Goal: Task Accomplishment & Management: Manage account settings

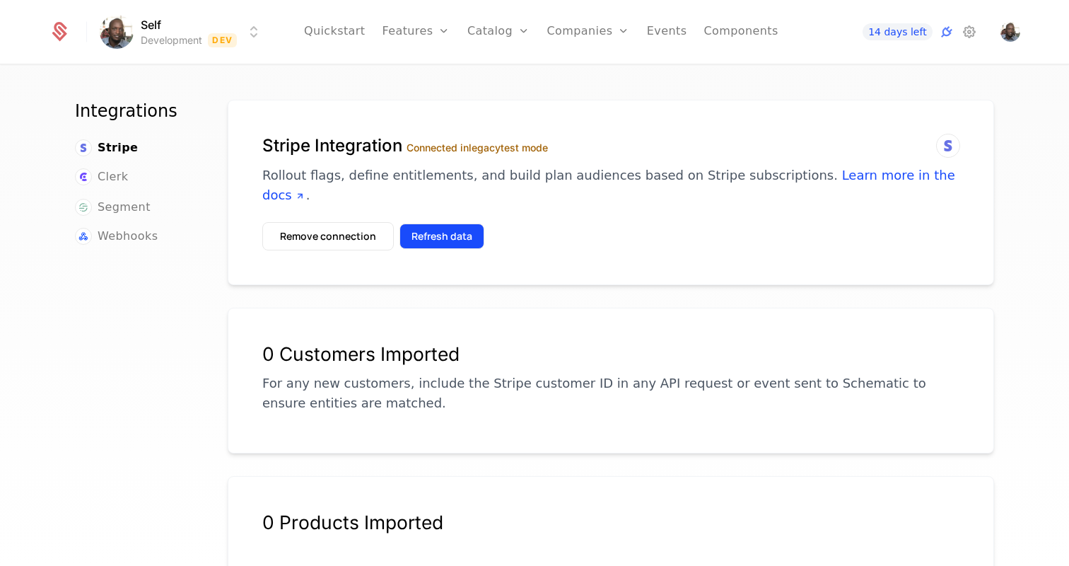
click at [445, 223] on button "Refresh data" at bounding box center [441, 235] width 85 height 25
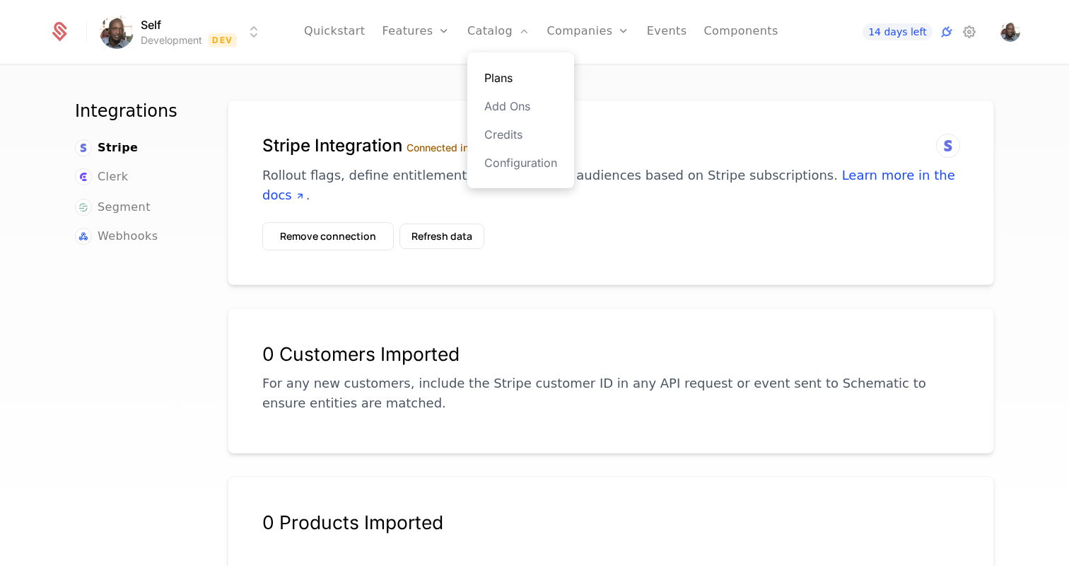
click at [493, 74] on link "Plans" at bounding box center [520, 77] width 73 height 17
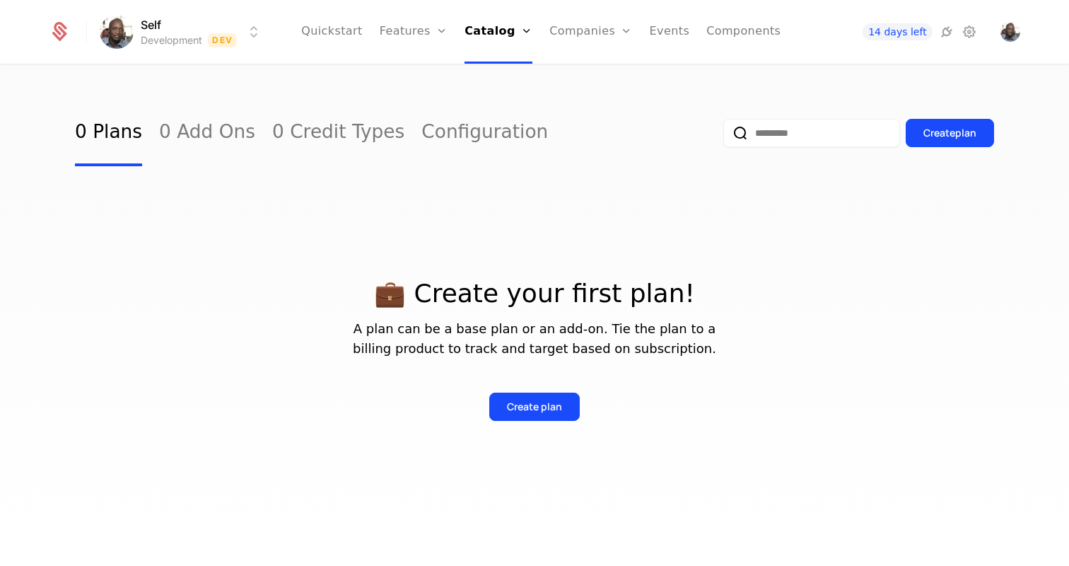
click at [373, 82] on div "0 Plans 0 Add Ons 0 Credit Types Configuration Create plan 💼 Create your first …" at bounding box center [534, 320] width 1069 height 508
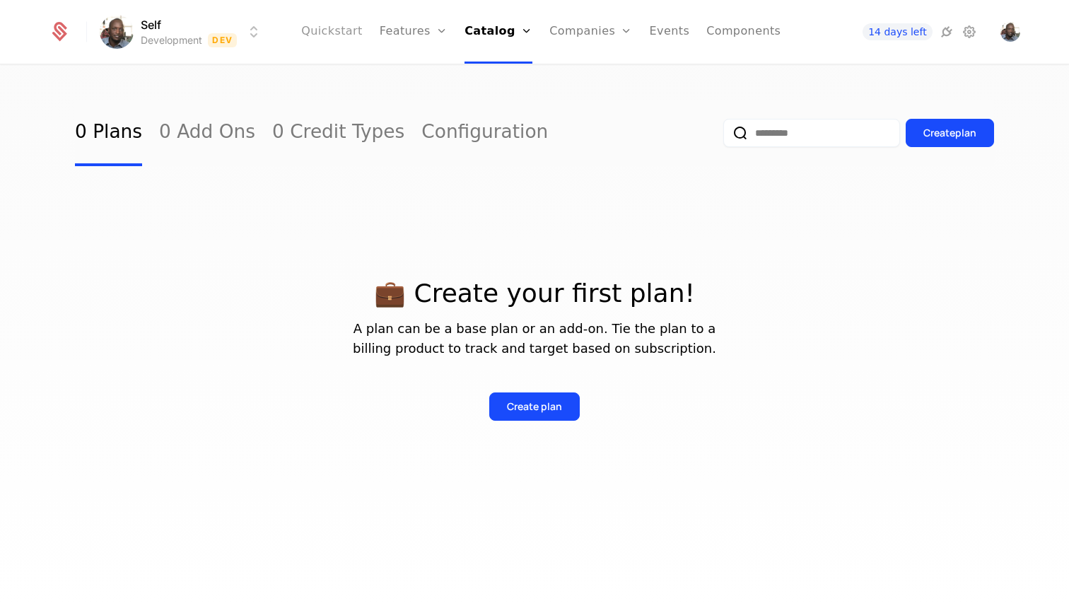
click at [327, 39] on link "Quickstart" at bounding box center [331, 32] width 61 height 64
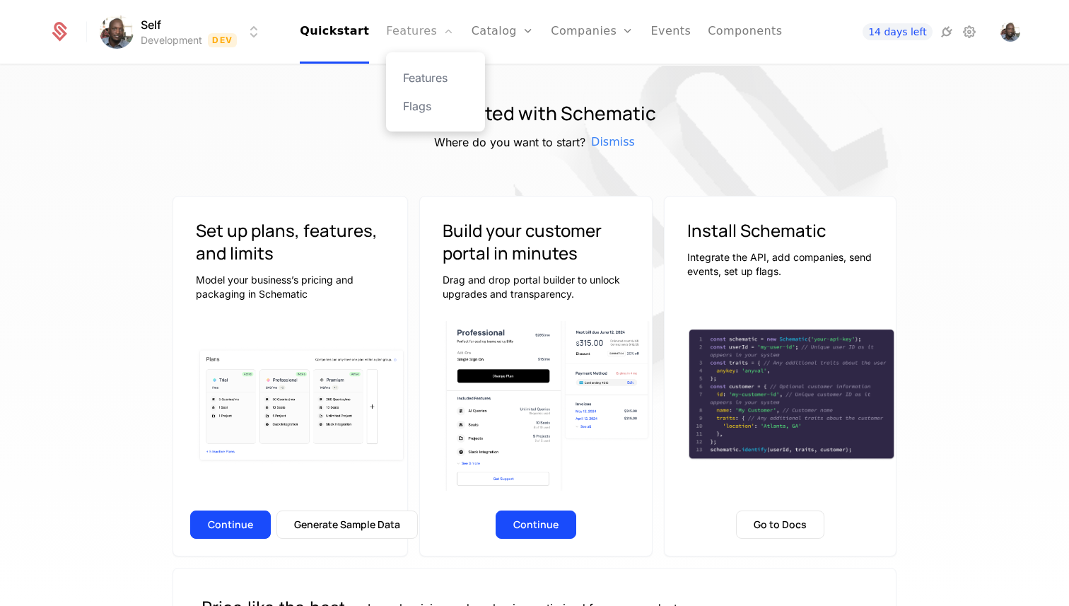
click at [424, 34] on link "Features" at bounding box center [420, 32] width 68 height 64
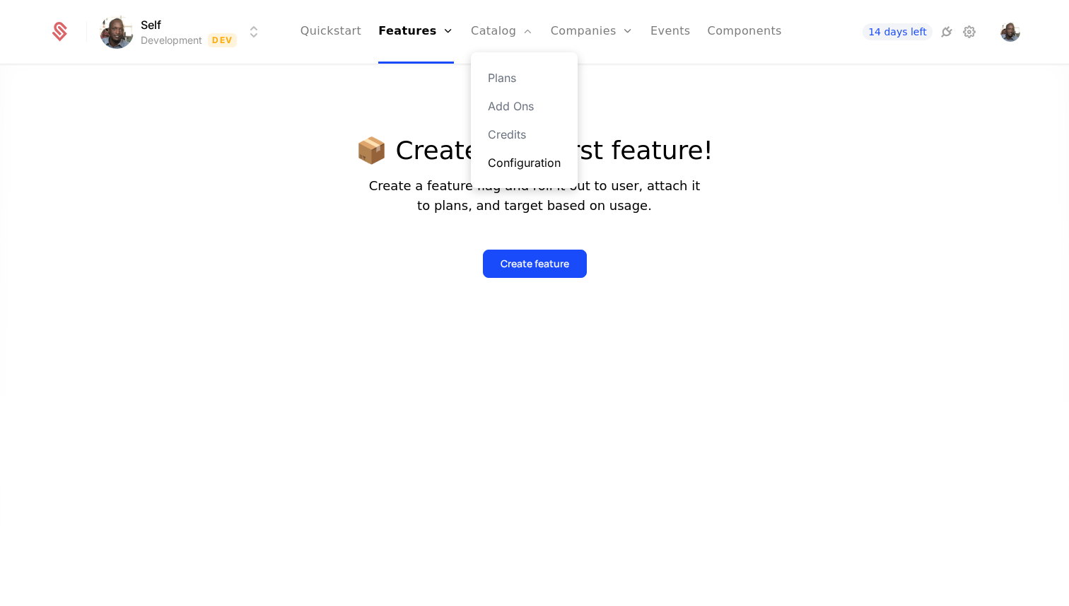
click at [519, 168] on link "Configuration" at bounding box center [524, 162] width 73 height 17
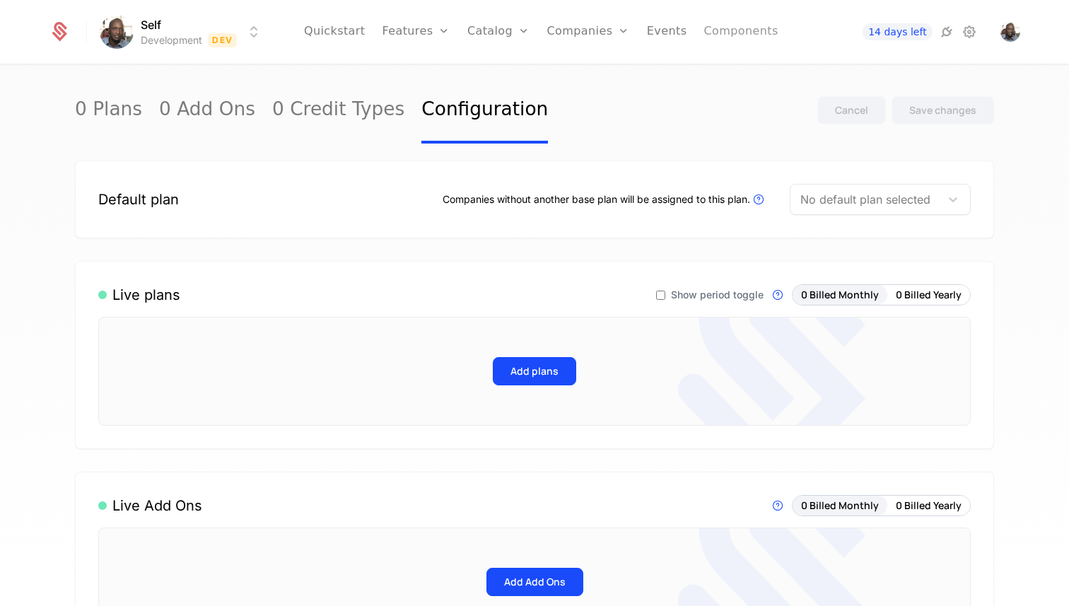
click at [731, 33] on link "Components" at bounding box center [740, 32] width 74 height 64
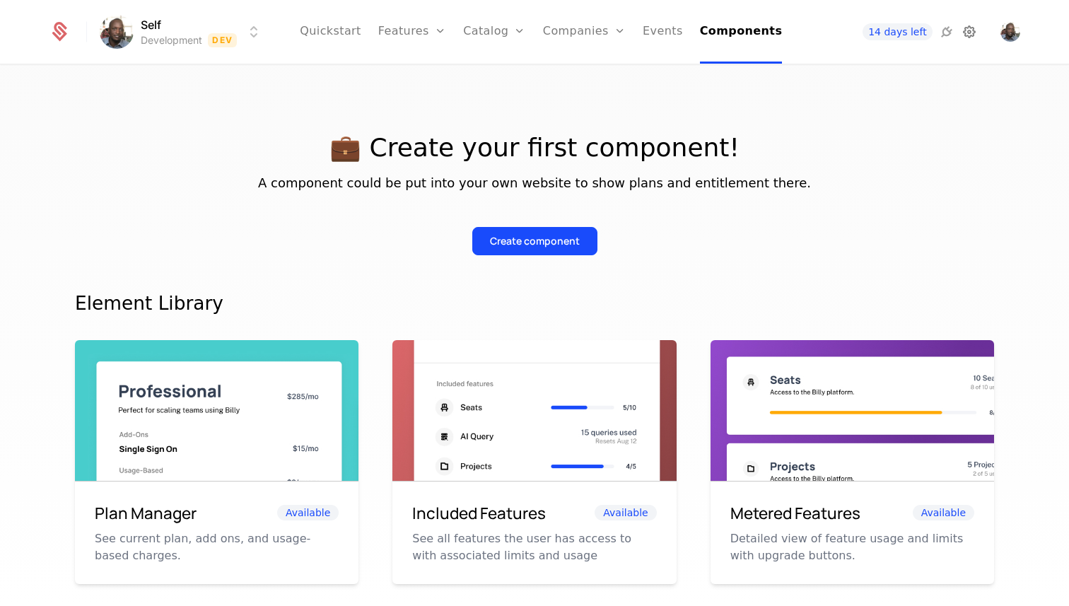
click at [973, 38] on icon at bounding box center [969, 31] width 17 height 17
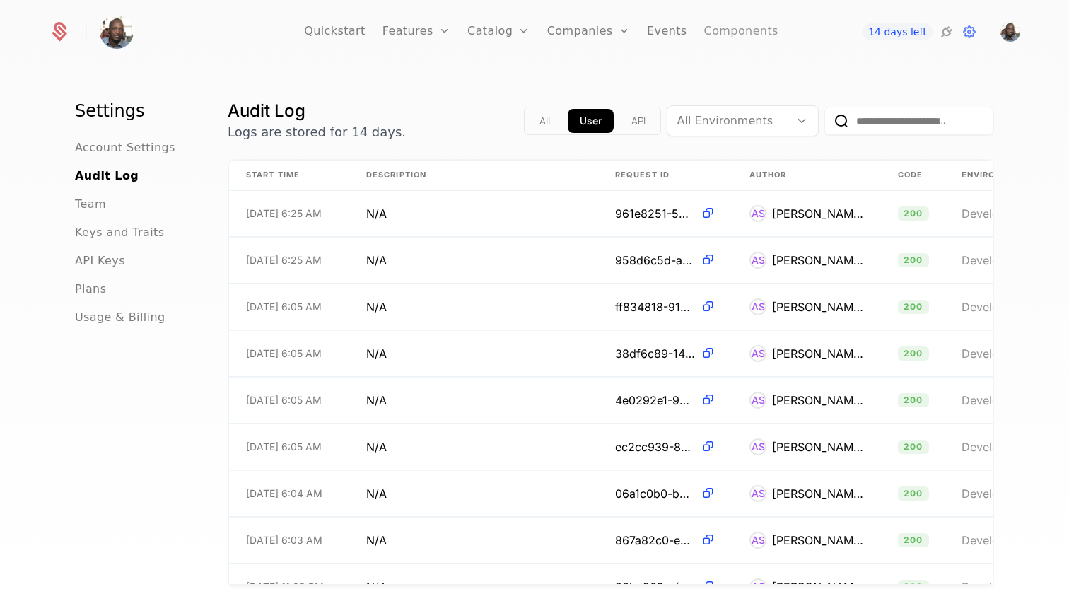
click at [727, 25] on link "Components" at bounding box center [741, 32] width 74 height 64
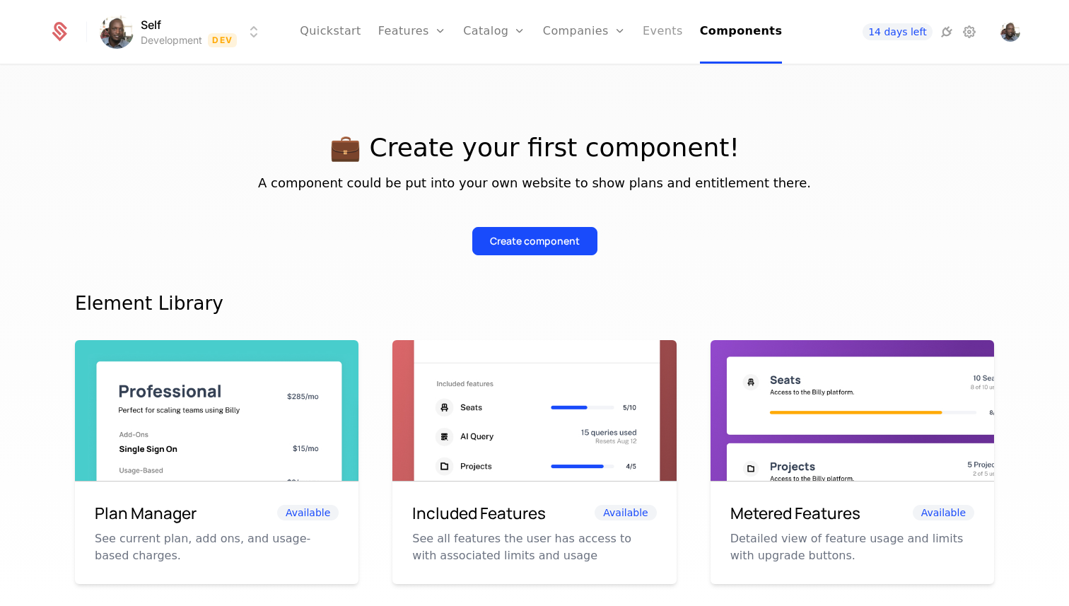
click at [656, 33] on link "Events" at bounding box center [663, 32] width 40 height 64
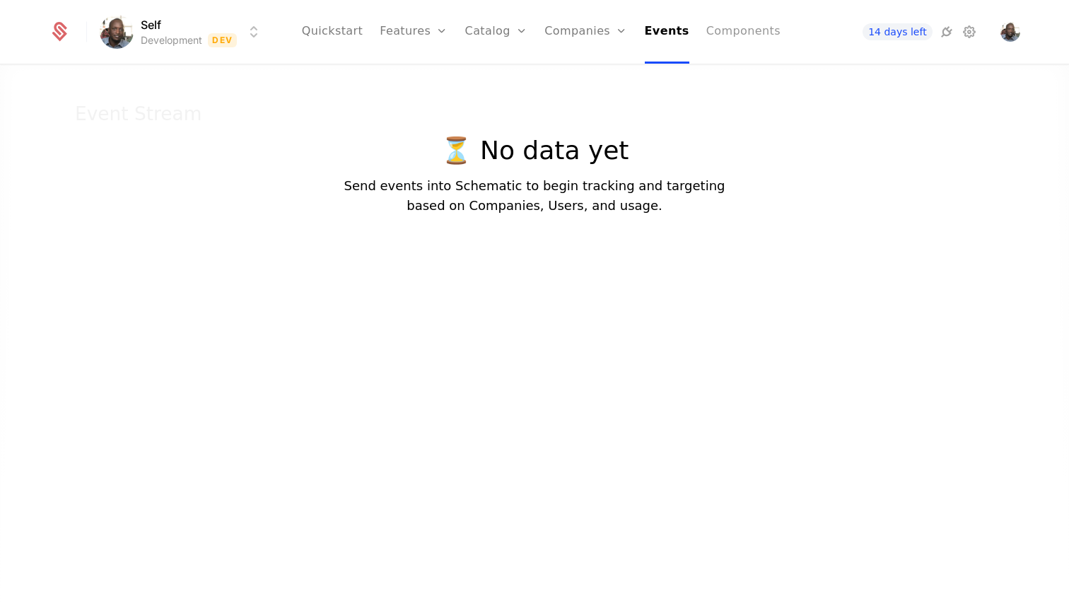
click at [744, 34] on link "Components" at bounding box center [743, 32] width 74 height 64
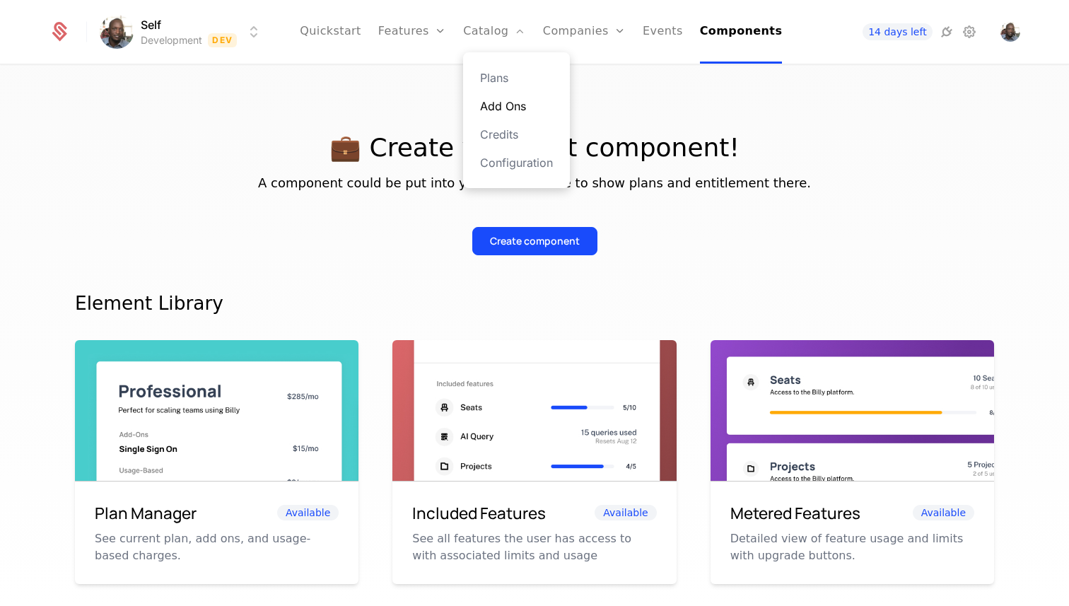
click at [508, 100] on link "Add Ons" at bounding box center [516, 106] width 73 height 17
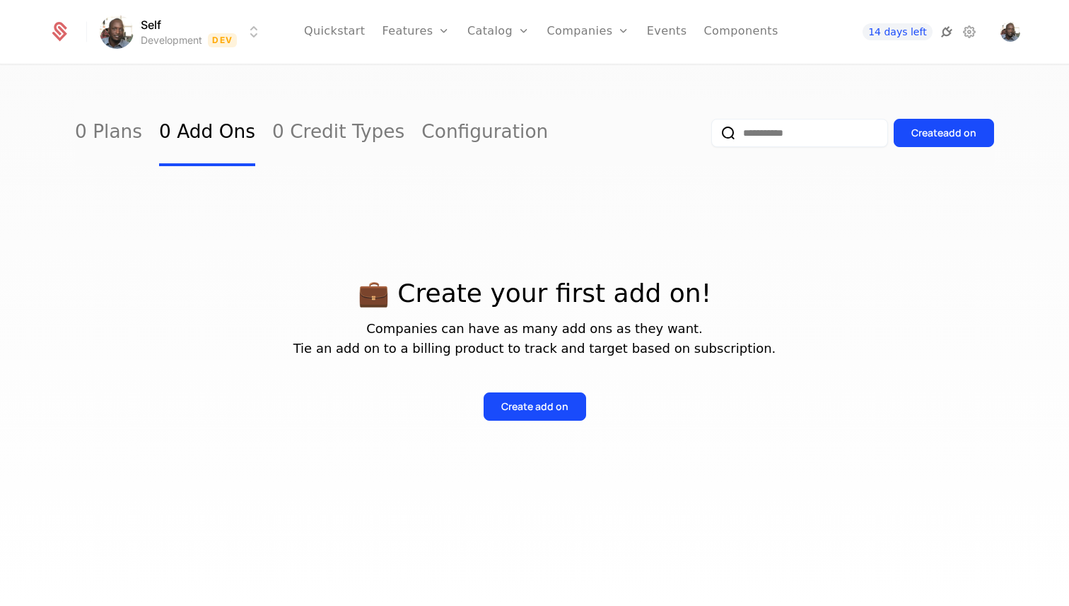
click at [949, 33] on icon at bounding box center [946, 31] width 17 height 17
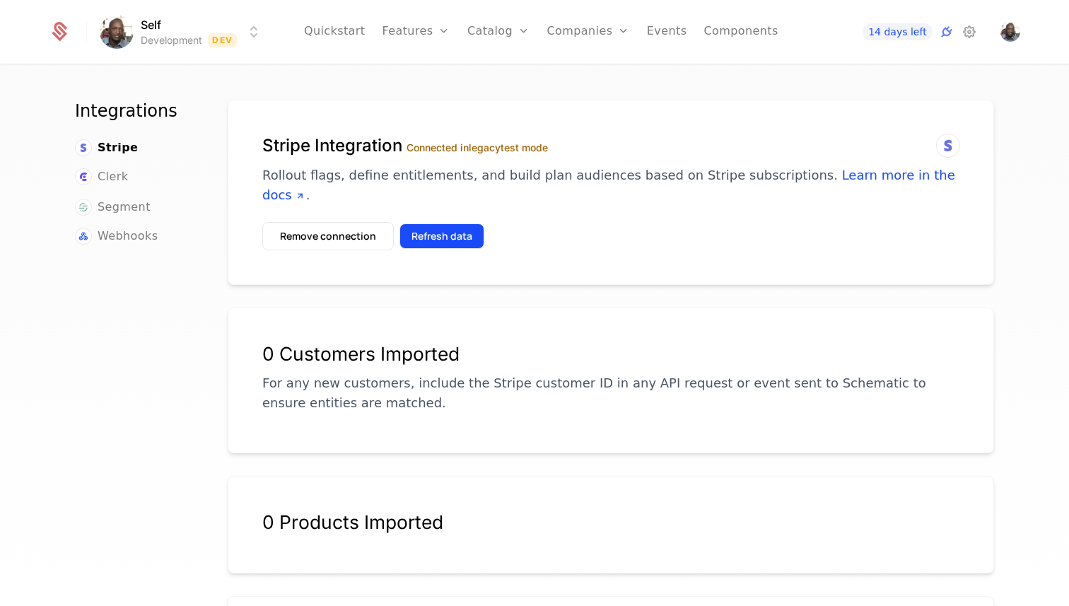
click at [434, 223] on button "Refresh data" at bounding box center [441, 235] width 85 height 25
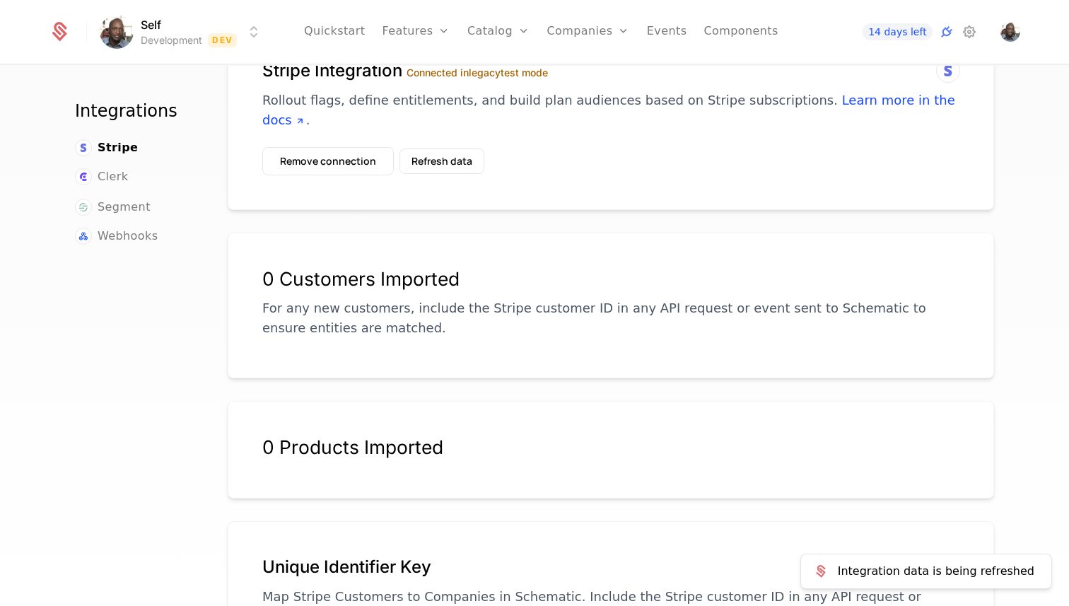
scroll to position [177, 0]
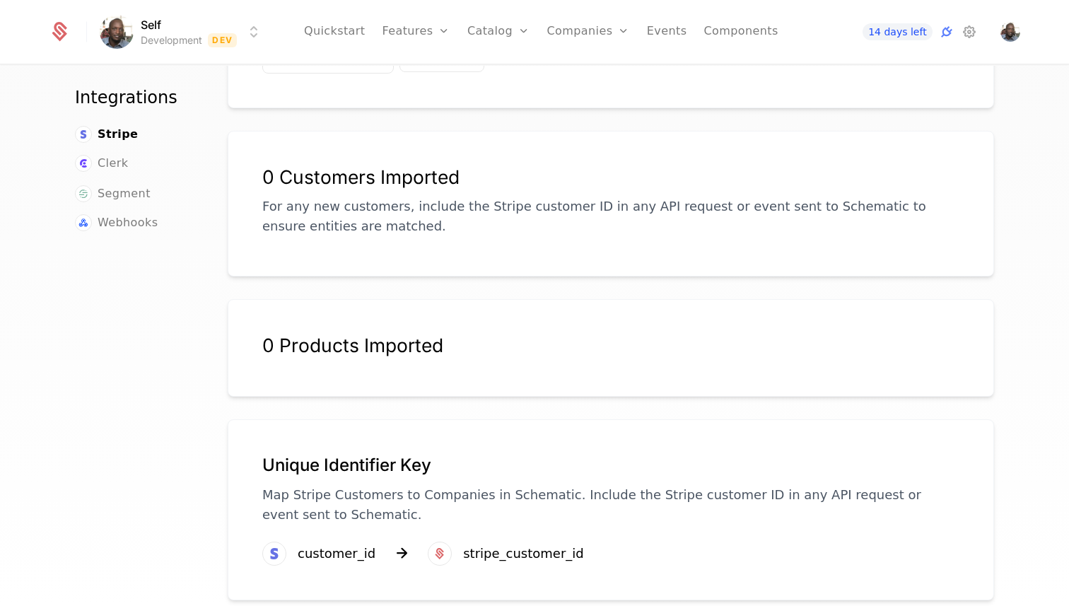
click at [505, 341] on div "0 Products Imported" at bounding box center [610, 354] width 697 height 40
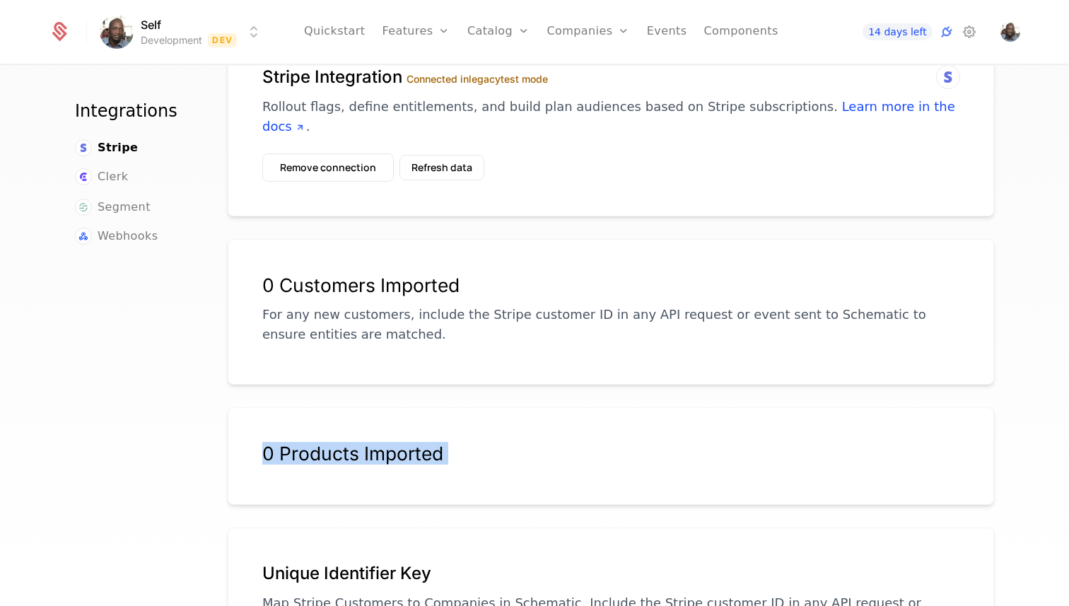
scroll to position [0, 0]
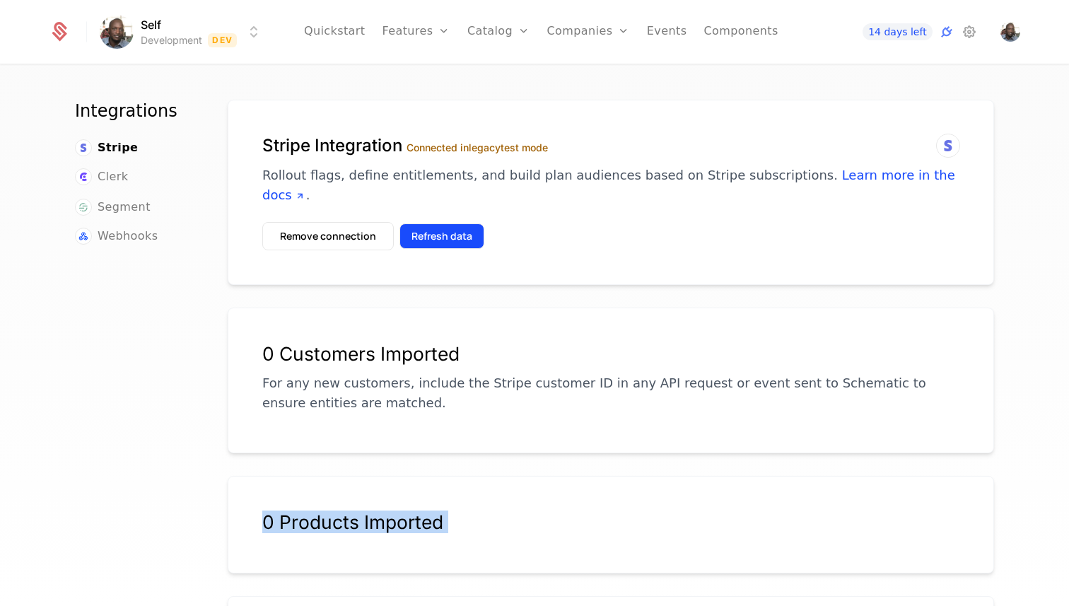
click at [457, 223] on button "Refresh data" at bounding box center [441, 235] width 85 height 25
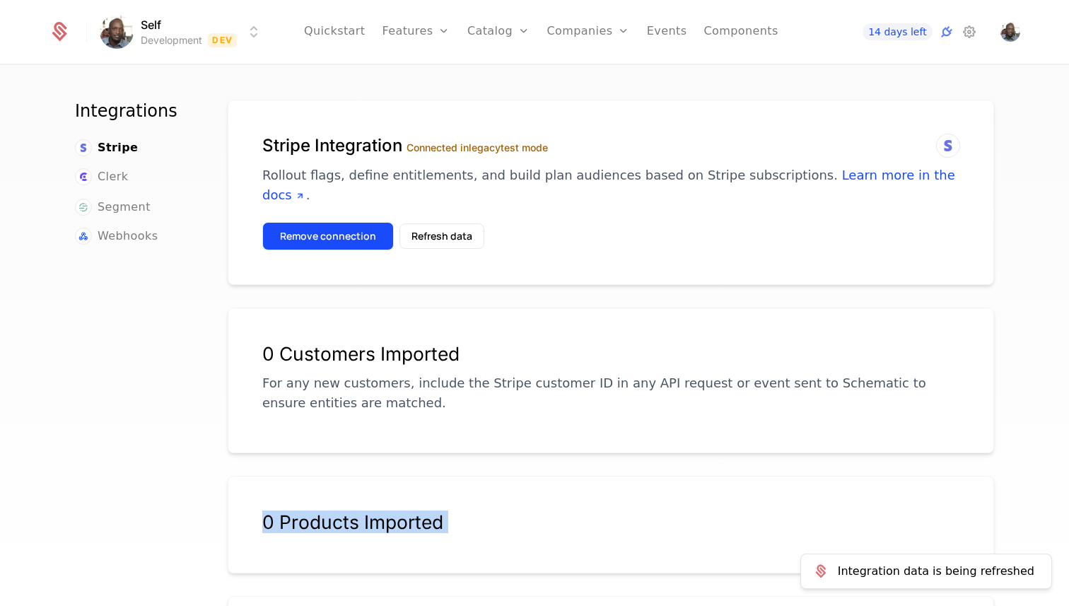
click at [326, 222] on button "Remove connection" at bounding box center [327, 236] width 131 height 28
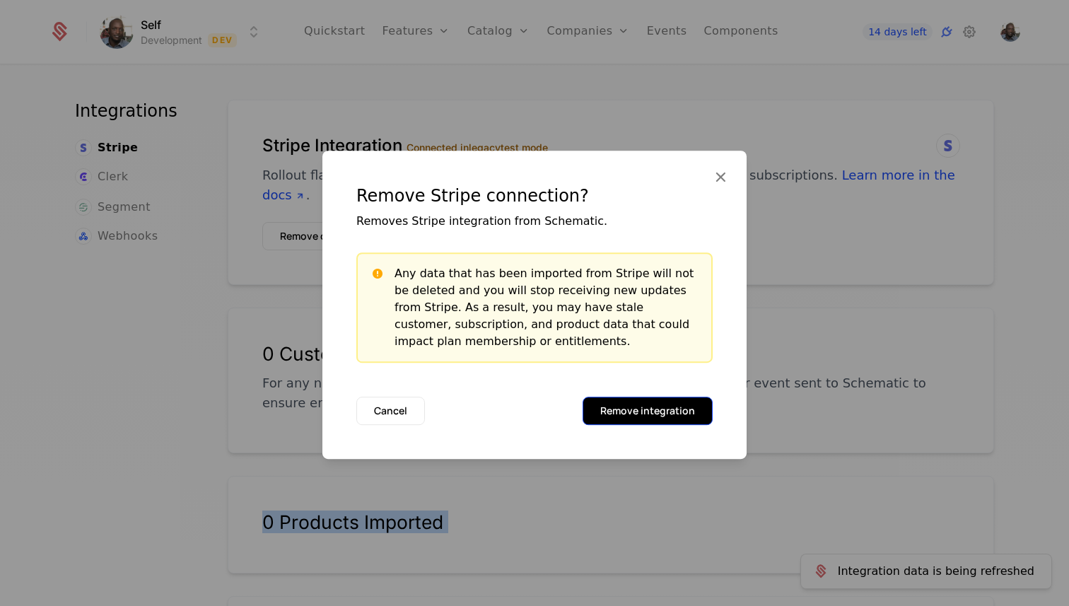
click at [631, 412] on button "Remove integration" at bounding box center [647, 411] width 130 height 28
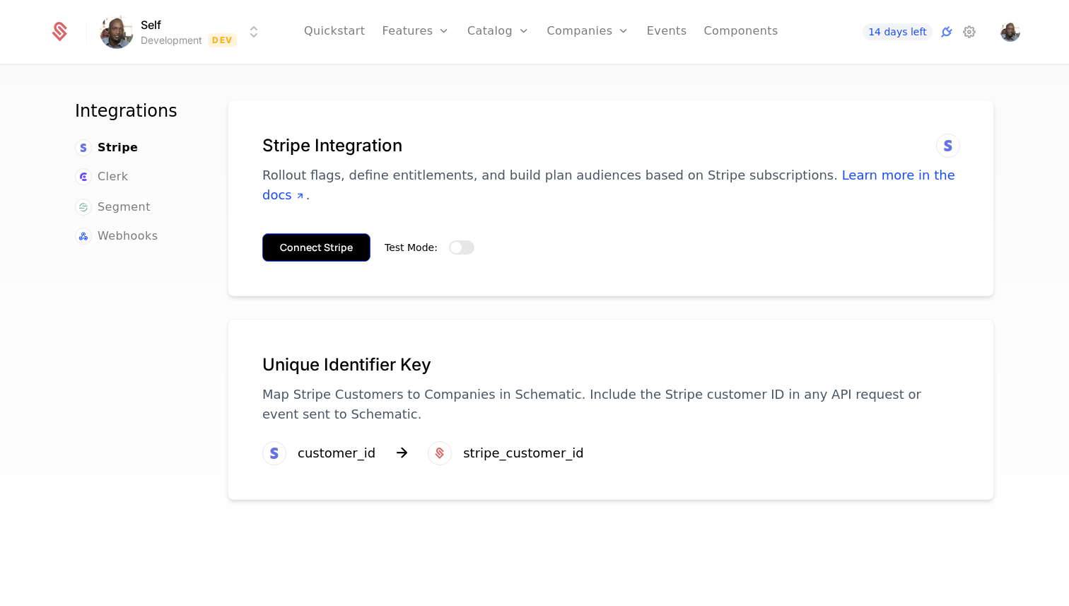
click at [318, 233] on button "Connect Stripe" at bounding box center [316, 247] width 108 height 28
click at [459, 240] on button "Test Mode:" at bounding box center [461, 247] width 25 height 14
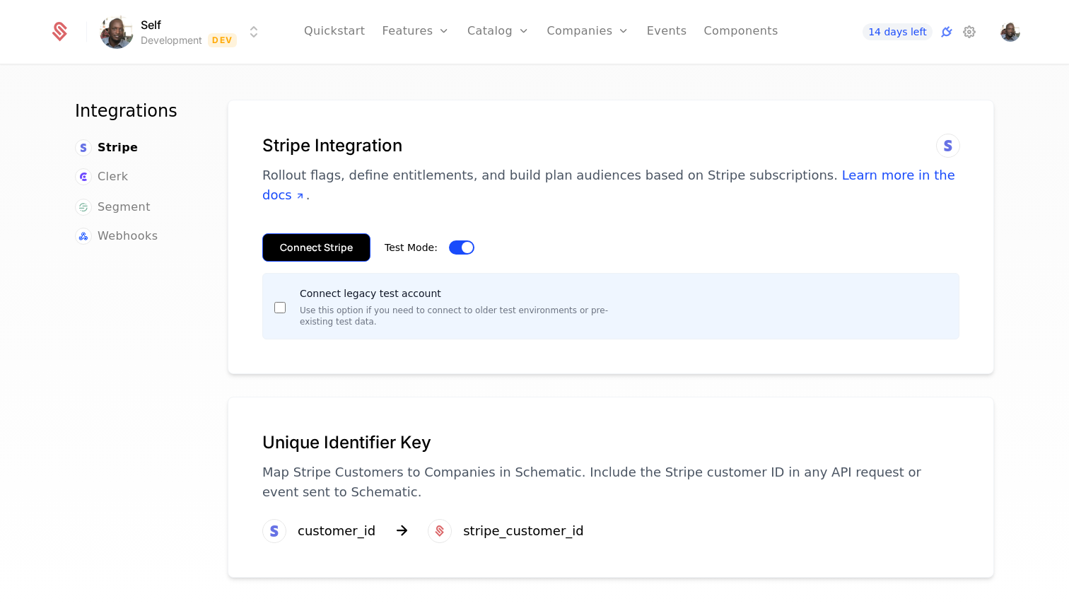
click at [336, 233] on button "Connect Stripe" at bounding box center [316, 247] width 108 height 28
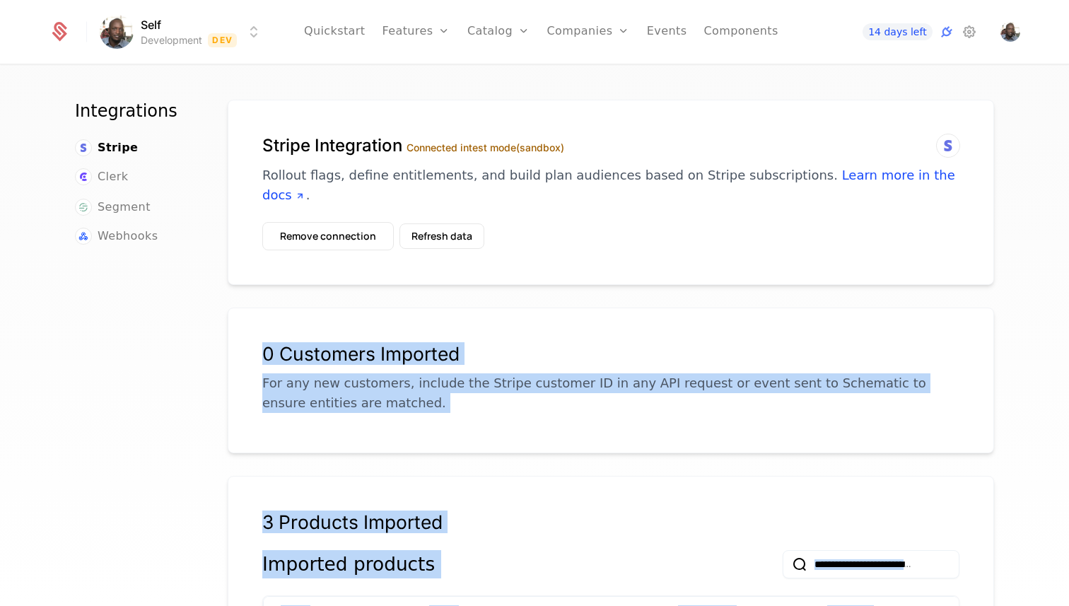
click at [379, 307] on div "0 Customers Imported For any new customers, include the Stripe customer ID in a…" at bounding box center [611, 380] width 766 height 146
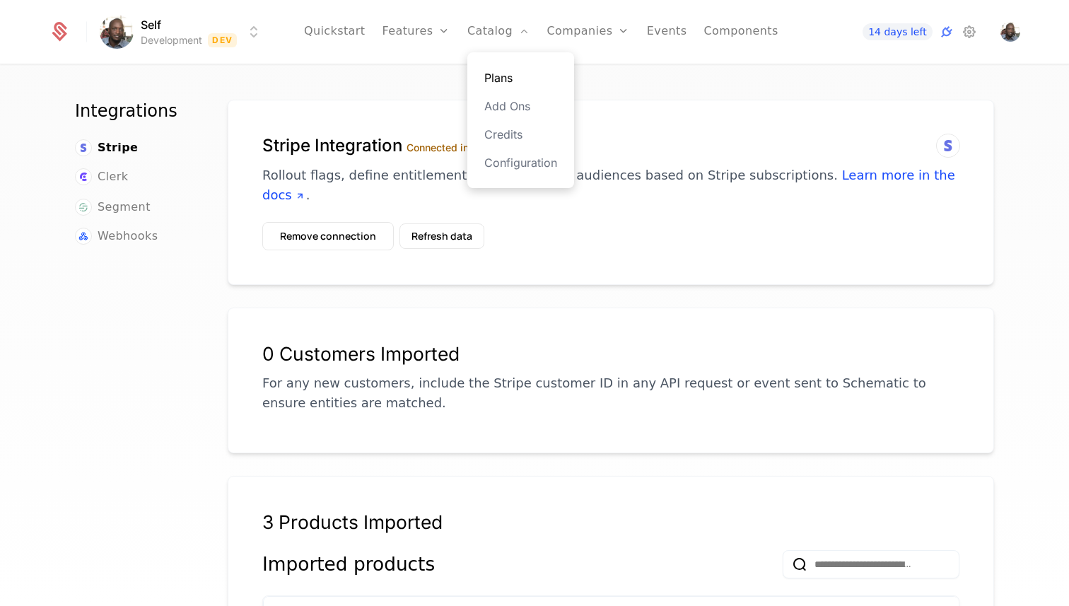
click at [505, 78] on link "Plans" at bounding box center [520, 77] width 73 height 17
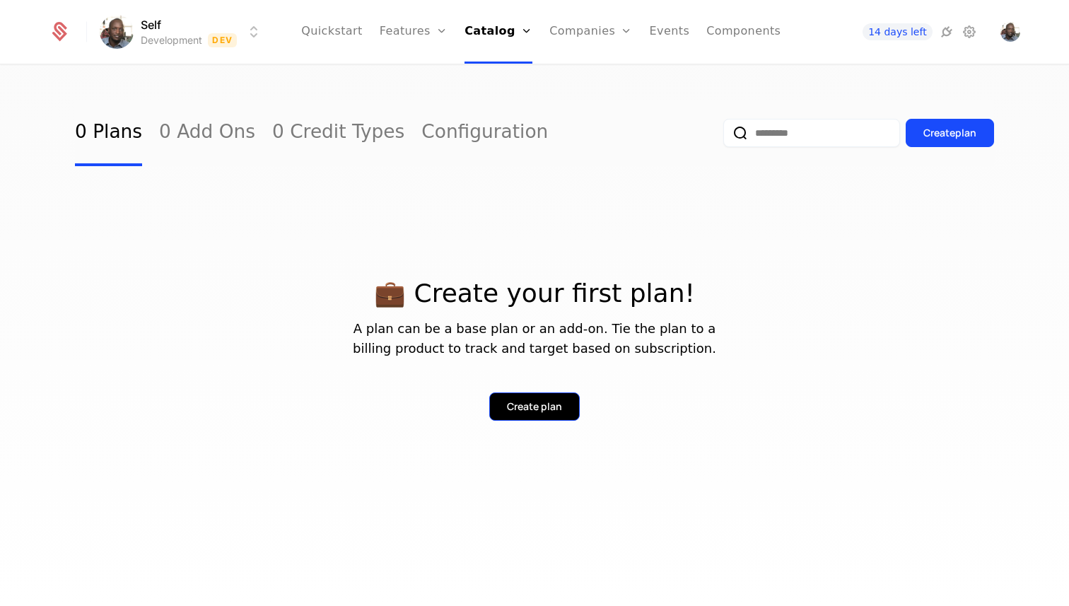
click at [529, 414] on button "Create plan" at bounding box center [534, 406] width 90 height 28
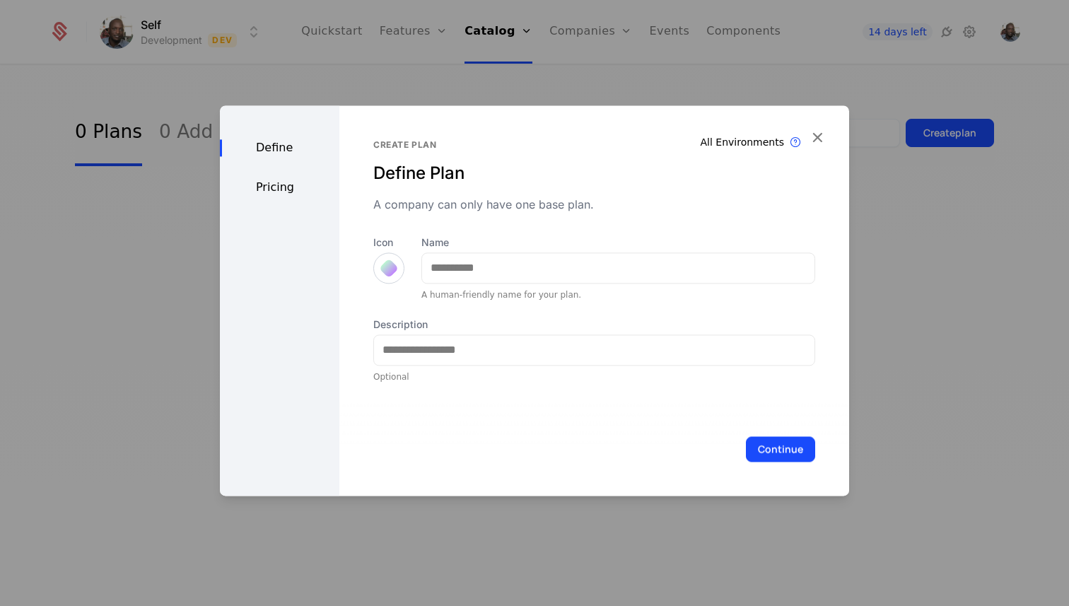
click at [392, 267] on div at bounding box center [389, 268] width 20 height 20
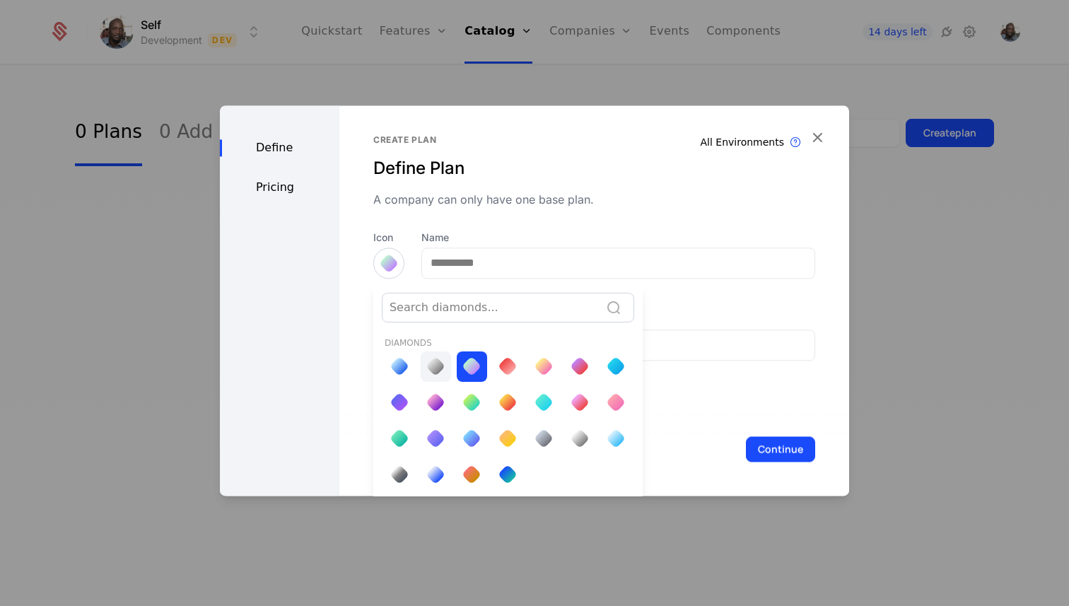
click at [432, 372] on div at bounding box center [436, 366] width 20 height 20
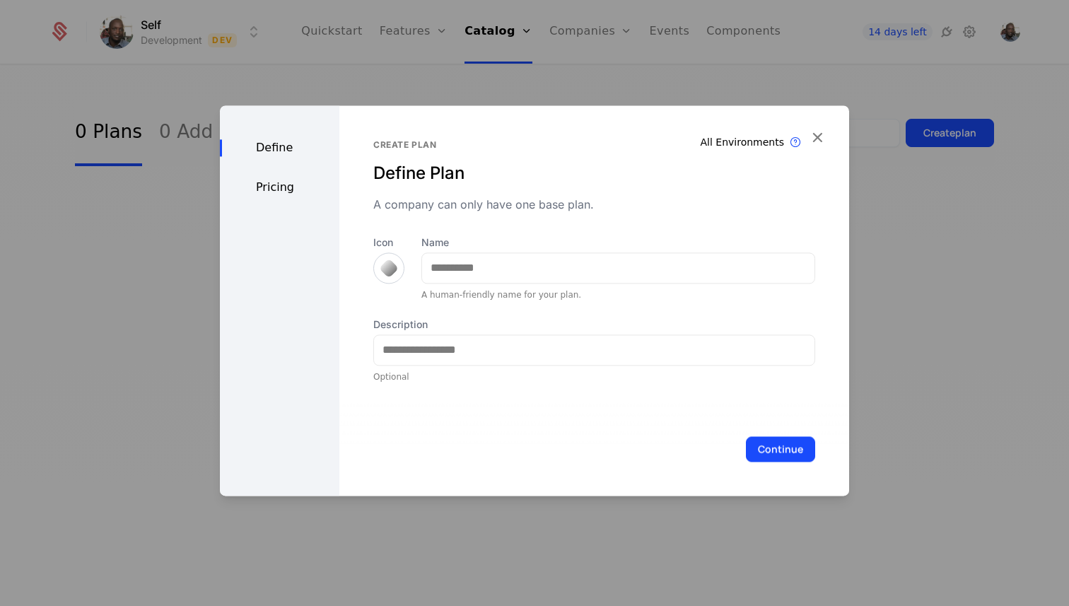
scroll to position [0, 0]
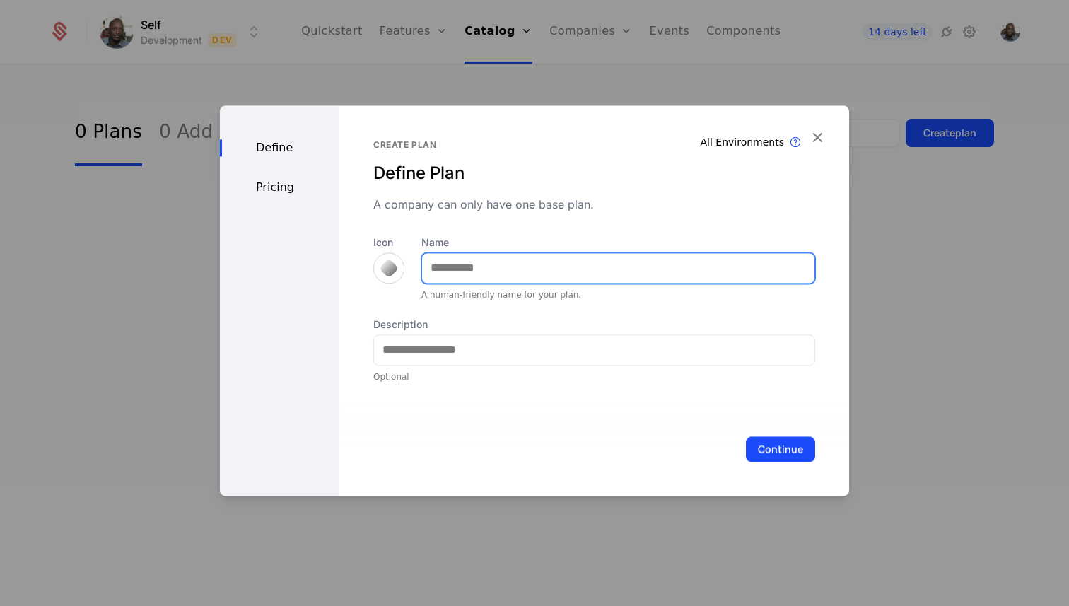
click at [450, 264] on input "Name" at bounding box center [618, 268] width 392 height 30
type input "****"
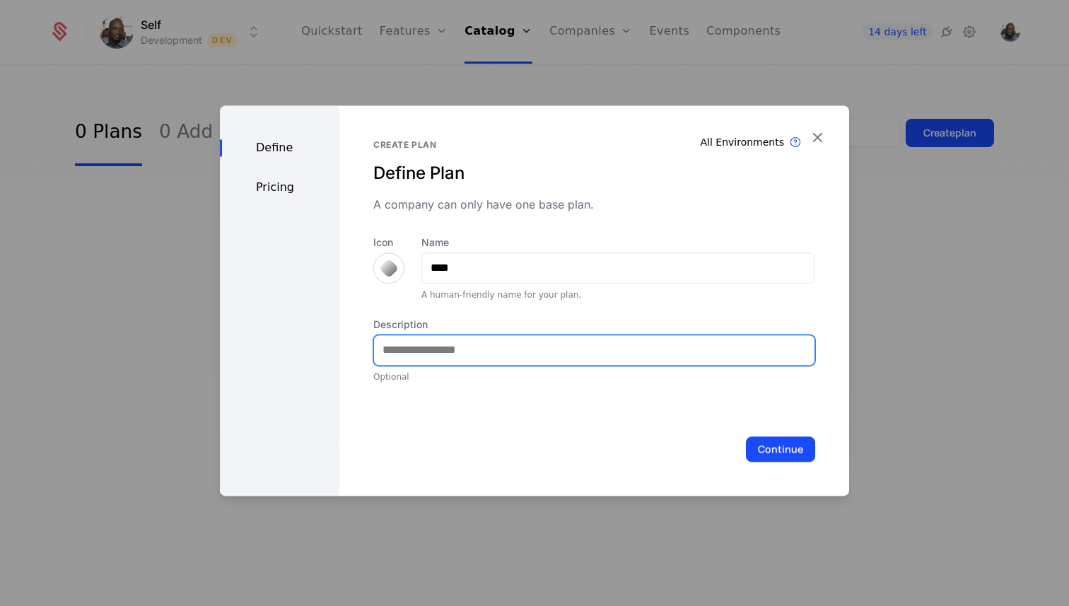
click at [455, 352] on input "Description" at bounding box center [594, 350] width 440 height 30
type input "*"
type input "*********"
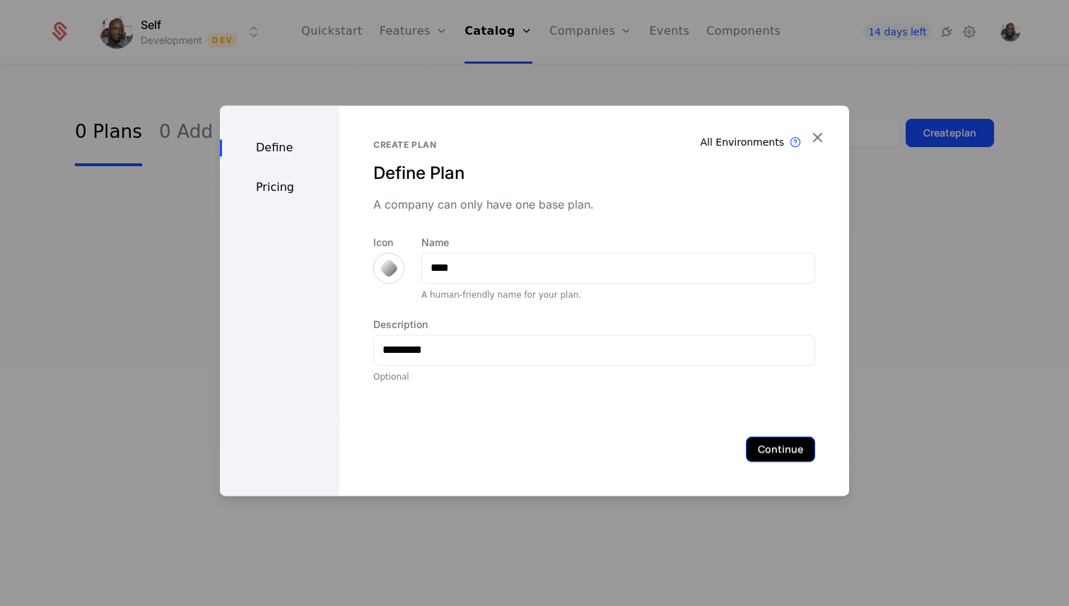
click at [768, 449] on button "Continue" at bounding box center [780, 448] width 69 height 25
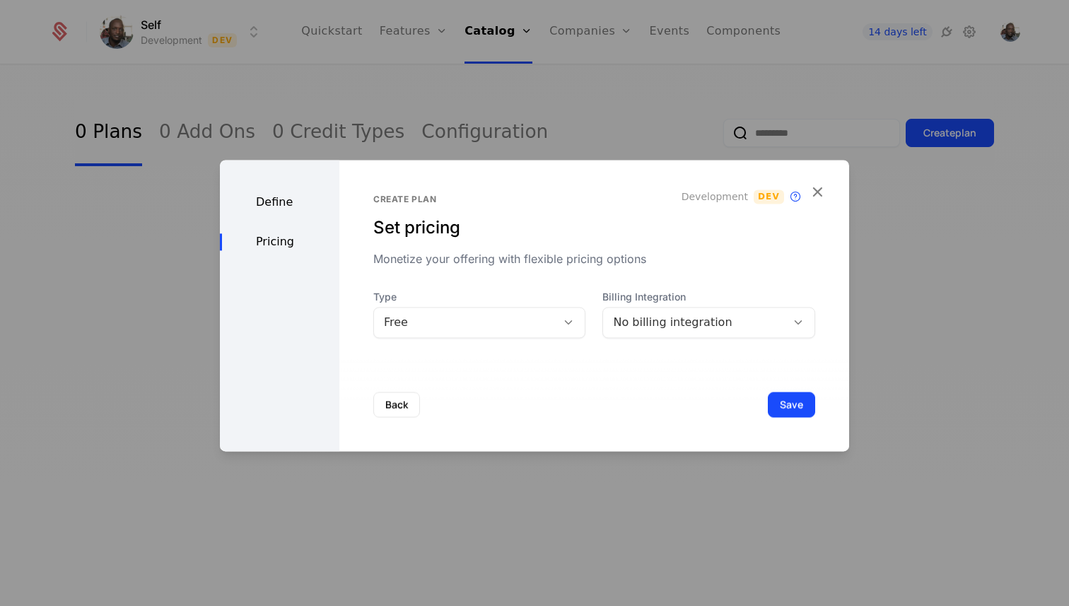
click at [643, 329] on div "No billing integration" at bounding box center [694, 322] width 163 height 17
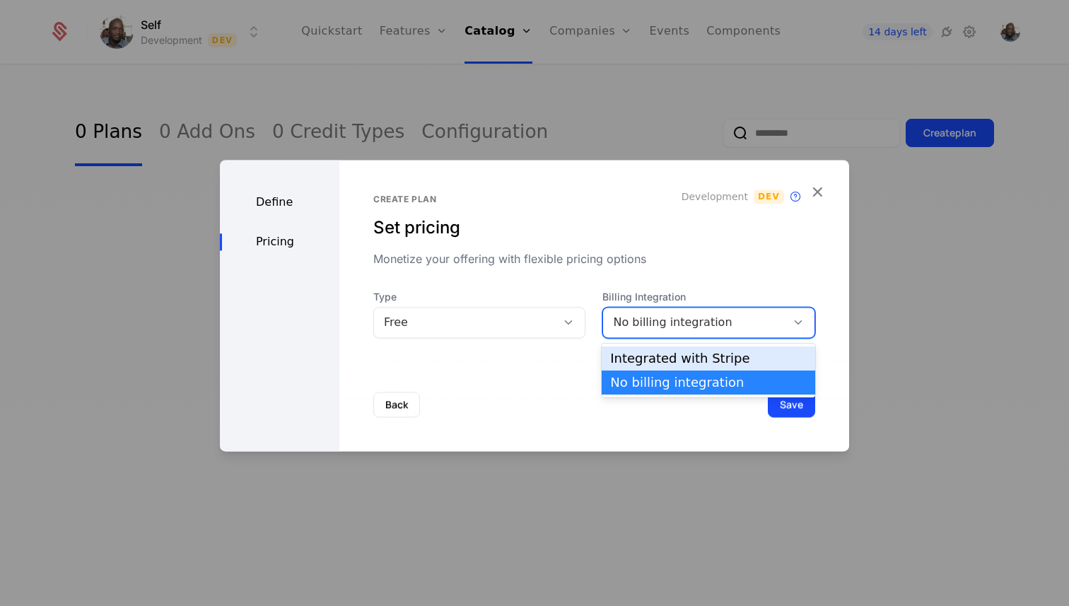
click at [642, 356] on div "Integrated with Stripe" at bounding box center [708, 358] width 197 height 13
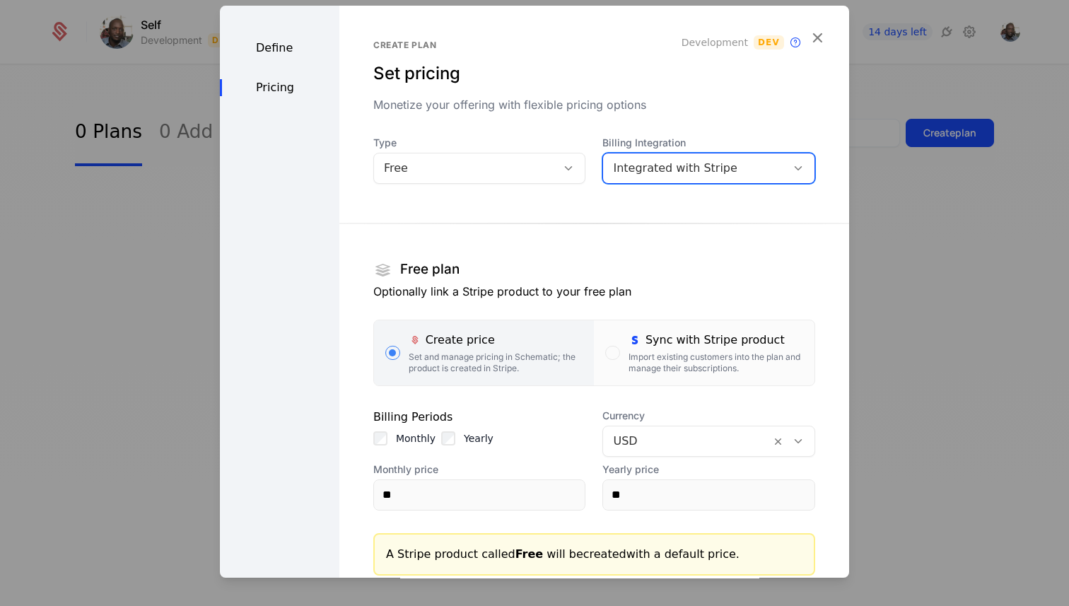
scroll to position [57, 0]
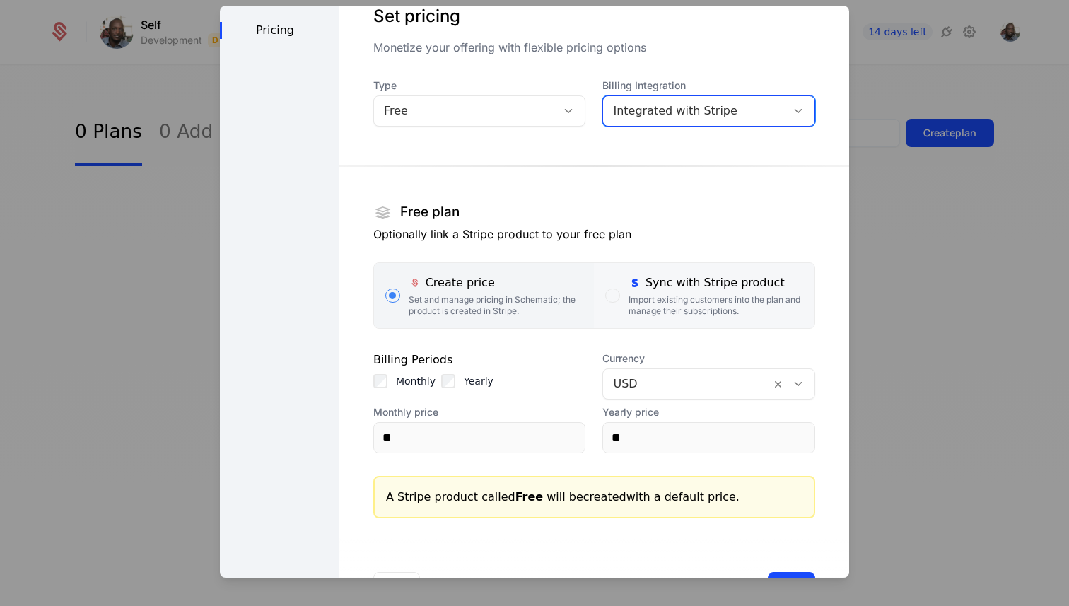
click at [663, 284] on div "Sync with Stripe product" at bounding box center [715, 282] width 175 height 17
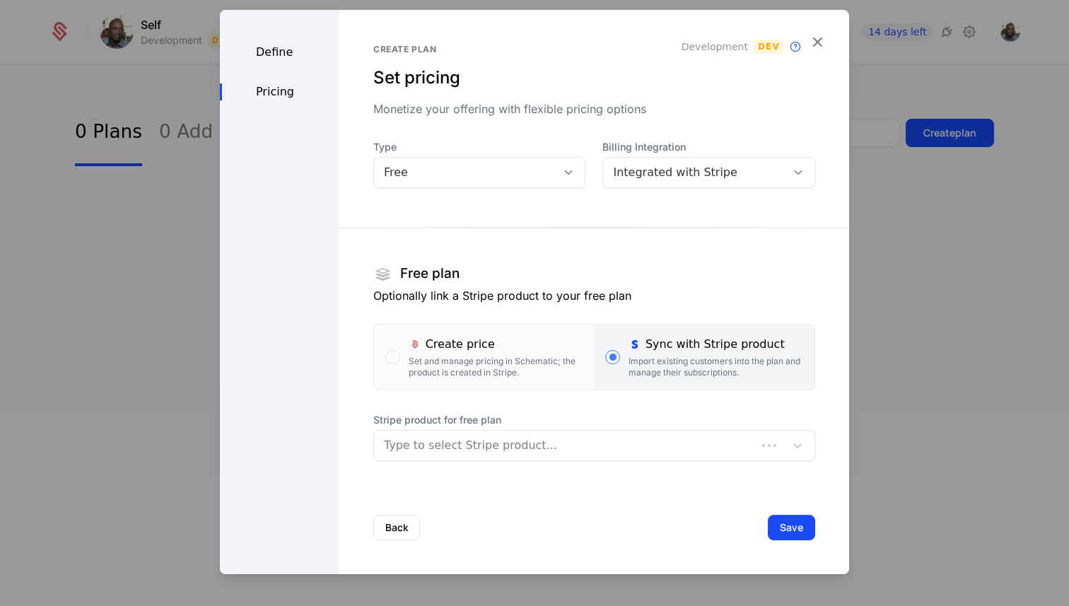
scroll to position [0, 0]
click at [561, 445] on div at bounding box center [579, 445] width 391 height 20
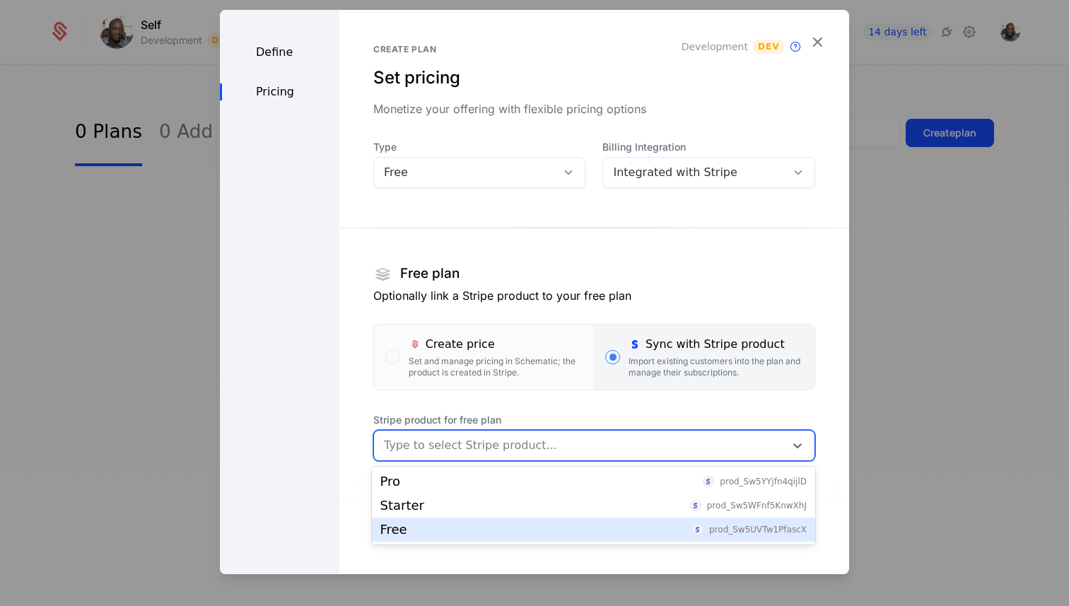
click at [508, 525] on div "Free prod_Sw5UVTw1PfascX" at bounding box center [593, 529] width 426 height 13
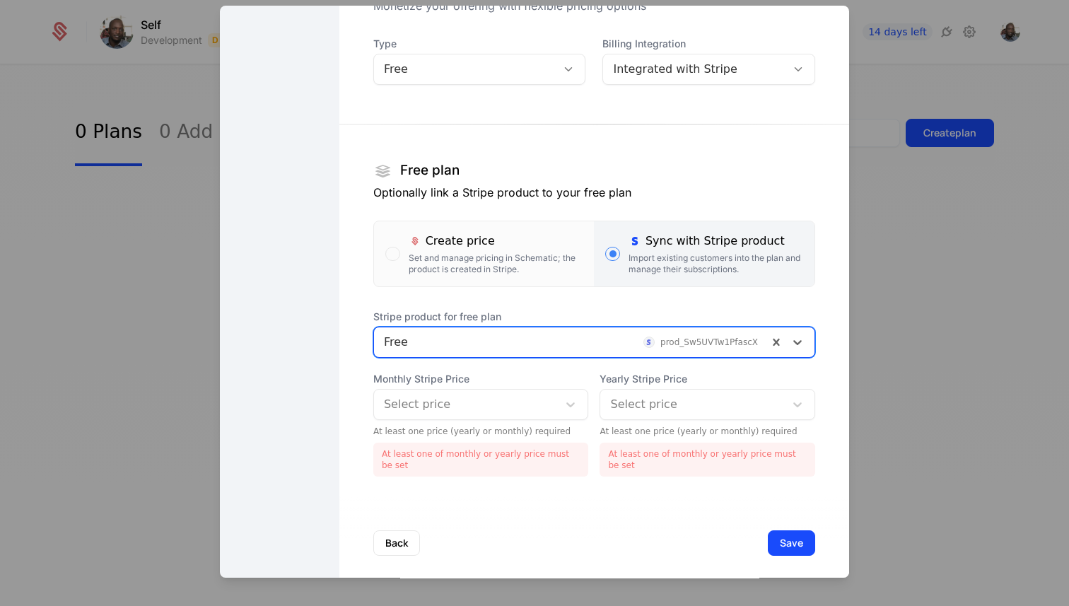
scroll to position [111, 0]
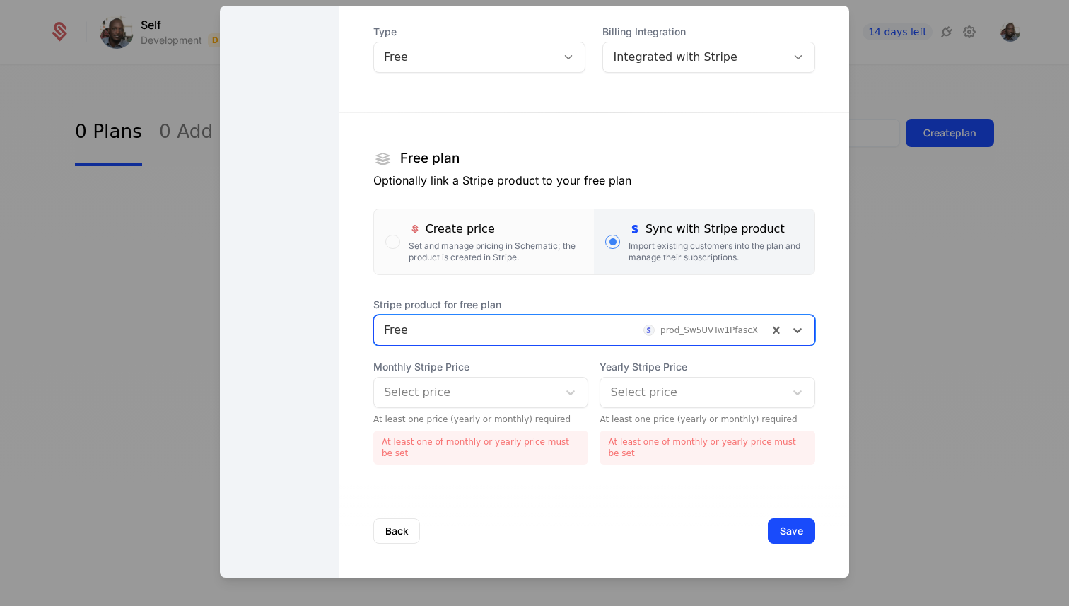
click at [536, 399] on div at bounding box center [466, 392] width 165 height 20
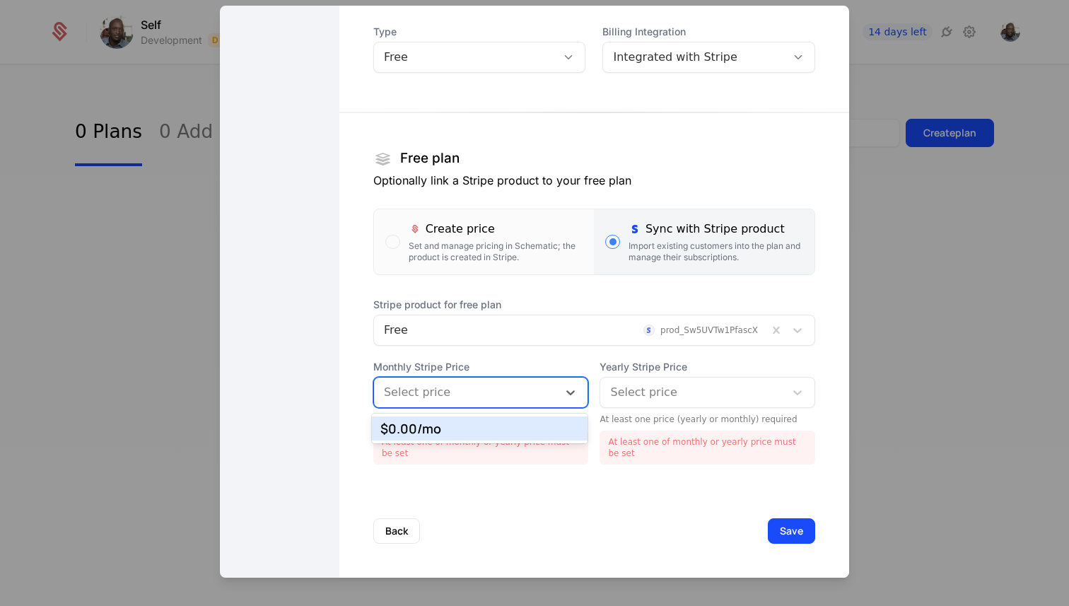
click at [498, 429] on div "$0.00 /mo" at bounding box center [479, 428] width 199 height 13
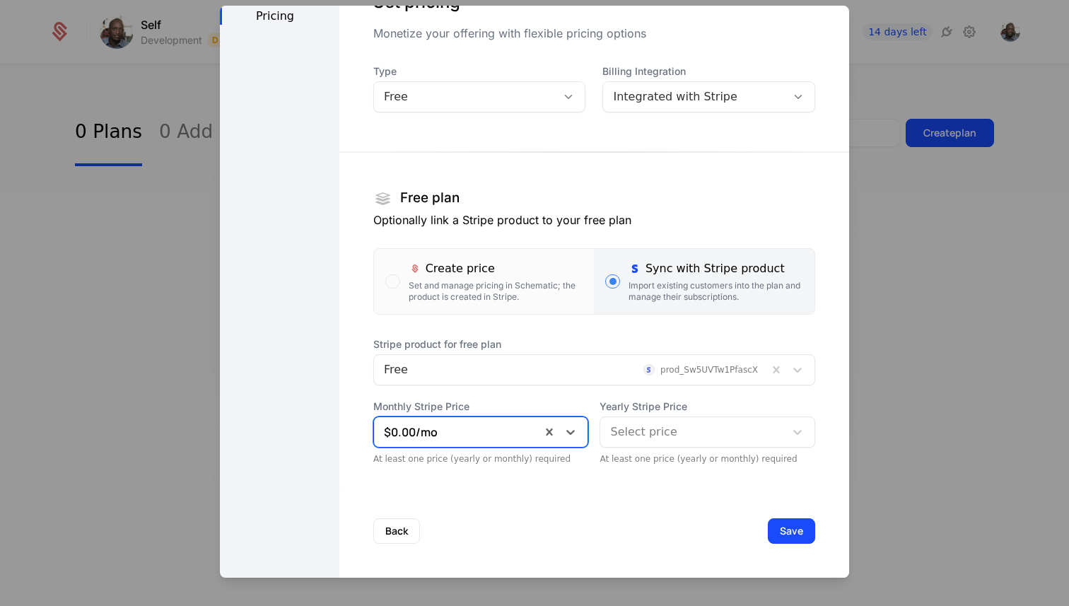
click at [627, 427] on div at bounding box center [692, 432] width 165 height 20
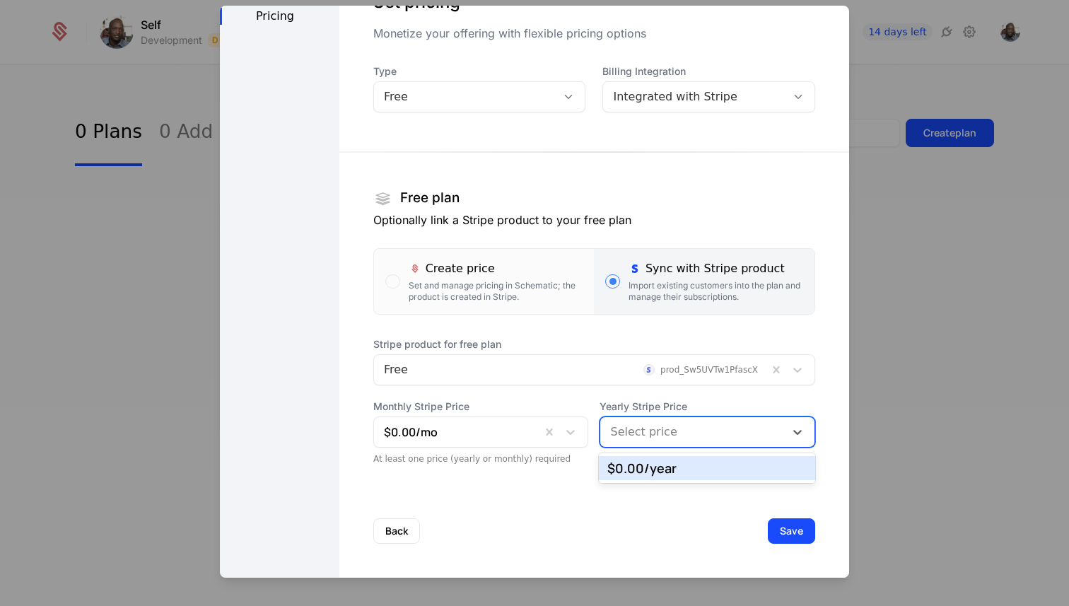
click at [638, 462] on div "$0.00 /year" at bounding box center [706, 468] width 199 height 13
click at [791, 533] on button "Save" at bounding box center [791, 530] width 47 height 25
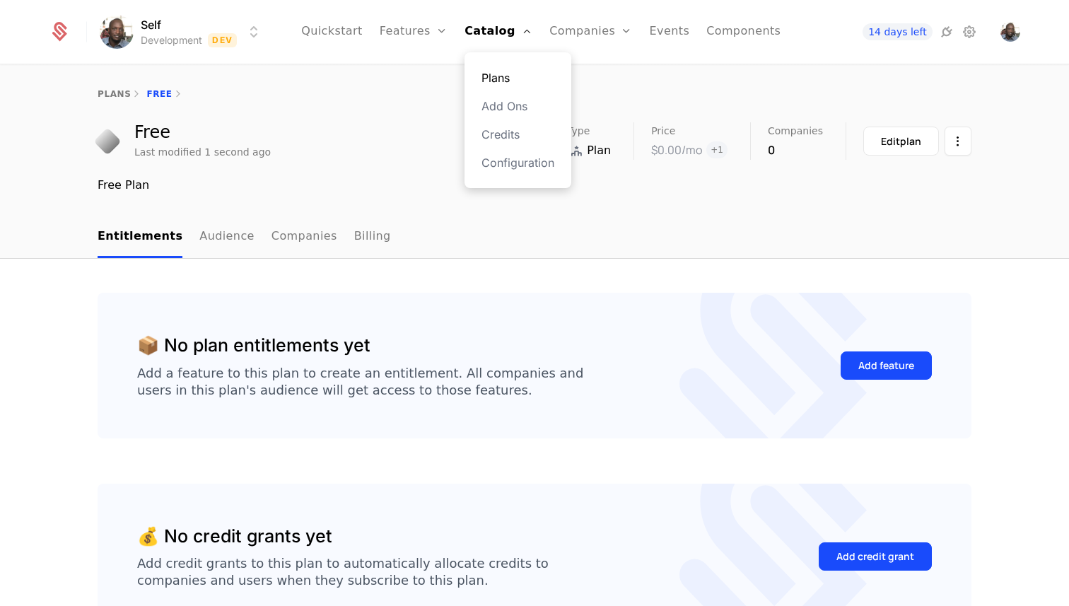
click at [498, 78] on link "Plans" at bounding box center [517, 77] width 73 height 17
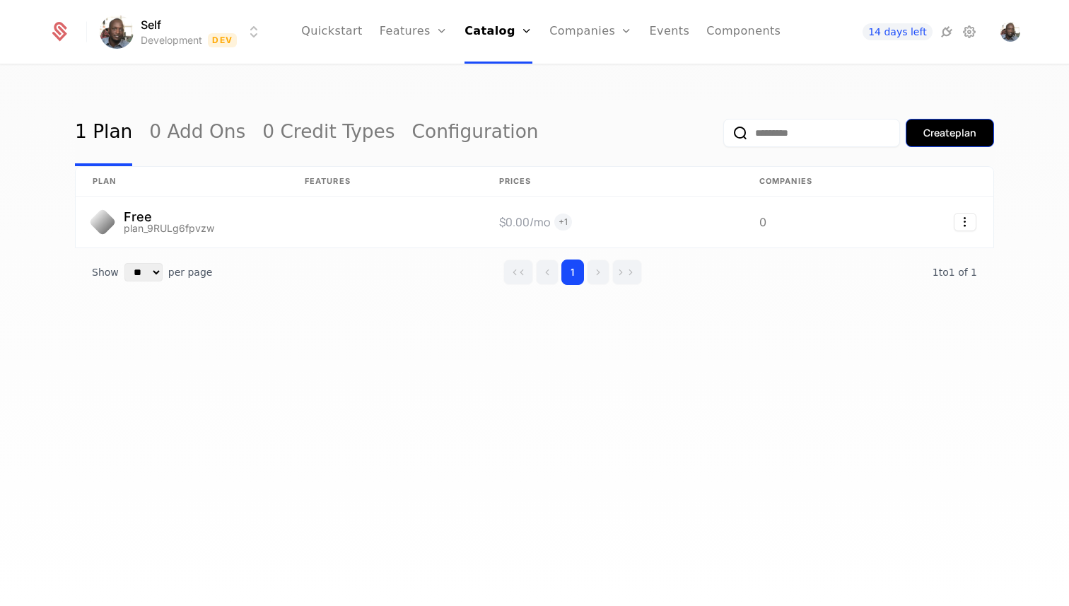
click at [935, 129] on div "Create plan" at bounding box center [949, 133] width 53 height 14
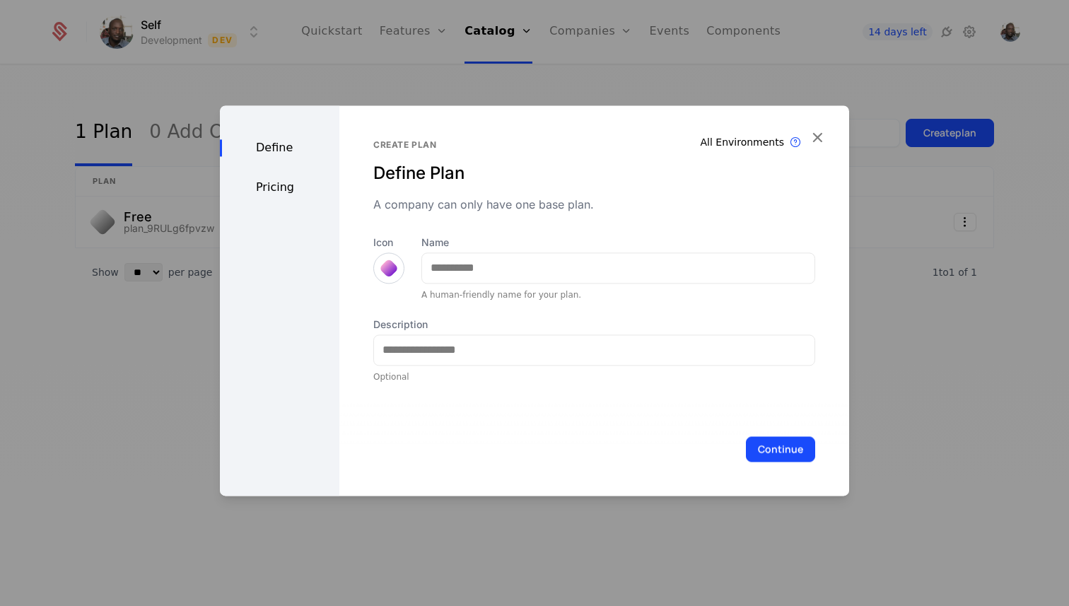
click at [392, 267] on div at bounding box center [389, 268] width 20 height 20
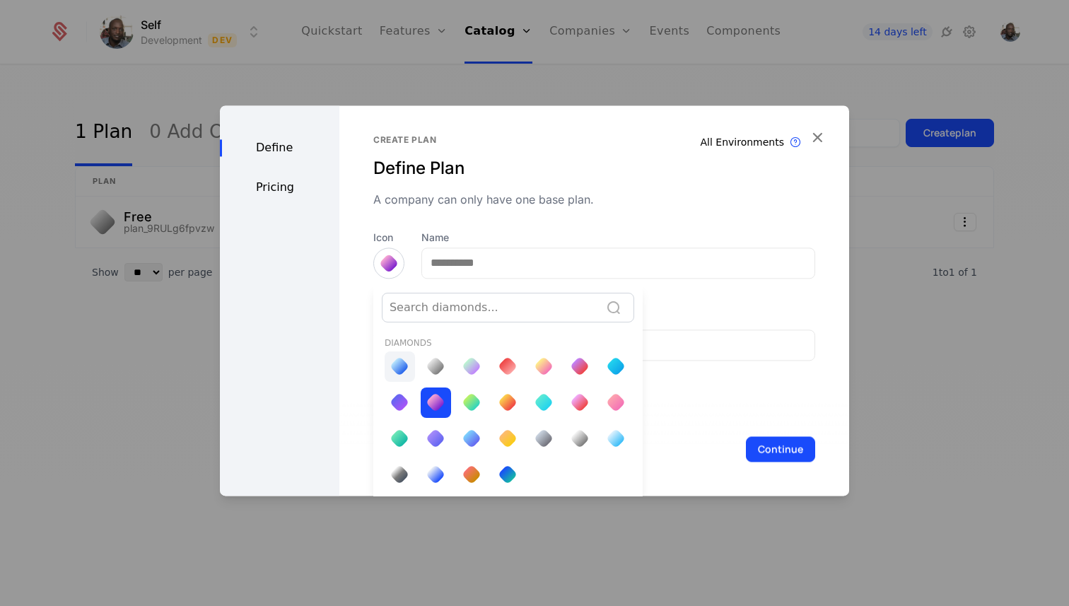
click at [397, 365] on div at bounding box center [399, 366] width 20 height 20
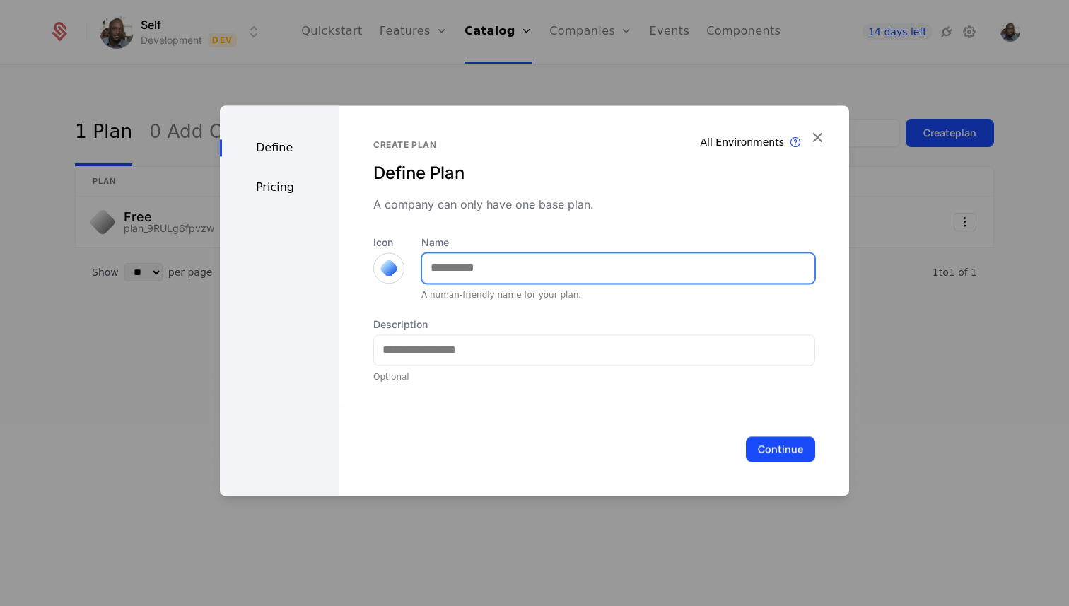
click at [452, 271] on input "Name" at bounding box center [618, 268] width 392 height 30
type input "*******"
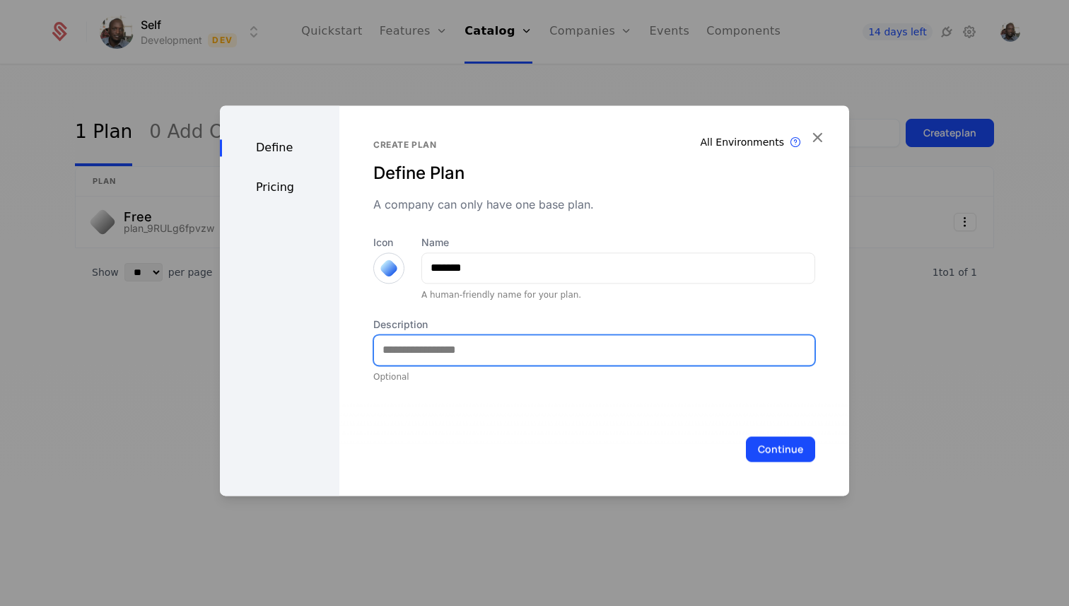
click at [433, 348] on input "Description" at bounding box center [594, 350] width 440 height 30
type input "**********"
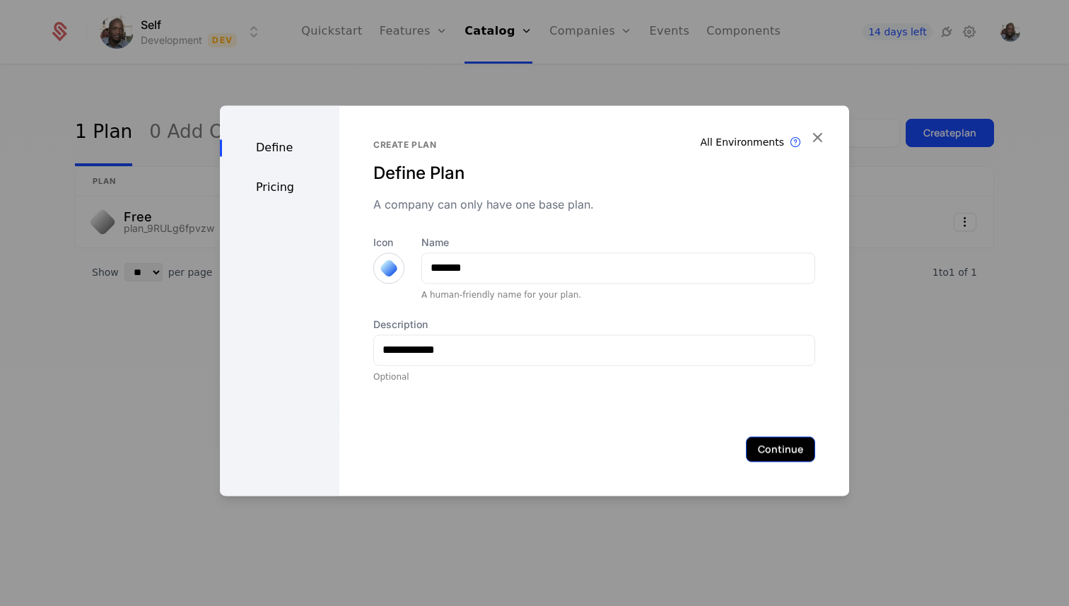
click at [778, 447] on button "Continue" at bounding box center [780, 448] width 69 height 25
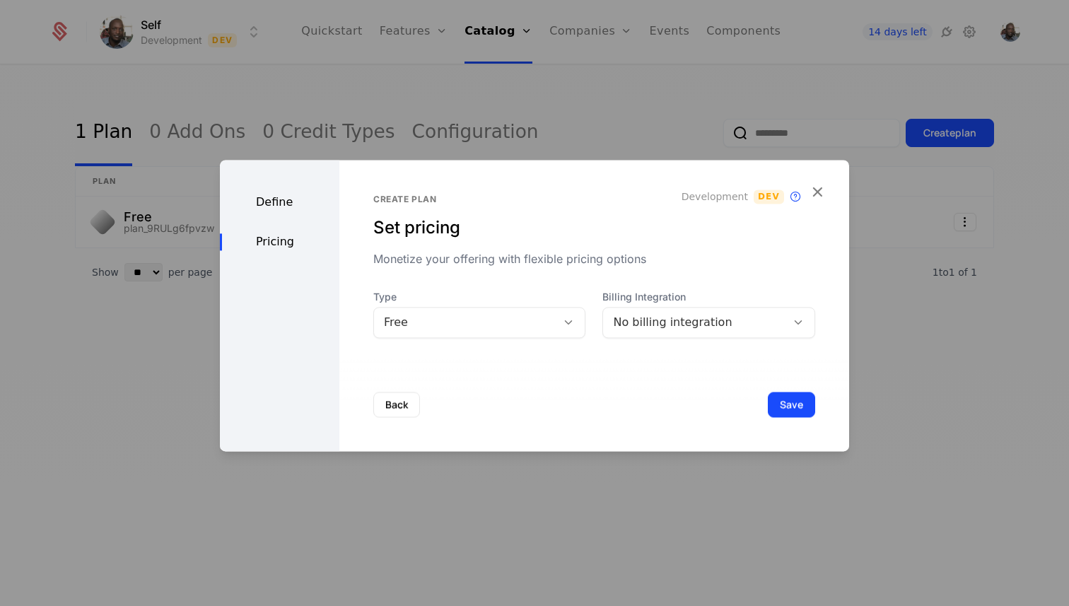
click at [562, 325] on icon at bounding box center [568, 322] width 13 height 13
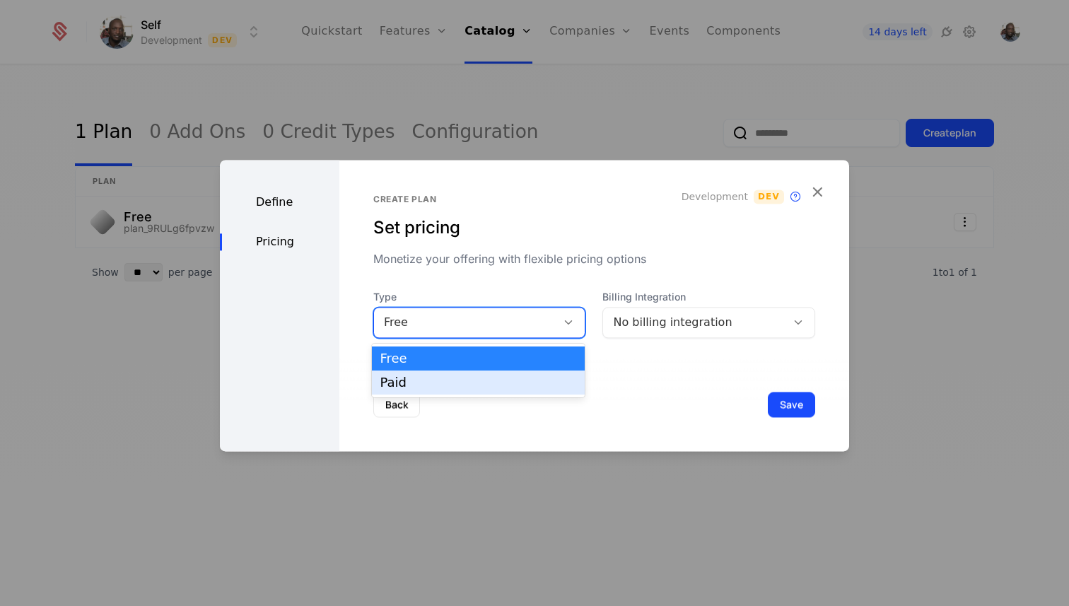
click at [508, 386] on div "Paid" at bounding box center [478, 382] width 197 height 13
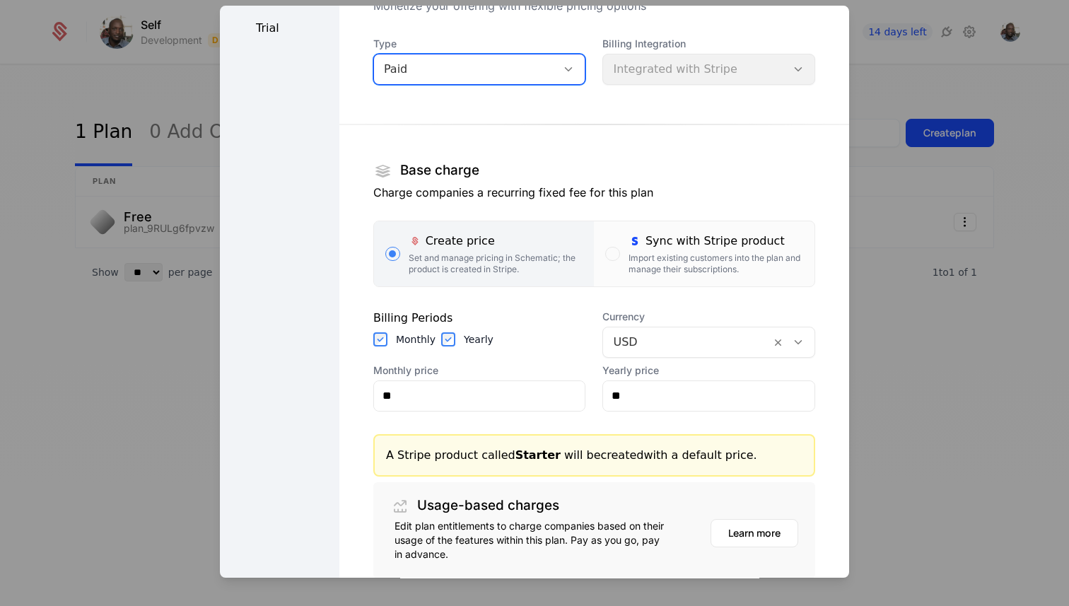
scroll to position [101, 0]
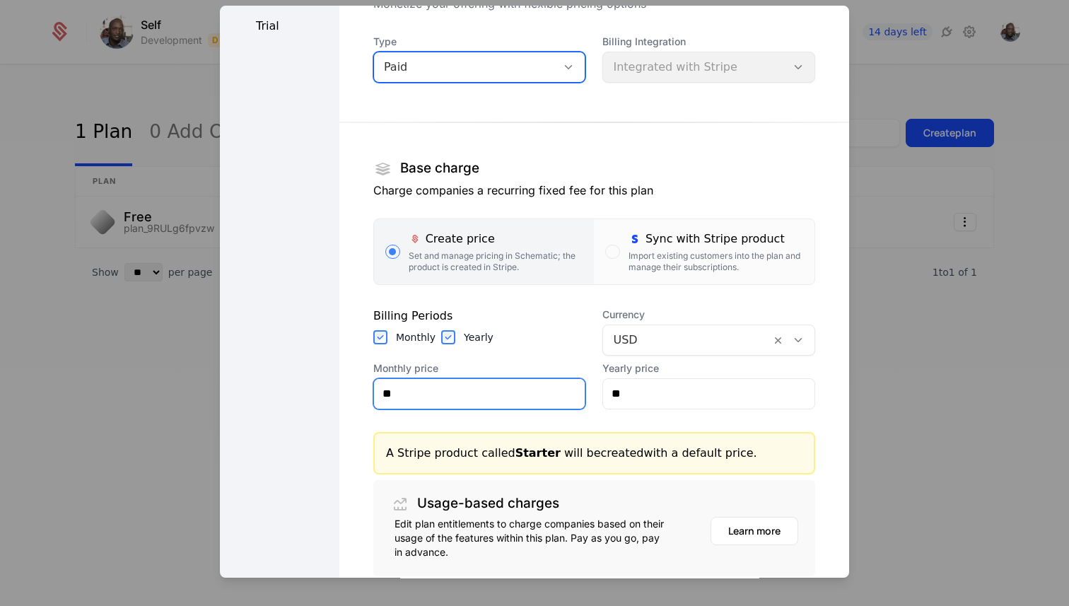
click at [536, 390] on input "**" at bounding box center [479, 394] width 211 height 30
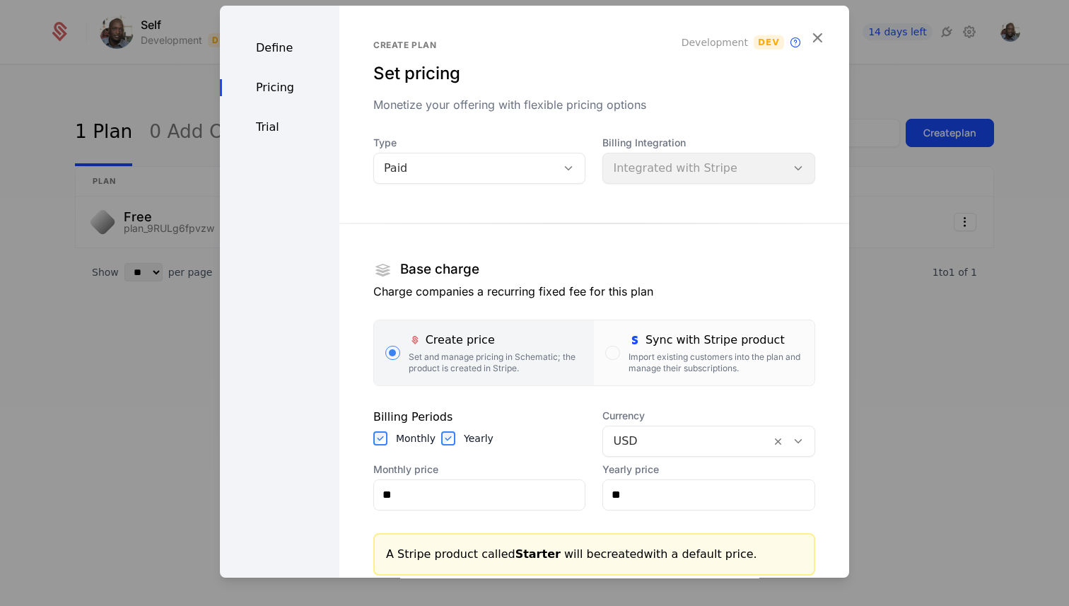
click at [496, 168] on div "Paid" at bounding box center [465, 168] width 163 height 17
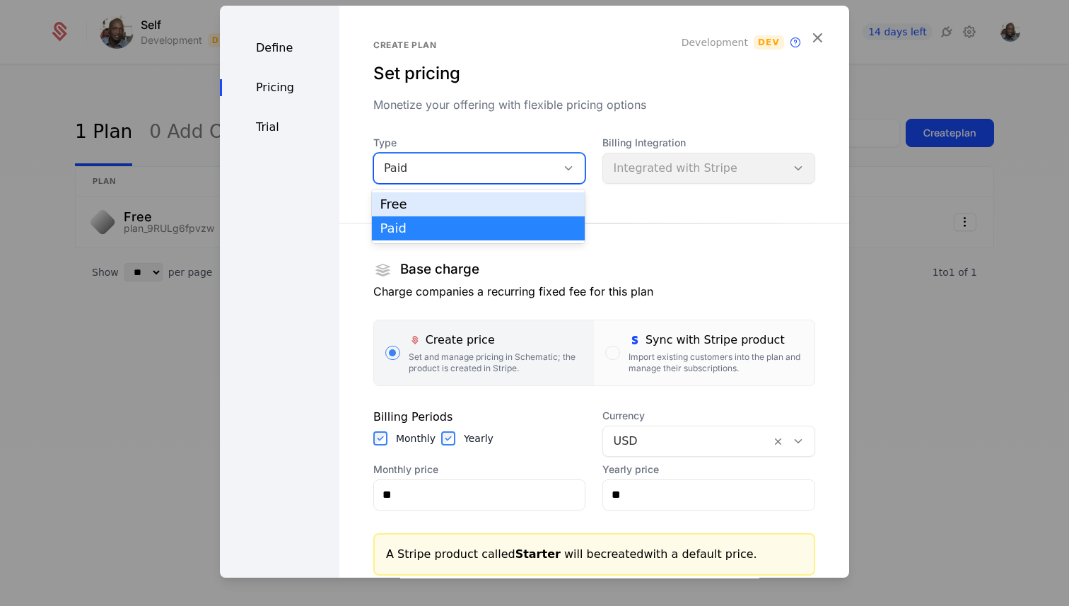
click at [474, 195] on div "Free" at bounding box center [478, 204] width 213 height 24
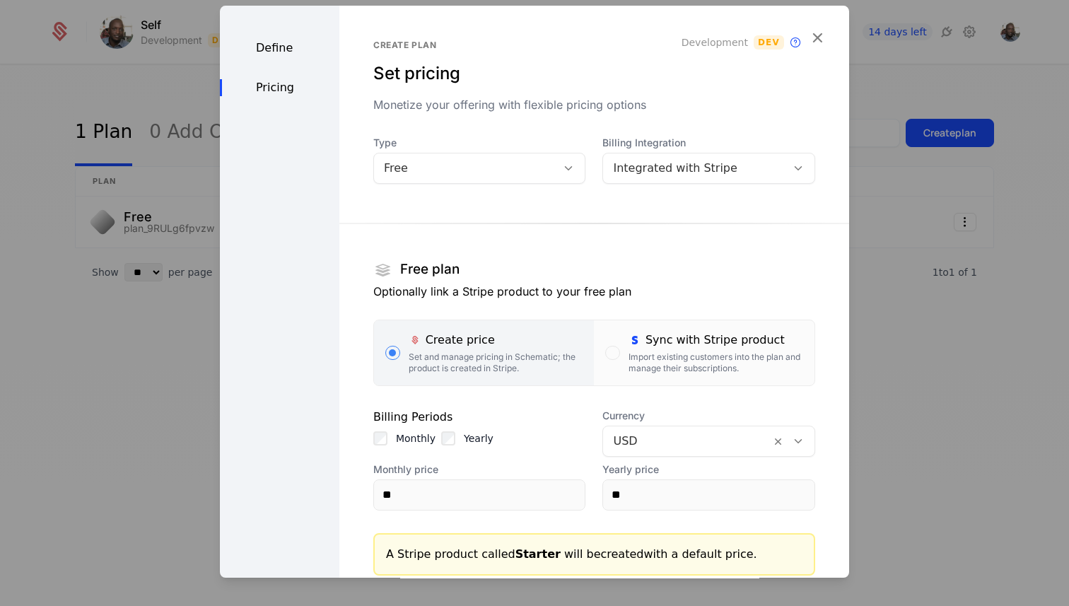
click at [493, 172] on div "Free" at bounding box center [465, 168] width 163 height 17
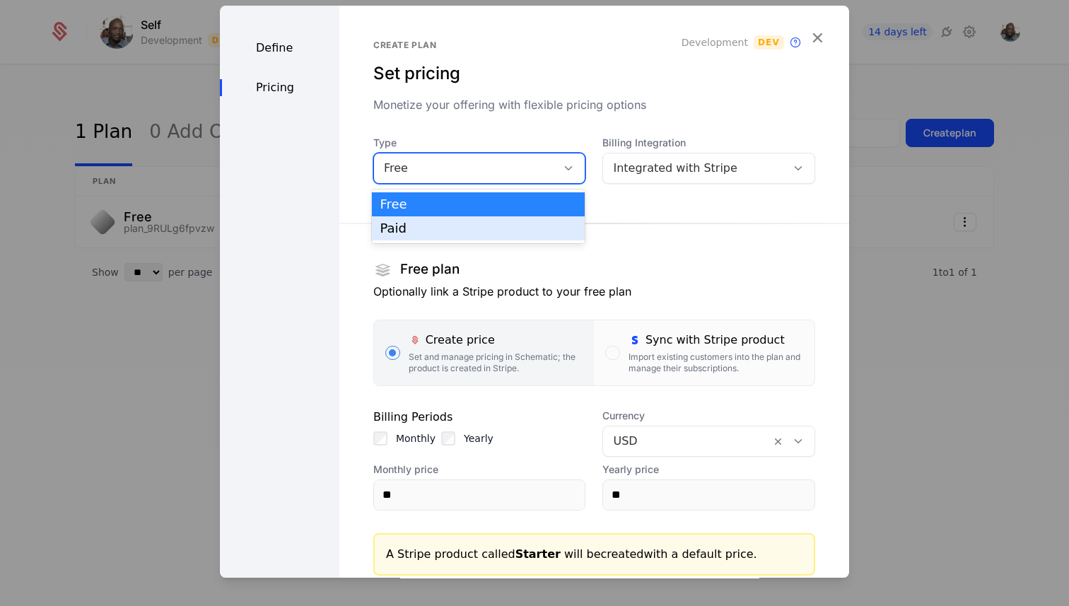
click at [464, 224] on div "Paid" at bounding box center [478, 228] width 197 height 13
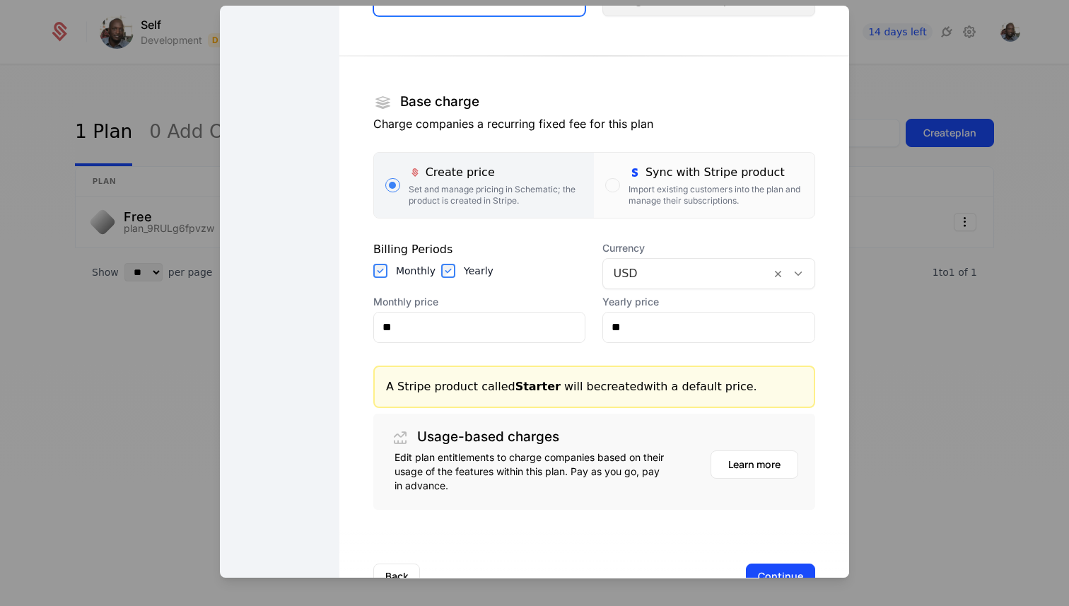
scroll to position [178, 0]
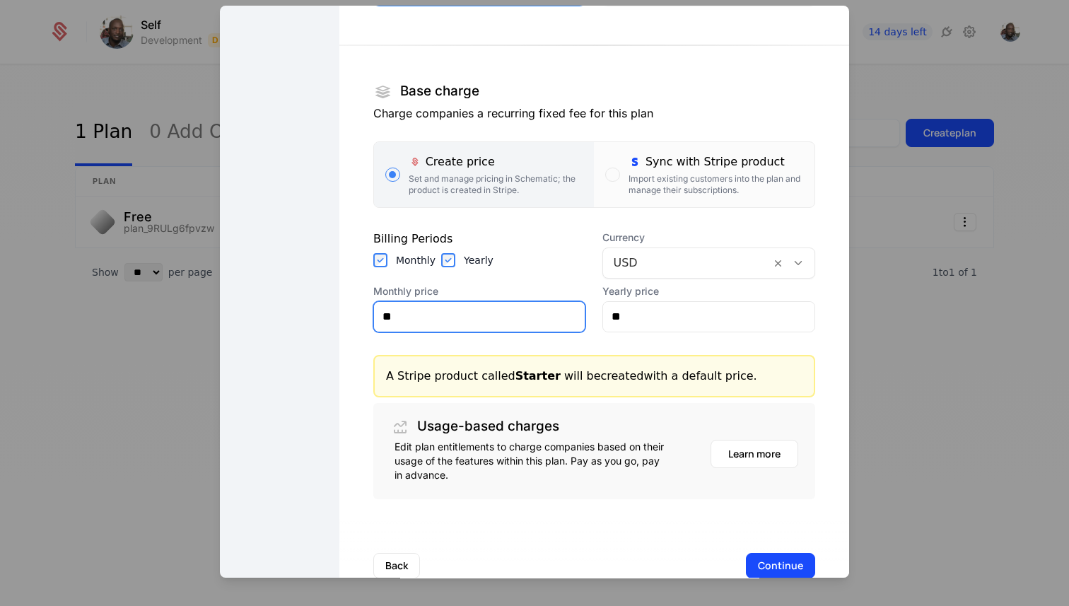
click at [481, 322] on input "**" at bounding box center [479, 317] width 211 height 30
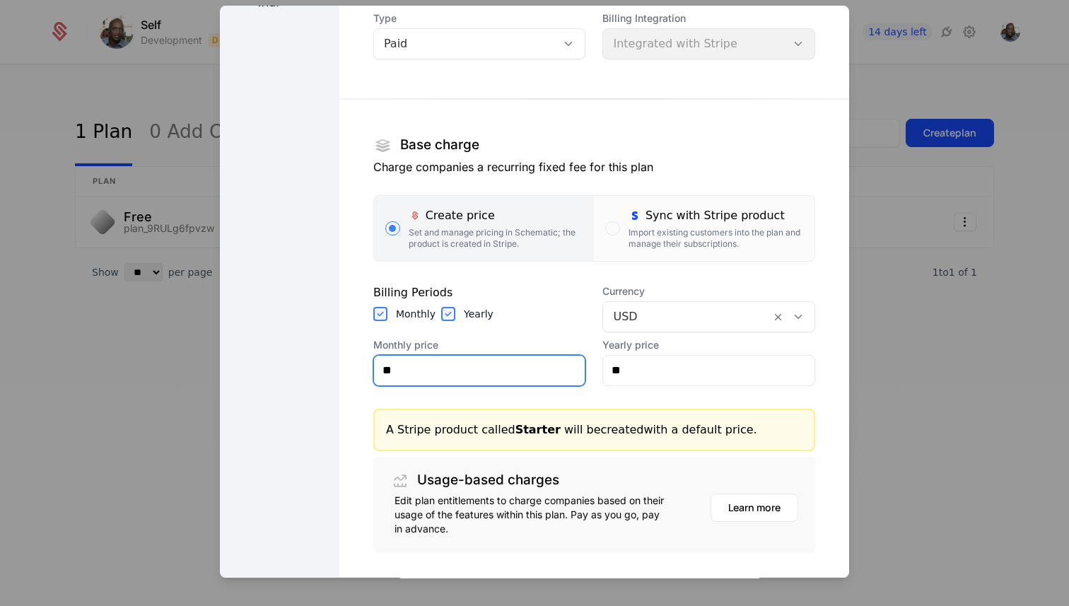
scroll to position [104, 0]
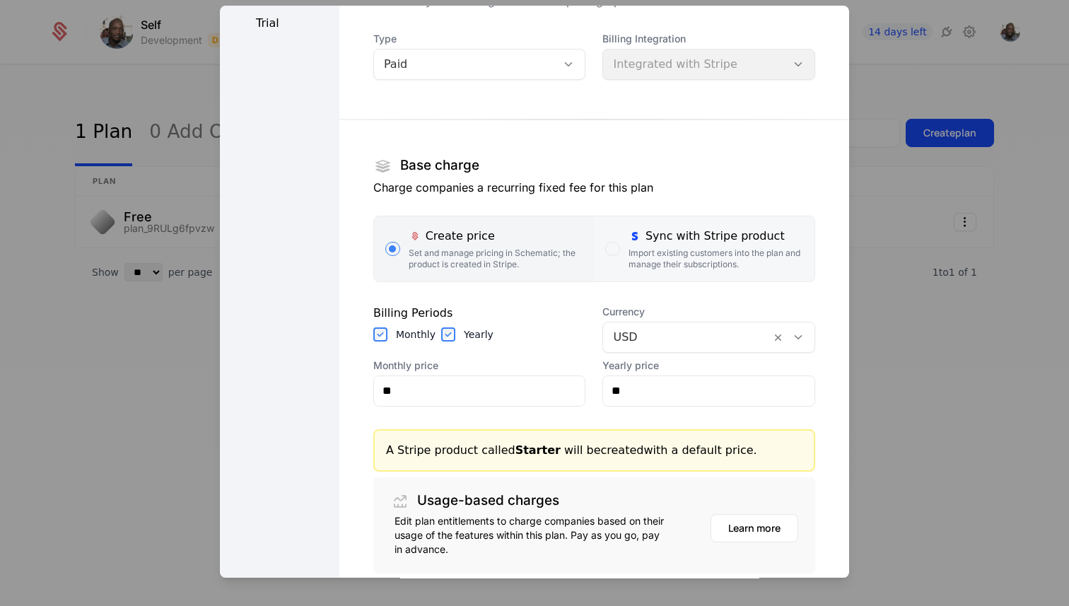
click at [635, 241] on icon "button" at bounding box center [634, 236] width 13 height 13
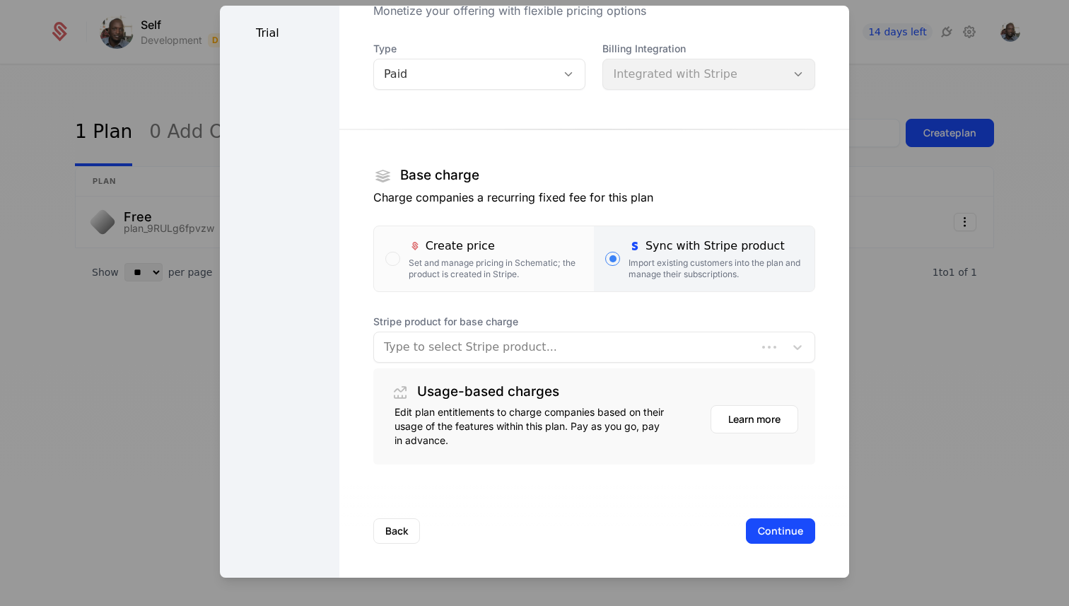
scroll to position [94, 0]
click at [515, 355] on div at bounding box center [579, 347] width 391 height 20
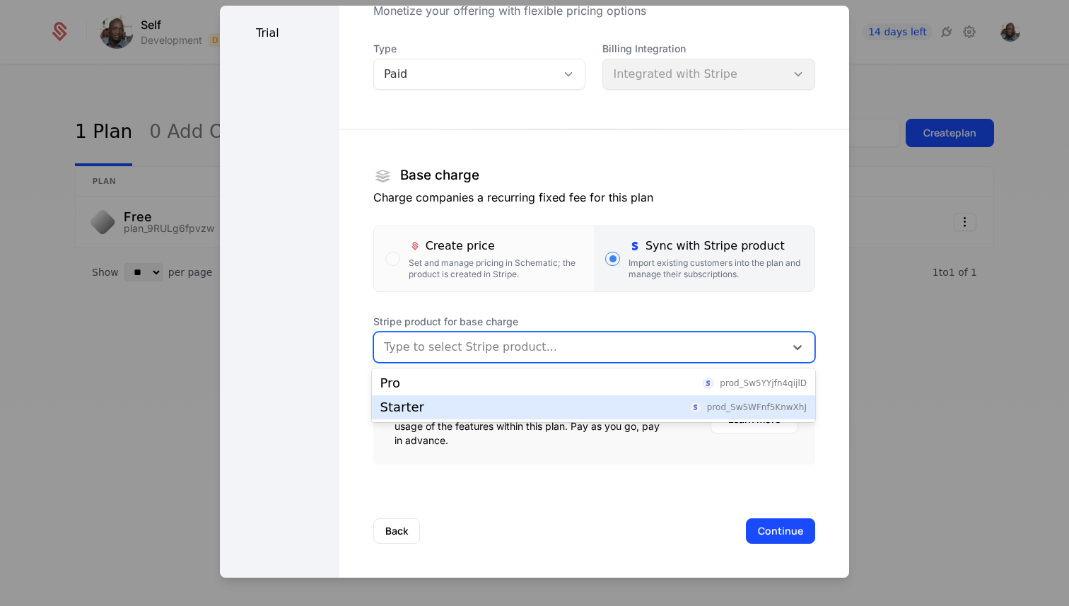
click at [480, 404] on div "Starter prod_Sw5WFnf5KnwXhJ" at bounding box center [593, 407] width 426 height 13
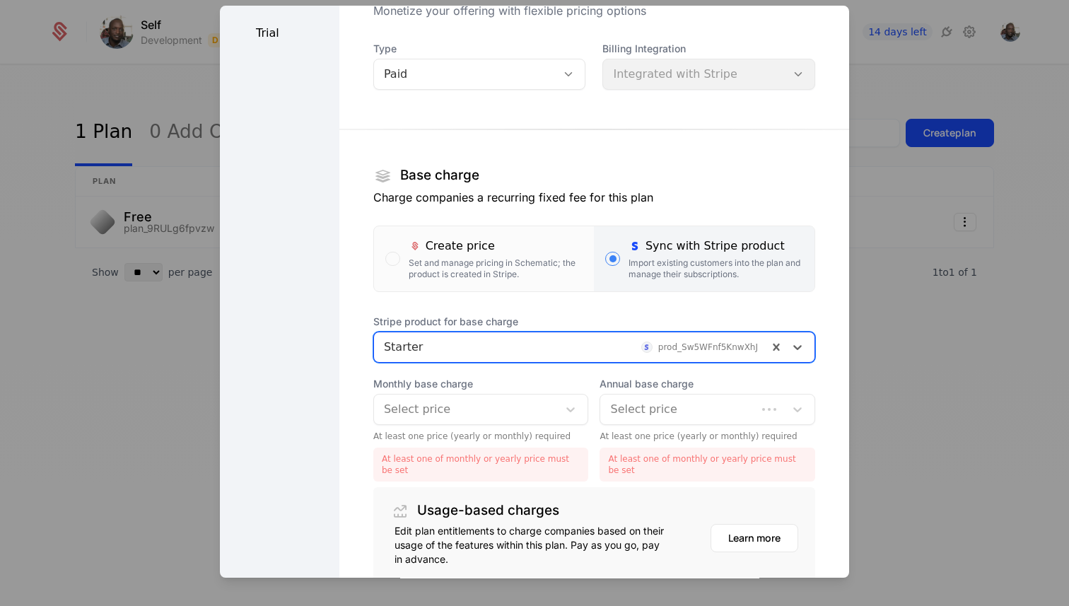
click at [471, 410] on div at bounding box center [466, 409] width 165 height 20
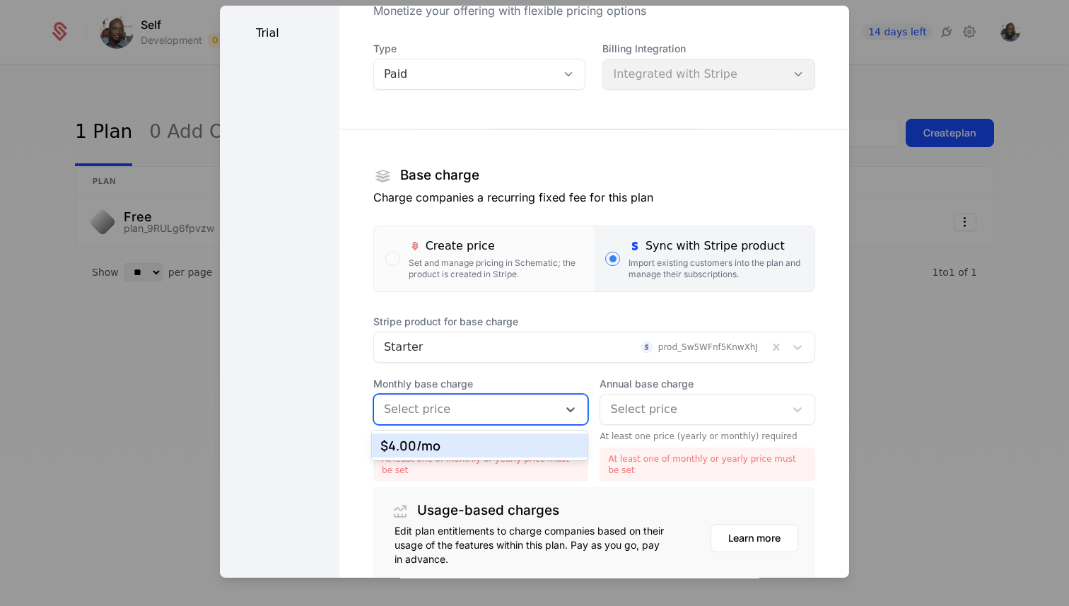
click at [453, 443] on div "$4.00 /mo" at bounding box center [479, 445] width 199 height 13
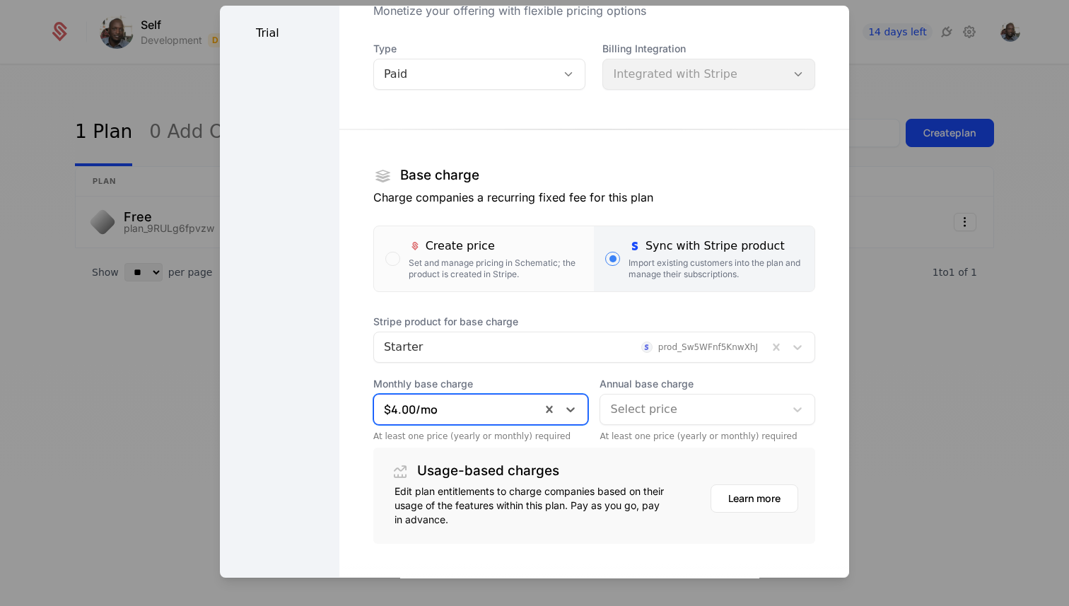
click at [637, 403] on div at bounding box center [692, 409] width 165 height 20
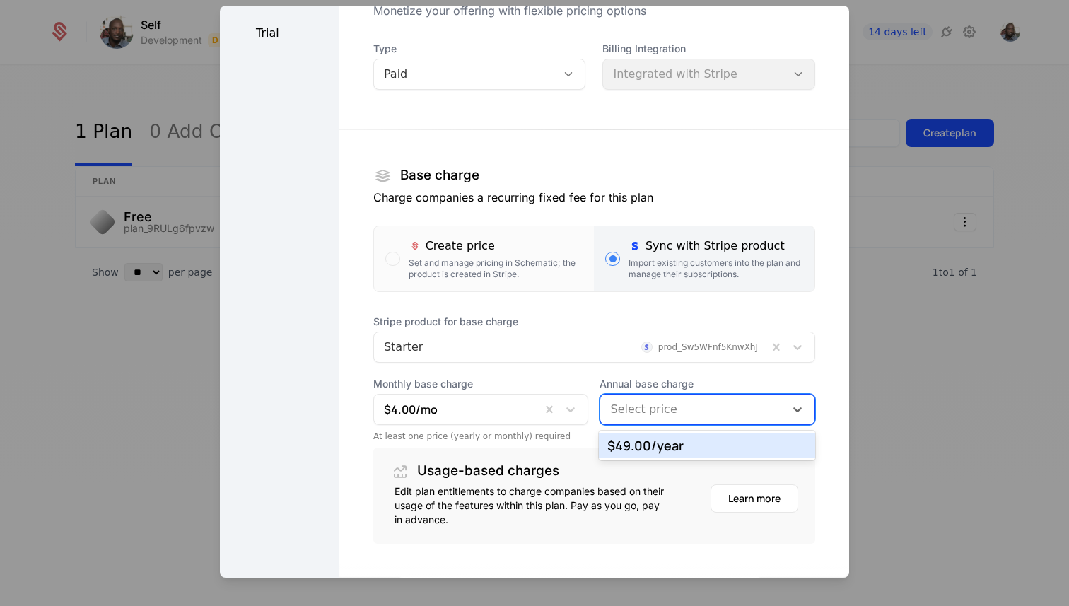
click at [640, 447] on div "$49.00 /year" at bounding box center [706, 445] width 199 height 13
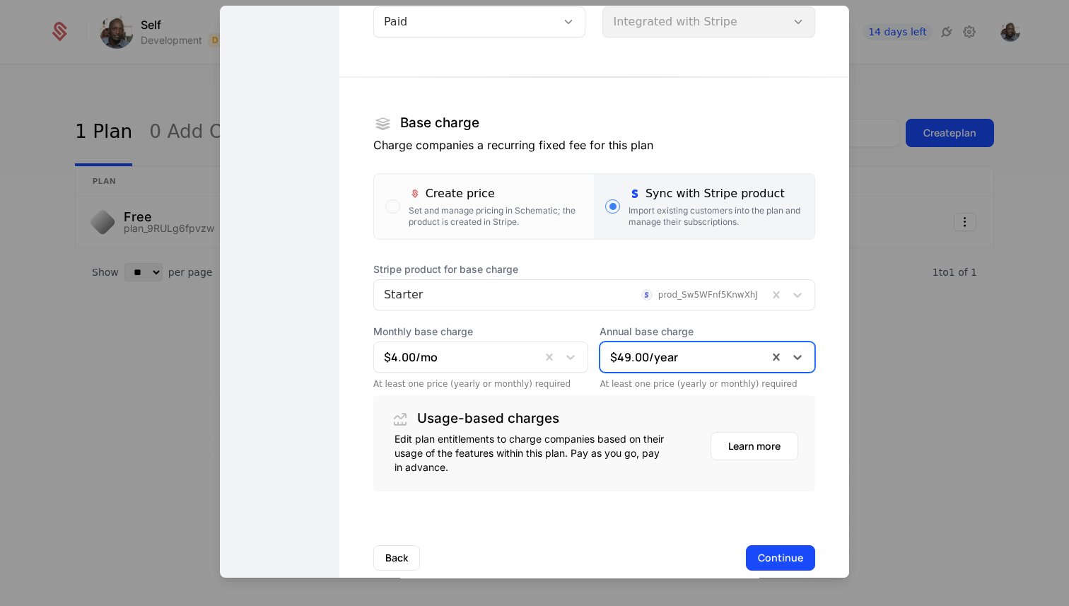
scroll to position [173, 0]
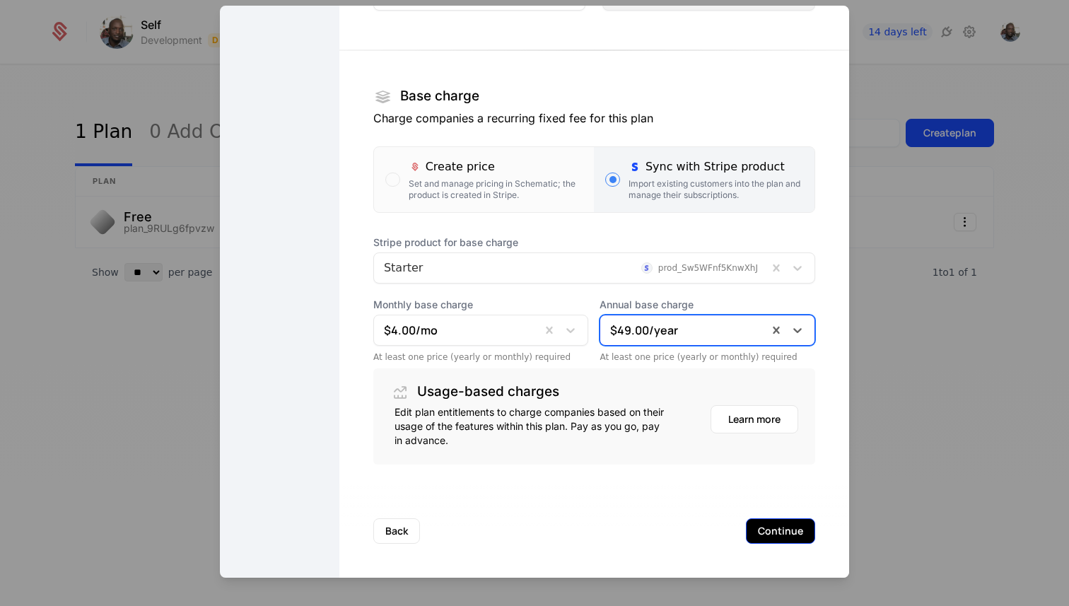
click at [781, 529] on button "Continue" at bounding box center [780, 530] width 69 height 25
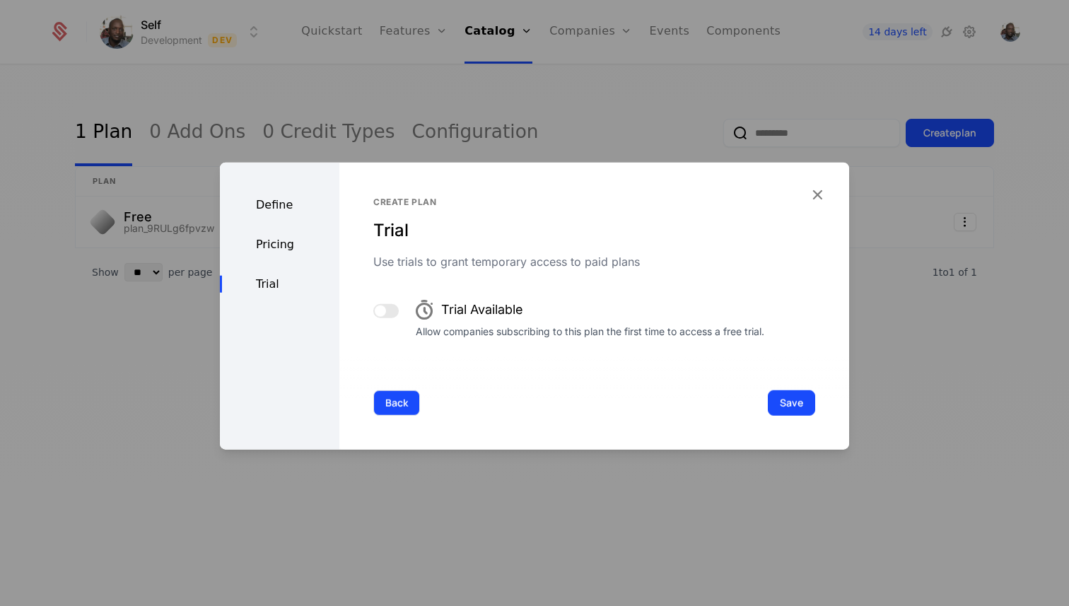
click at [394, 397] on button "Back" at bounding box center [396, 401] width 47 height 25
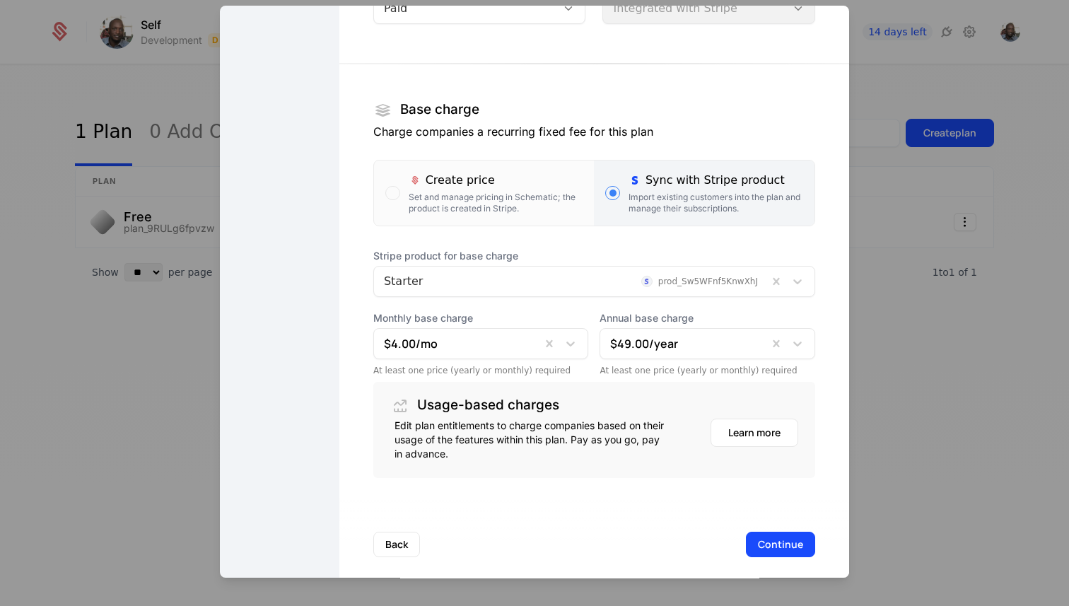
scroll to position [173, 0]
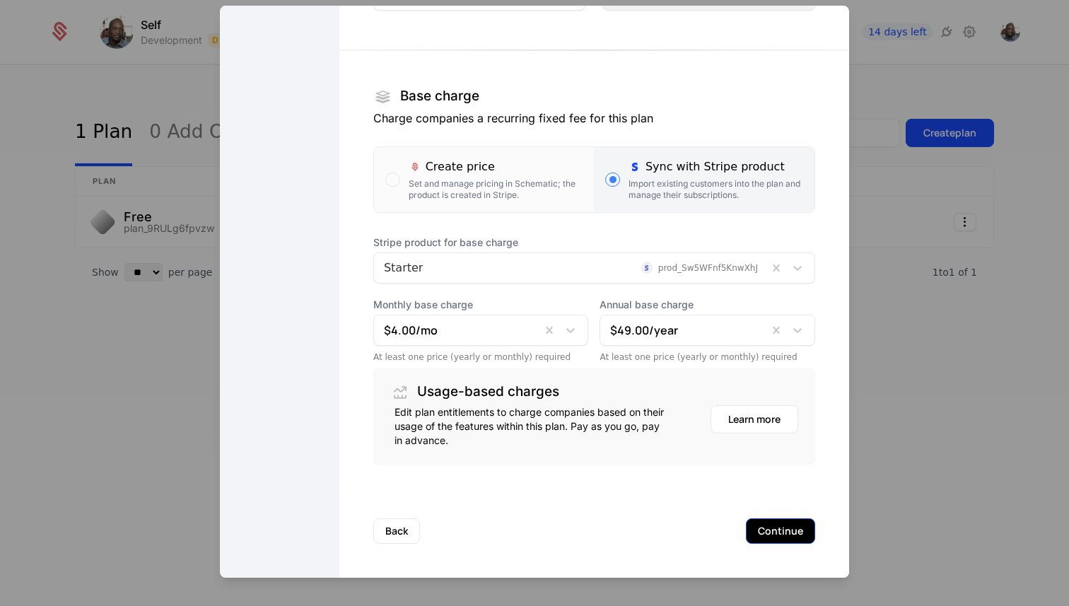
click at [773, 536] on button "Continue" at bounding box center [780, 530] width 69 height 25
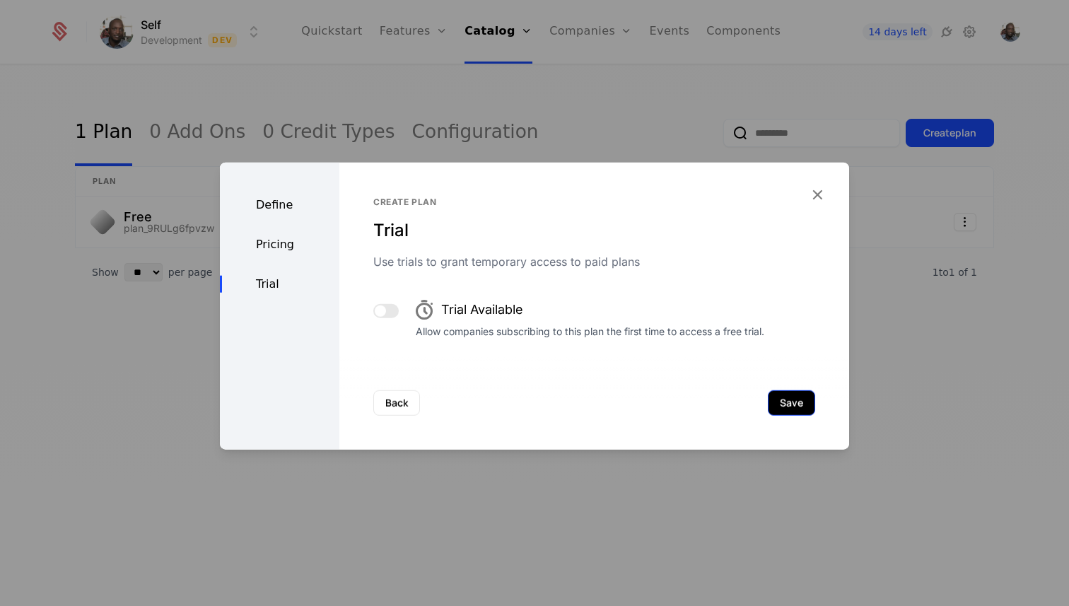
click at [783, 398] on button "Save" at bounding box center [791, 401] width 47 height 25
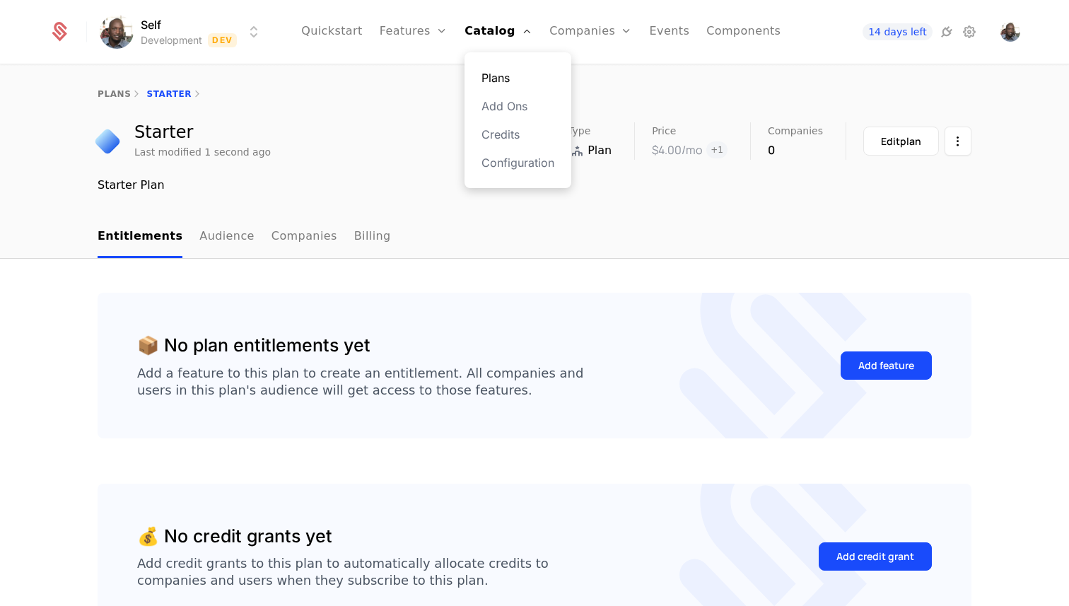
click at [512, 80] on link "Plans" at bounding box center [517, 77] width 73 height 17
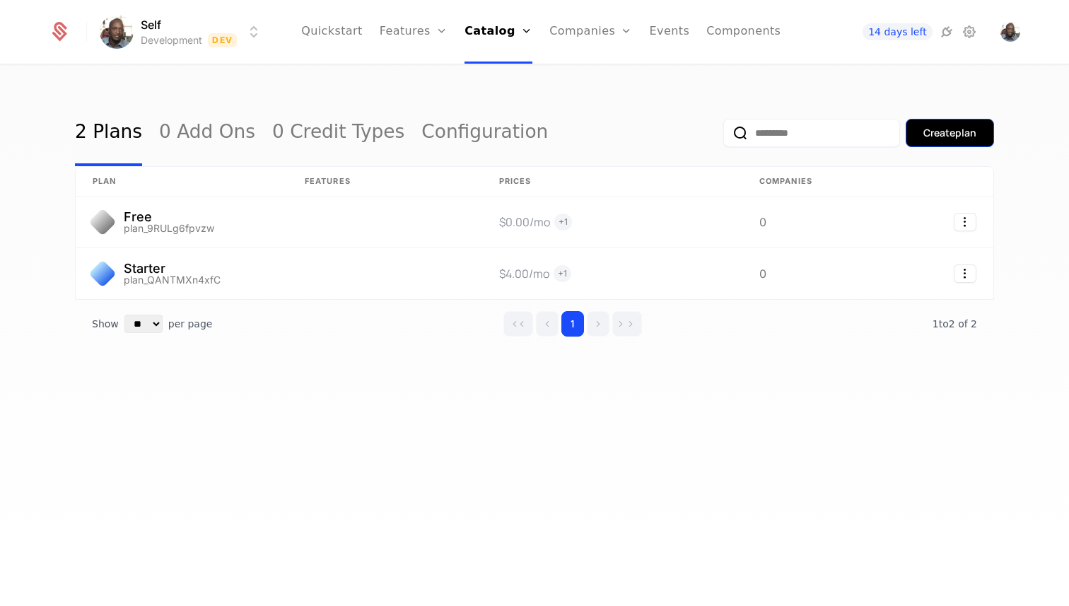
click at [946, 137] on div "Create plan" at bounding box center [949, 133] width 53 height 14
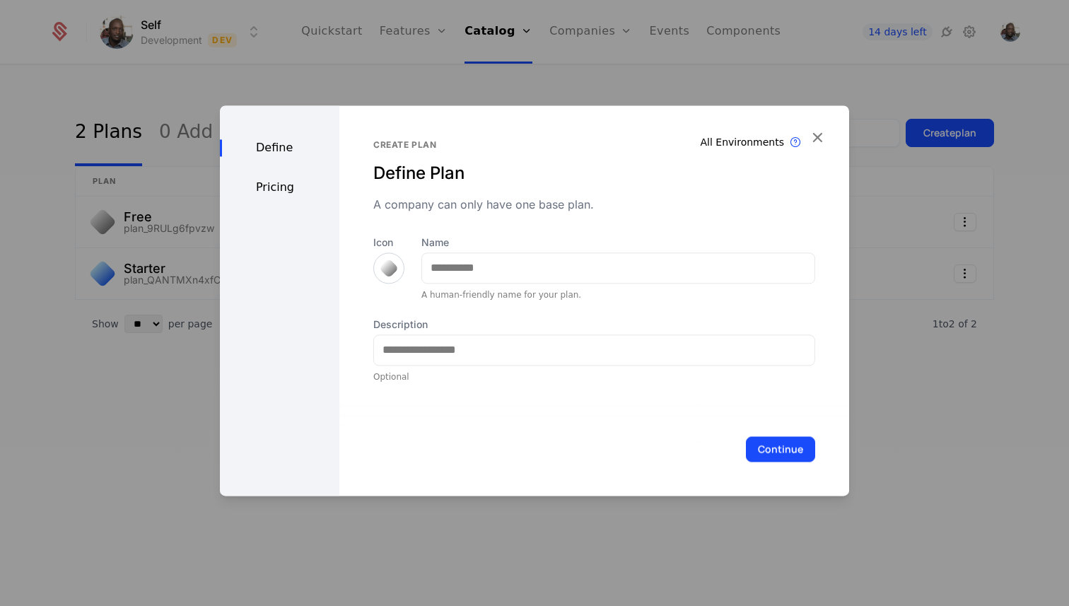
click at [388, 261] on div at bounding box center [389, 268] width 20 height 20
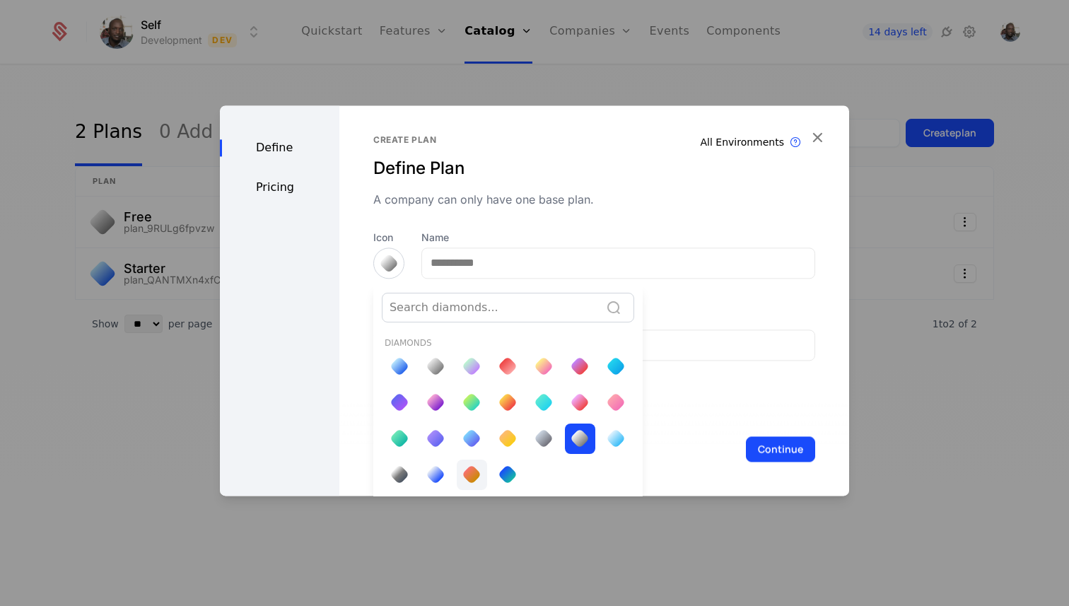
click at [476, 474] on div at bounding box center [472, 474] width 20 height 20
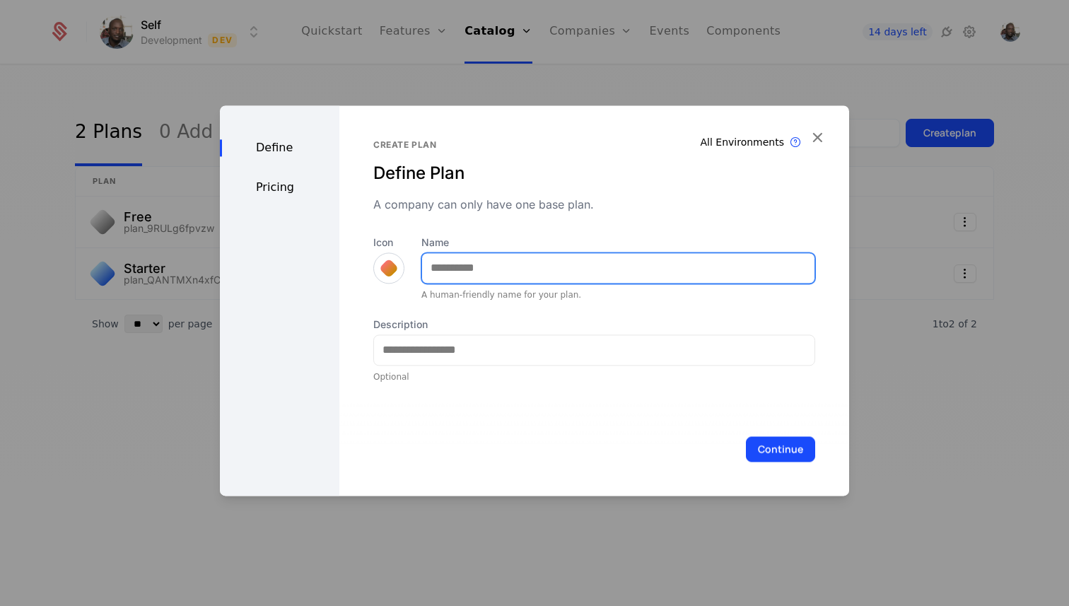
click at [487, 270] on input "Name" at bounding box center [618, 268] width 392 height 30
type input "***"
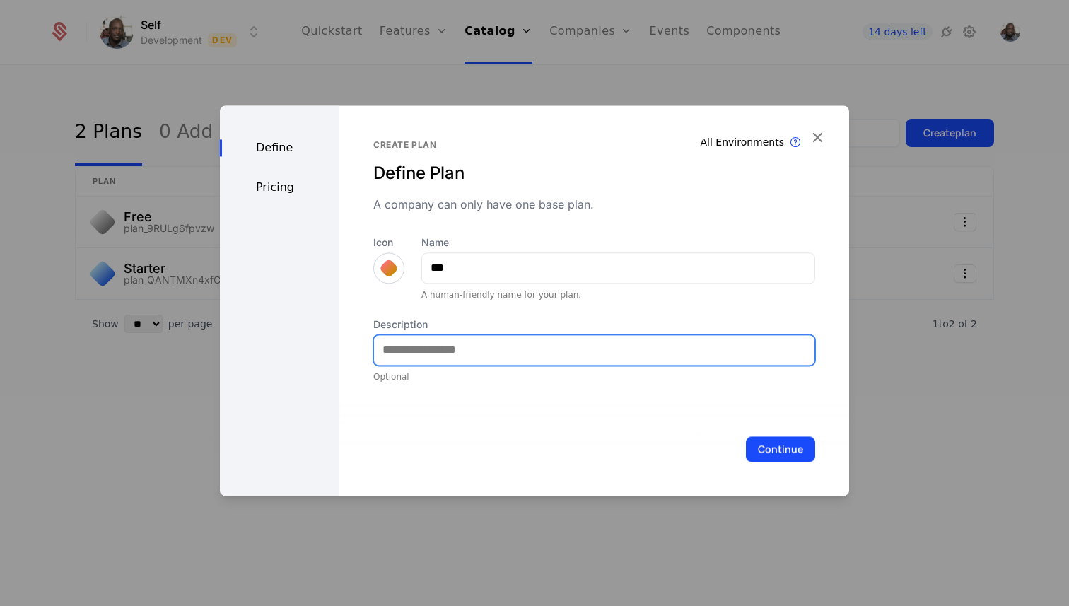
click at [467, 351] on input "Description" at bounding box center [594, 350] width 440 height 30
type input "********"
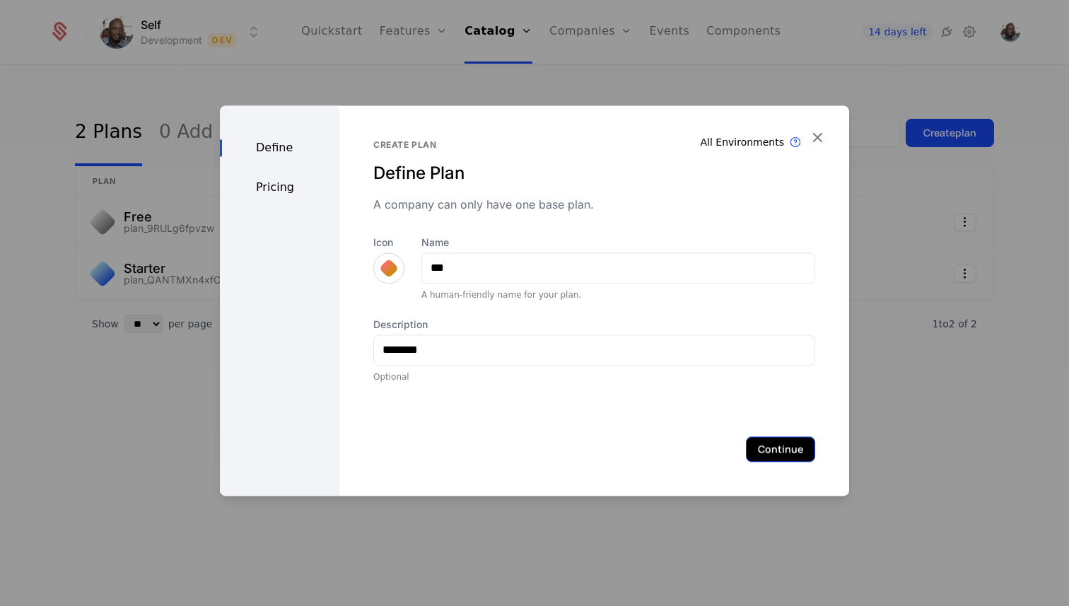
click at [763, 459] on button "Continue" at bounding box center [780, 448] width 69 height 25
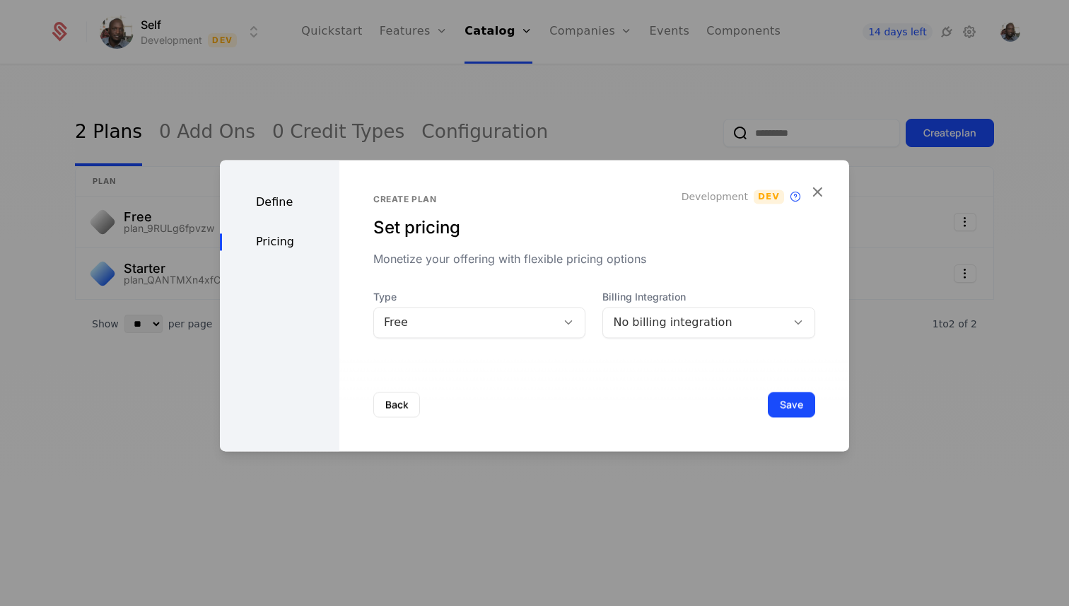
click at [691, 329] on div "No billing integration" at bounding box center [694, 322] width 163 height 17
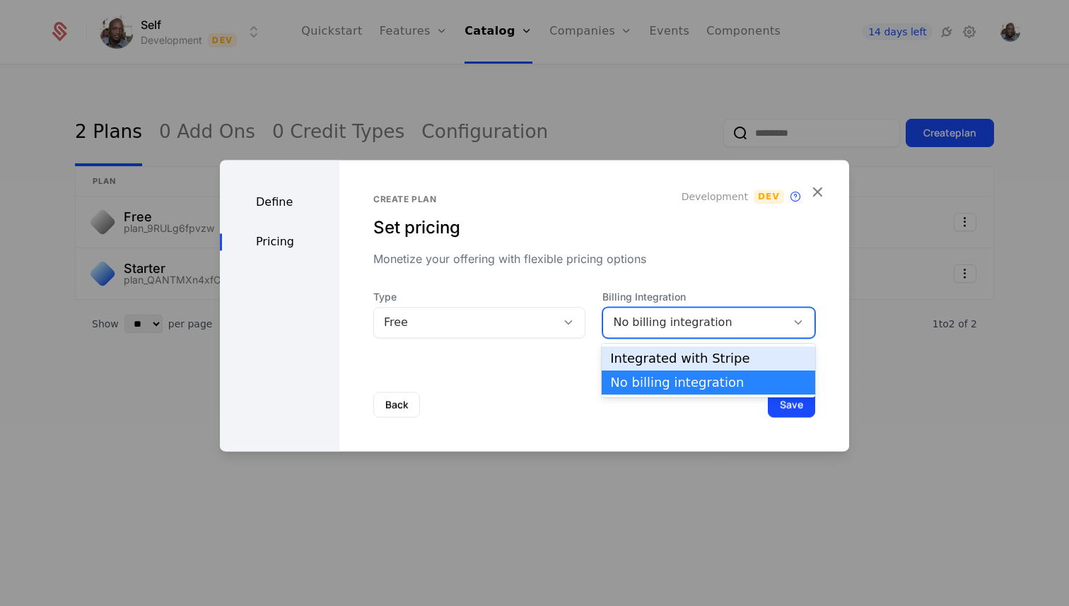
click at [669, 358] on div "Integrated with Stripe" at bounding box center [708, 358] width 197 height 13
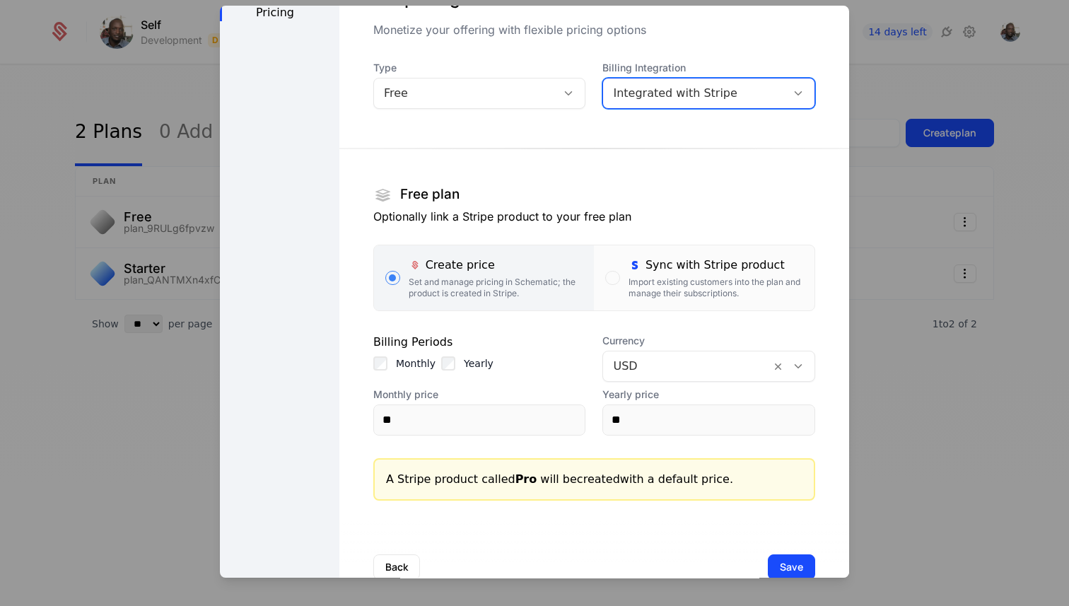
scroll to position [74, 0]
click at [640, 279] on div "Import existing customers into the plan and manage their subscriptions." at bounding box center [715, 289] width 175 height 23
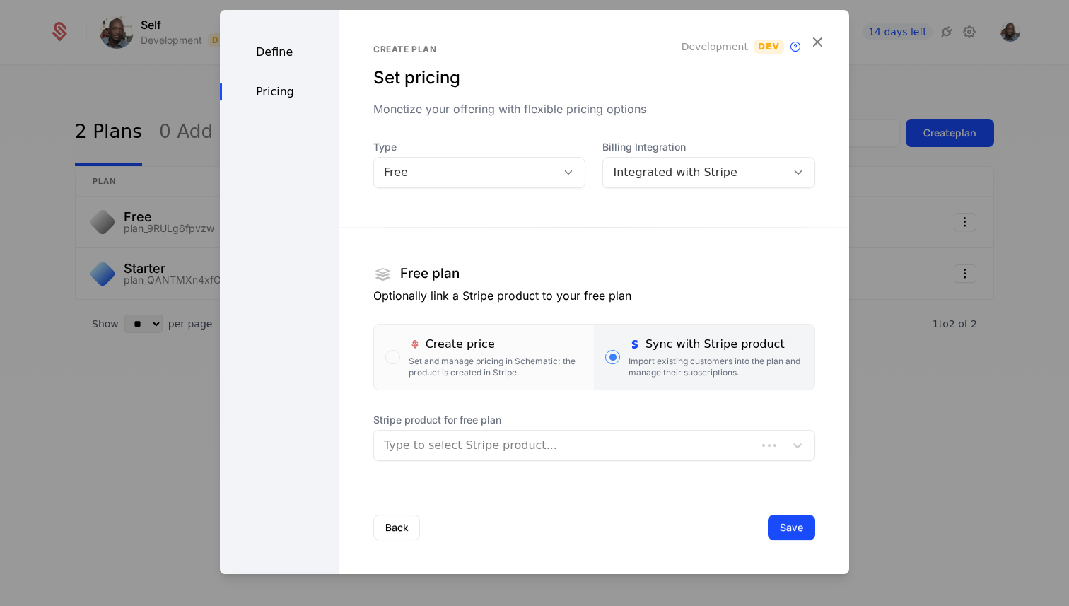
scroll to position [0, 0]
click at [484, 447] on div at bounding box center [565, 445] width 363 height 20
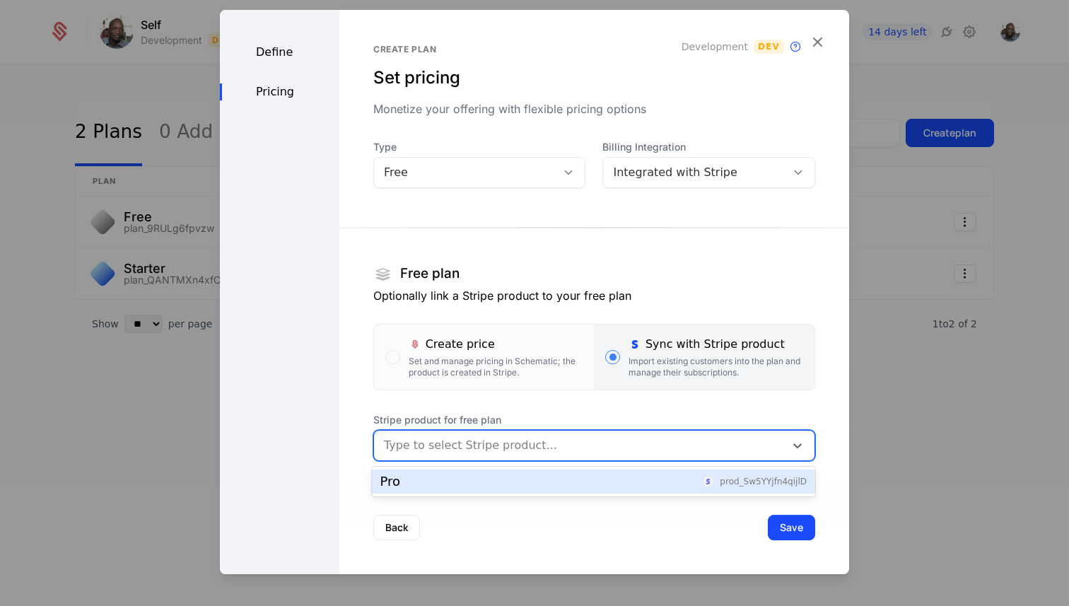
click at [469, 485] on div "Pro prod_Sw5YYjfn4qijlD" at bounding box center [593, 481] width 426 height 13
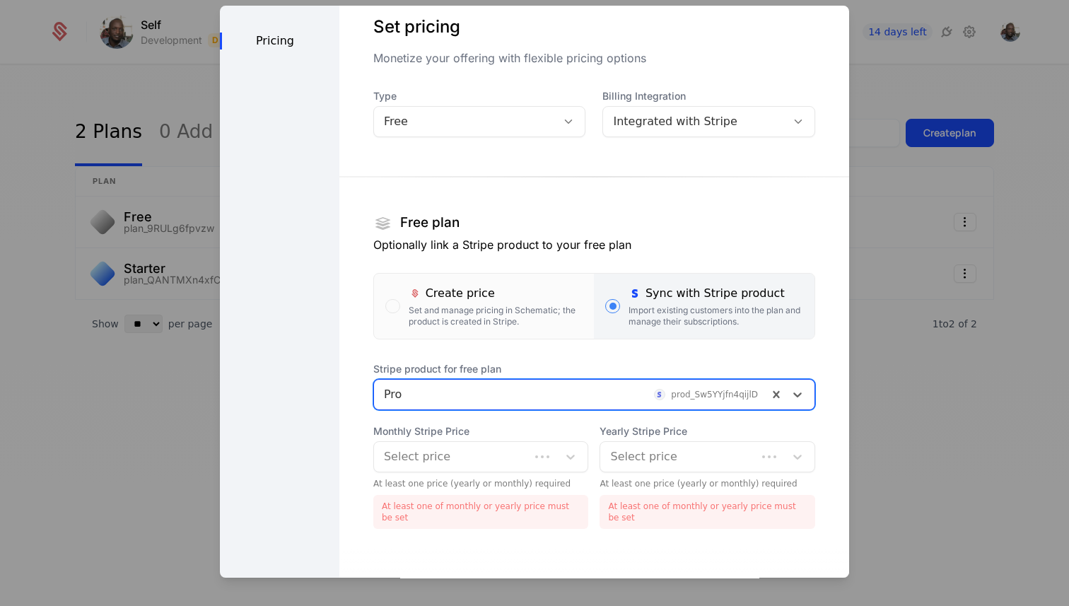
scroll to position [111, 0]
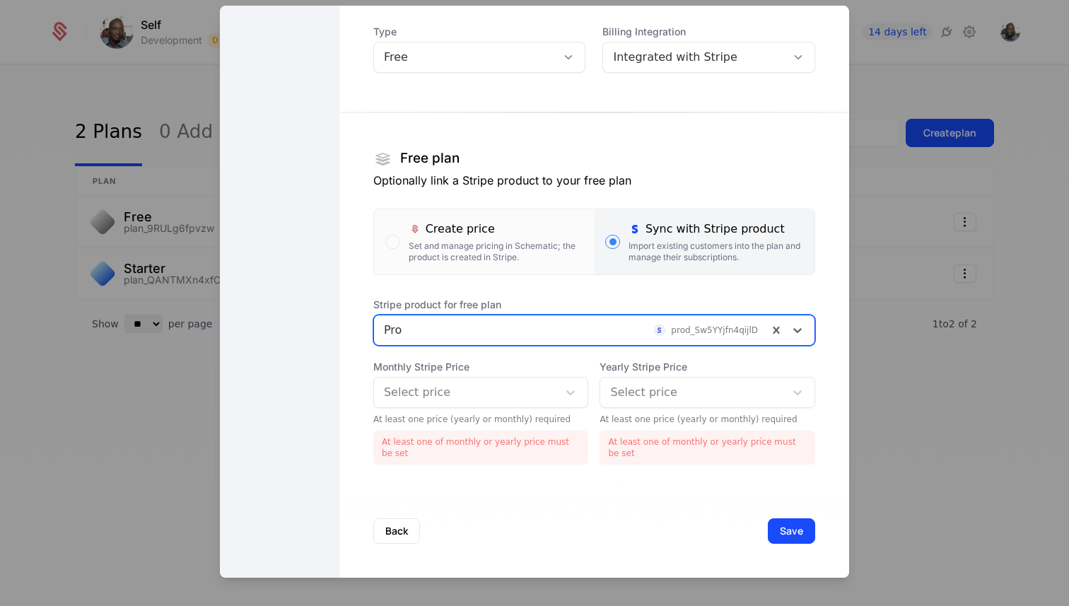
click at [470, 386] on div at bounding box center [466, 392] width 165 height 20
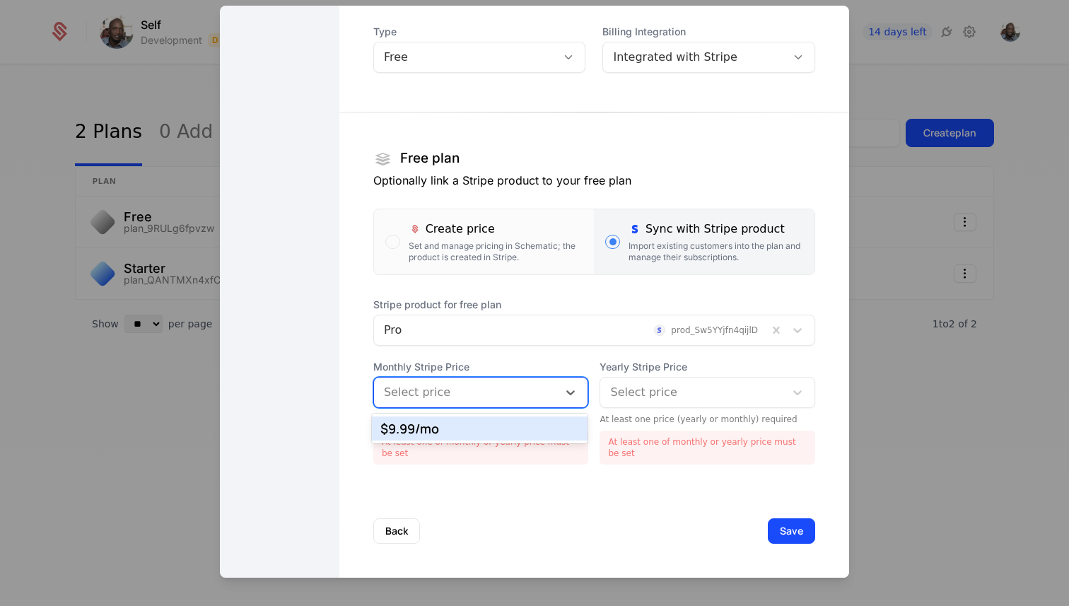
click at [446, 426] on div "$9.99 /mo" at bounding box center [479, 428] width 199 height 13
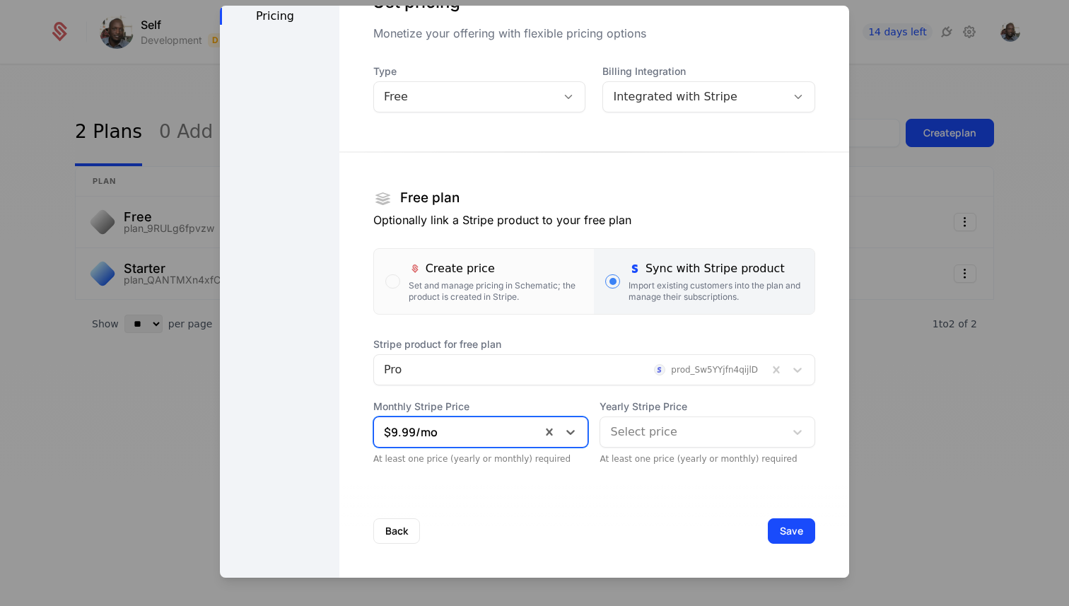
click at [625, 430] on div at bounding box center [692, 432] width 165 height 20
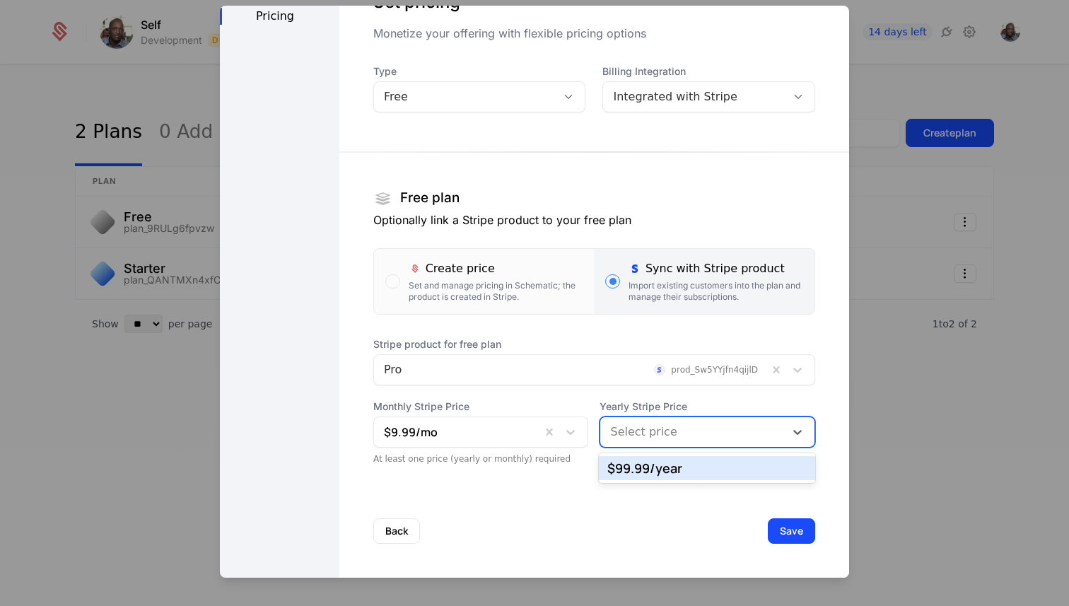
click at [631, 462] on div "$99.99 /year" at bounding box center [706, 468] width 199 height 13
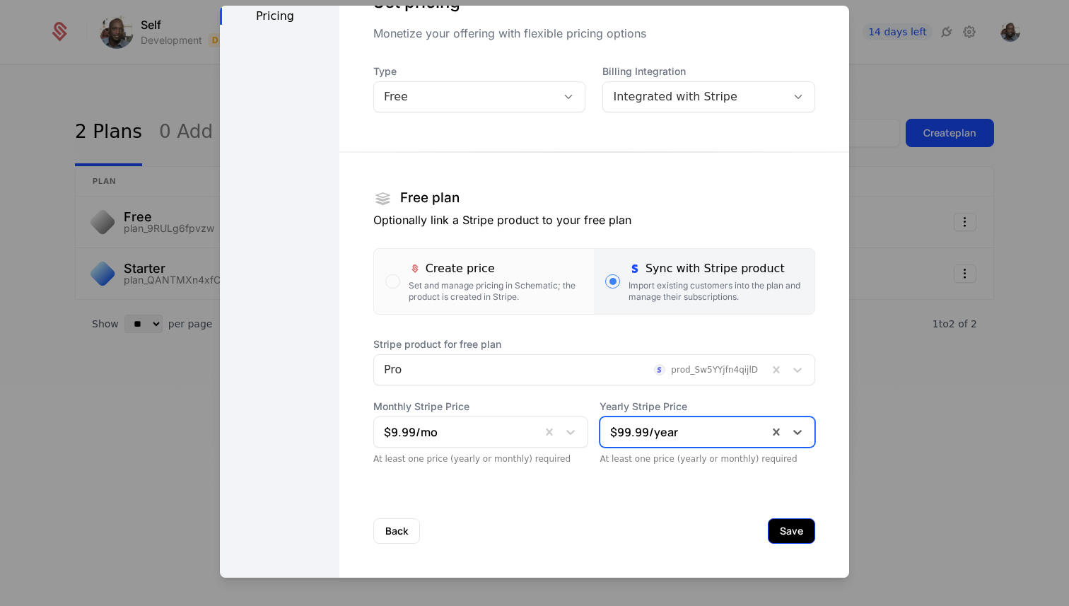
click at [784, 532] on button "Save" at bounding box center [791, 530] width 47 height 25
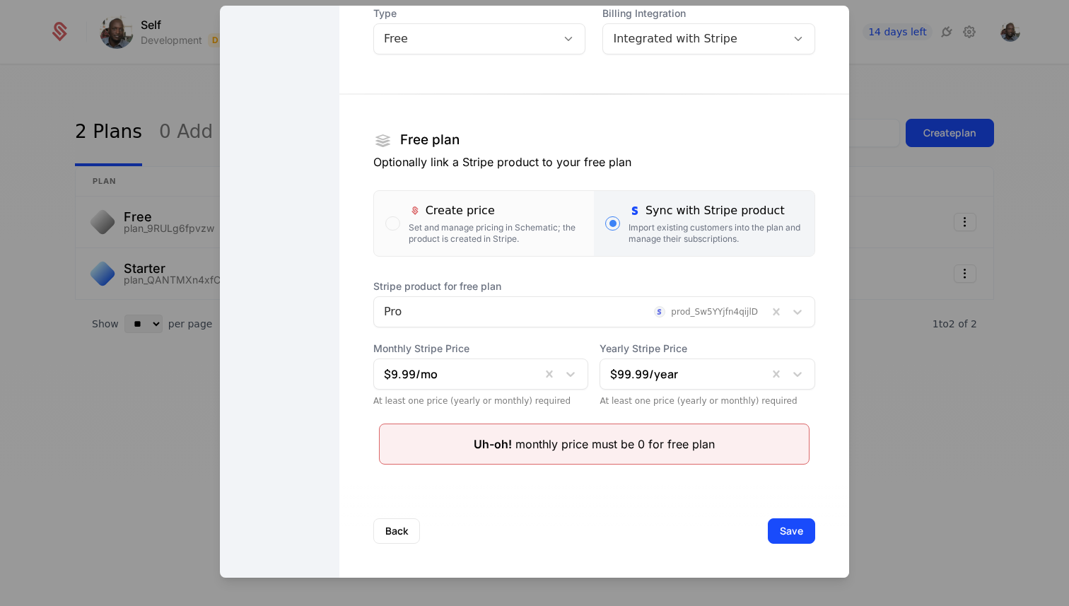
scroll to position [0, 0]
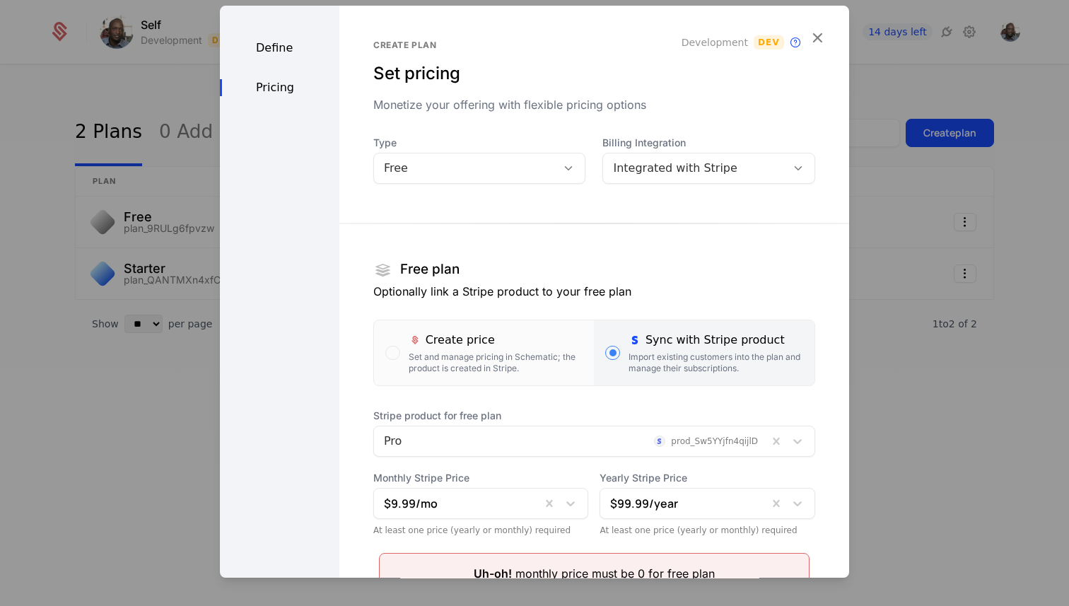
click at [494, 161] on div "Free" at bounding box center [465, 168] width 163 height 17
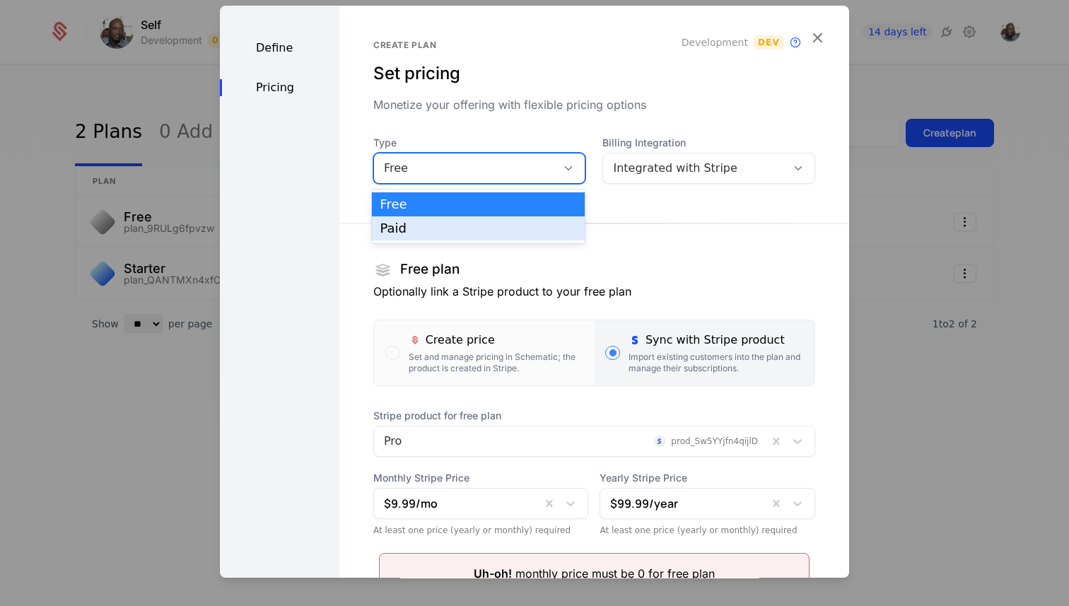
click at [467, 230] on div "Paid" at bounding box center [478, 228] width 197 height 13
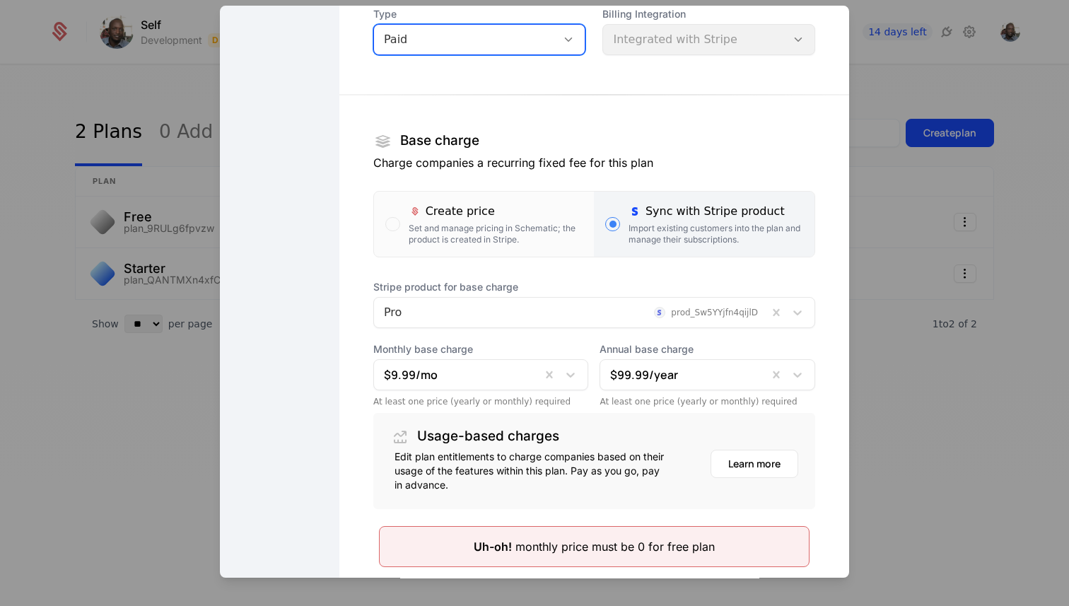
scroll to position [231, 0]
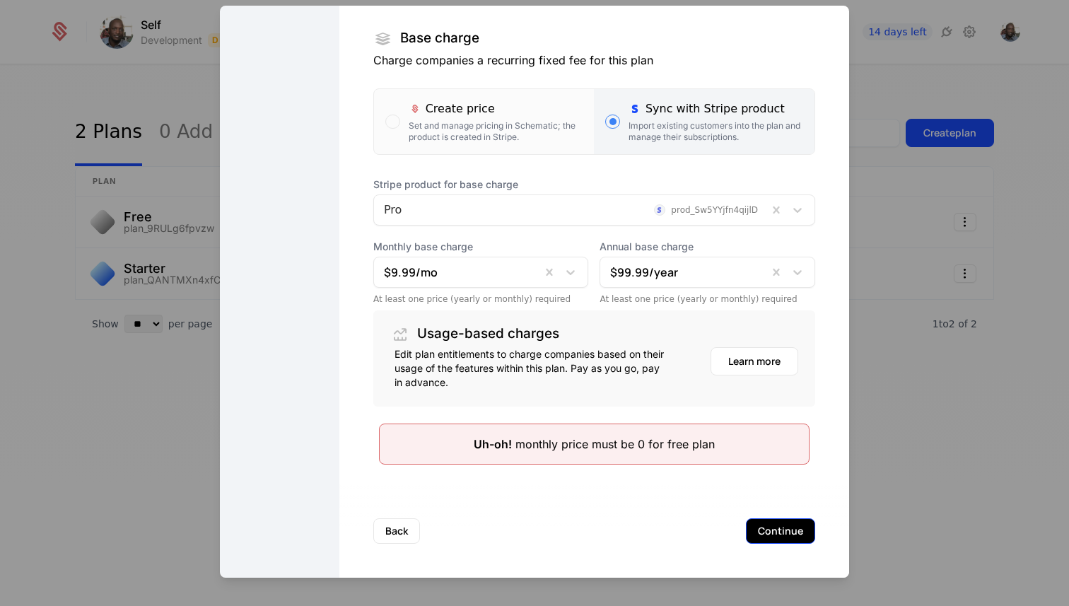
click at [779, 537] on button "Continue" at bounding box center [780, 530] width 69 height 25
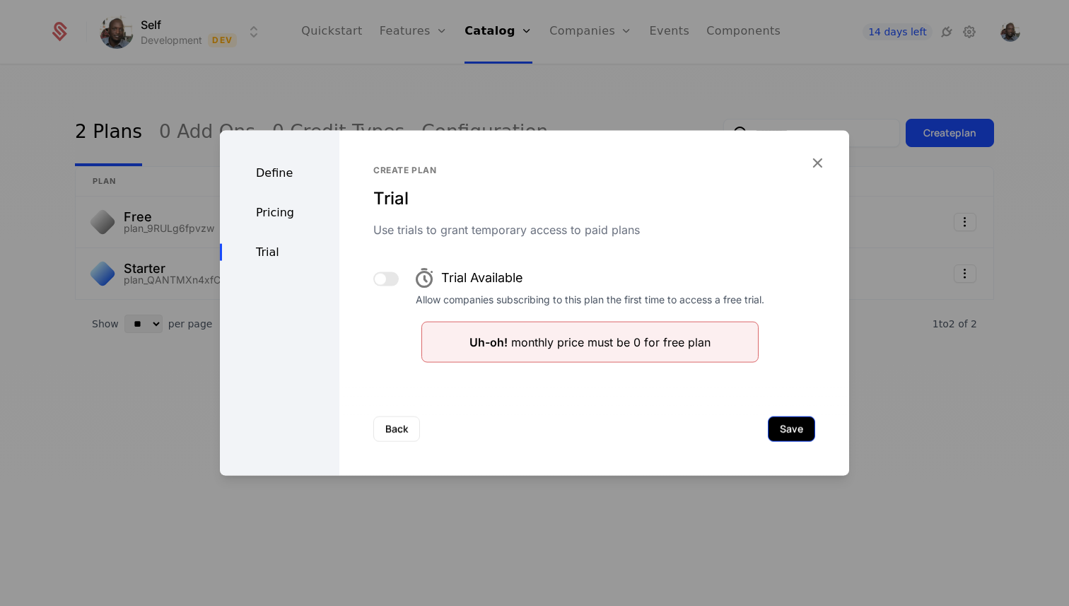
click at [789, 434] on button "Save" at bounding box center [791, 428] width 47 height 25
click at [401, 429] on button "Back" at bounding box center [396, 428] width 47 height 25
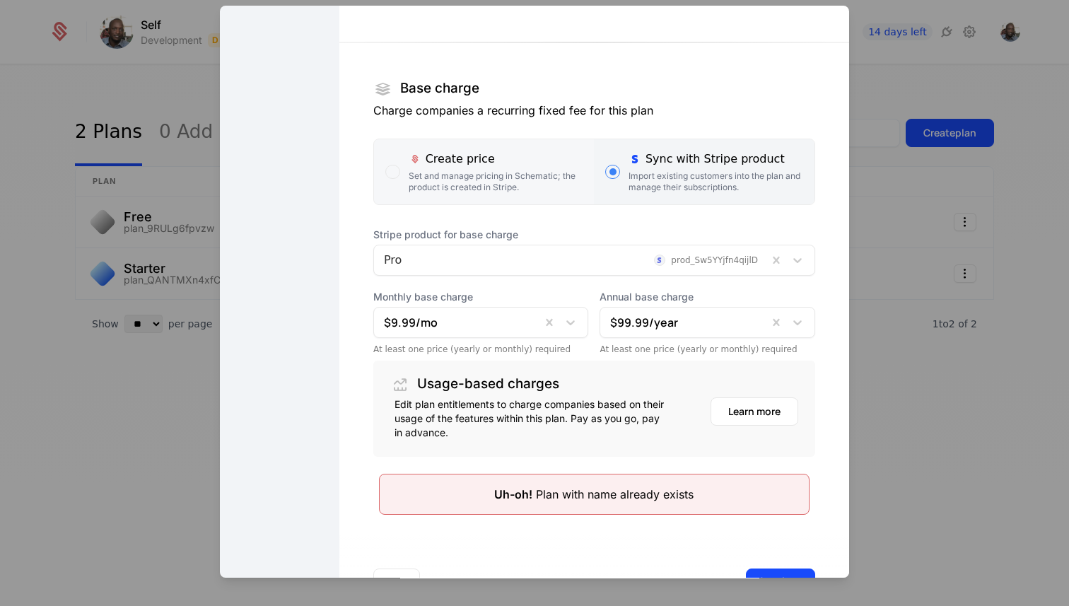
scroll to position [213, 0]
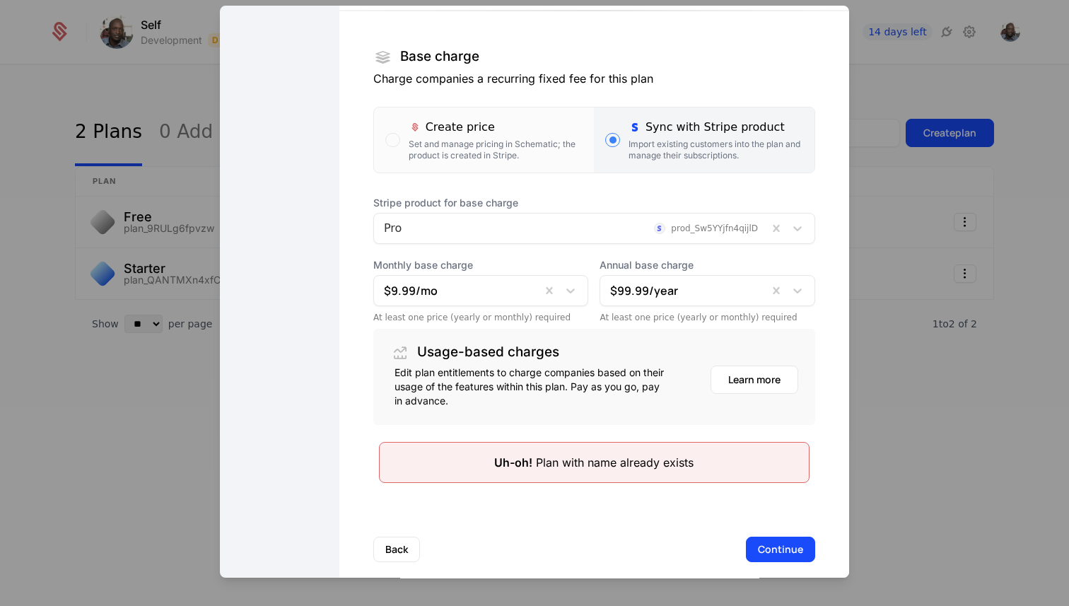
click at [482, 294] on div at bounding box center [458, 291] width 148 height 20
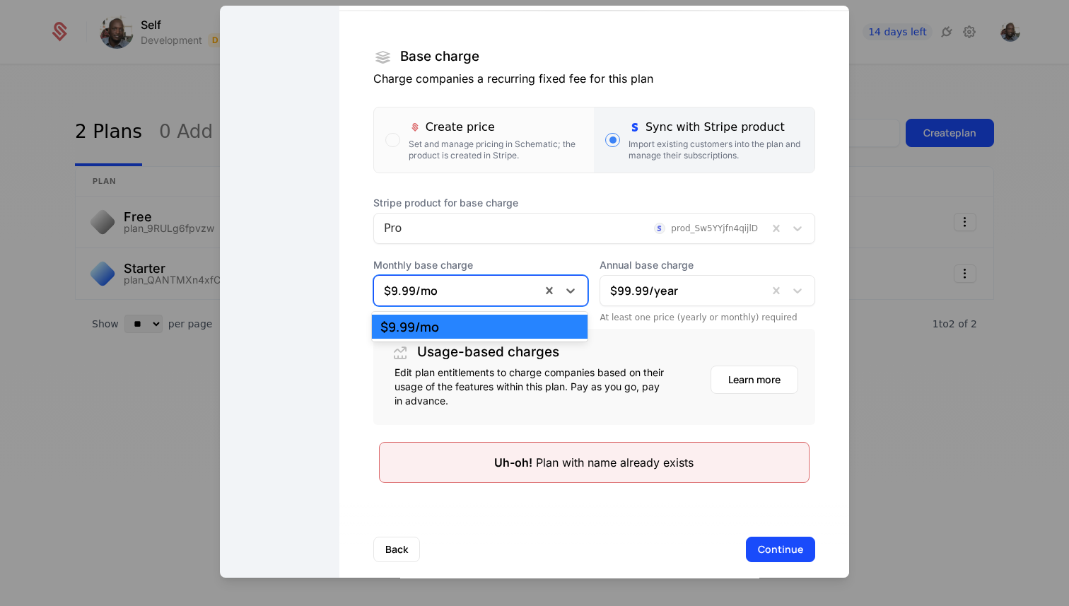
click at [463, 327] on div "$9.99 /mo" at bounding box center [479, 326] width 199 height 13
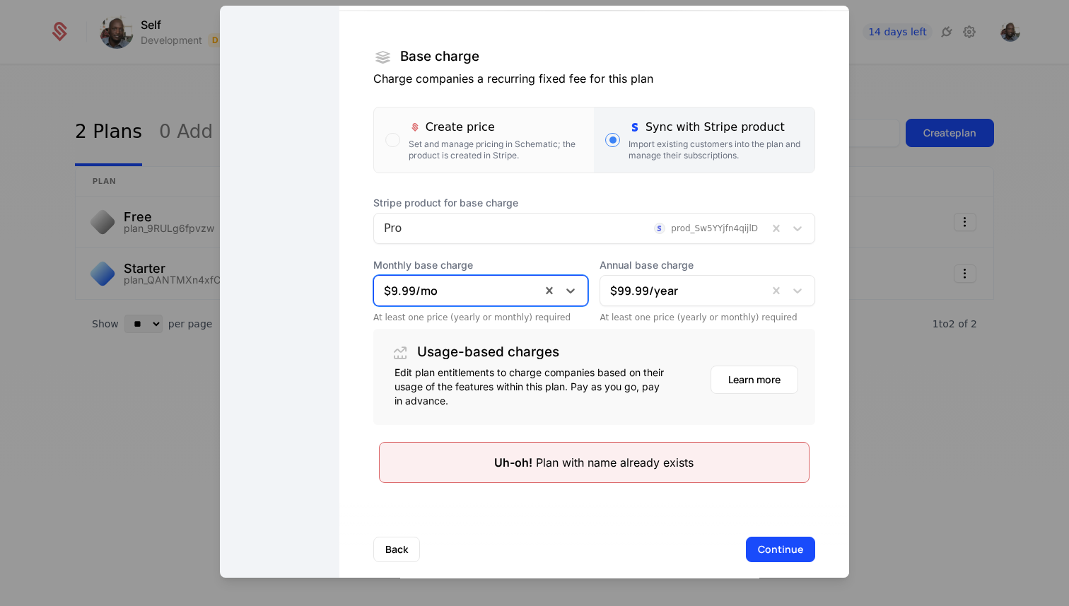
click at [613, 291] on div at bounding box center [684, 291] width 148 height 20
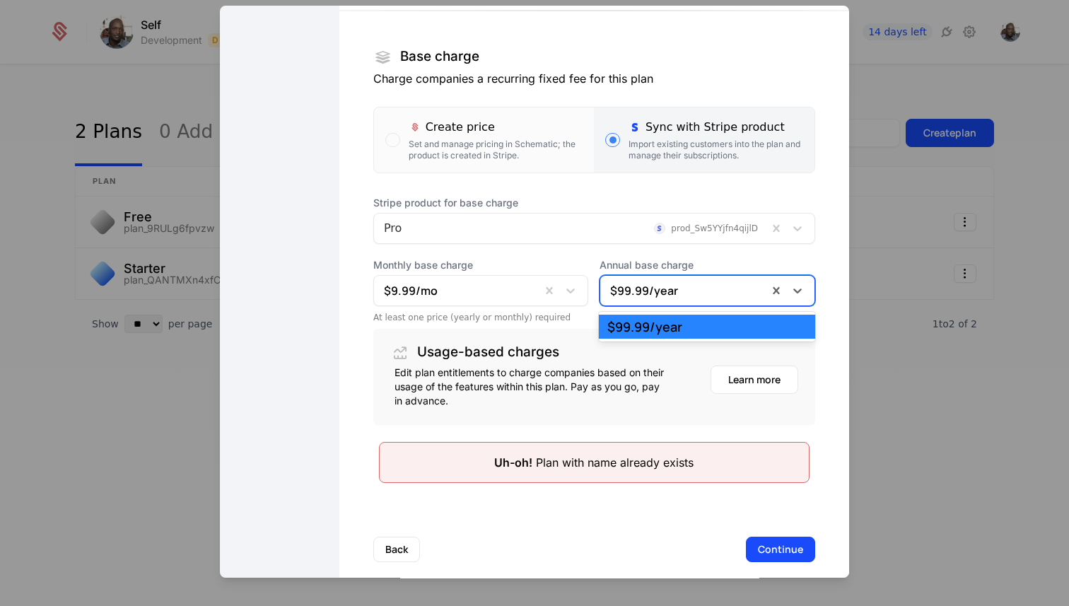
click at [628, 332] on div "$99.99 /year" at bounding box center [706, 326] width 199 height 13
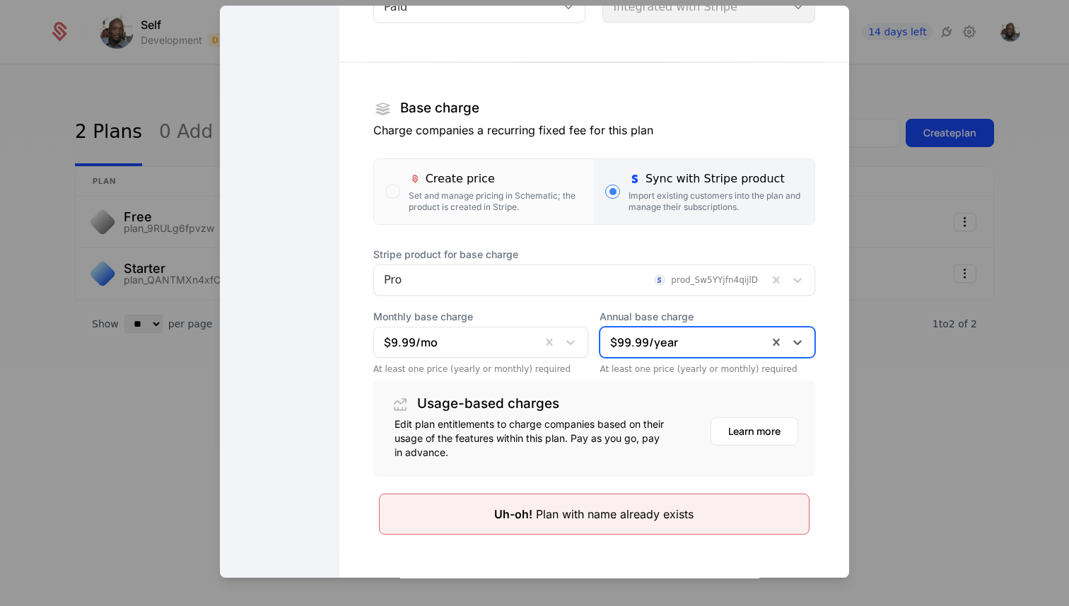
scroll to position [0, 0]
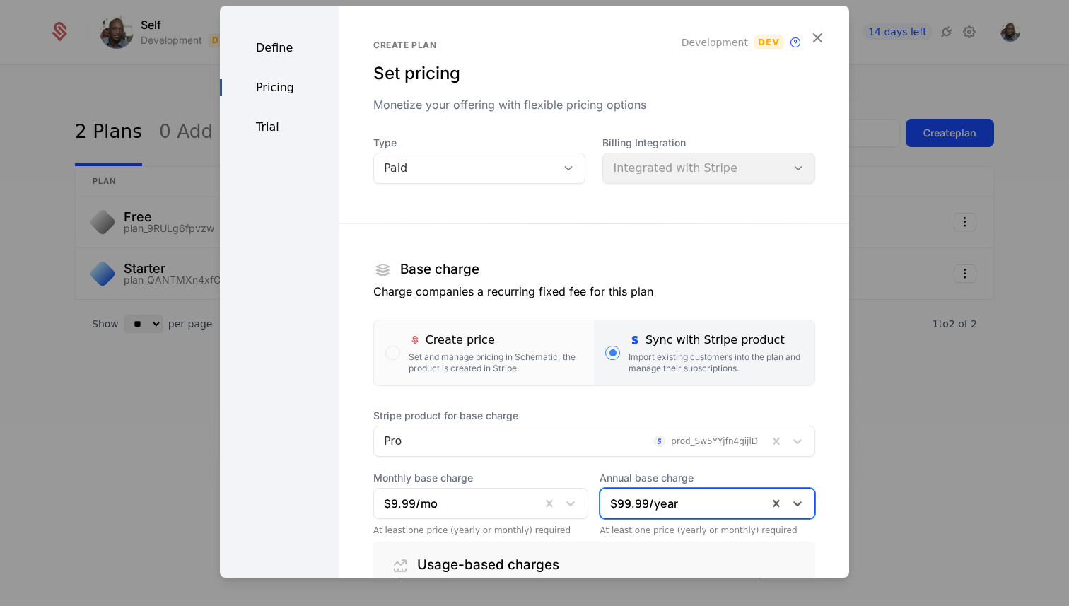
click at [436, 165] on div "Paid" at bounding box center [465, 168] width 163 height 17
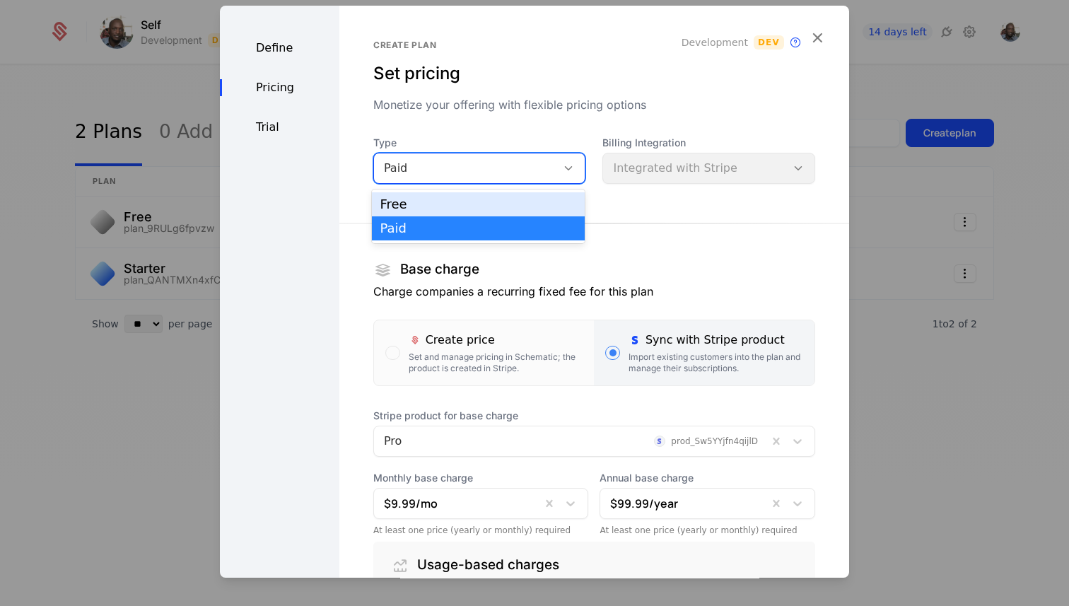
click at [418, 195] on div "Free" at bounding box center [478, 204] width 213 height 24
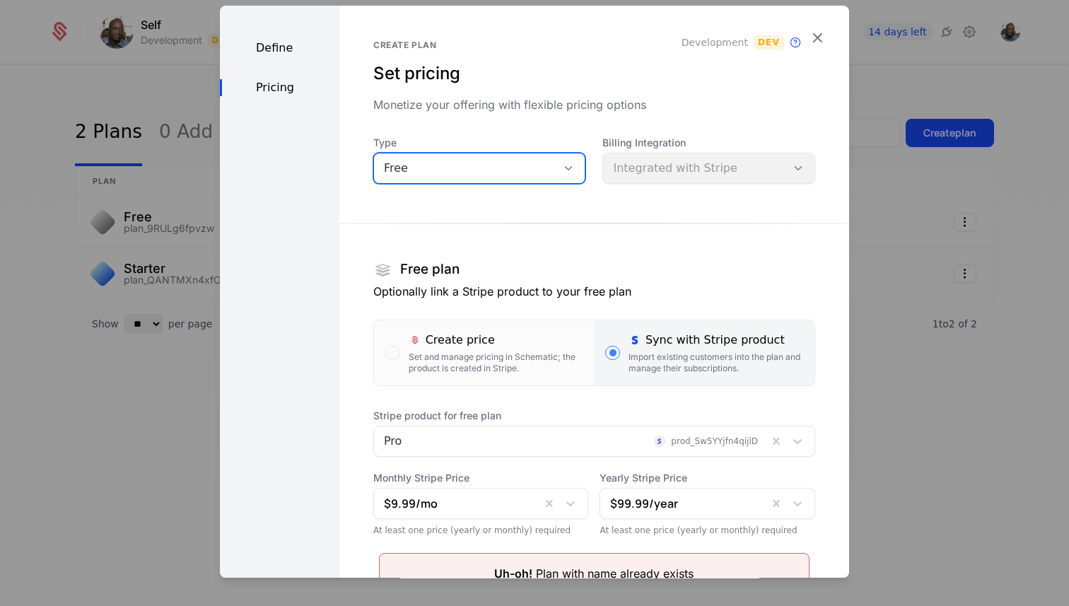
click at [419, 172] on div "Free" at bounding box center [465, 168] width 163 height 17
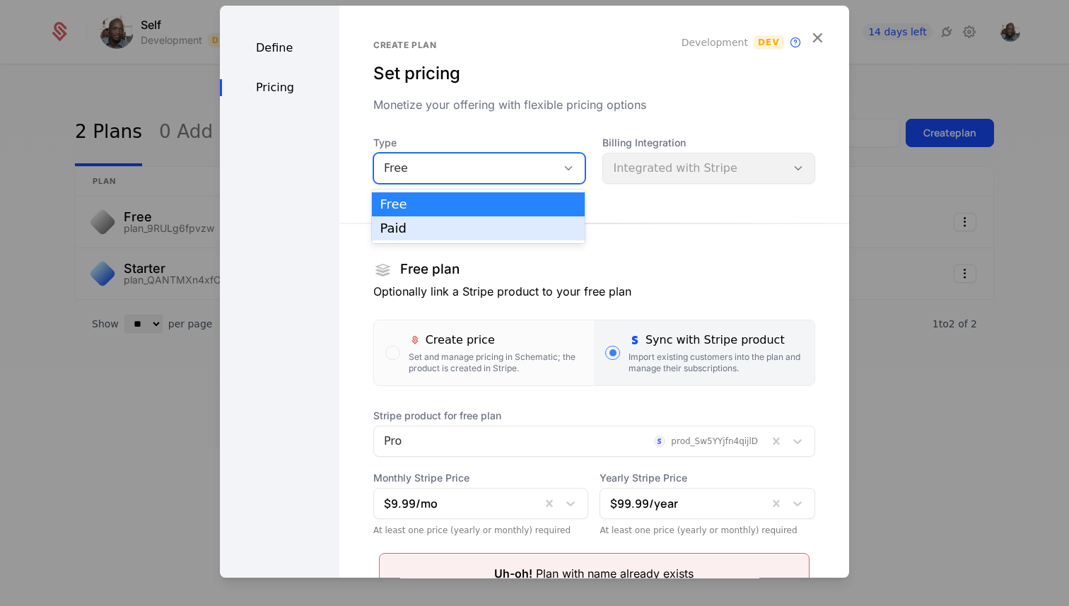
click at [403, 233] on div "Paid" at bounding box center [478, 228] width 197 height 13
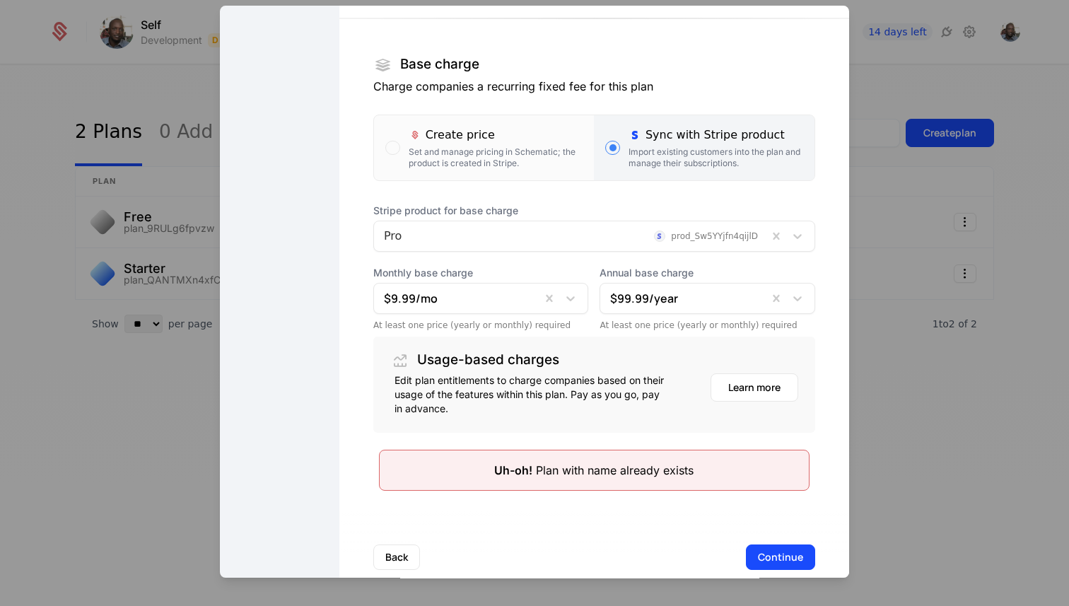
scroll to position [231, 0]
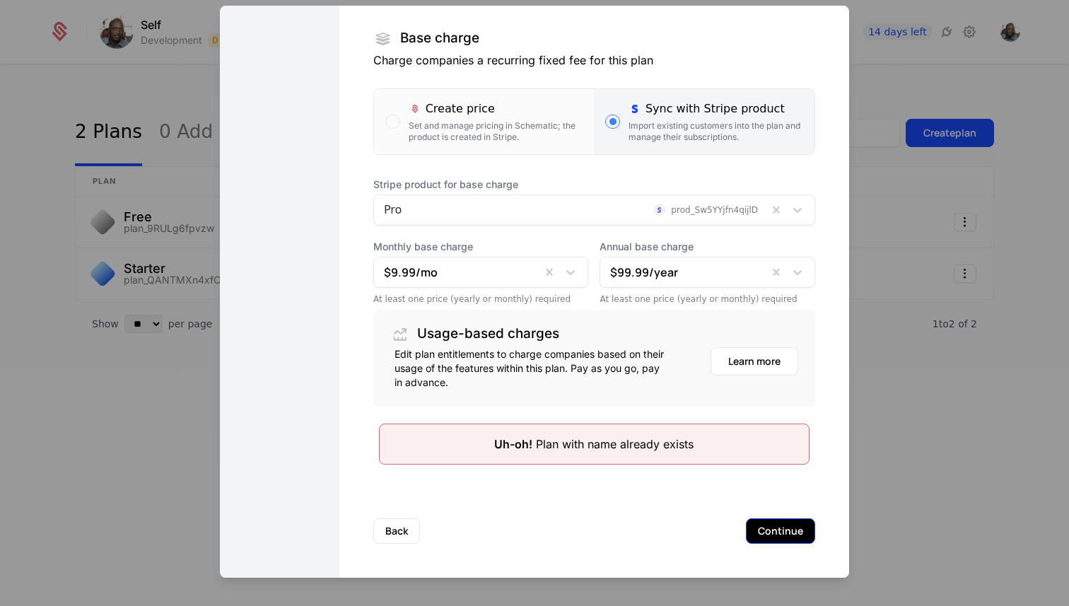
click at [767, 527] on button "Continue" at bounding box center [780, 530] width 69 height 25
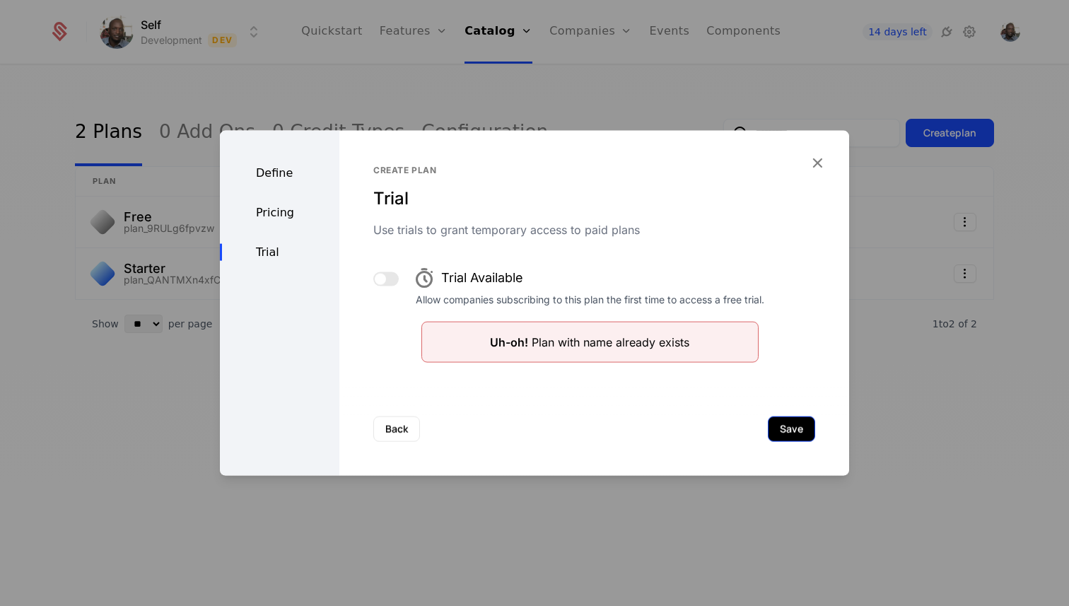
scroll to position [0, 0]
click at [782, 428] on button "Save" at bounding box center [791, 428] width 47 height 25
click at [813, 165] on icon "button" at bounding box center [817, 162] width 18 height 18
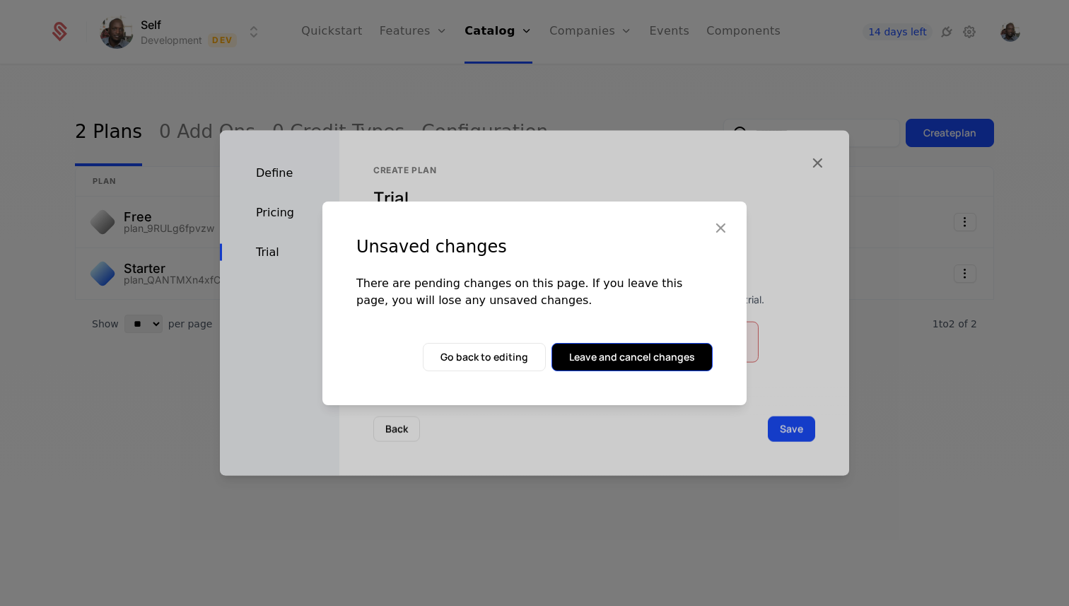
click at [653, 358] on button "Leave and cancel changes" at bounding box center [631, 357] width 161 height 28
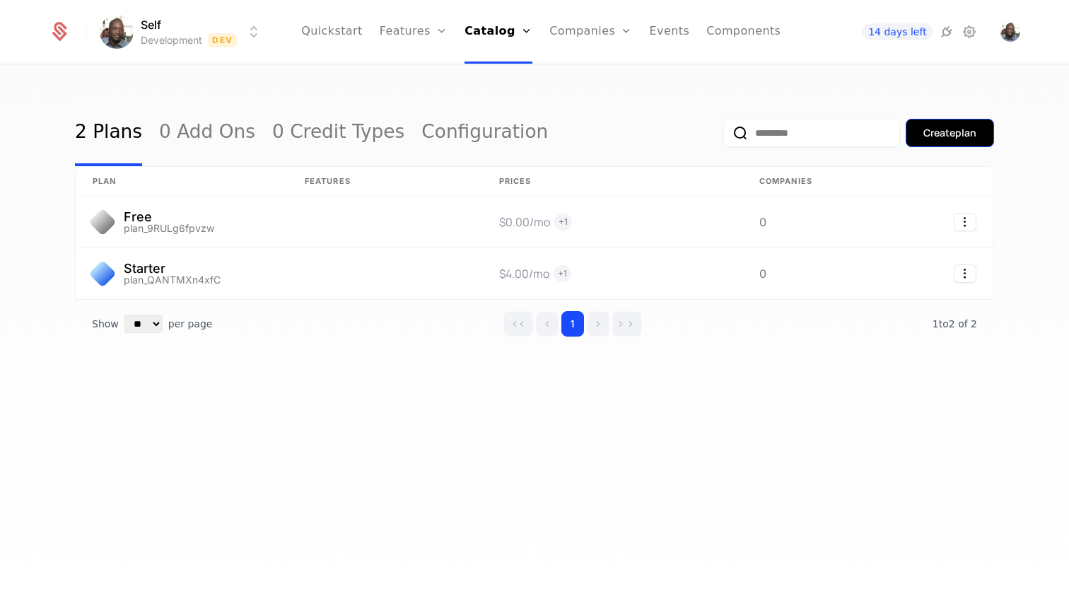
click at [956, 137] on div "Create plan" at bounding box center [949, 133] width 53 height 14
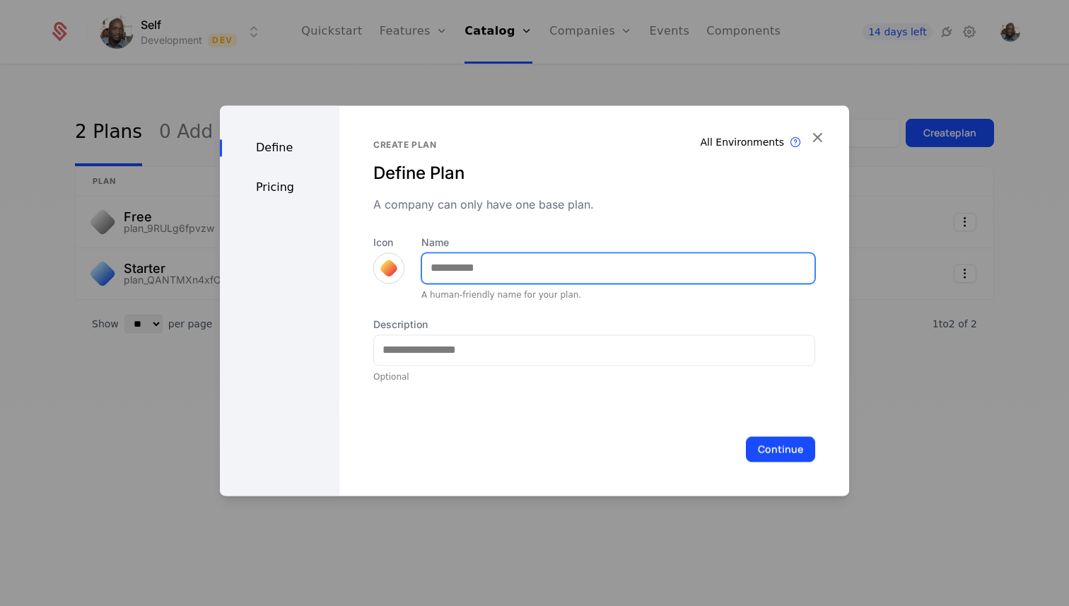
click at [471, 274] on input "Name" at bounding box center [618, 268] width 392 height 30
type input "***"
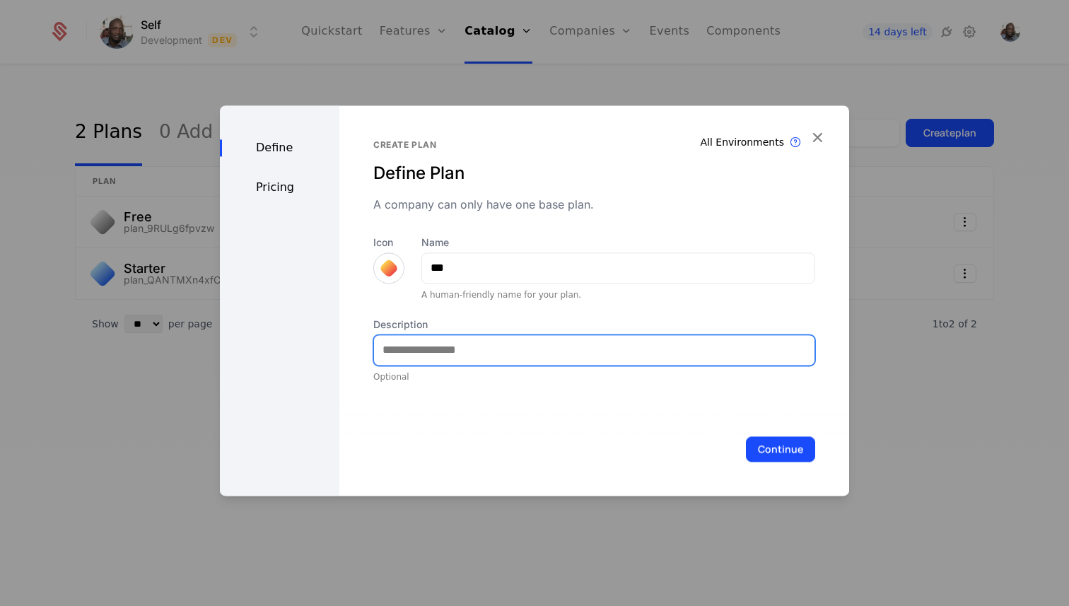
click at [422, 356] on input "Description" at bounding box center [594, 350] width 440 height 30
type input "********"
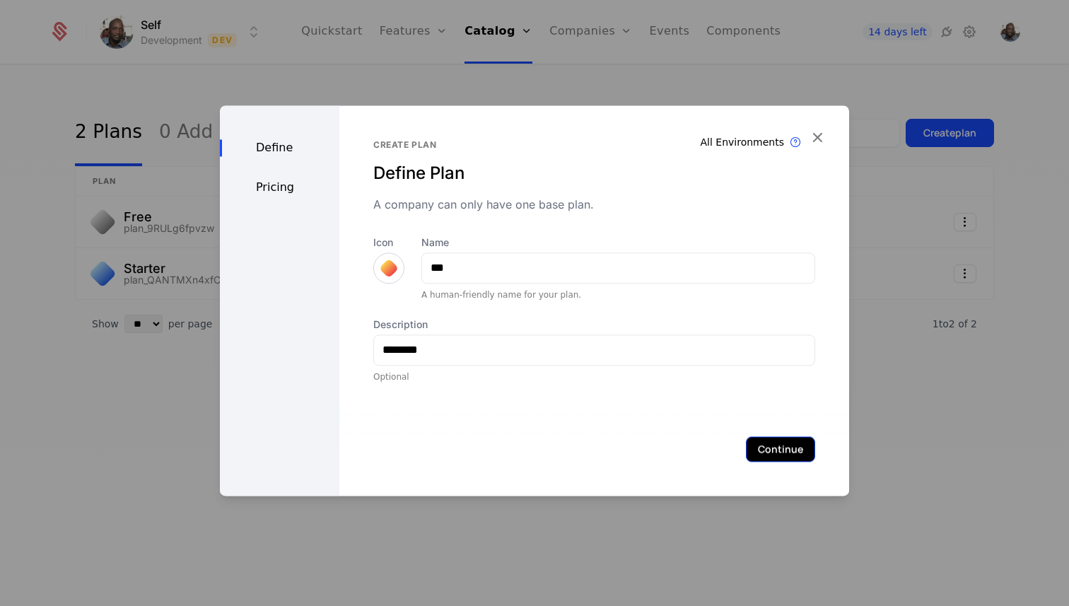
click at [780, 440] on button "Continue" at bounding box center [780, 448] width 69 height 25
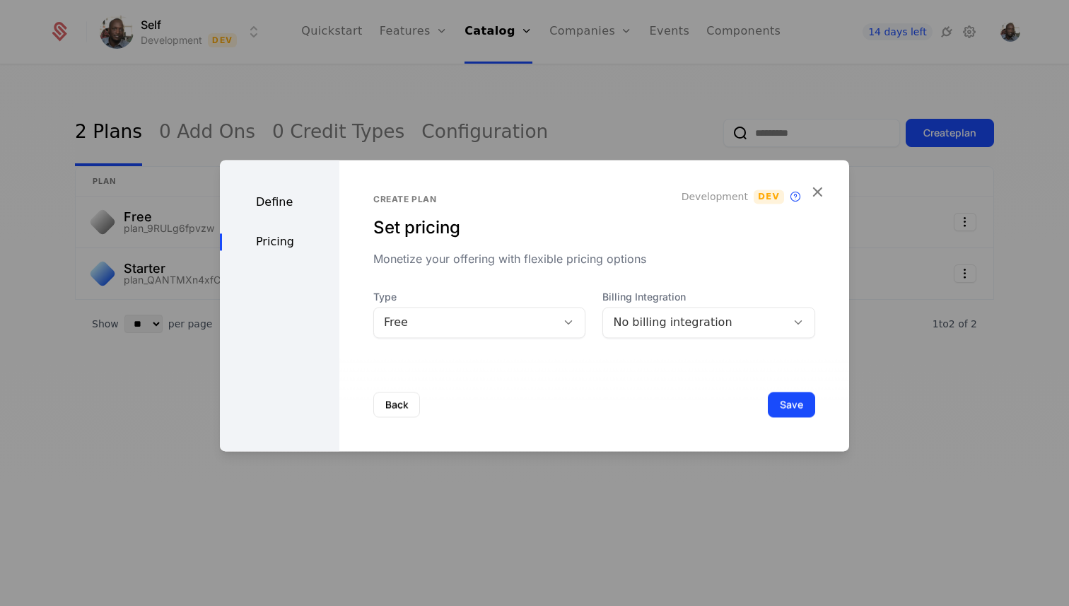
click at [546, 329] on div "Free" at bounding box center [465, 322] width 183 height 20
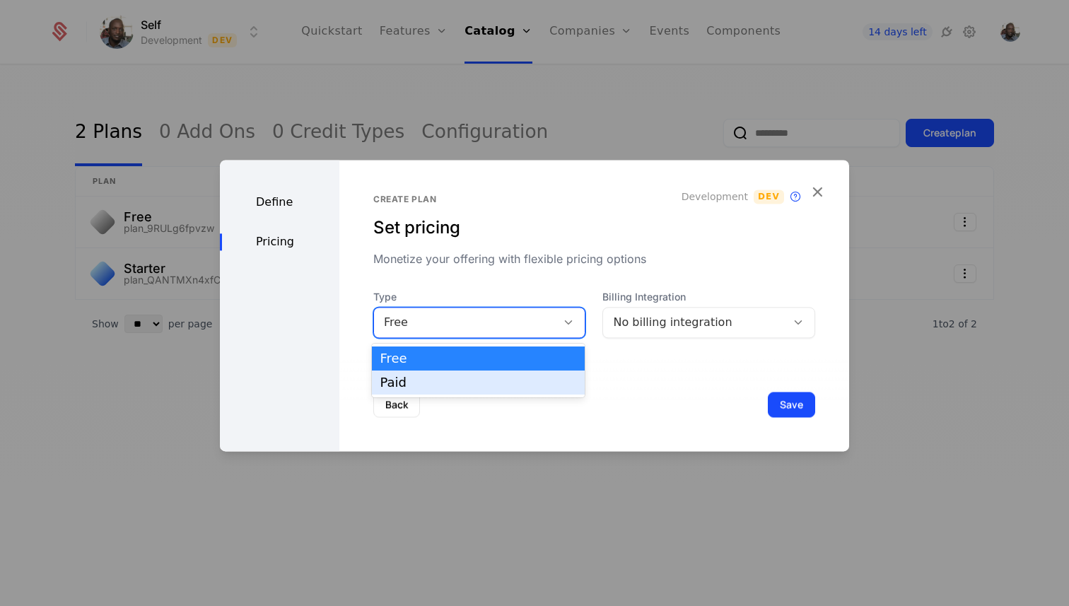
click at [498, 377] on div "Paid" at bounding box center [478, 382] width 197 height 13
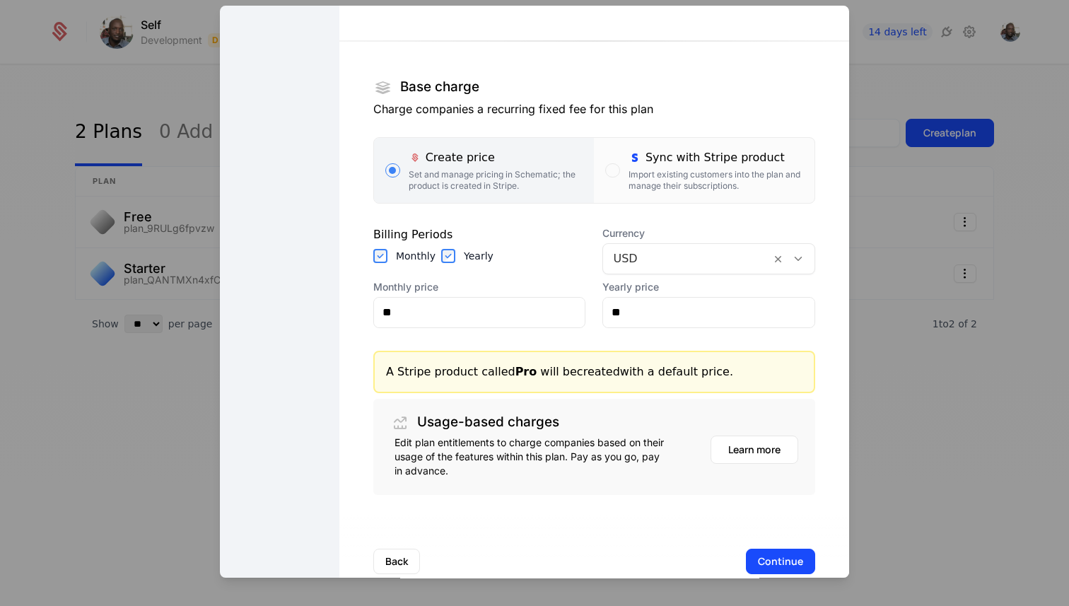
scroll to position [199, 0]
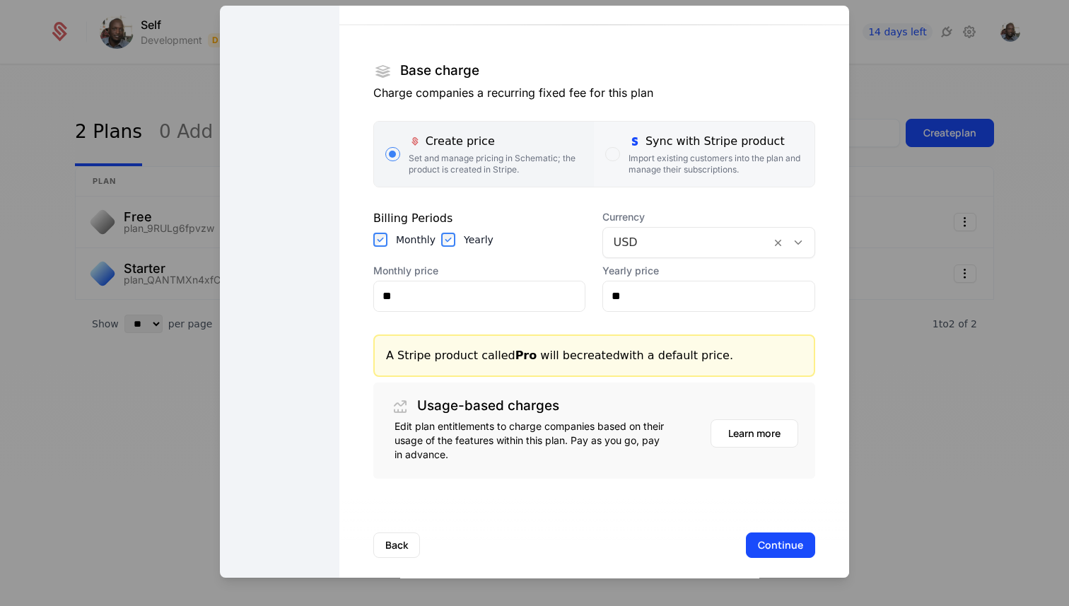
click at [659, 163] on div "Import existing customers into the plan and manage their subscriptions." at bounding box center [715, 164] width 175 height 23
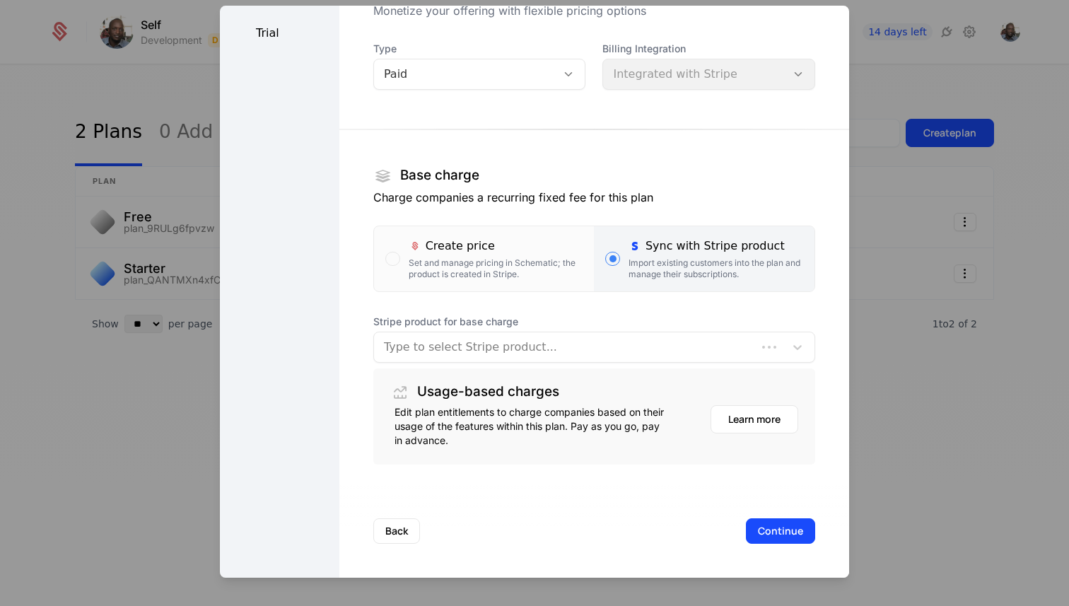
scroll to position [94, 0]
click at [527, 356] on div at bounding box center [579, 347] width 391 height 20
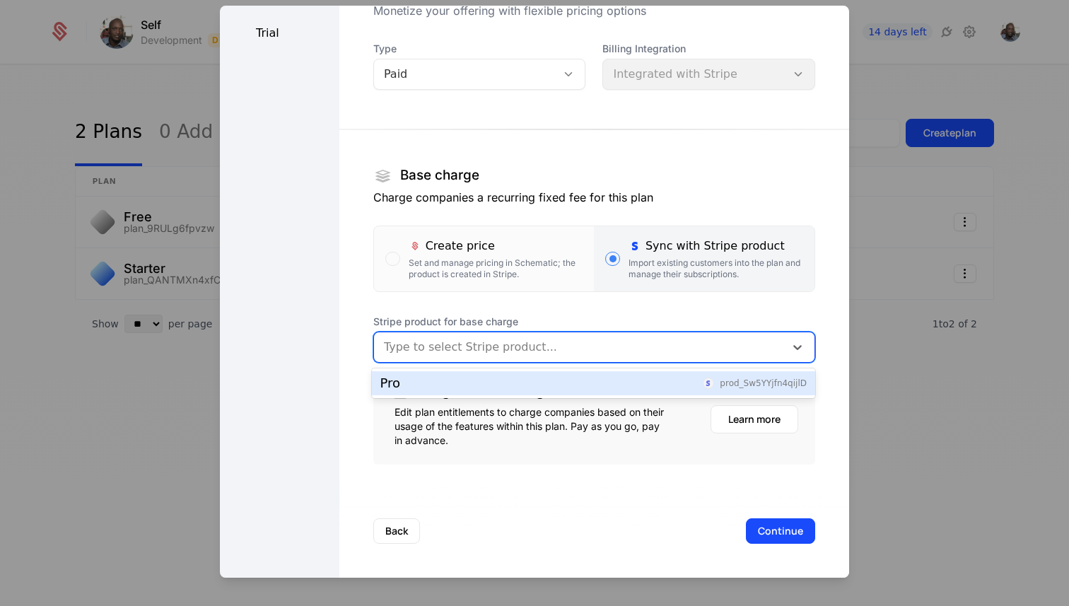
click at [502, 379] on div "Pro prod_Sw5YYjfn4qijlD" at bounding box center [593, 383] width 426 height 13
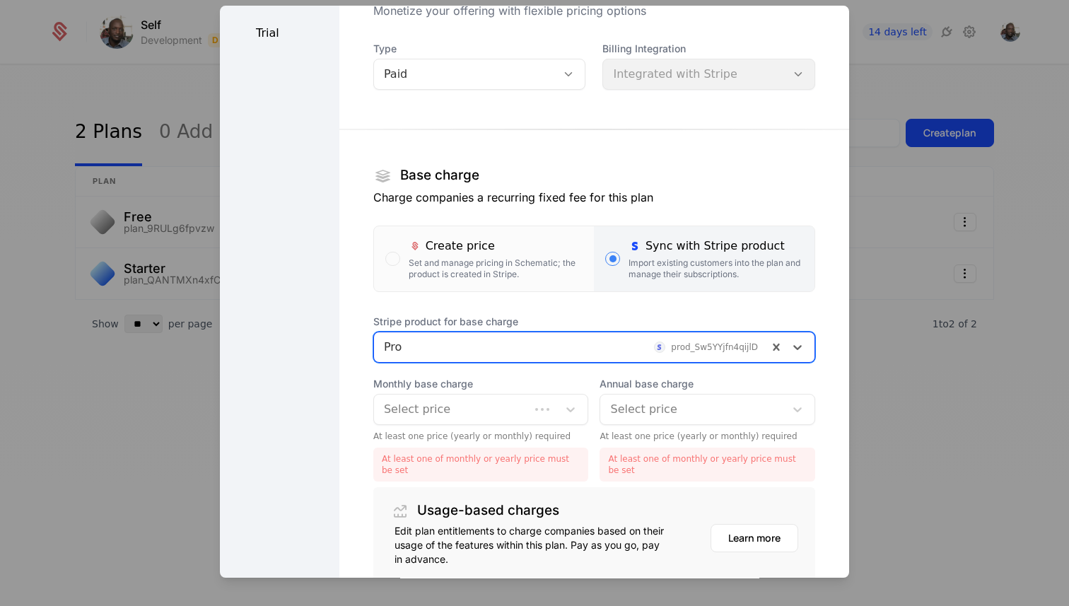
click at [513, 408] on div at bounding box center [452, 409] width 136 height 20
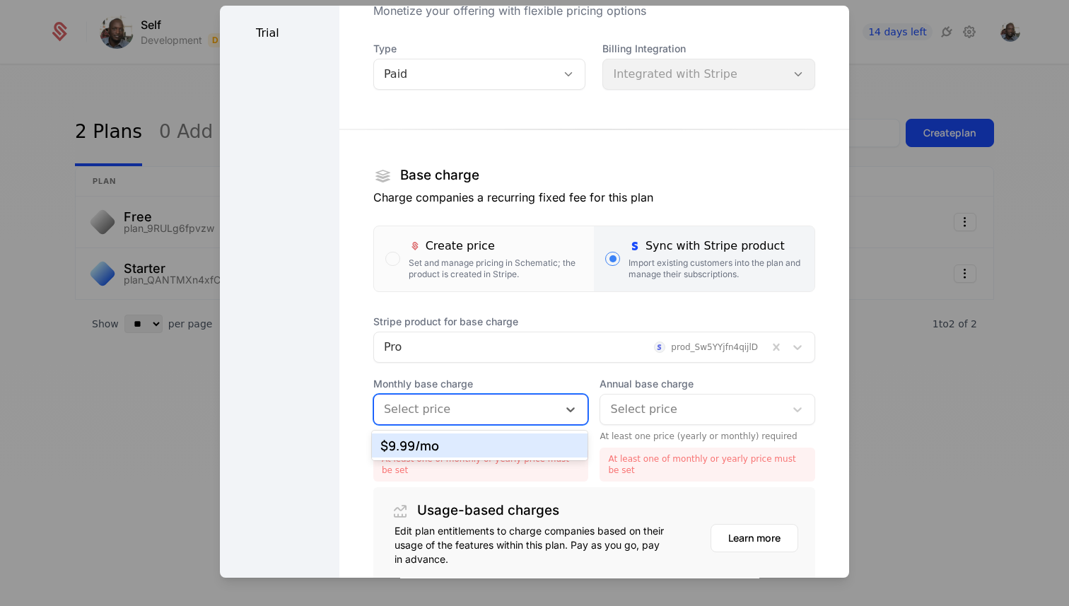
click at [498, 445] on div "$9.99 /mo" at bounding box center [479, 445] width 199 height 13
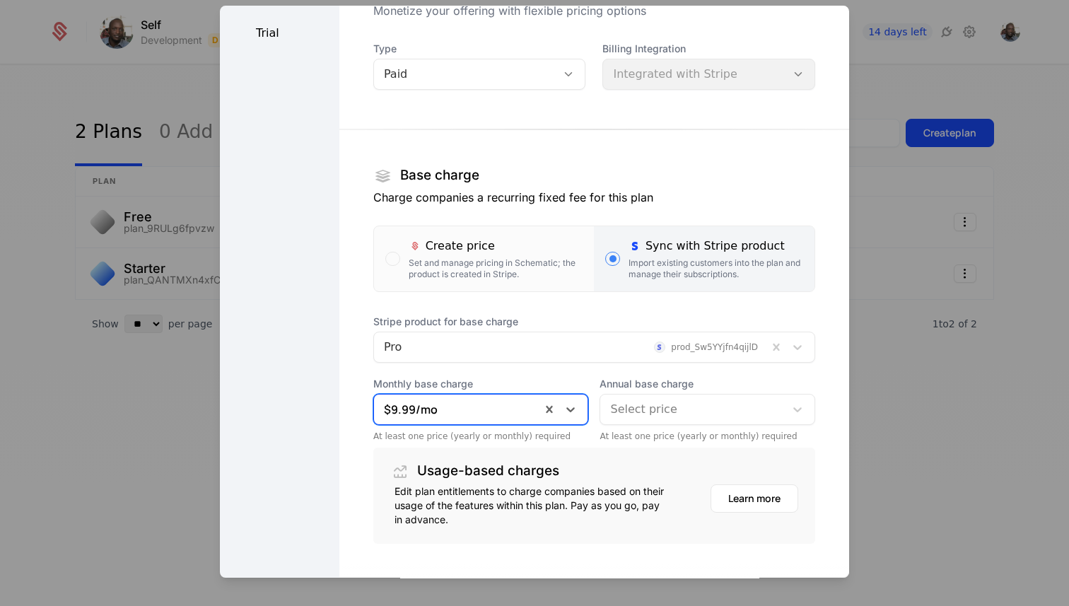
click at [631, 419] on div "Select price" at bounding box center [692, 409] width 184 height 25
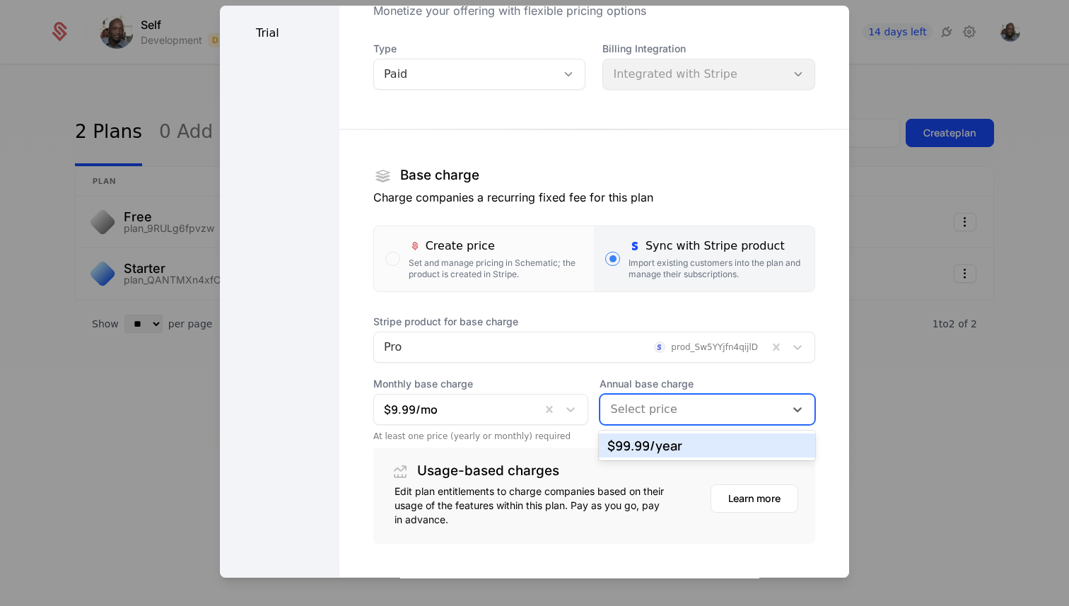
click at [630, 444] on div "$99.99 /year" at bounding box center [706, 445] width 199 height 13
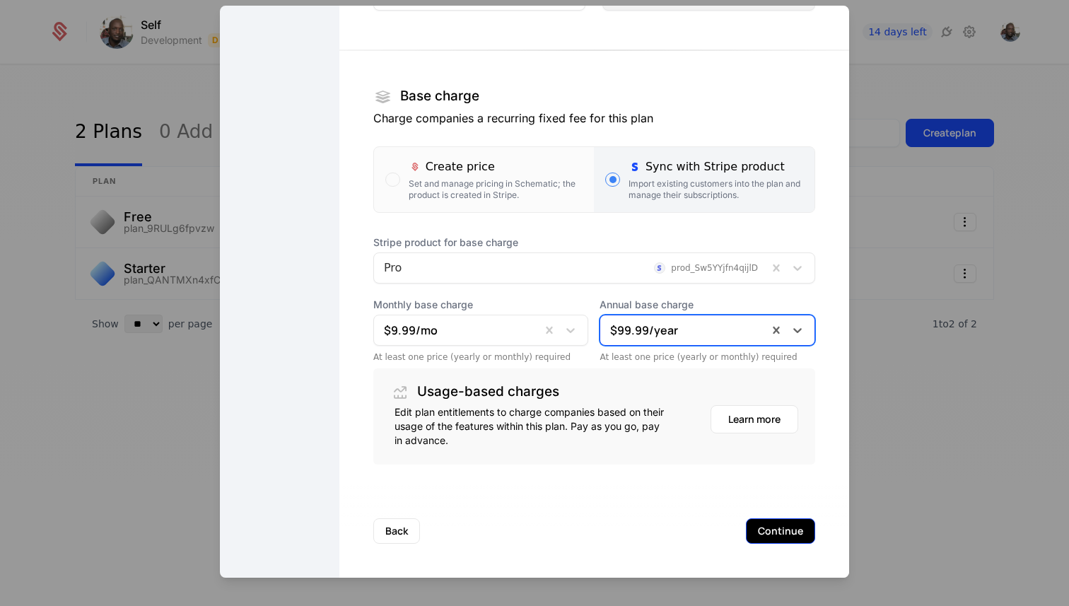
click at [774, 527] on button "Continue" at bounding box center [780, 530] width 69 height 25
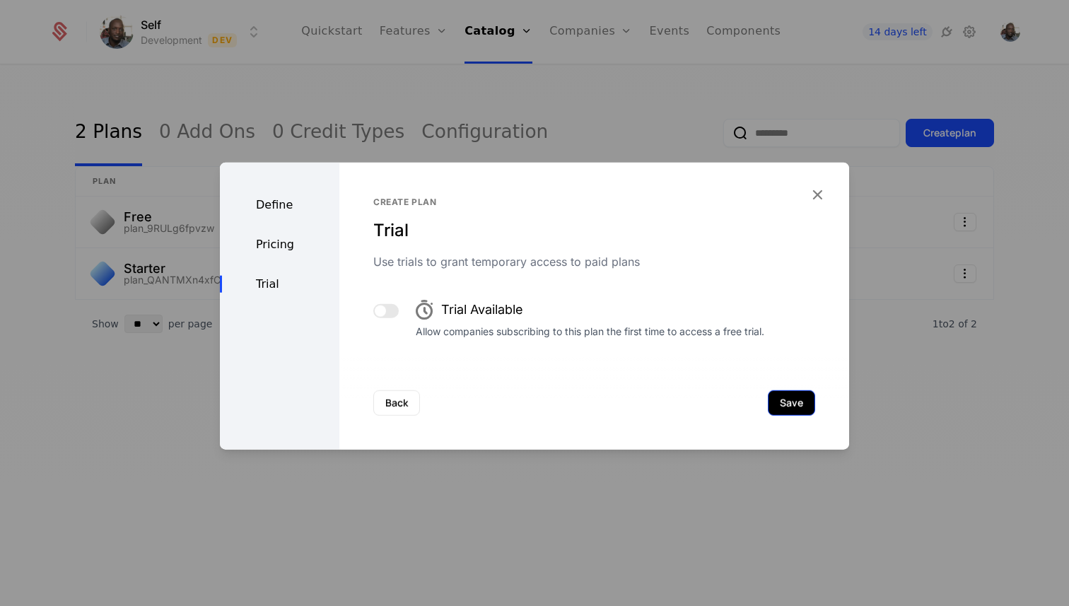
click at [795, 411] on button "Save" at bounding box center [791, 401] width 47 height 25
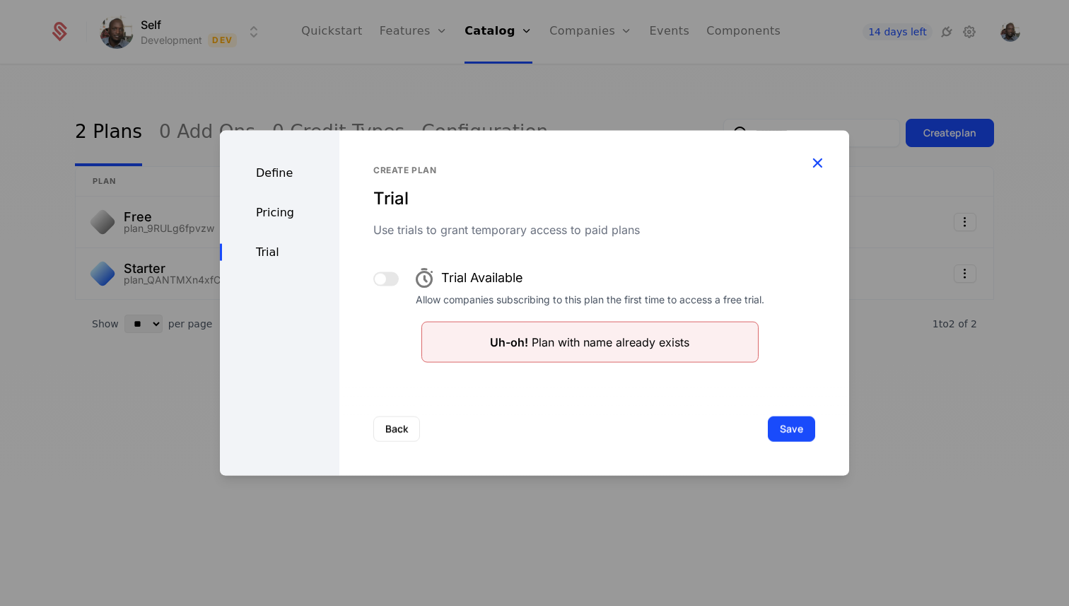
click at [815, 158] on icon "button" at bounding box center [817, 162] width 18 height 18
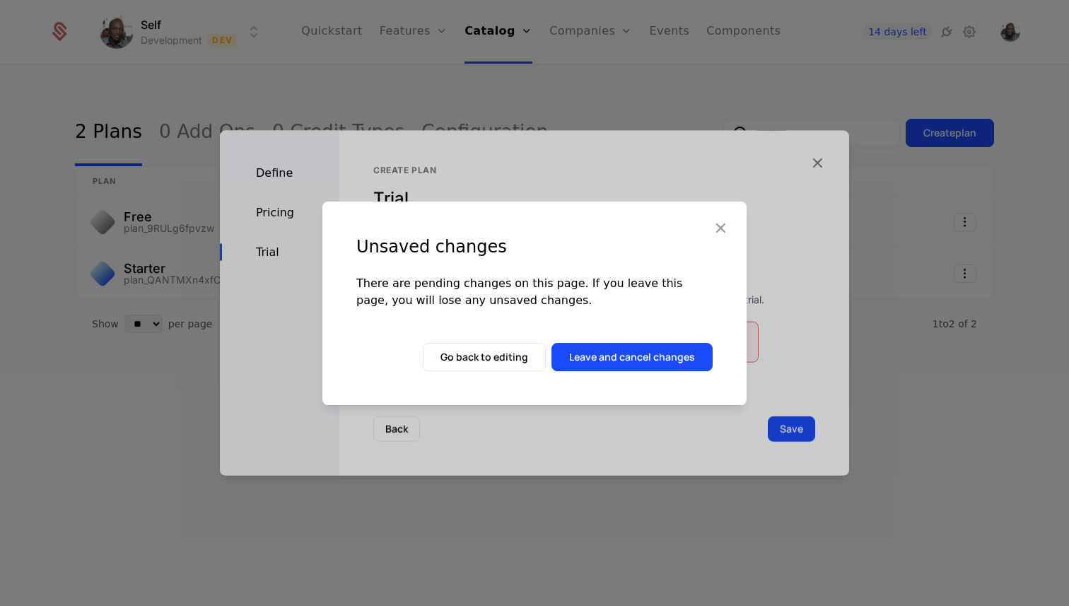
click at [718, 228] on icon "button" at bounding box center [720, 227] width 18 height 18
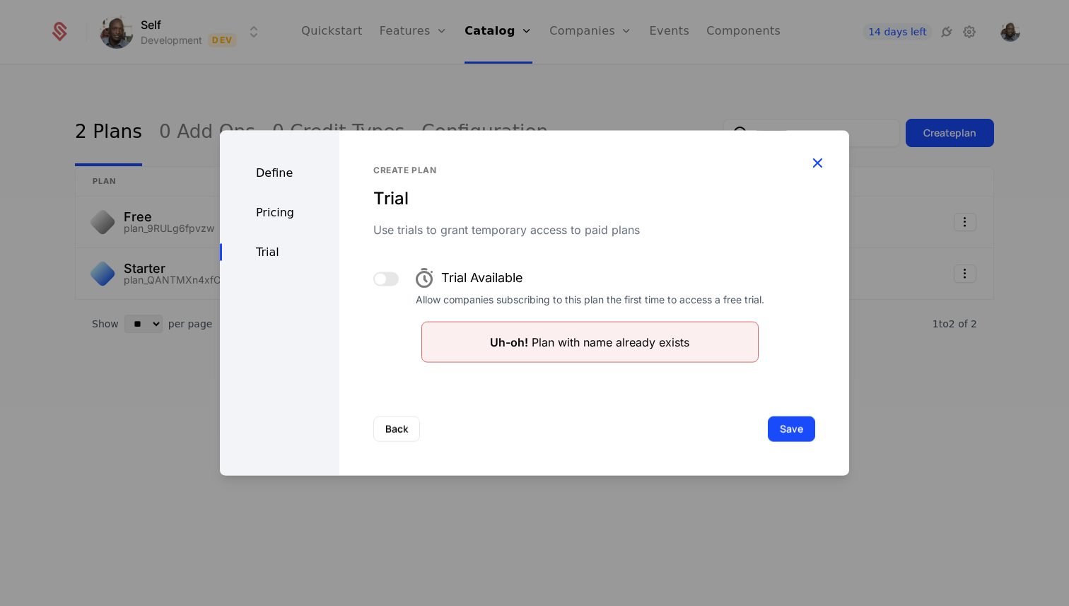
click at [820, 164] on icon "button" at bounding box center [817, 162] width 18 height 18
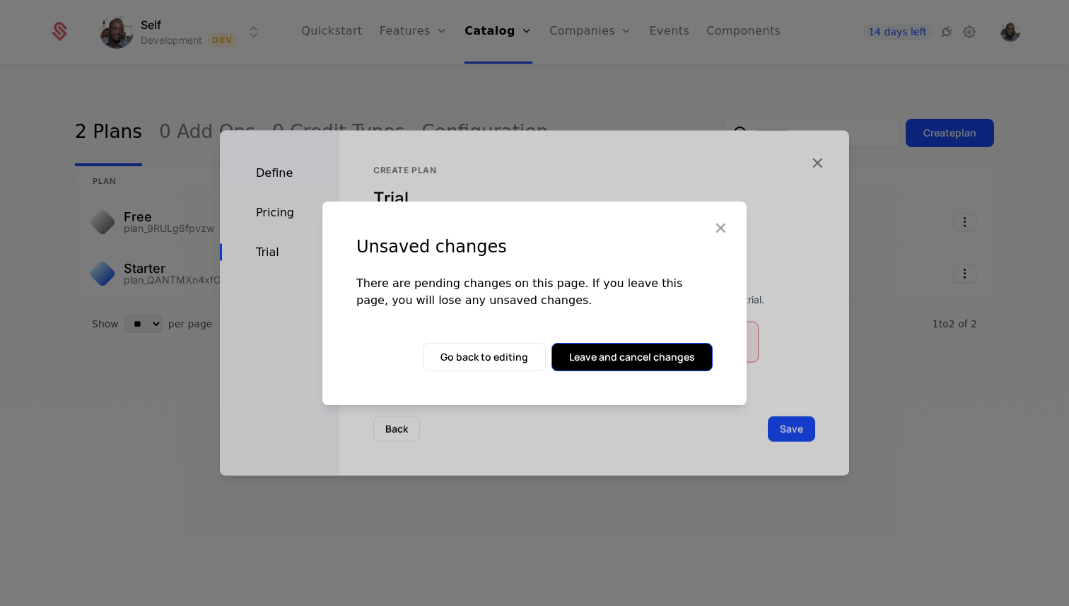
click at [574, 353] on button "Leave and cancel changes" at bounding box center [631, 357] width 161 height 28
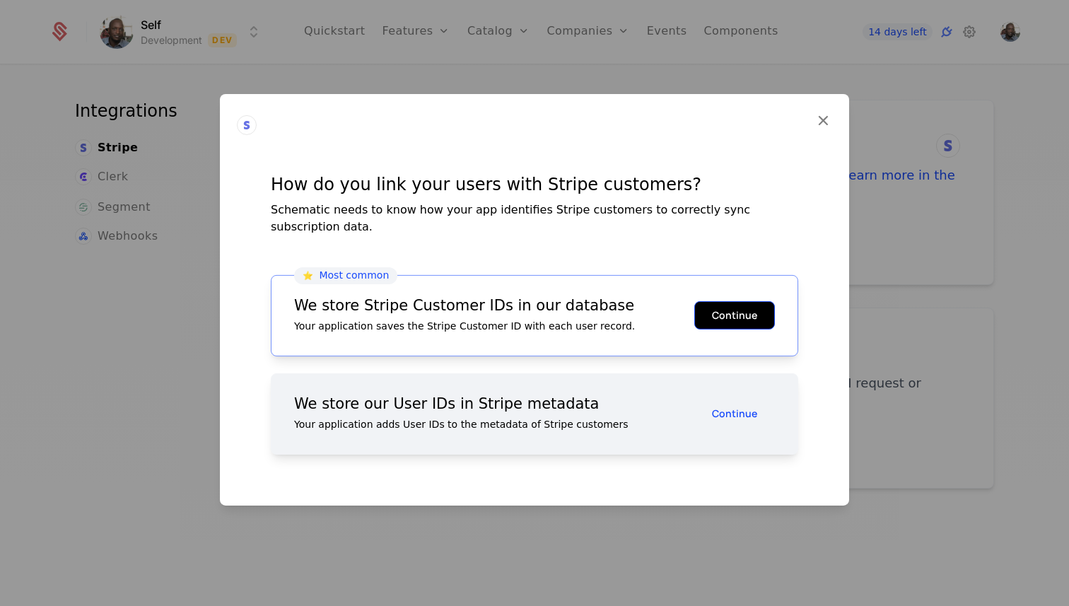
click at [719, 301] on button "Continue" at bounding box center [734, 315] width 81 height 28
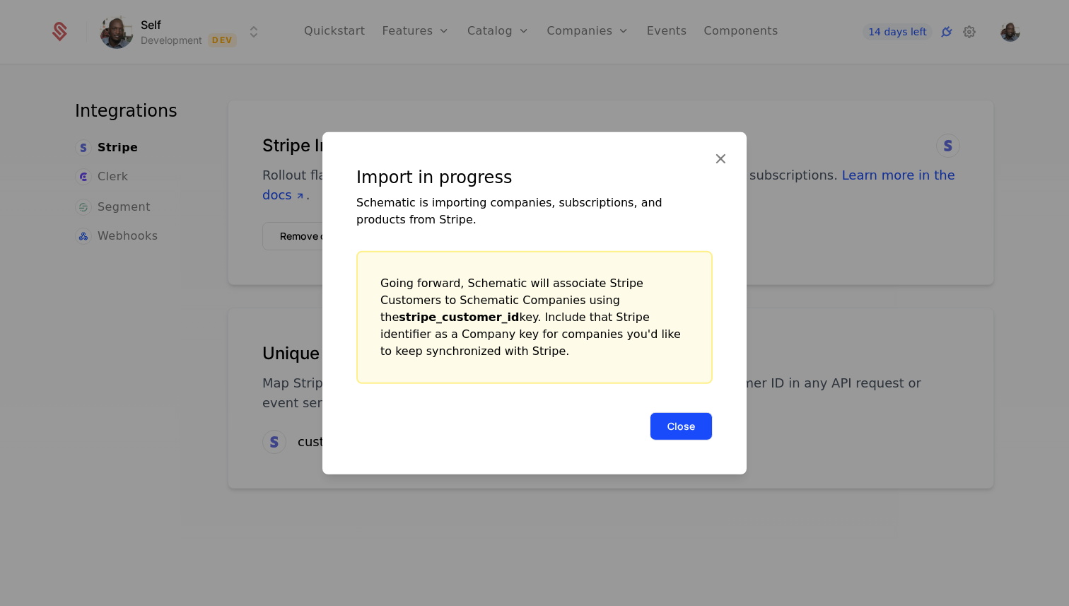
click at [672, 419] on button "Close" at bounding box center [681, 425] width 63 height 28
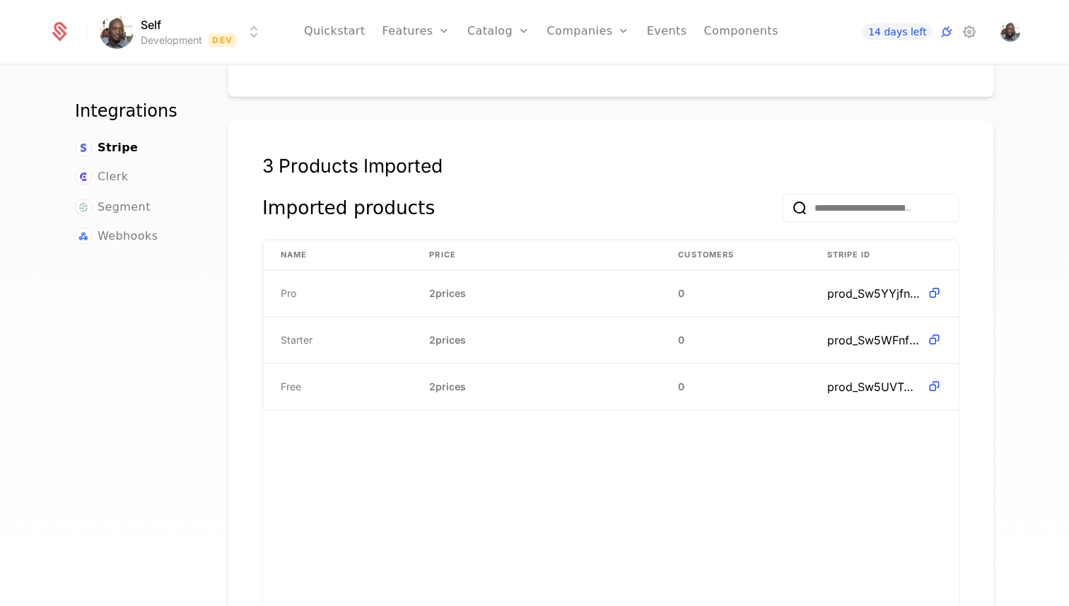
scroll to position [380, 0]
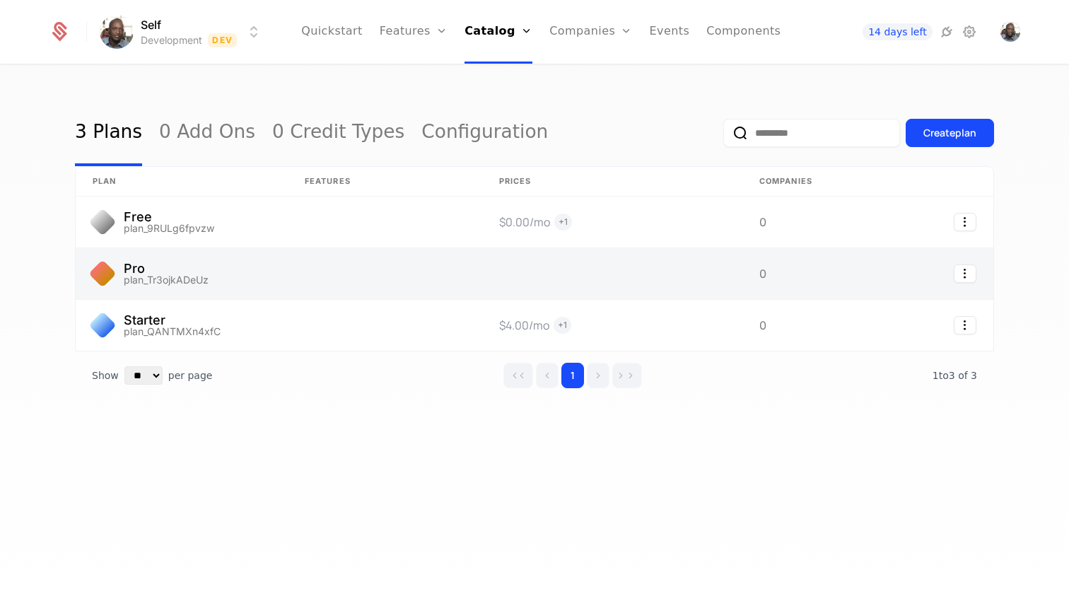
click at [353, 286] on link at bounding box center [385, 273] width 194 height 51
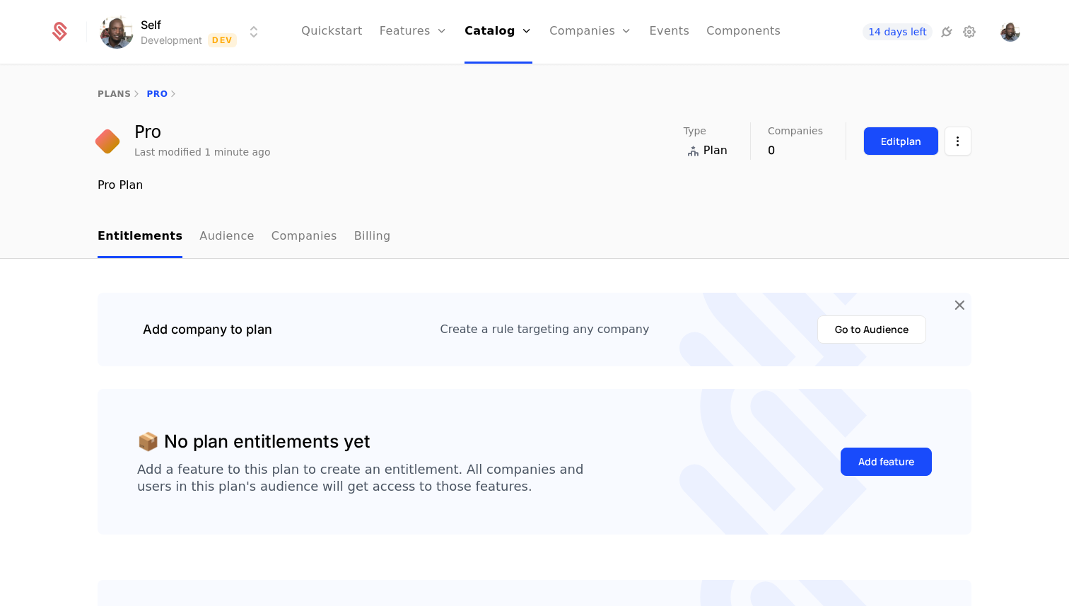
click at [901, 129] on button "Edit plan" at bounding box center [901, 141] width 76 height 29
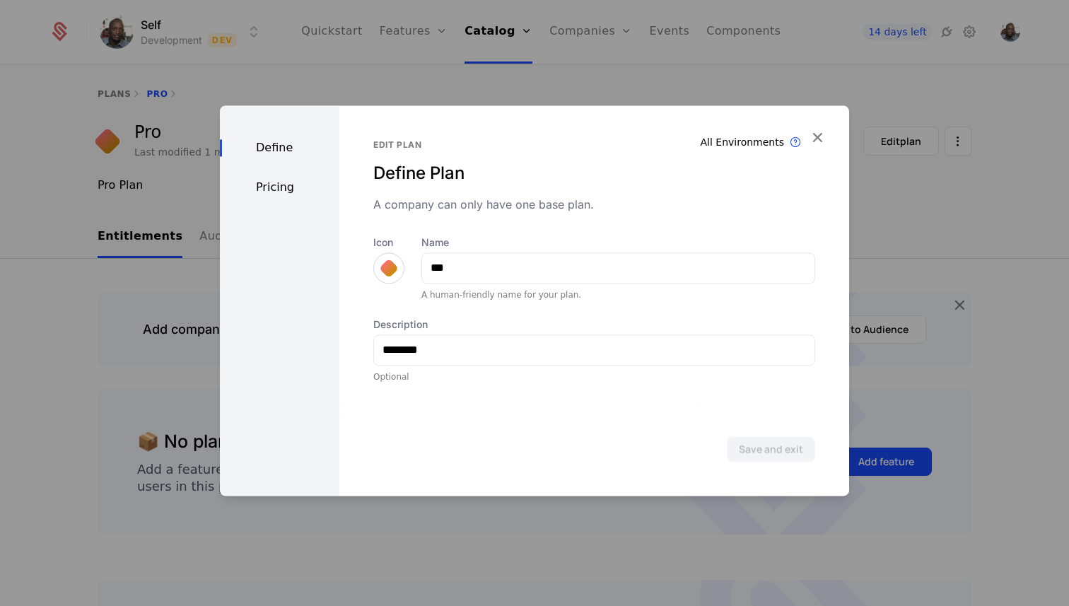
click at [263, 186] on div "Pricing" at bounding box center [279, 187] width 119 height 17
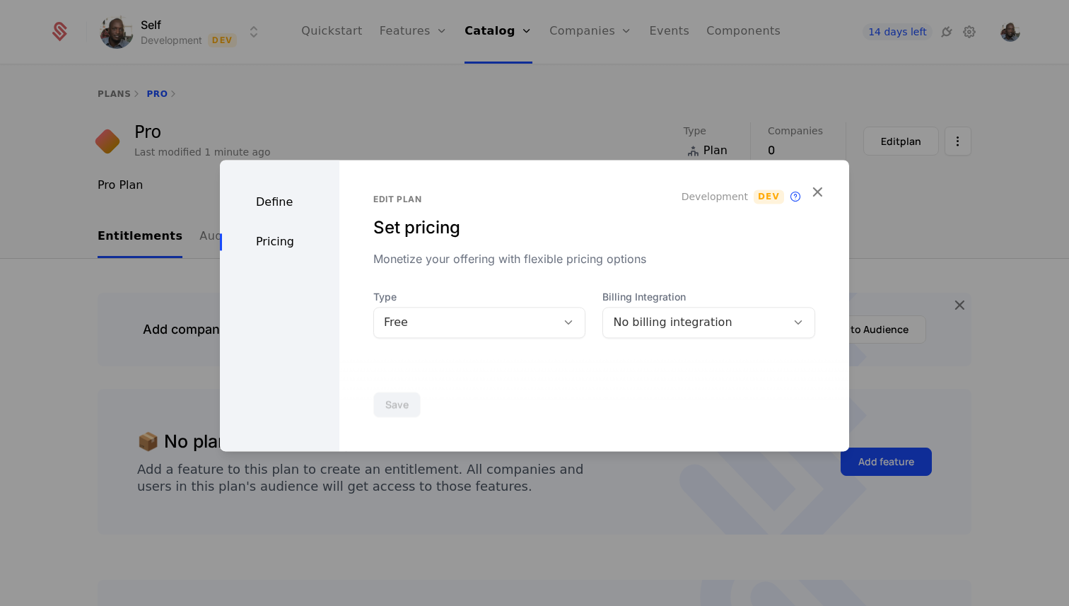
click at [447, 331] on div "Free" at bounding box center [465, 322] width 183 height 20
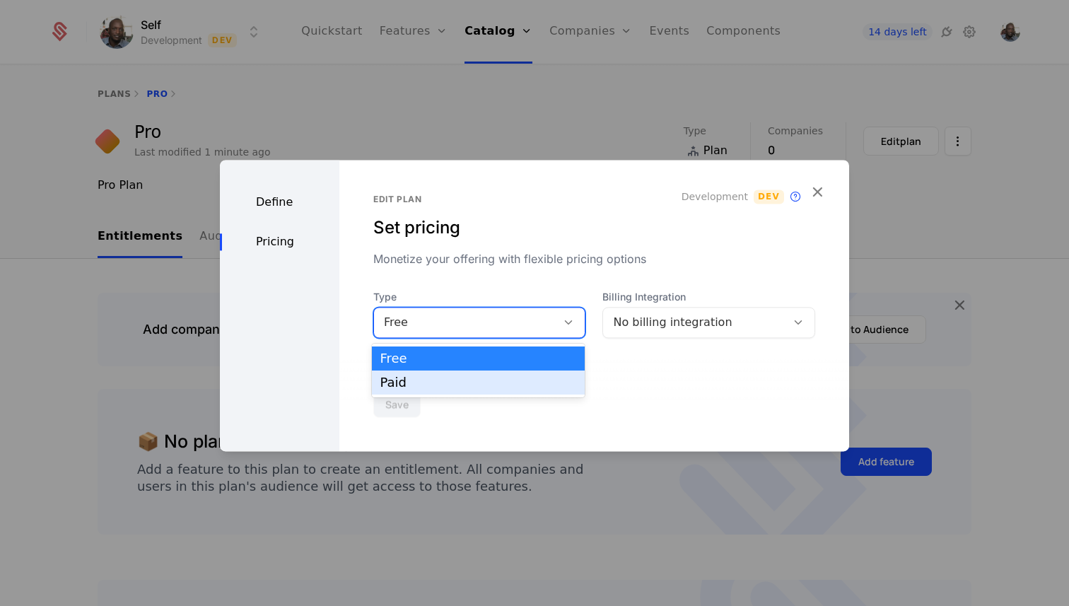
click at [426, 379] on div "Paid" at bounding box center [478, 382] width 197 height 13
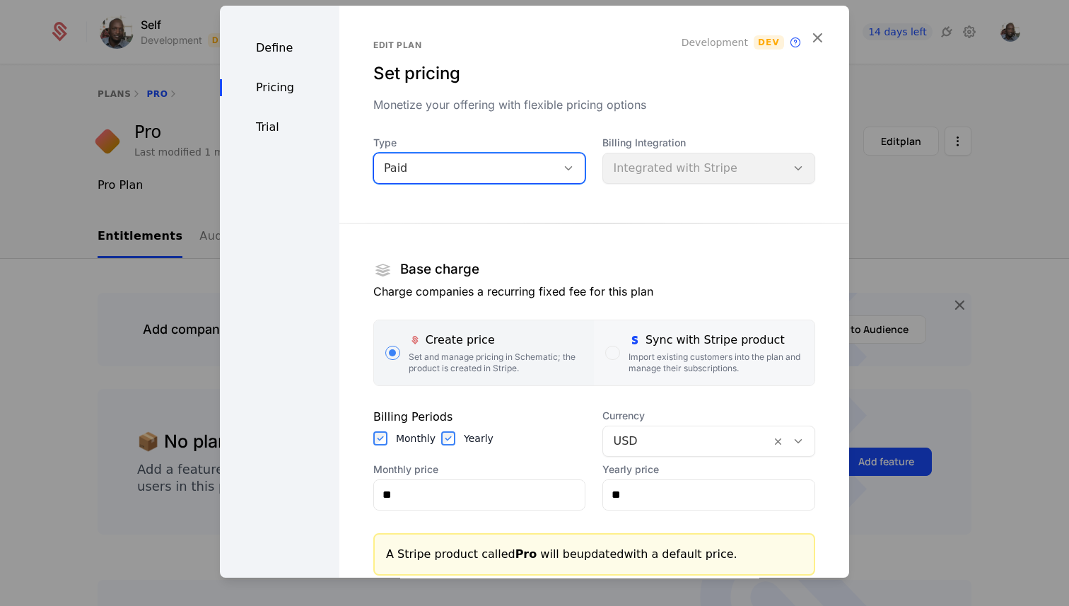
click at [654, 345] on div "Sync with Stripe product" at bounding box center [715, 340] width 175 height 17
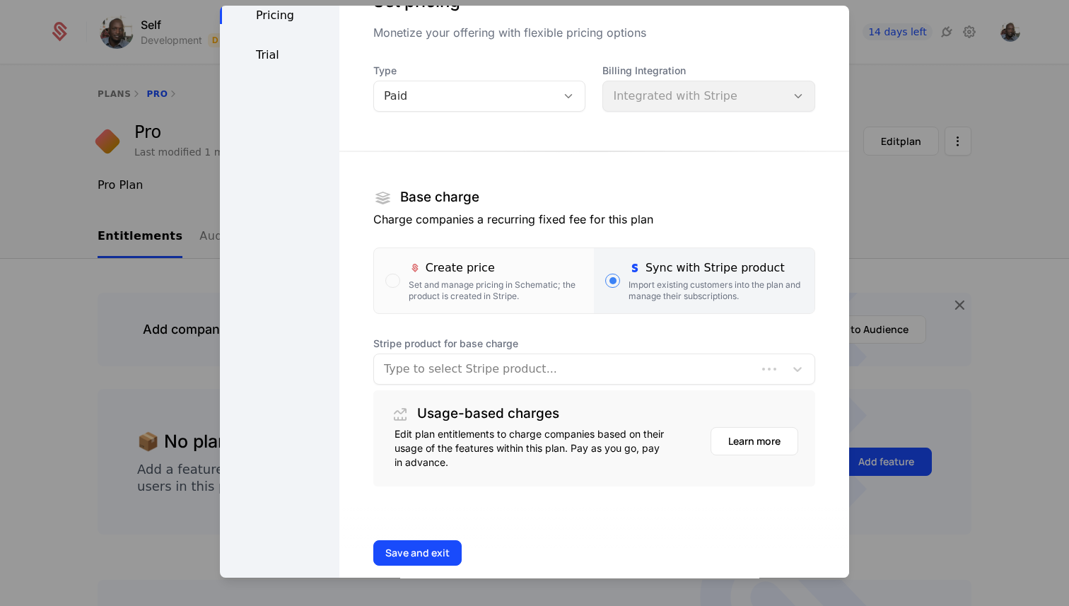
scroll to position [94, 0]
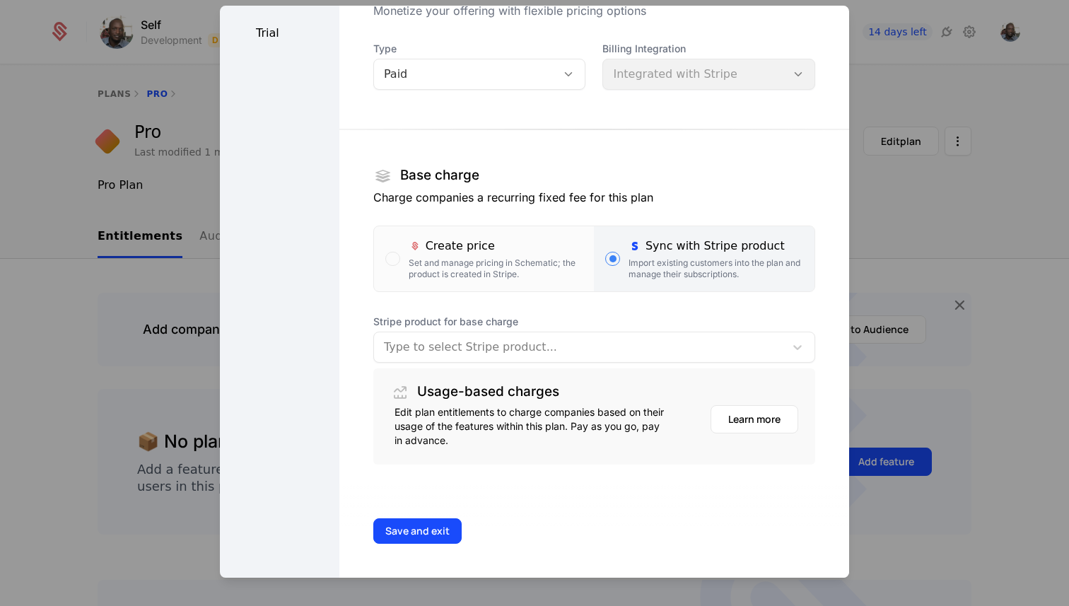
click at [575, 343] on div at bounding box center [579, 347] width 391 height 20
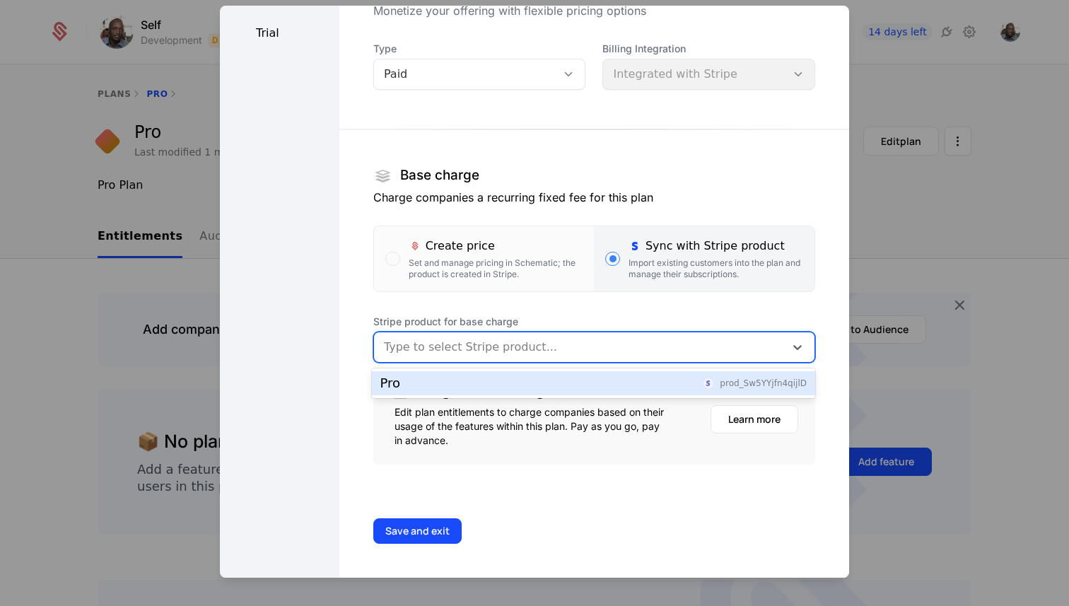
click at [542, 380] on div "Pro prod_Sw5YYjfn4qijlD" at bounding box center [593, 383] width 426 height 13
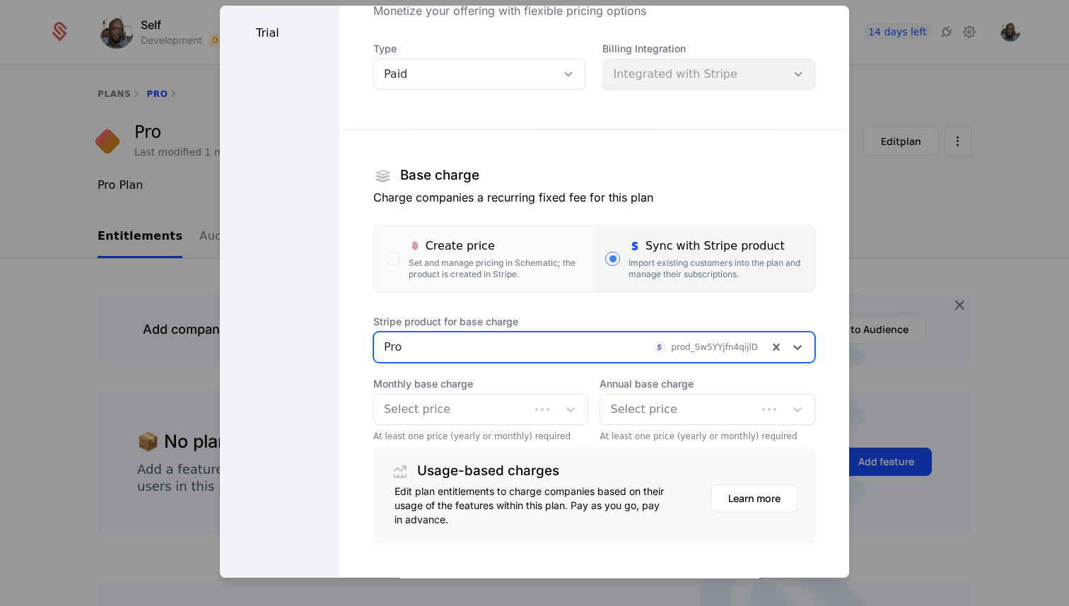
click at [520, 411] on div at bounding box center [452, 409] width 136 height 20
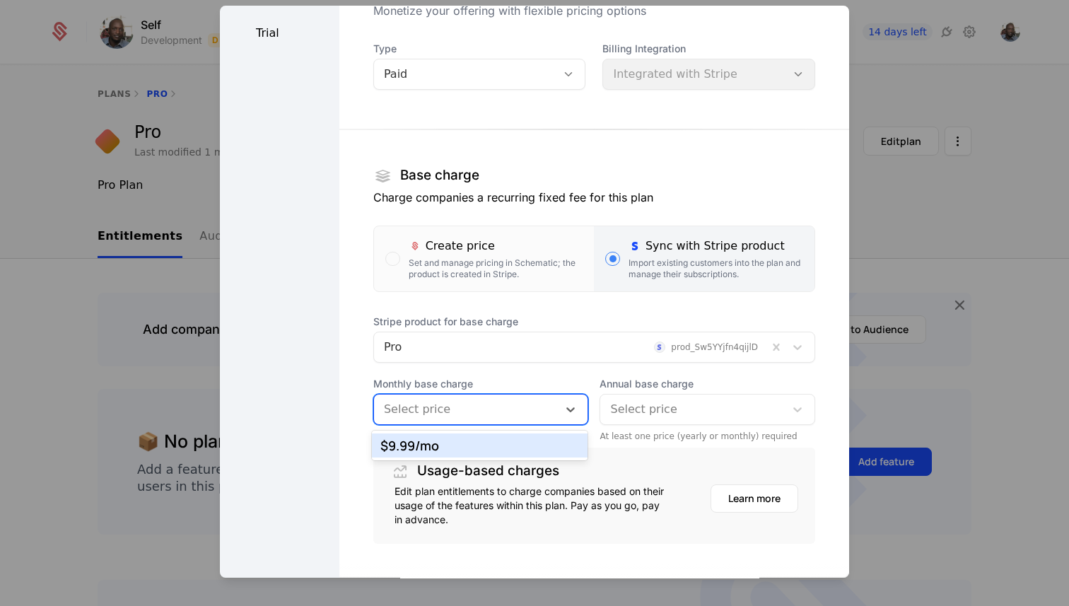
click at [500, 452] on div "$9.99 /mo" at bounding box center [480, 445] width 216 height 24
click at [620, 411] on div at bounding box center [692, 409] width 165 height 20
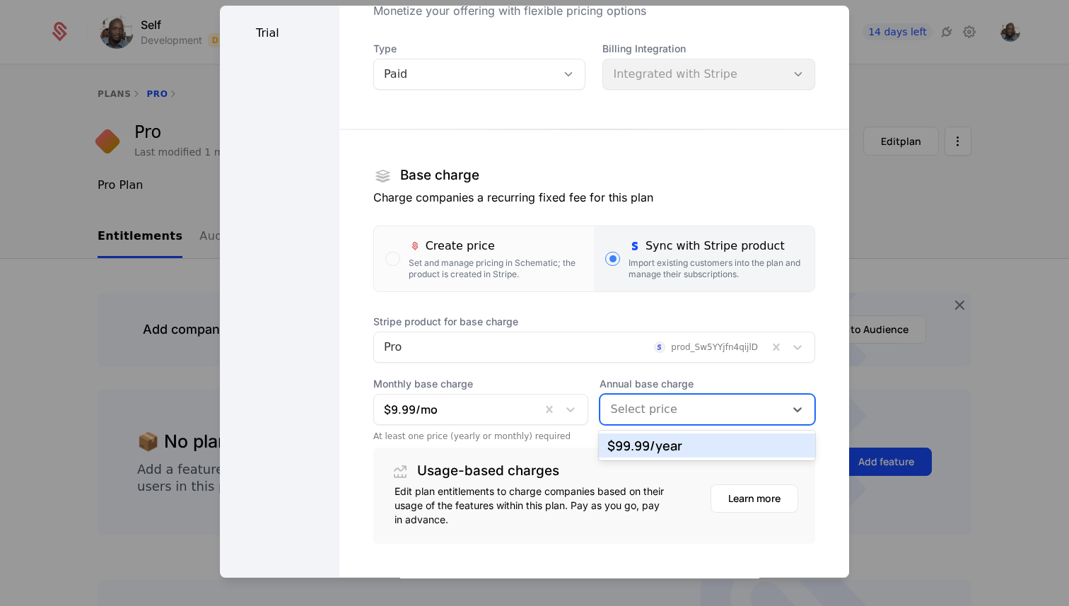
click at [628, 443] on div "$99.99 /year" at bounding box center [706, 445] width 199 height 13
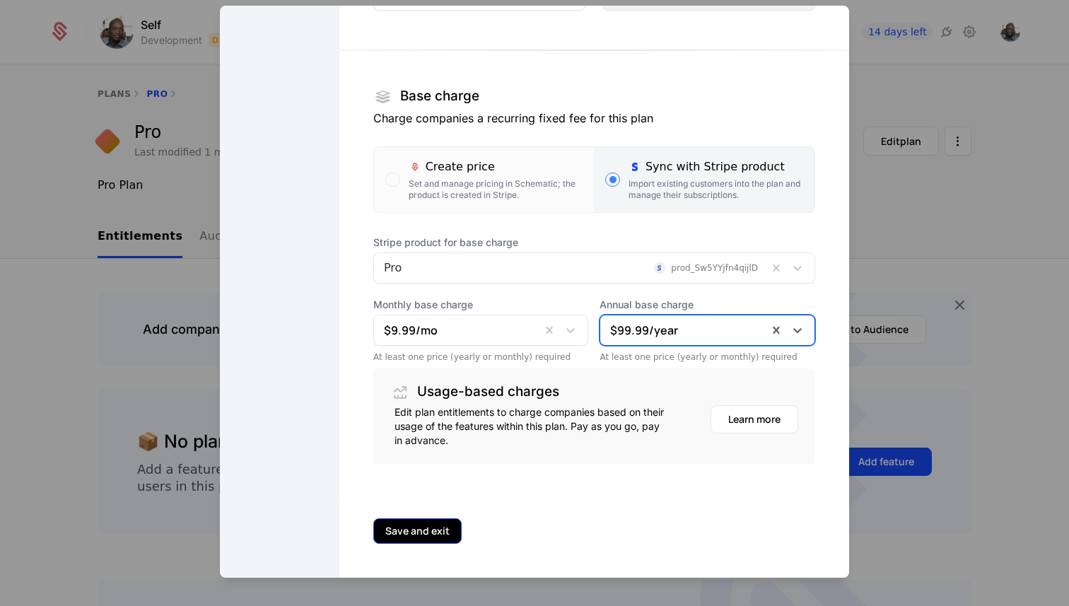
click at [394, 538] on button "Save and exit" at bounding box center [417, 530] width 88 height 25
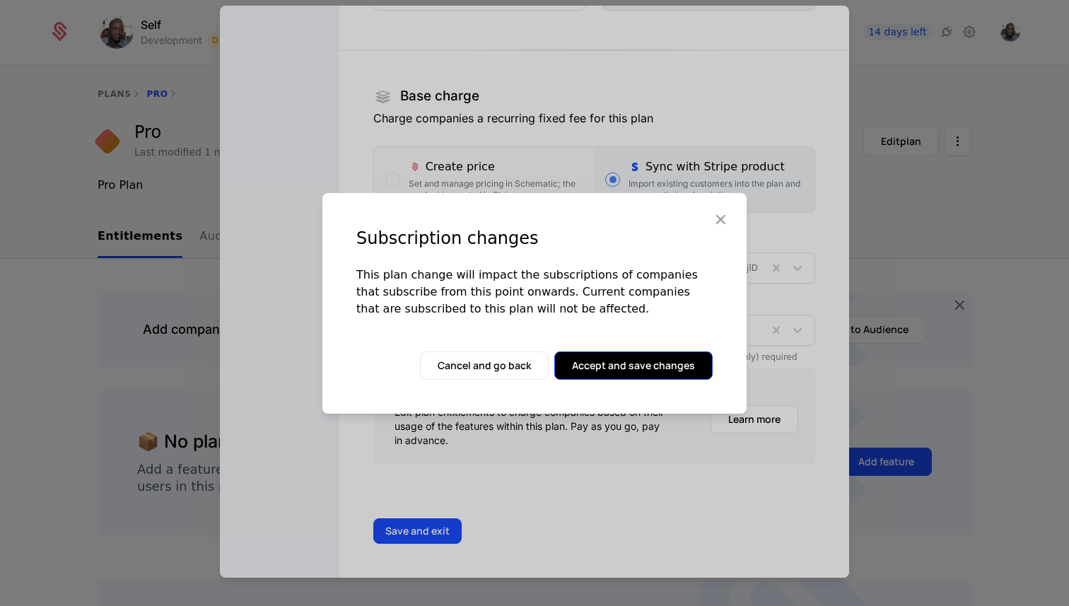
click at [596, 363] on button "Accept and save changes" at bounding box center [633, 365] width 158 height 28
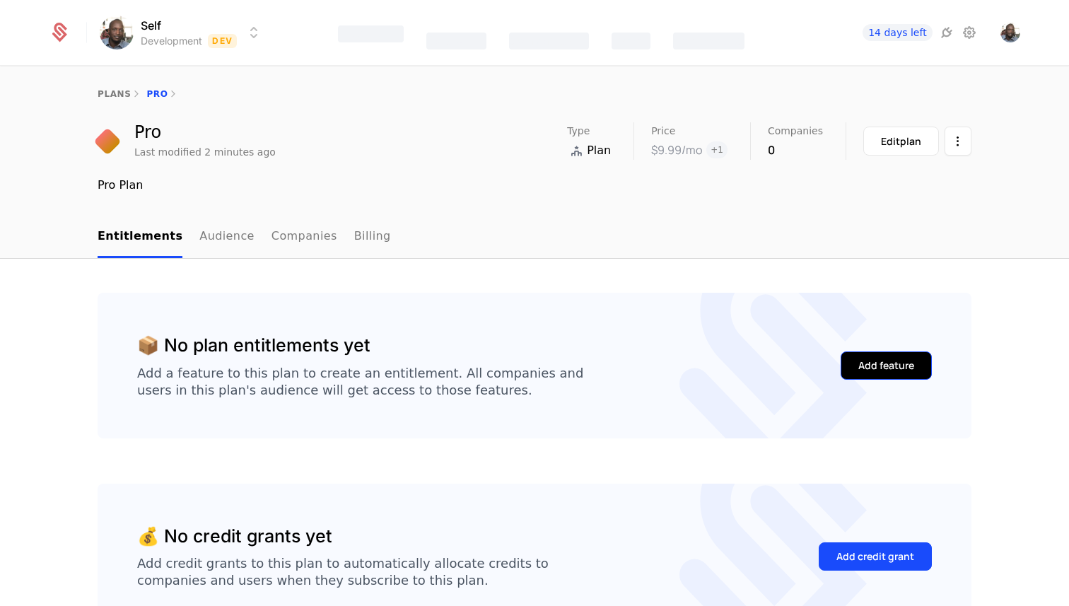
click at [894, 368] on div "Add feature" at bounding box center [886, 365] width 56 height 14
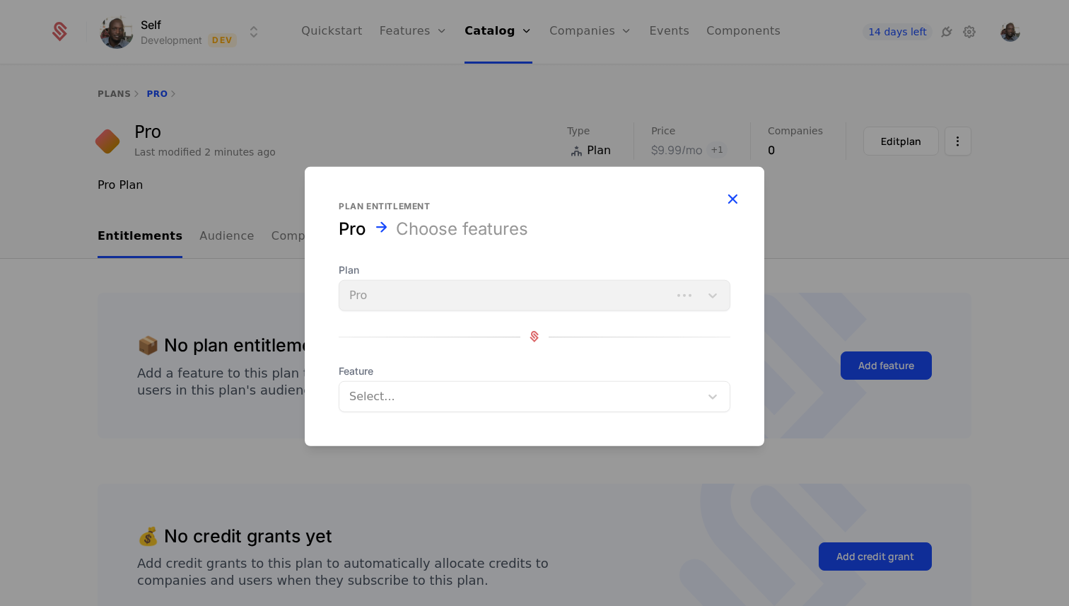
click at [727, 194] on icon "button" at bounding box center [732, 198] width 18 height 18
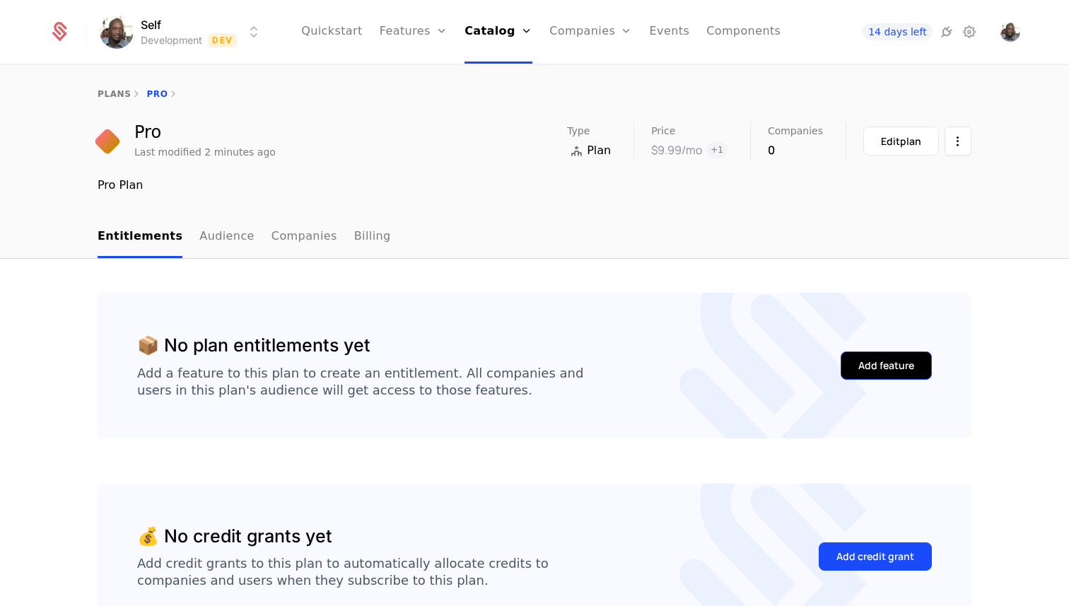
click at [868, 365] on div "Add feature" at bounding box center [886, 365] width 56 height 14
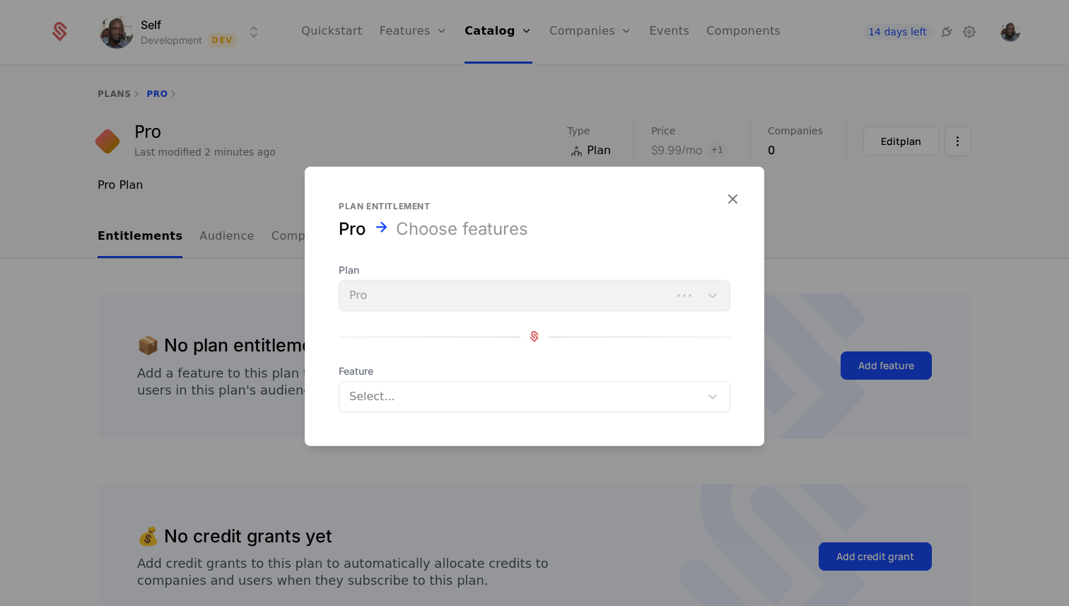
click at [460, 254] on div "Plan entitlement Pro Choose features Plan Pro Feature Select..." at bounding box center [534, 305] width 459 height 211
click at [450, 292] on div "Plan Pro" at bounding box center [535, 286] width 392 height 48
click at [449, 400] on div at bounding box center [521, 396] width 341 height 20
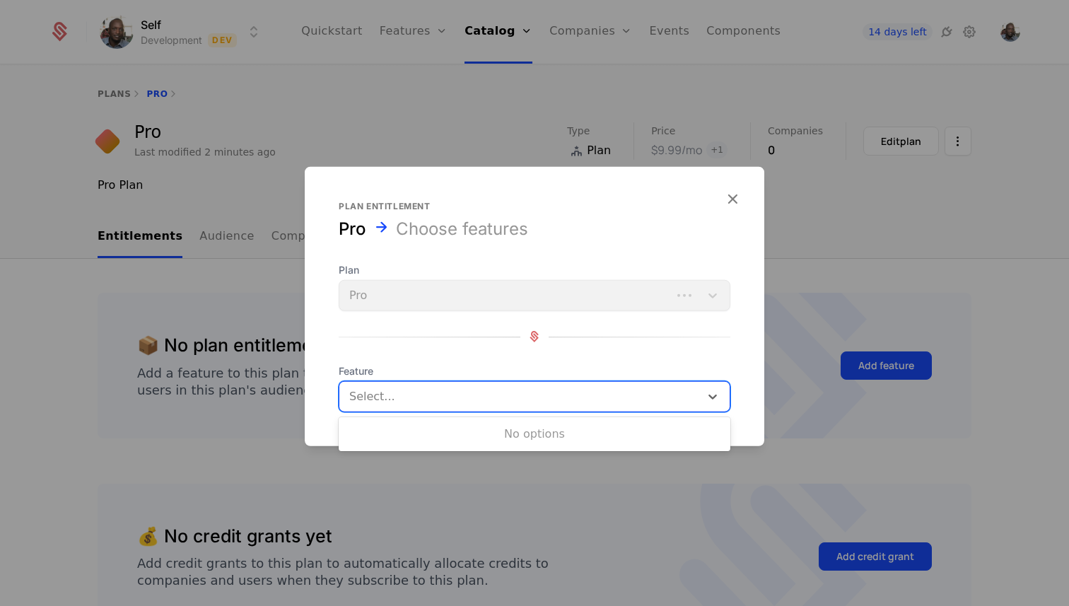
click at [449, 400] on div at bounding box center [521, 396] width 341 height 20
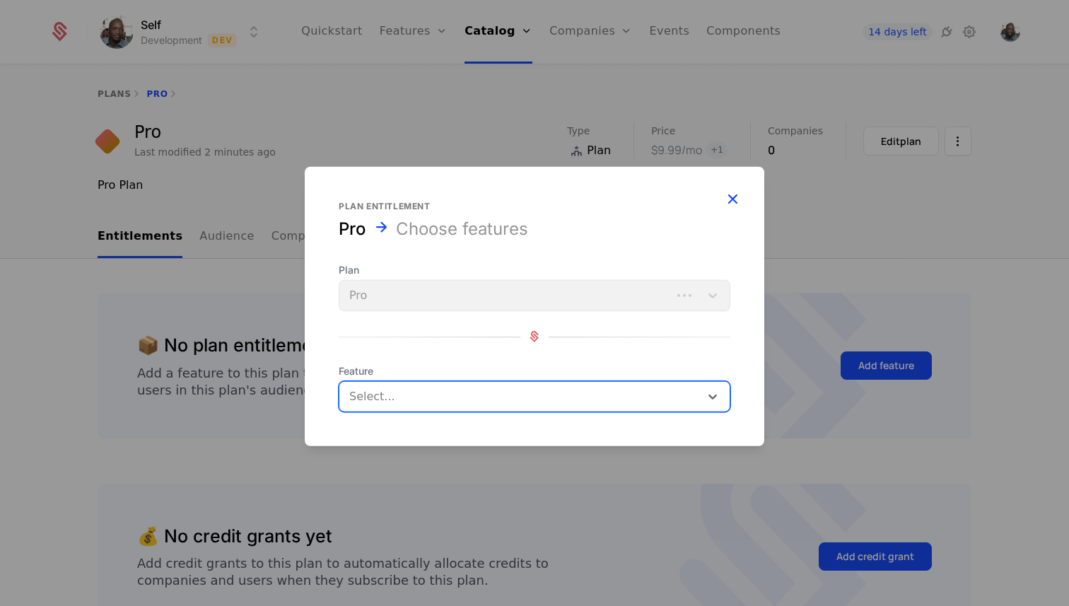
click at [735, 193] on icon "button" at bounding box center [732, 198] width 18 height 18
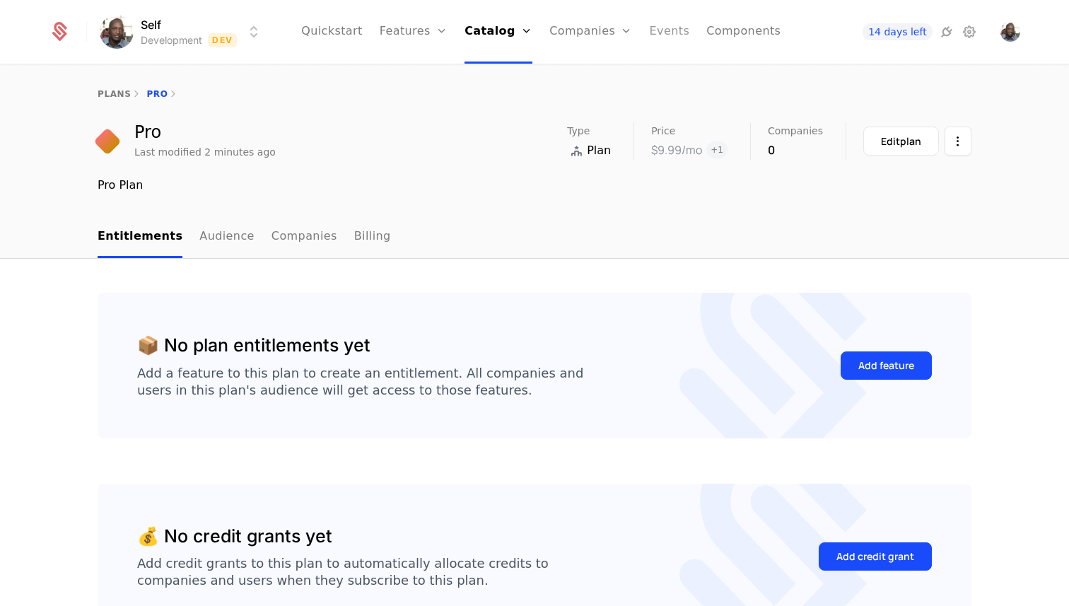
click at [670, 35] on link "Events" at bounding box center [670, 32] width 40 height 64
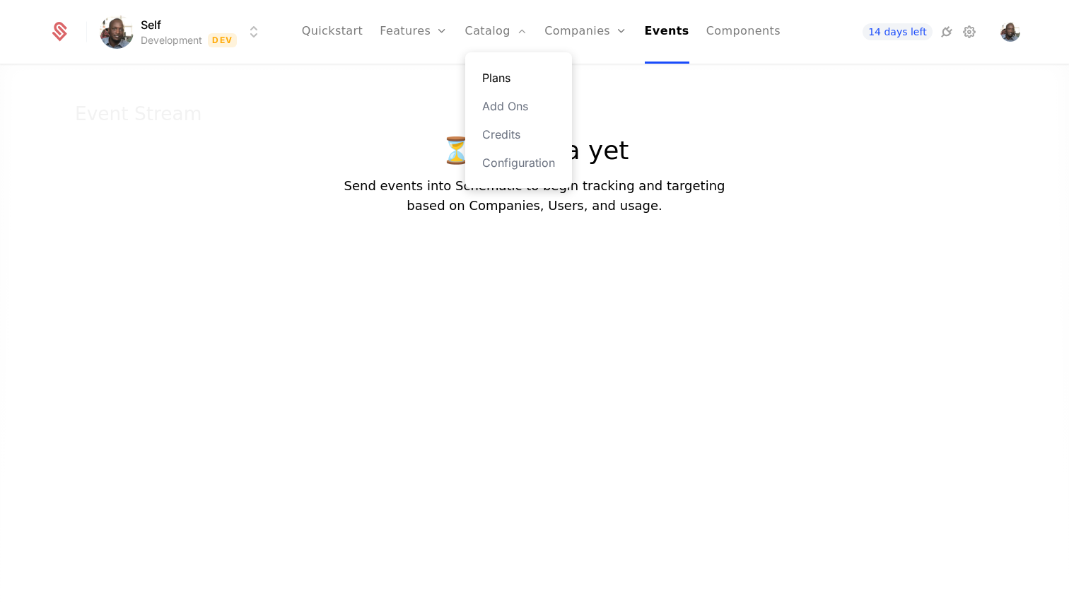
click at [505, 80] on link "Plans" at bounding box center [518, 77] width 73 height 17
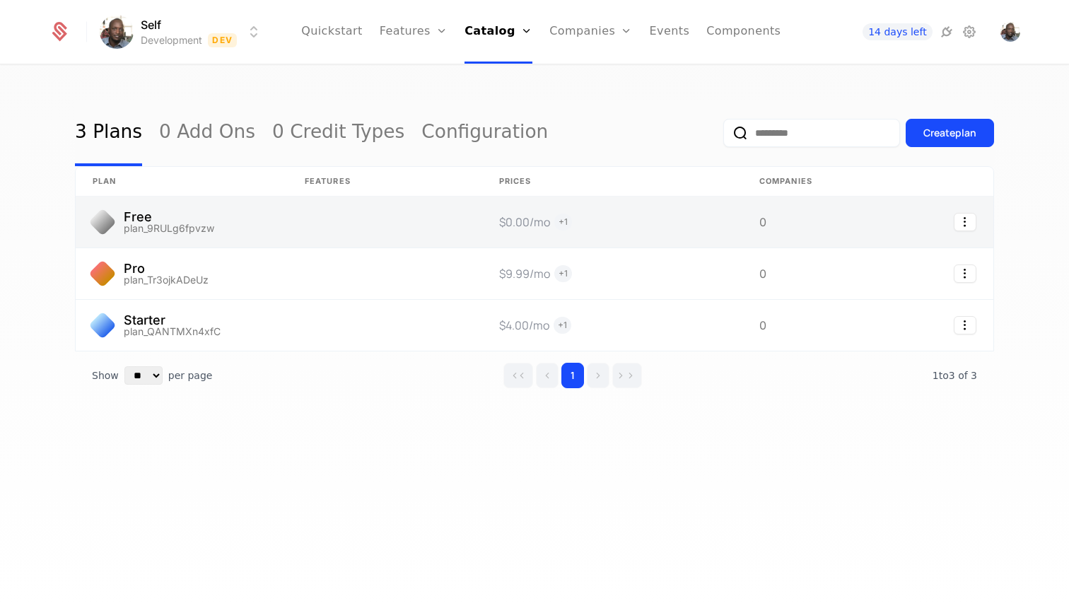
click at [152, 213] on link at bounding box center [182, 222] width 212 height 51
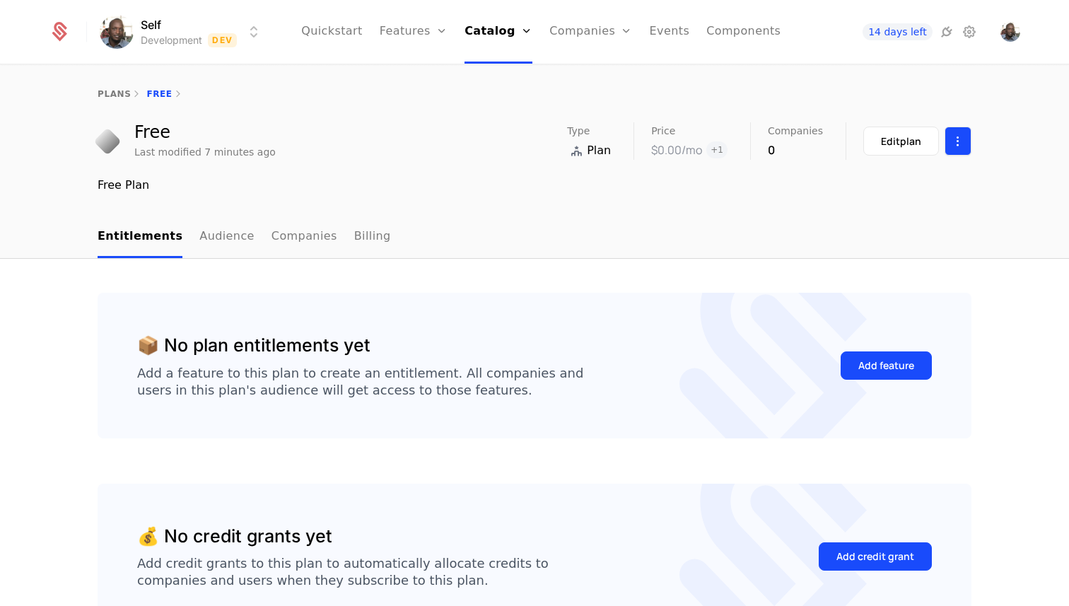
click at [953, 148] on html "Self Development Dev Quickstart Features Features Flags Catalog Plans Add Ons C…" at bounding box center [534, 303] width 1069 height 606
click at [541, 165] on html "Self Development Dev Quickstart Features Features Flags Catalog Plans Add Ons C…" at bounding box center [534, 303] width 1069 height 606
click at [213, 240] on link "Audience" at bounding box center [226, 237] width 55 height 42
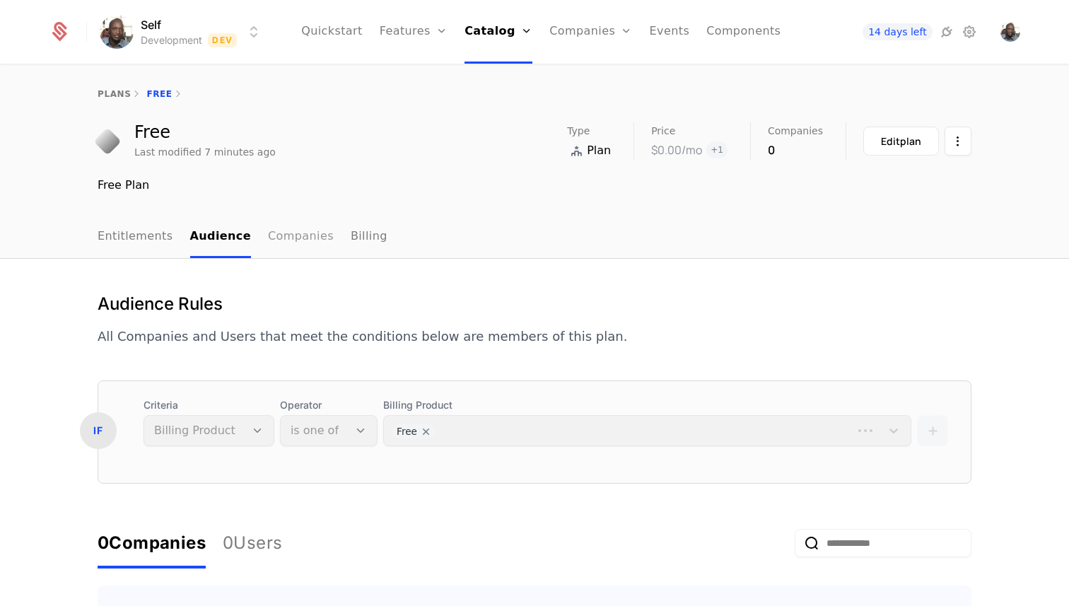
click at [304, 242] on link "Companies" at bounding box center [301, 237] width 66 height 42
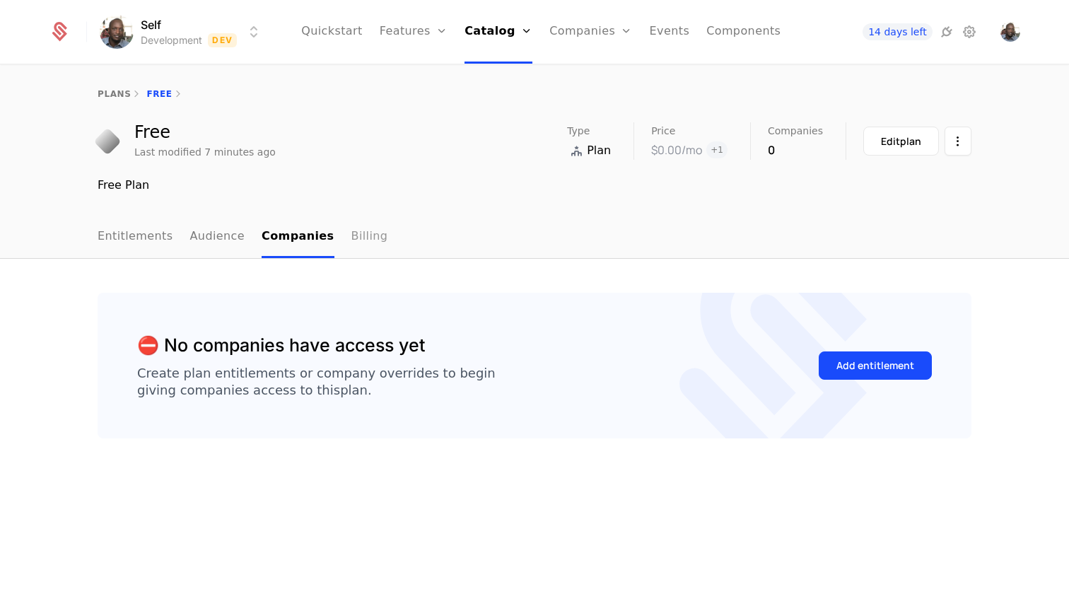
click at [354, 242] on link "Billing" at bounding box center [369, 237] width 37 height 42
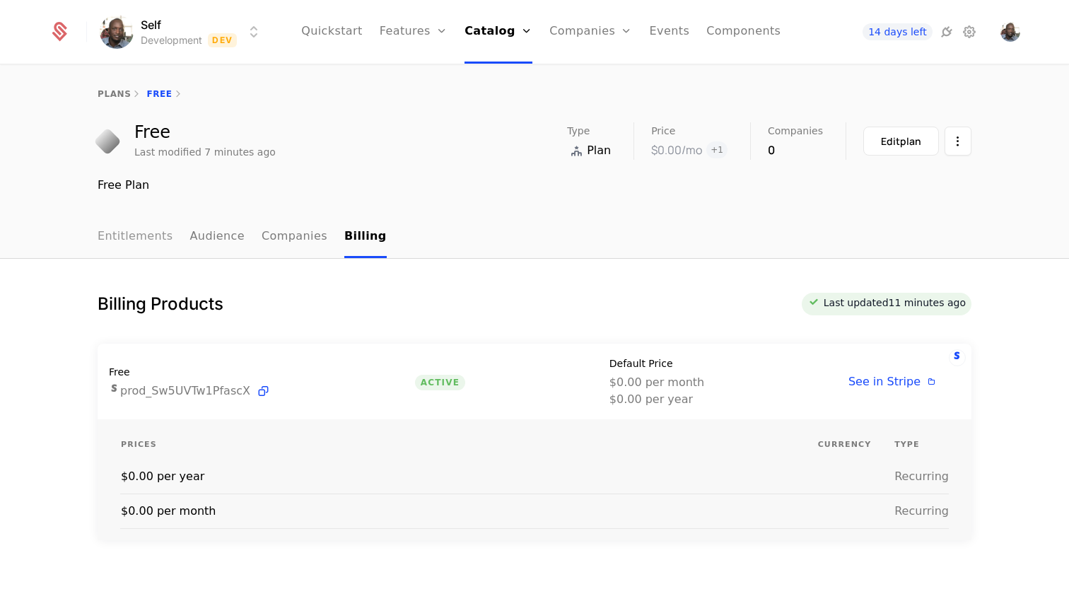
click at [140, 238] on link "Entitlements" at bounding box center [136, 237] width 76 height 42
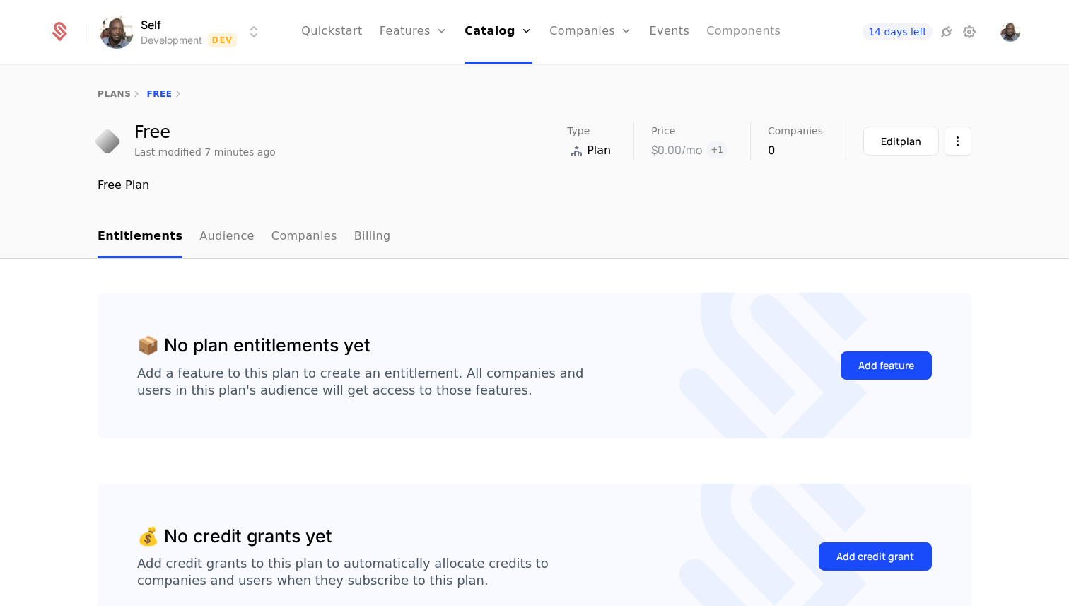
click at [721, 39] on link "Components" at bounding box center [743, 32] width 74 height 64
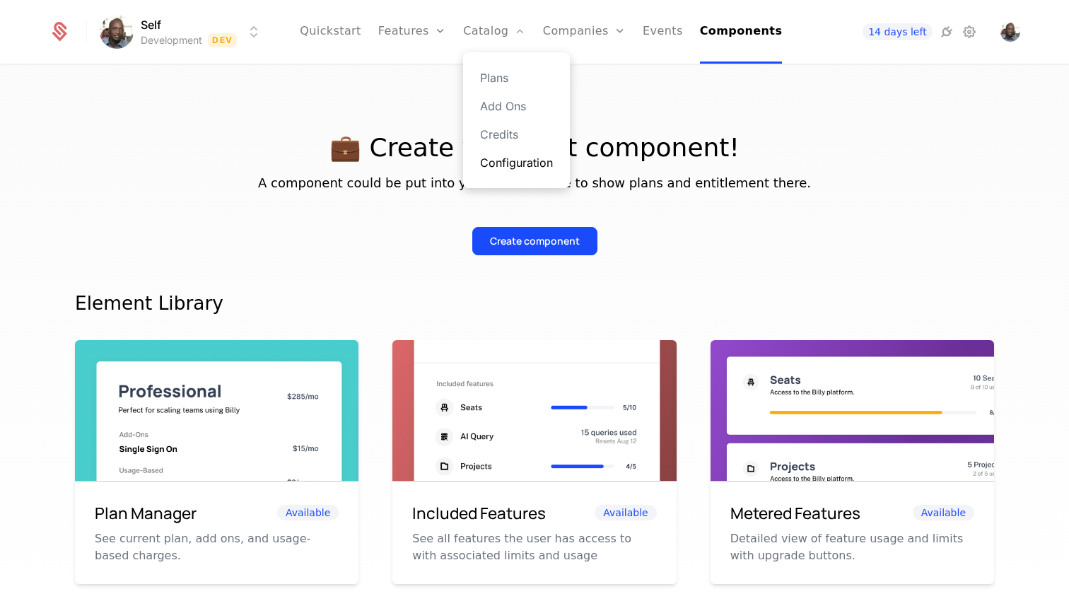
click at [514, 165] on link "Configuration" at bounding box center [516, 162] width 73 height 17
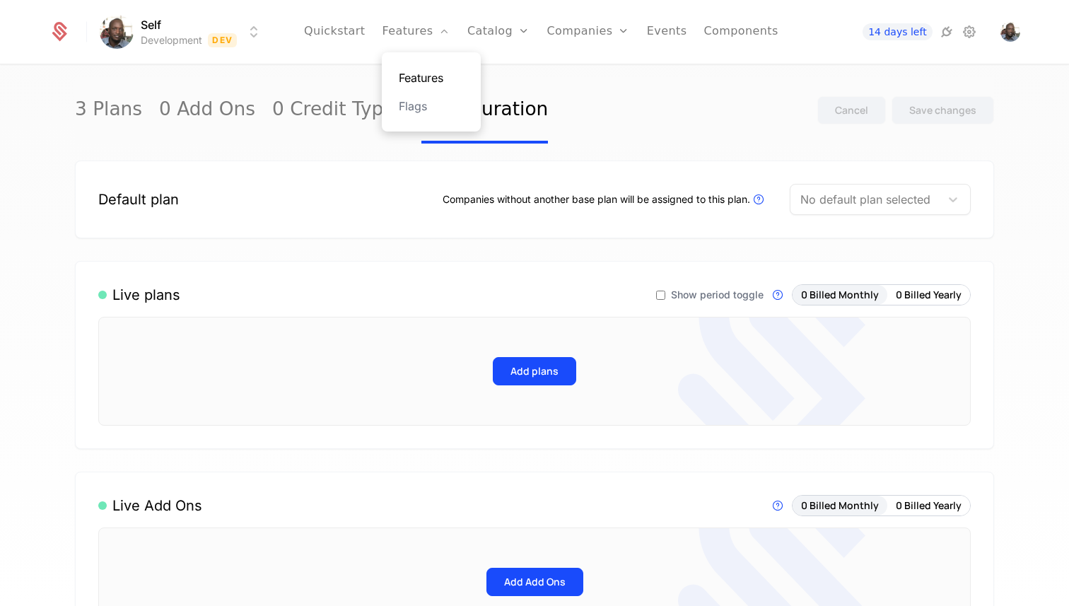
click at [436, 74] on link "Features" at bounding box center [431, 77] width 65 height 17
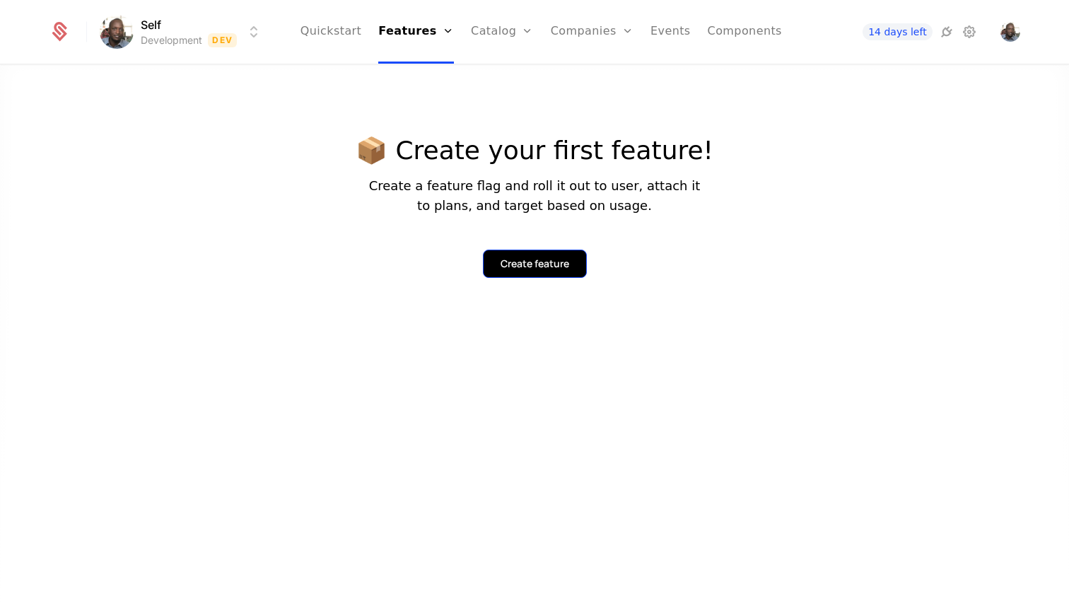
click at [546, 257] on div "Create feature" at bounding box center [534, 264] width 69 height 14
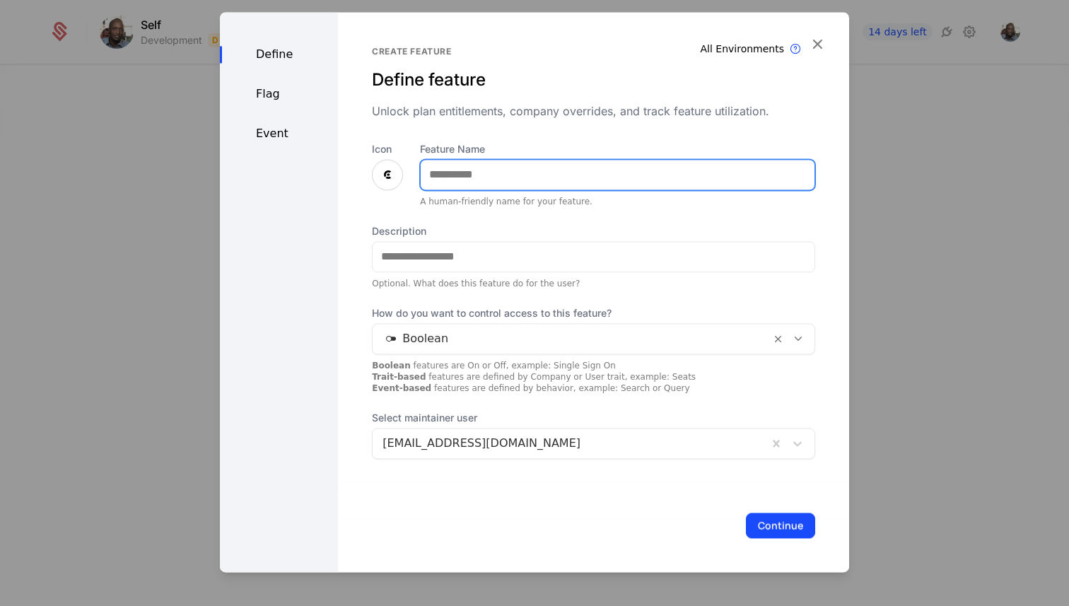
click at [461, 173] on input "Feature Name" at bounding box center [618, 175] width 394 height 30
type input "*****"
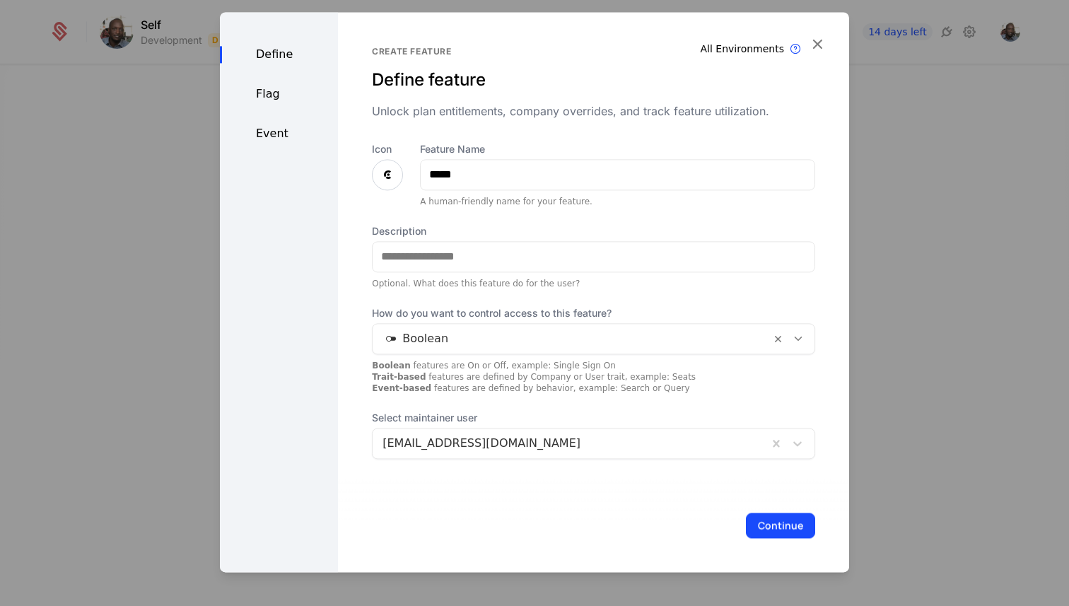
click at [384, 171] on icon at bounding box center [387, 174] width 17 height 17
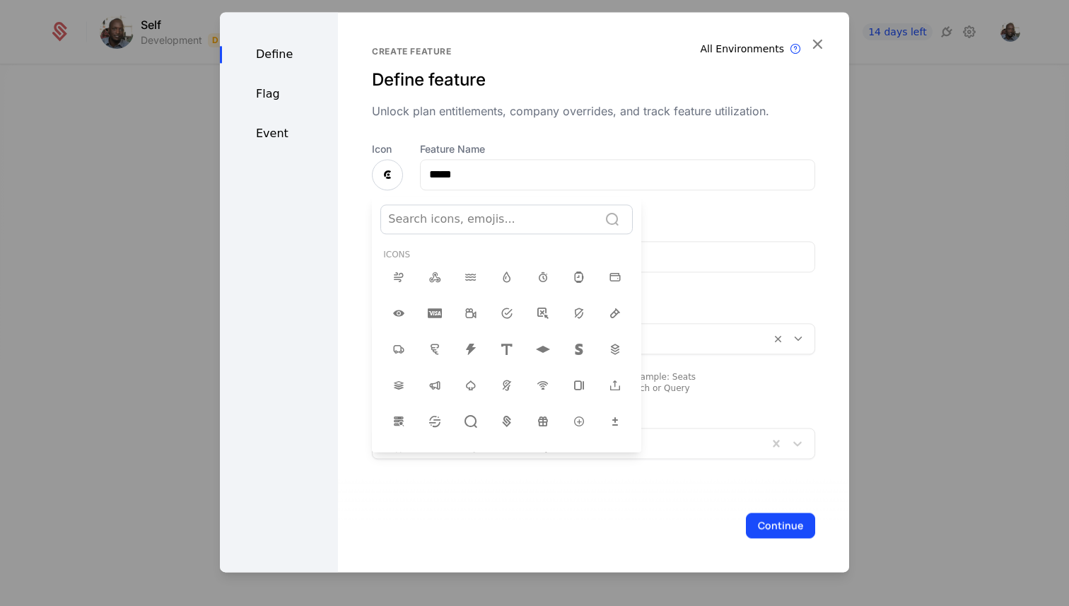
click at [430, 229] on div "Search icons, emojis..." at bounding box center [489, 218] width 217 height 25
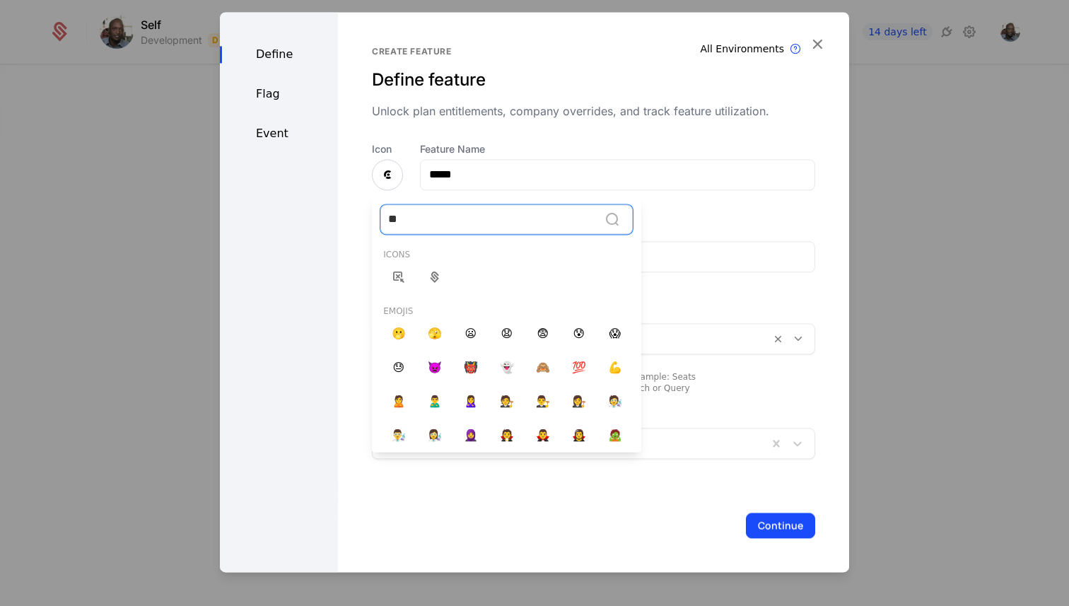
type input "*"
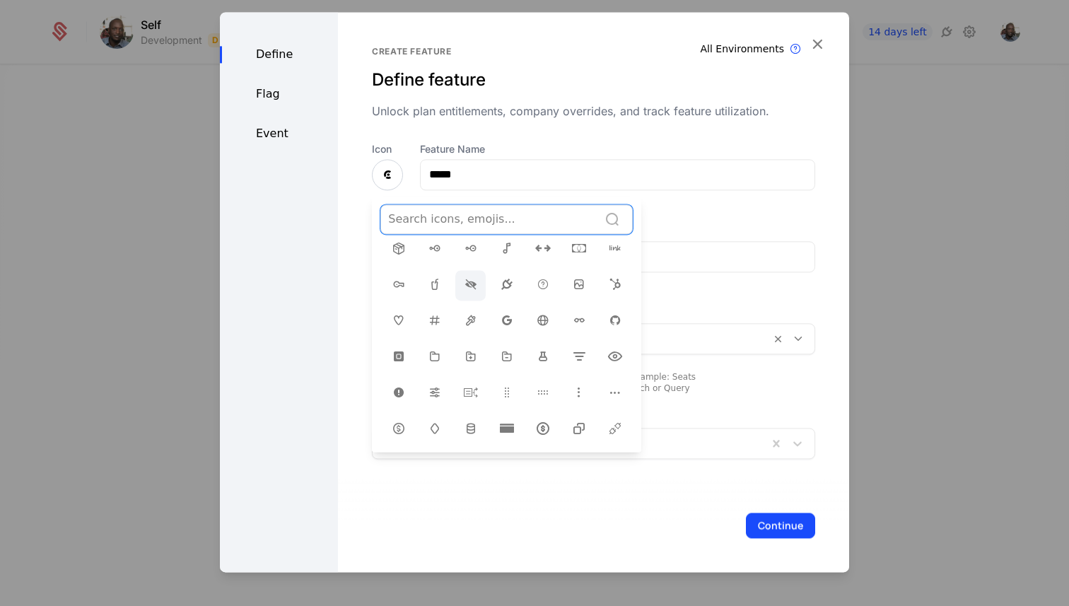
scroll to position [247, 0]
click at [473, 382] on icon at bounding box center [470, 390] width 17 height 17
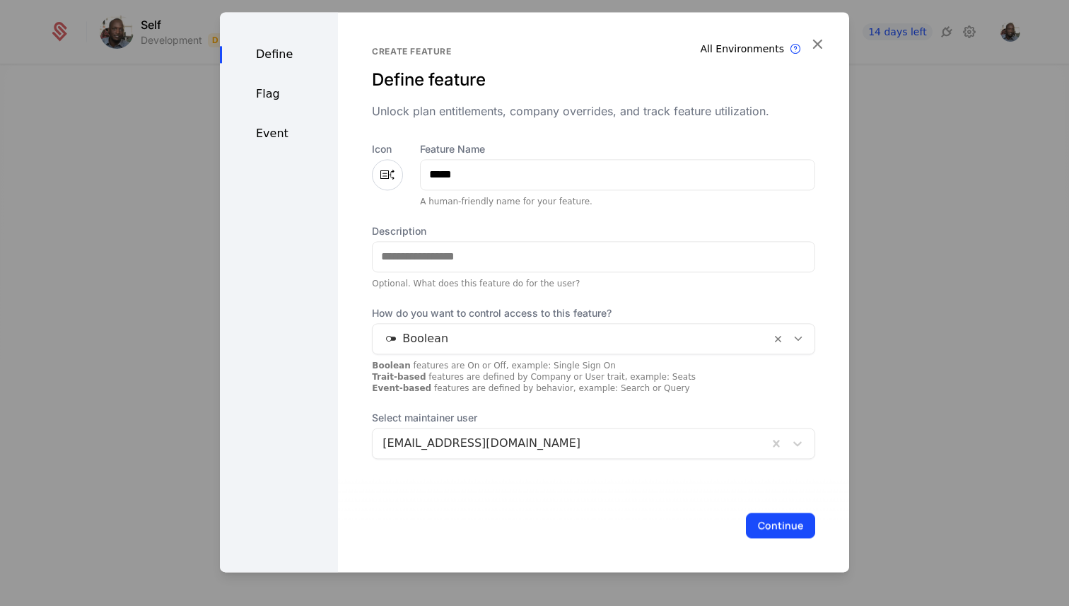
click at [385, 178] on icon at bounding box center [387, 174] width 17 height 17
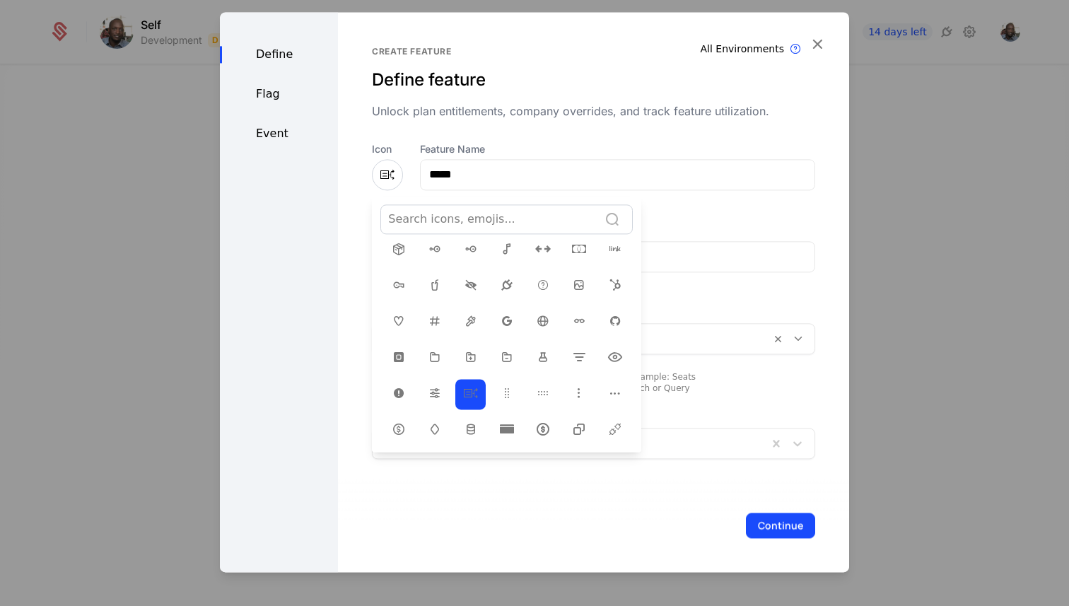
scroll to position [246, 0]
click at [692, 283] on div at bounding box center [534, 292] width 629 height 560
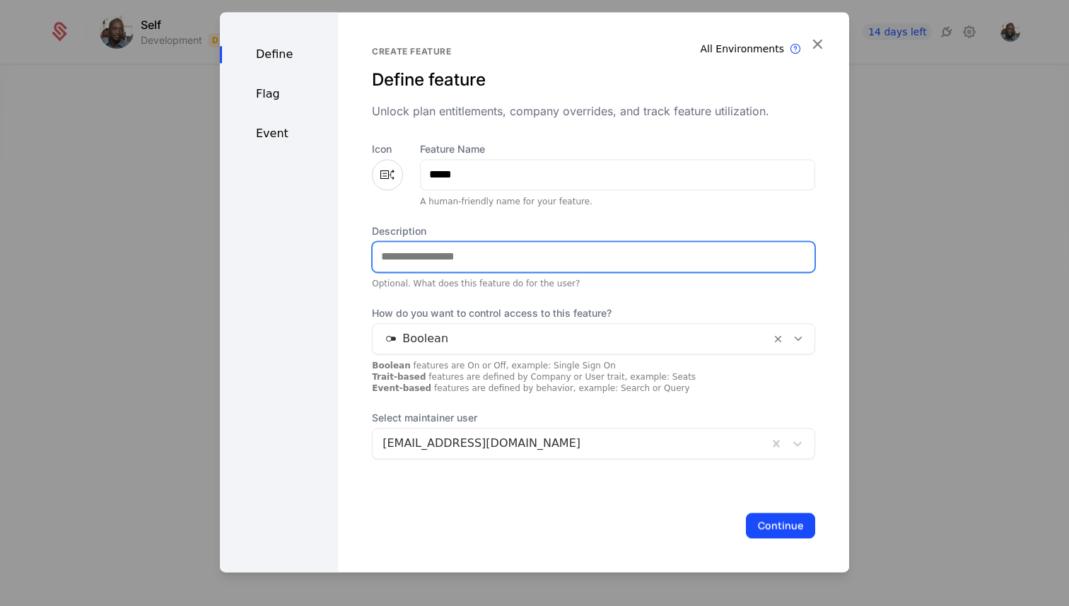
click at [518, 262] on input "Description" at bounding box center [594, 257] width 442 height 30
click at [455, 257] on input "**********" at bounding box center [594, 257] width 442 height 30
type input "**********"
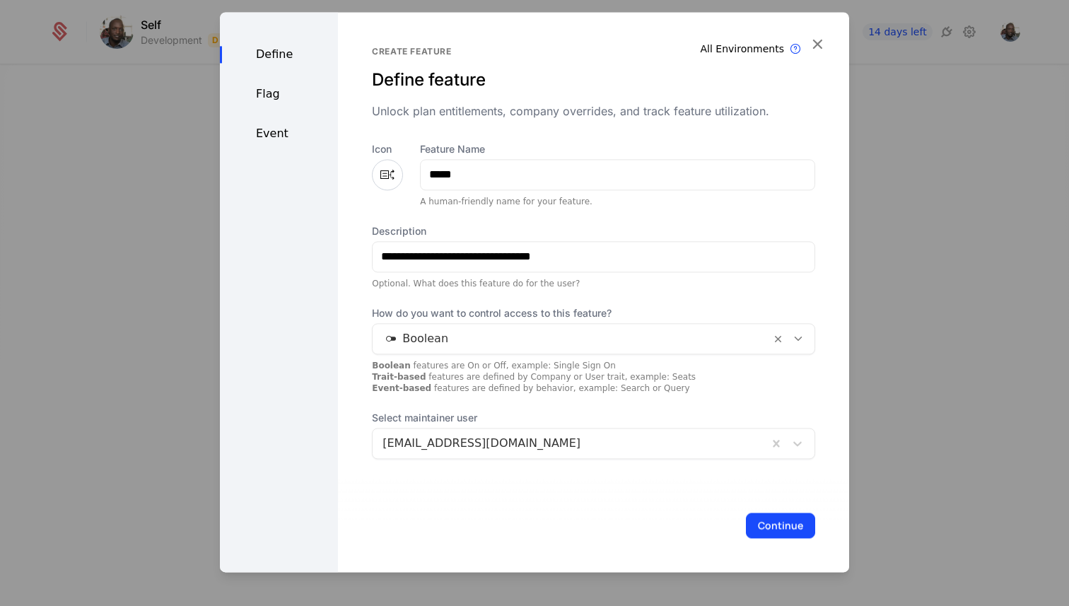
click at [476, 344] on div at bounding box center [571, 339] width 378 height 20
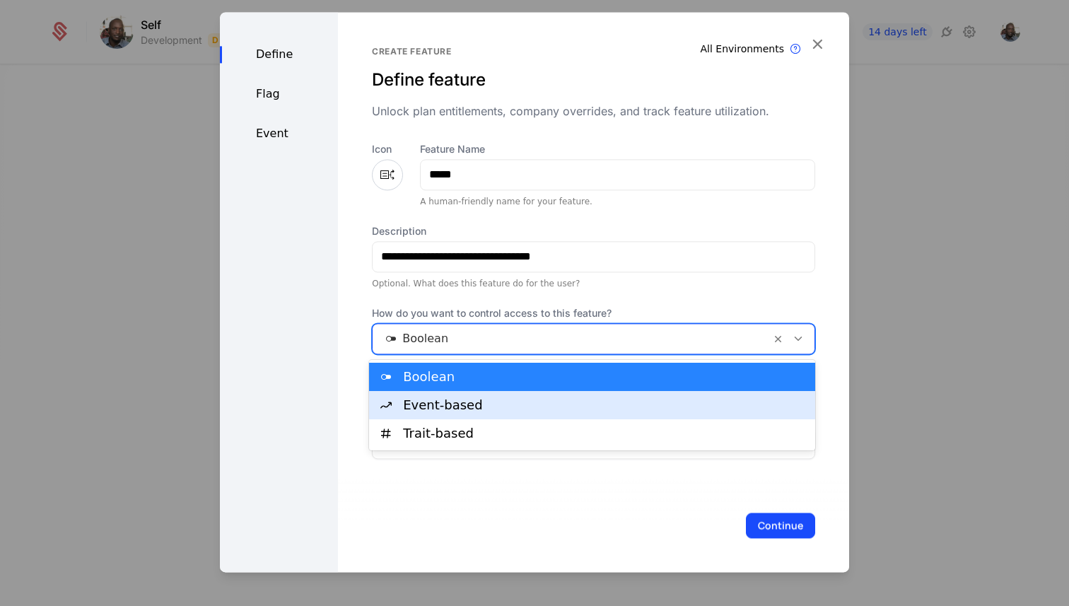
click at [443, 409] on div "Event-based" at bounding box center [605, 405] width 404 height 13
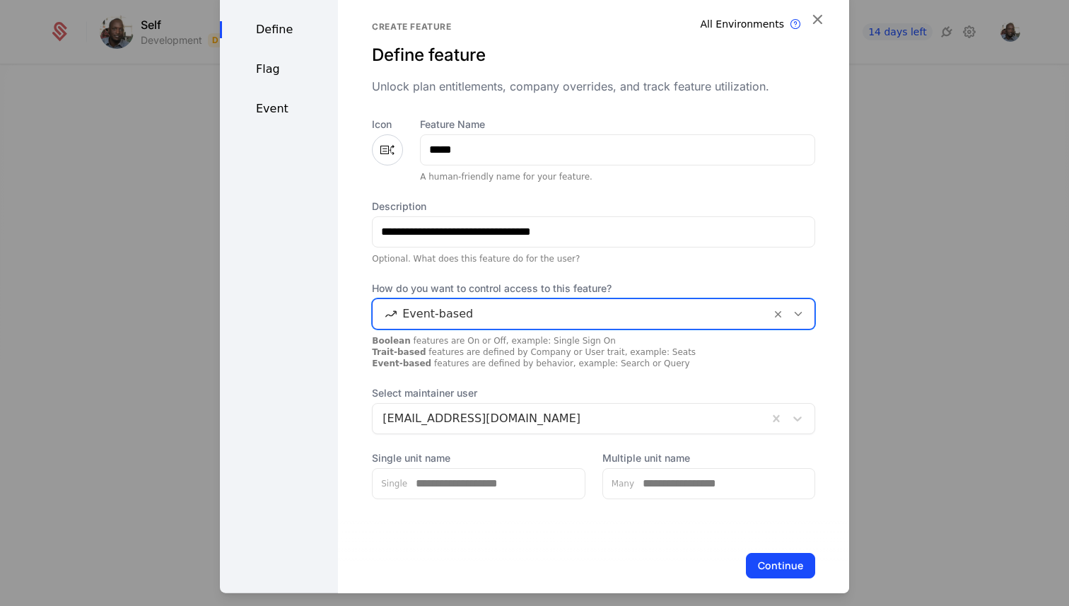
scroll to position [19, 0]
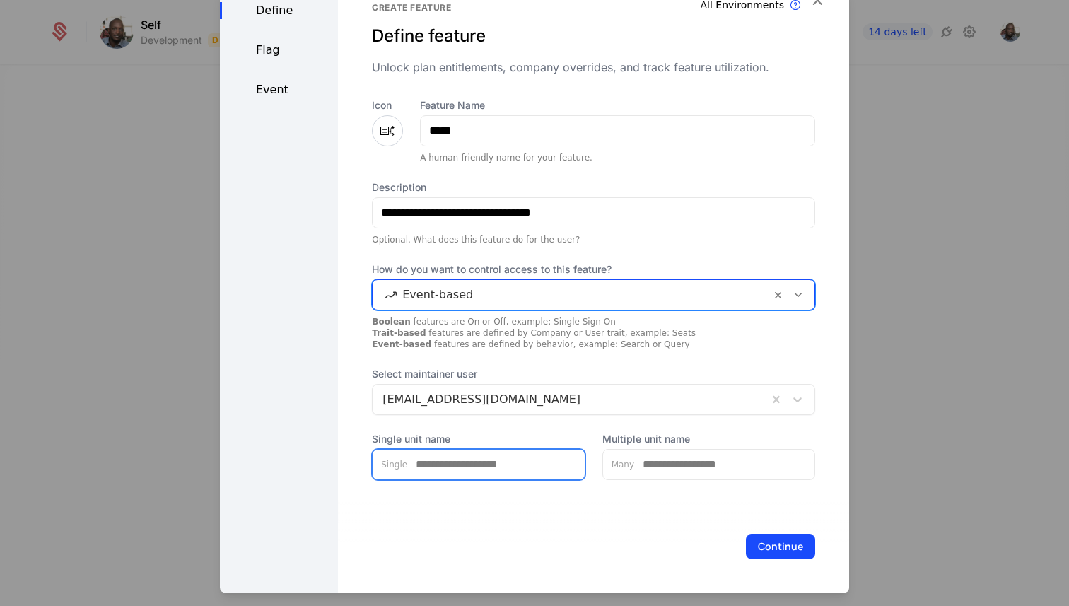
click at [484, 470] on input "Single unit name" at bounding box center [495, 464] width 177 height 30
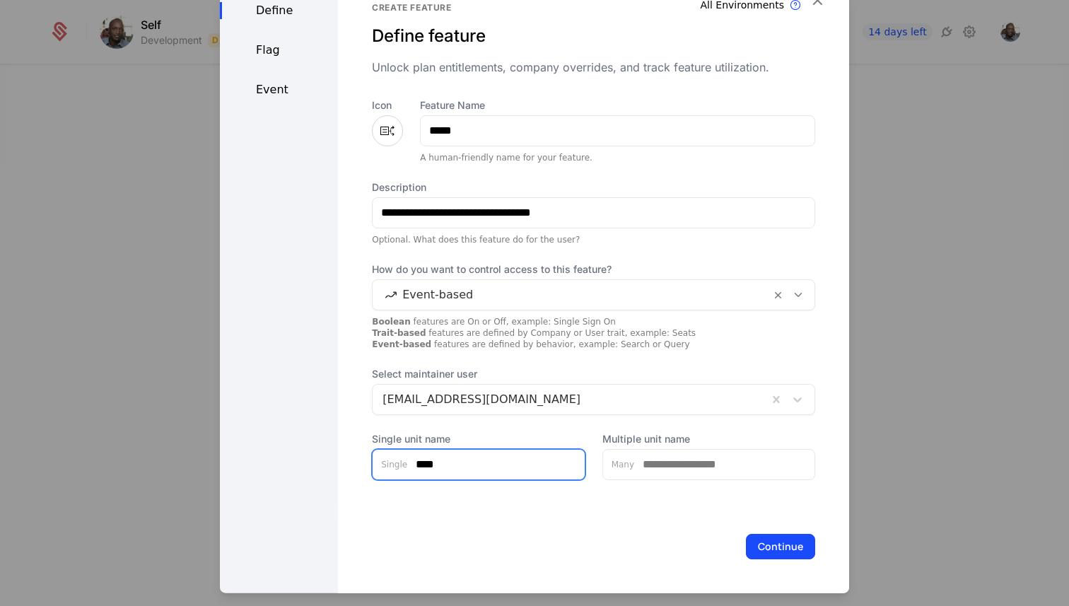
type input "****"
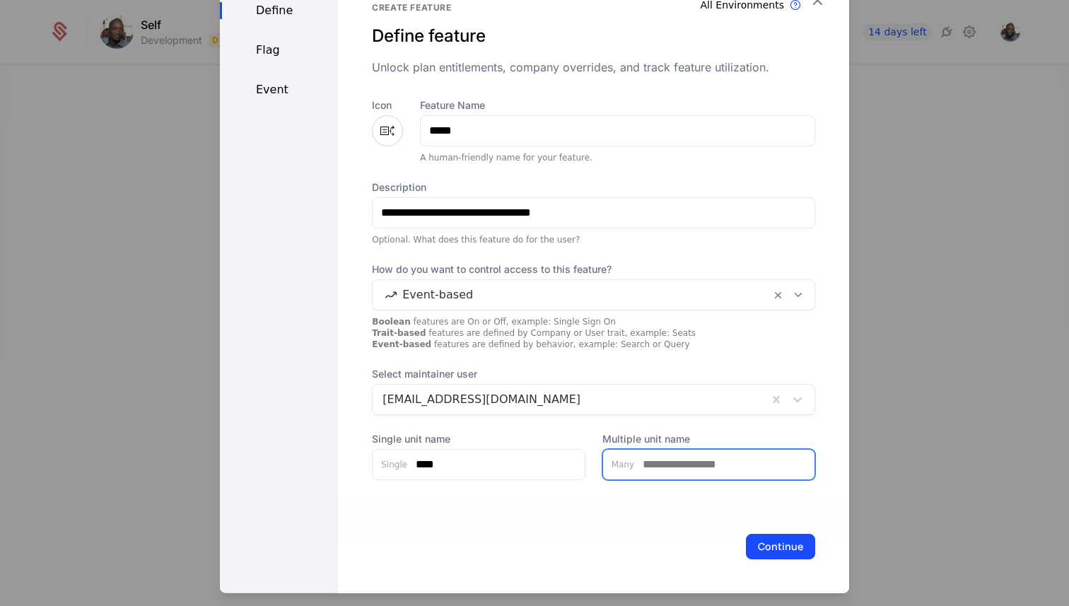
click at [678, 467] on input "Multiple unit name" at bounding box center [724, 464] width 180 height 30
type input "*****"
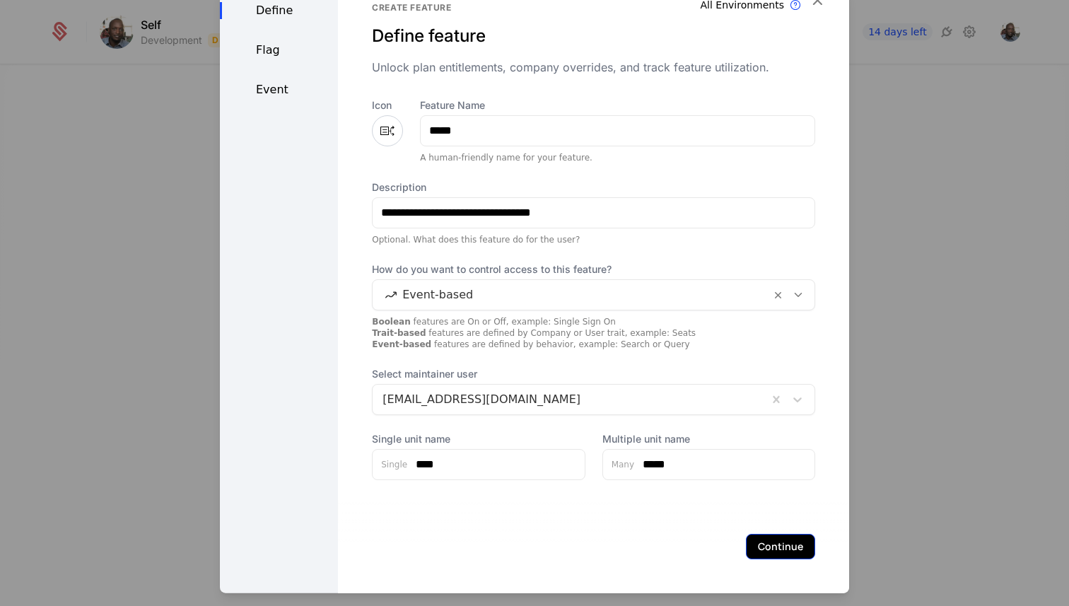
click at [778, 539] on button "Continue" at bounding box center [780, 545] width 69 height 25
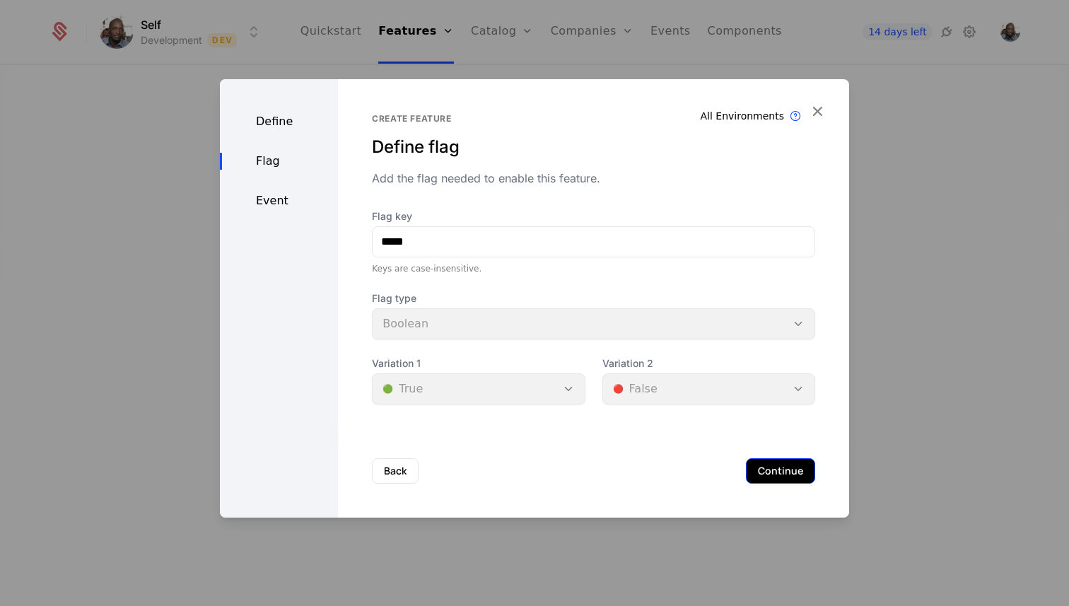
scroll to position [0, 0]
click at [404, 474] on button "Back" at bounding box center [395, 470] width 47 height 25
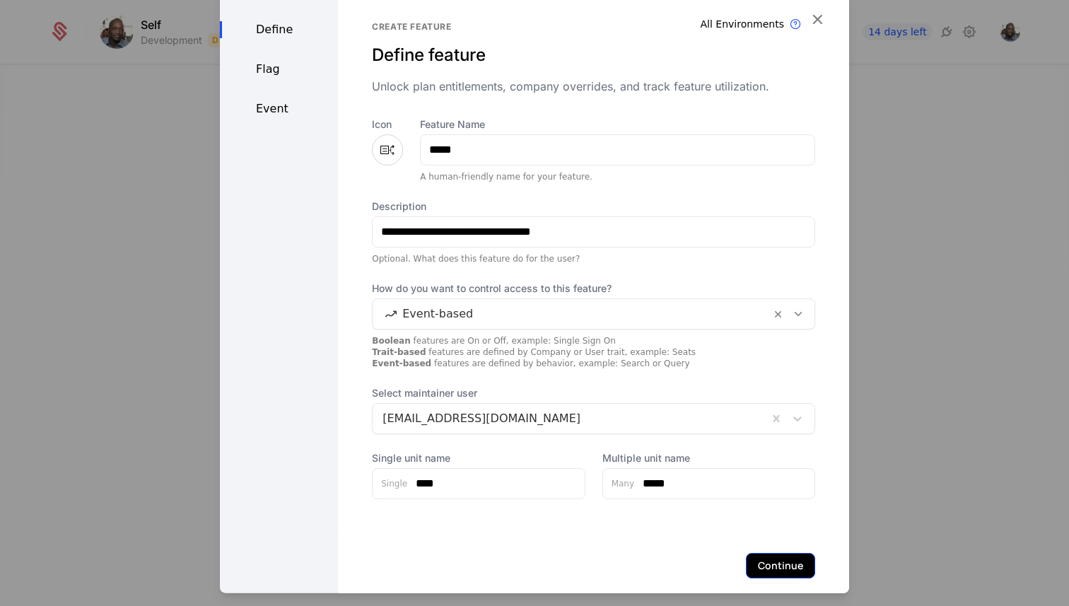
click at [758, 566] on button "Continue" at bounding box center [780, 564] width 69 height 25
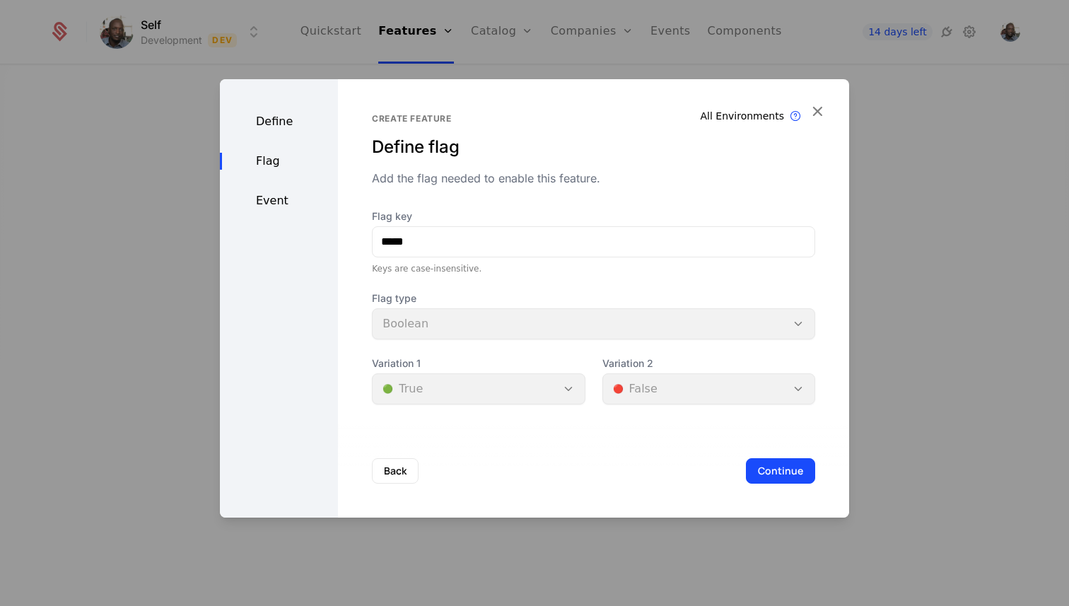
click at [481, 323] on div "Flag type Boolean" at bounding box center [593, 315] width 443 height 48
click at [452, 329] on div "Flag type Boolean" at bounding box center [593, 315] width 443 height 48
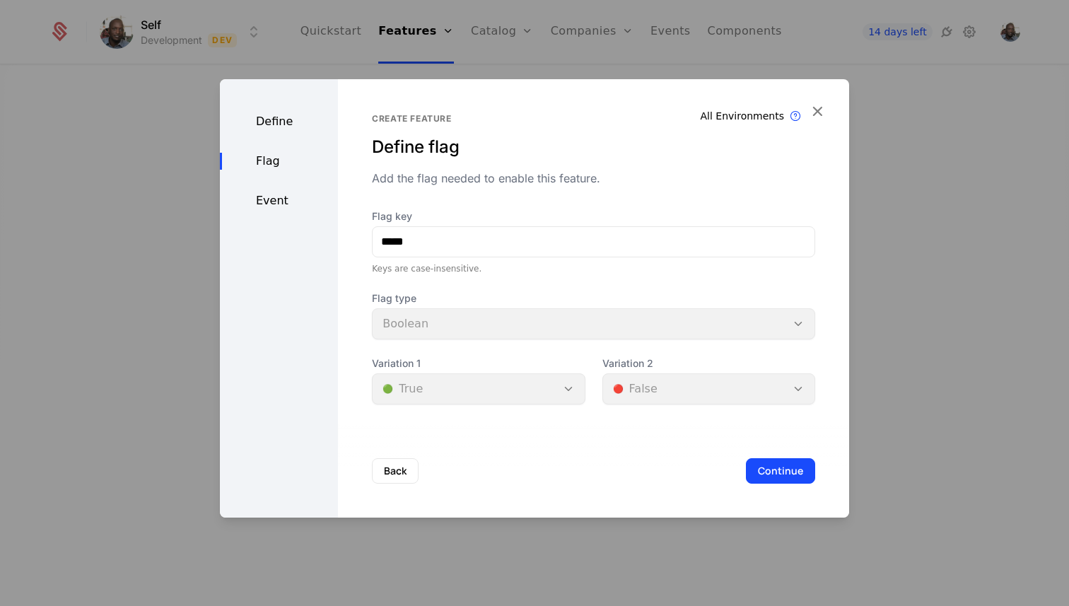
click at [454, 390] on div "Variation 1 🟢 True" at bounding box center [478, 380] width 213 height 48
click at [468, 359] on span "Variation 1" at bounding box center [478, 363] width 213 height 14
click at [775, 471] on button "Continue" at bounding box center [780, 470] width 69 height 25
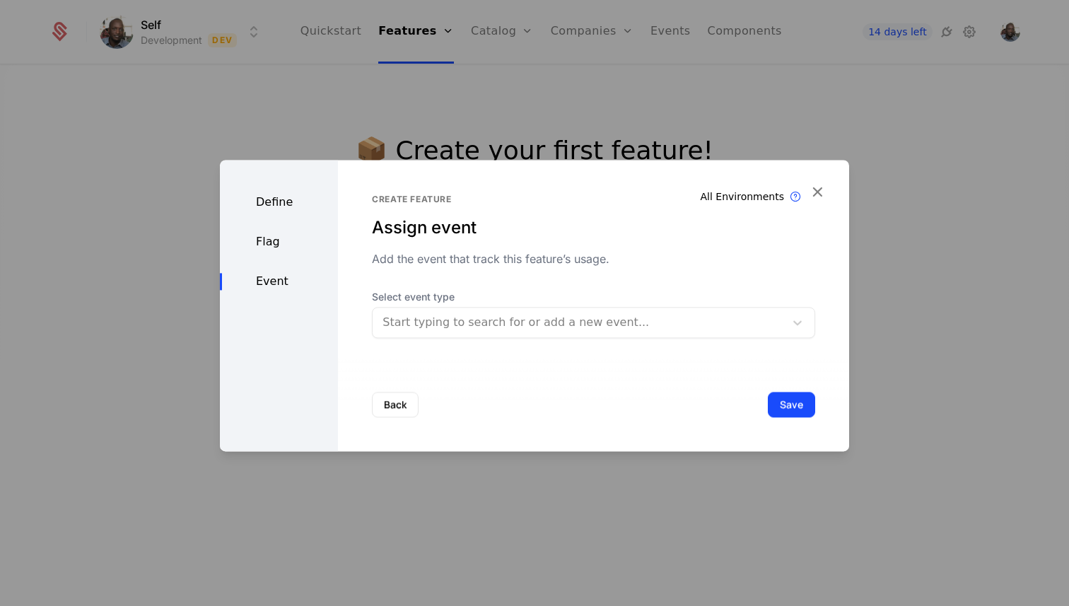
click at [474, 329] on div at bounding box center [578, 322] width 392 height 20
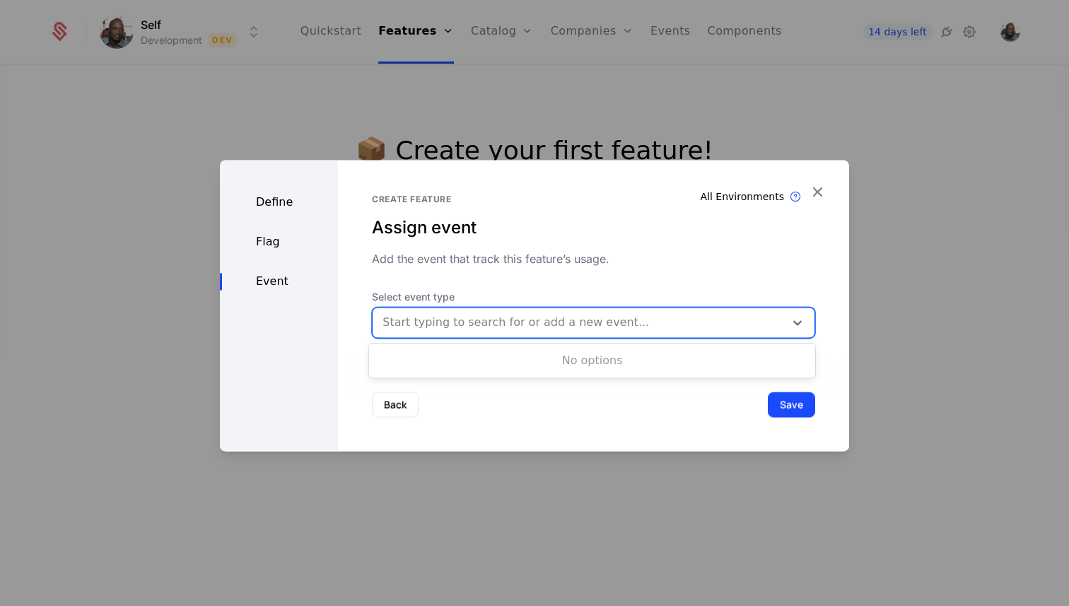
click at [474, 329] on div at bounding box center [578, 322] width 392 height 20
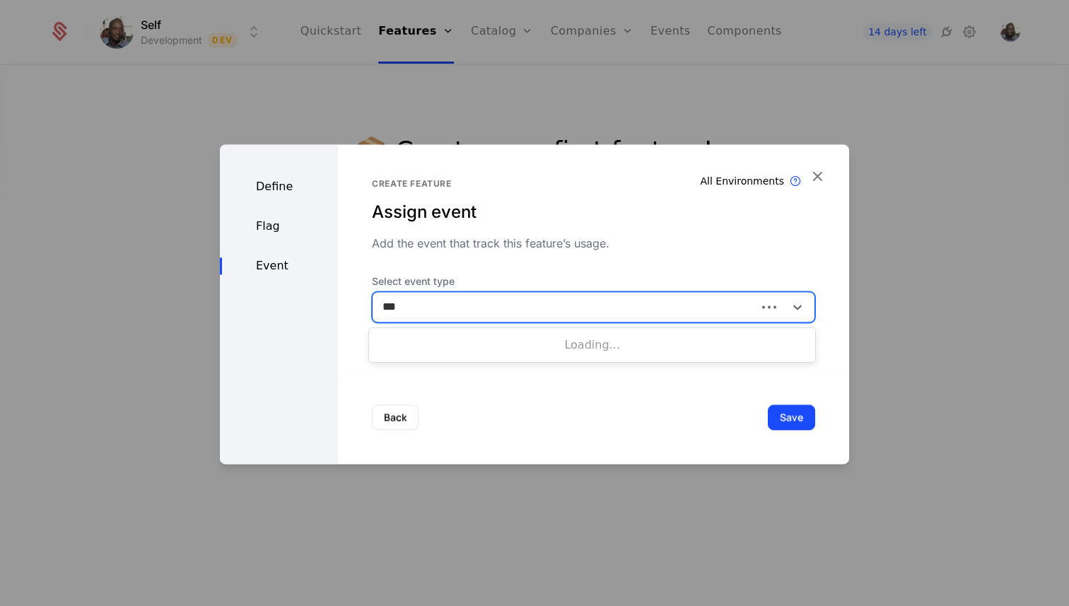
type input "****"
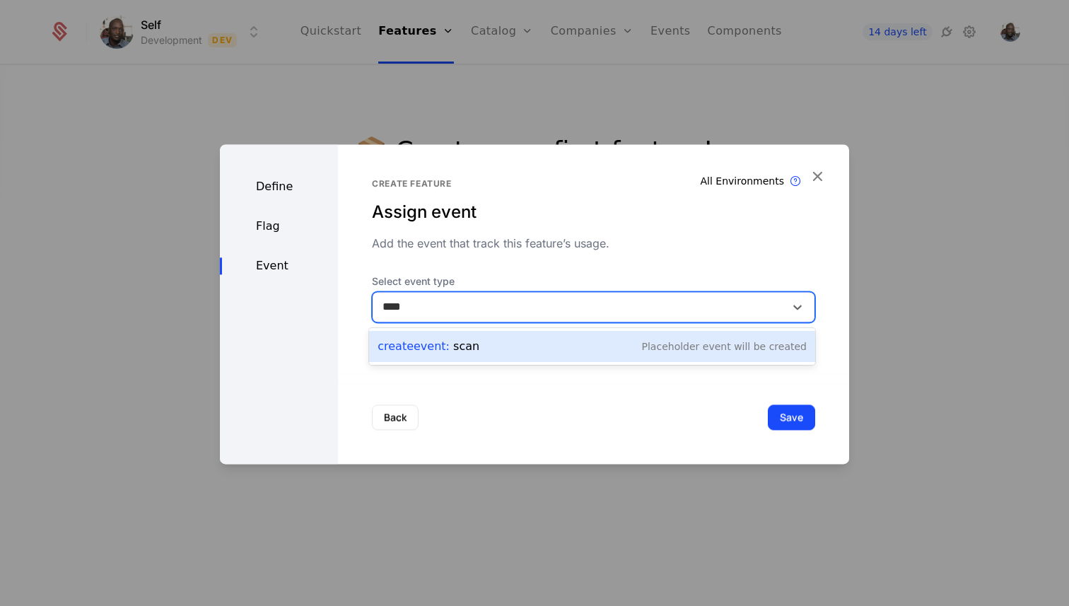
click at [450, 348] on div "Create Event : scan" at bounding box center [428, 346] width 102 height 17
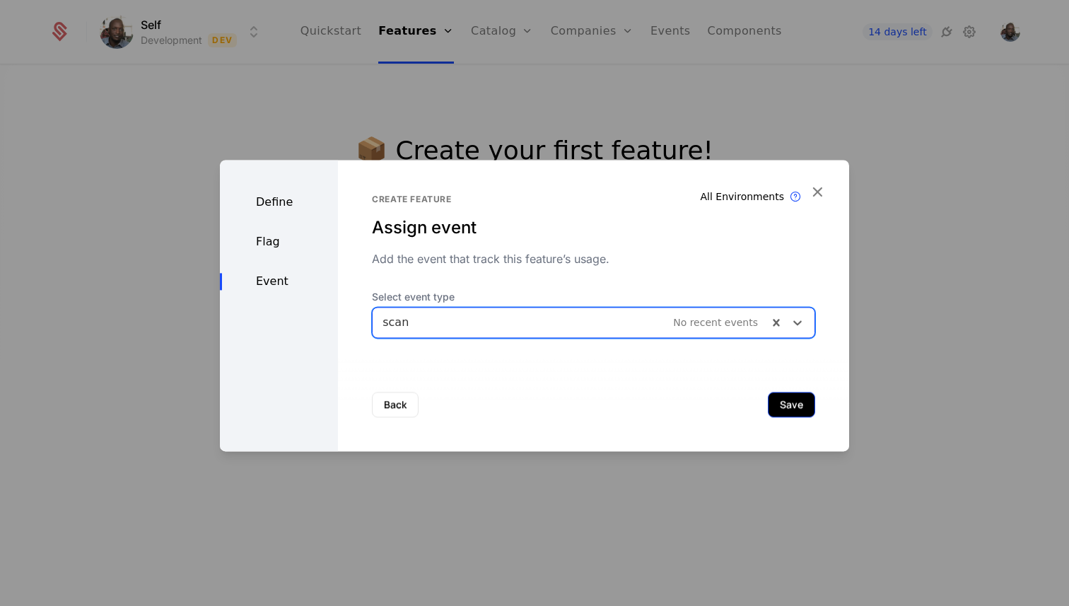
click at [802, 404] on button "Save" at bounding box center [791, 404] width 47 height 25
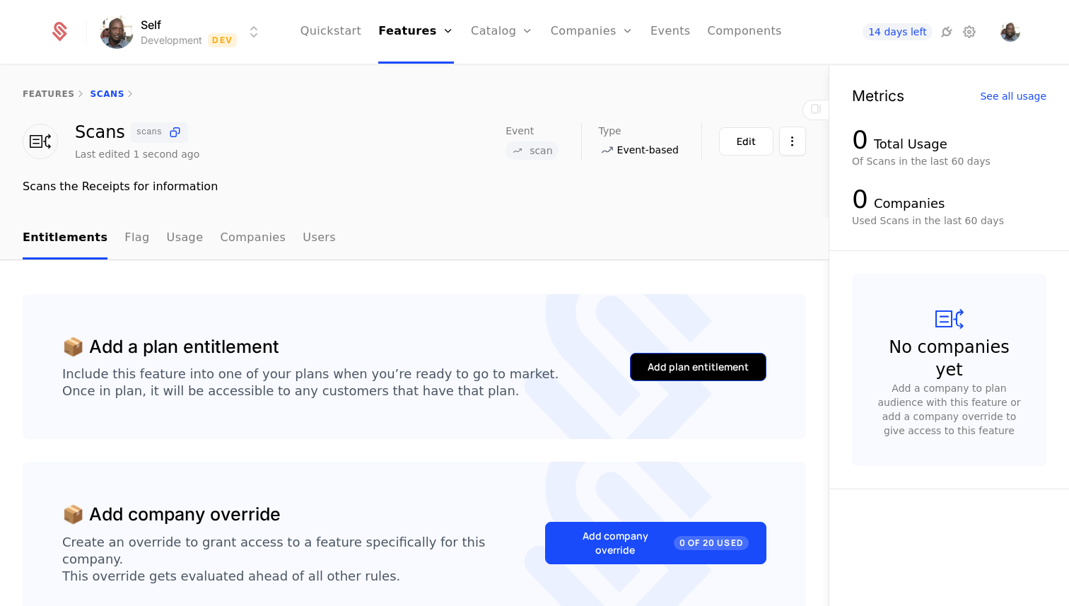
click at [725, 370] on div "Add plan entitlement" at bounding box center [698, 367] width 101 height 14
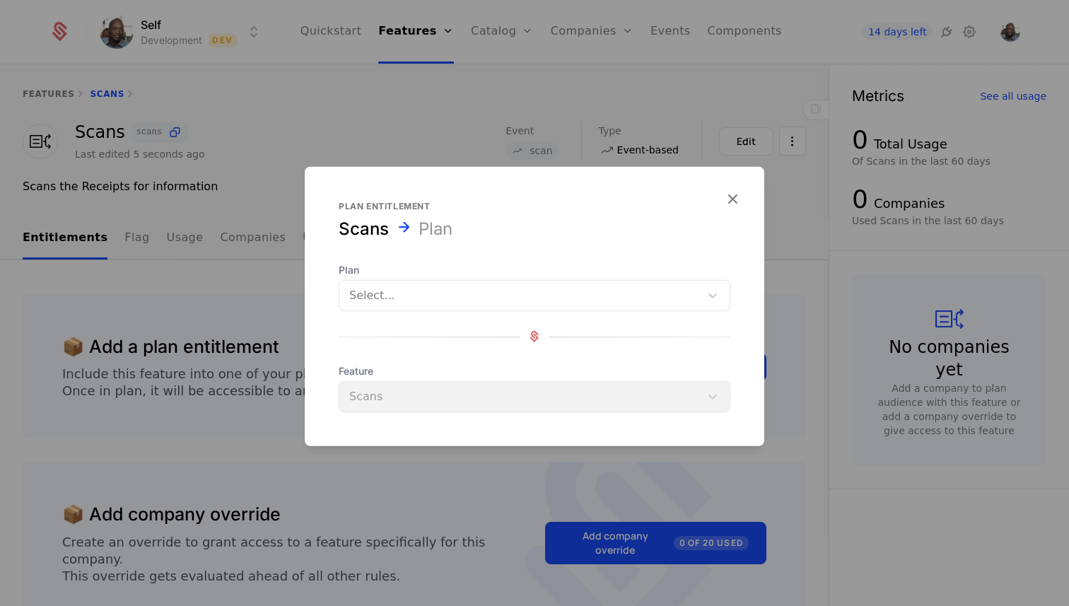
click at [551, 300] on div at bounding box center [519, 295] width 341 height 20
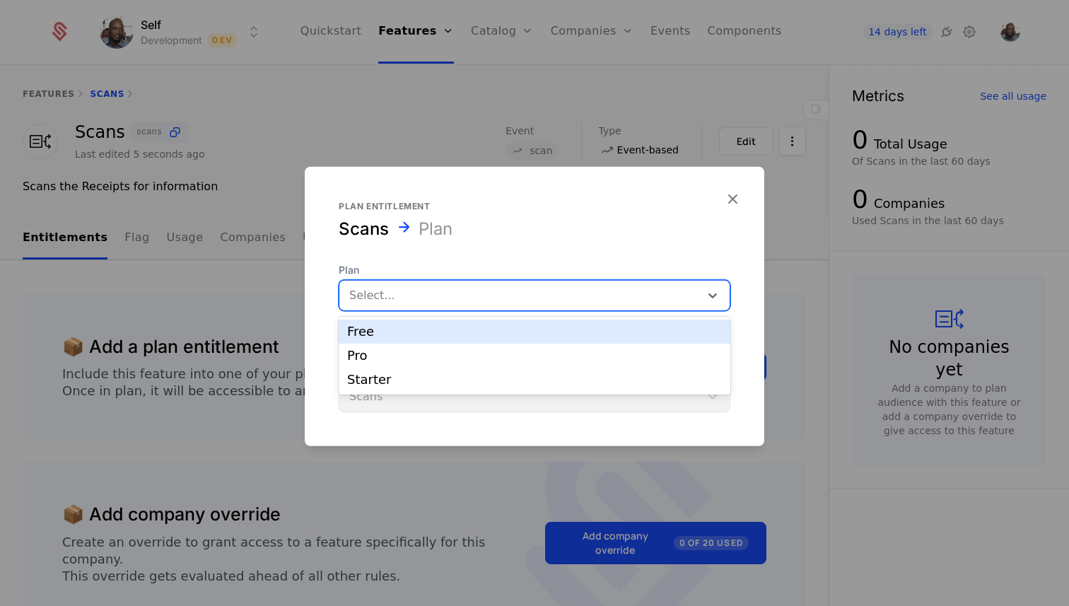
click at [472, 335] on div "Free" at bounding box center [534, 331] width 375 height 13
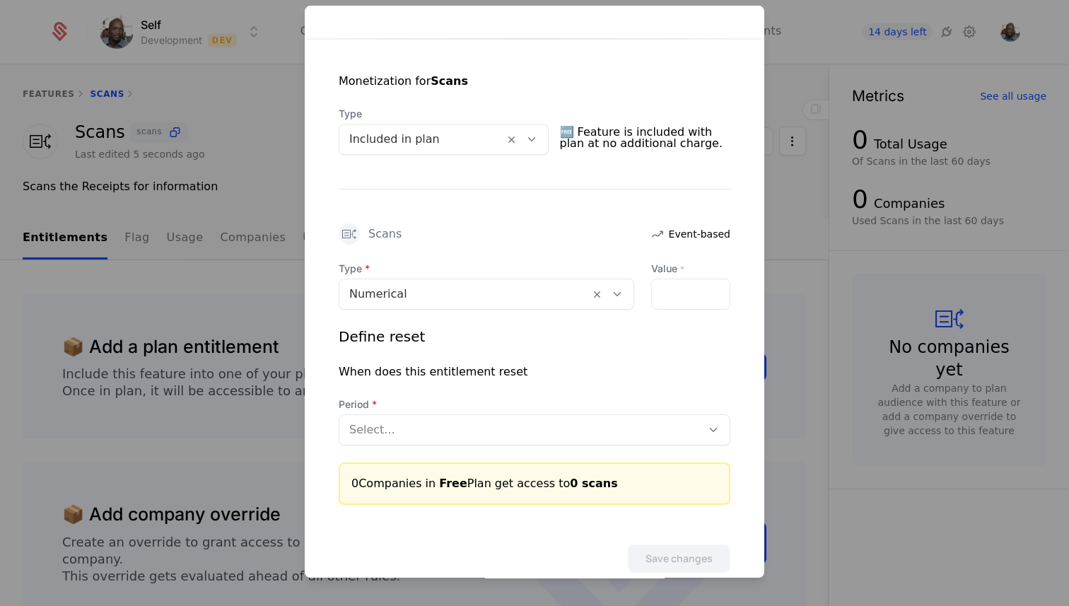
scroll to position [248, 0]
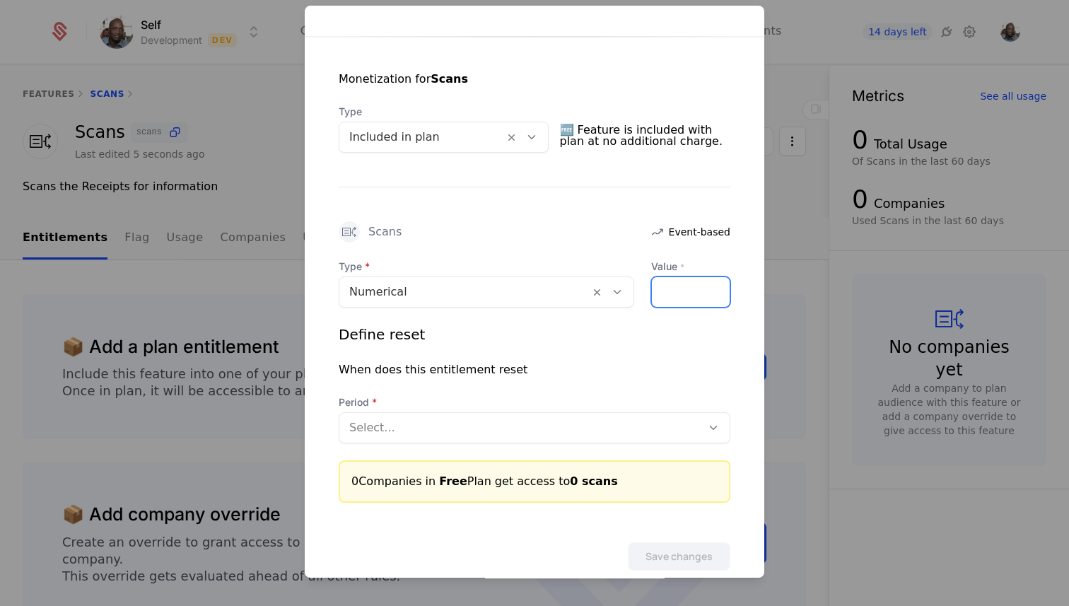
click at [685, 282] on input "Value *" at bounding box center [691, 292] width 78 height 30
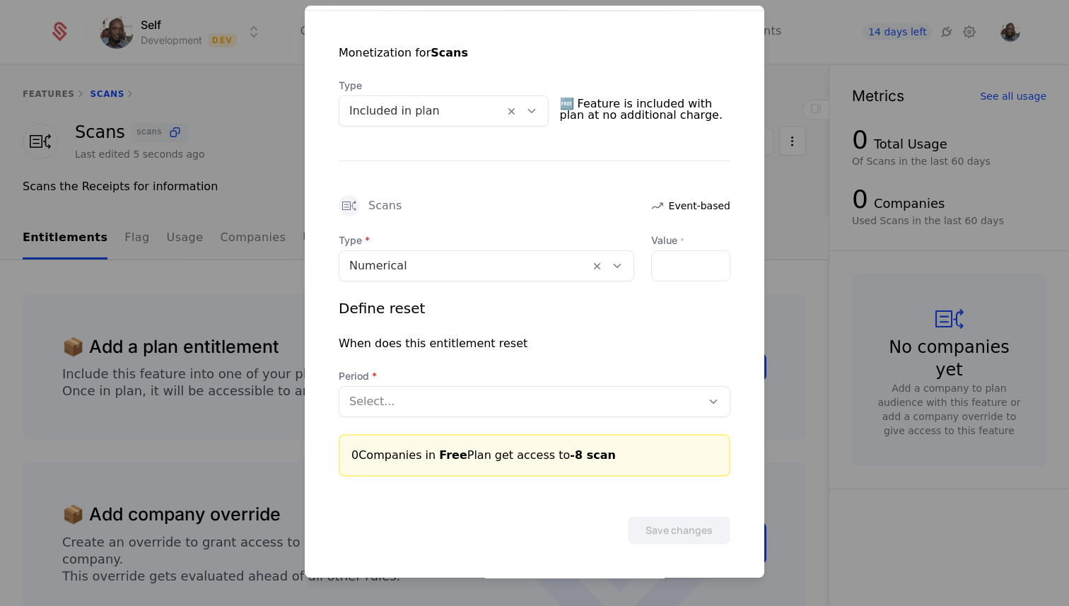
click at [515, 393] on div "Define reset When does this entitlement reset Period Select..." at bounding box center [535, 357] width 392 height 119
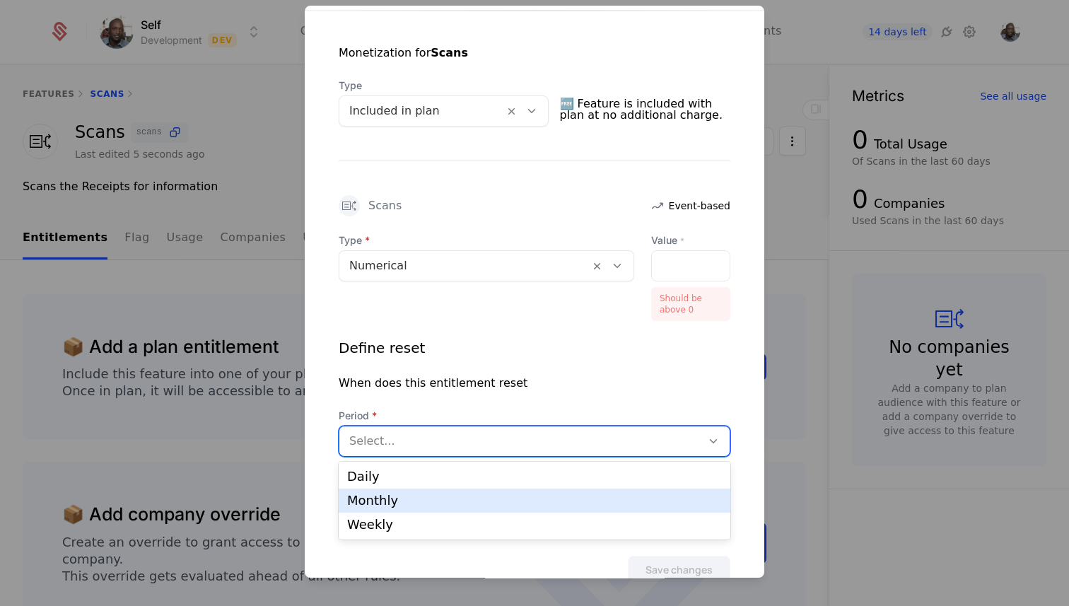
click at [409, 503] on div "Monthly" at bounding box center [534, 500] width 375 height 13
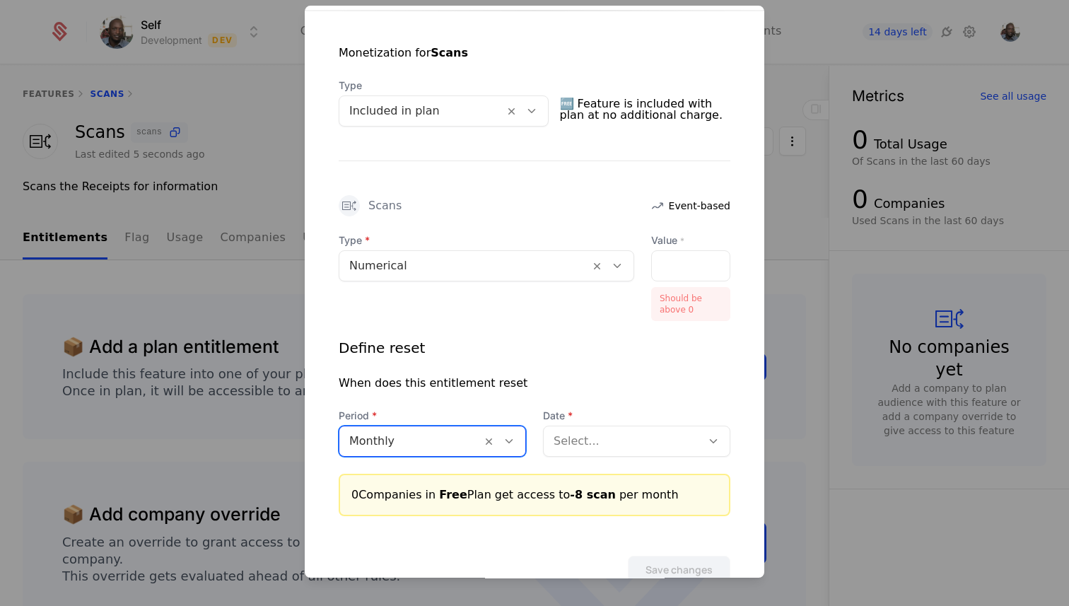
click at [584, 449] on div at bounding box center [622, 441] width 138 height 20
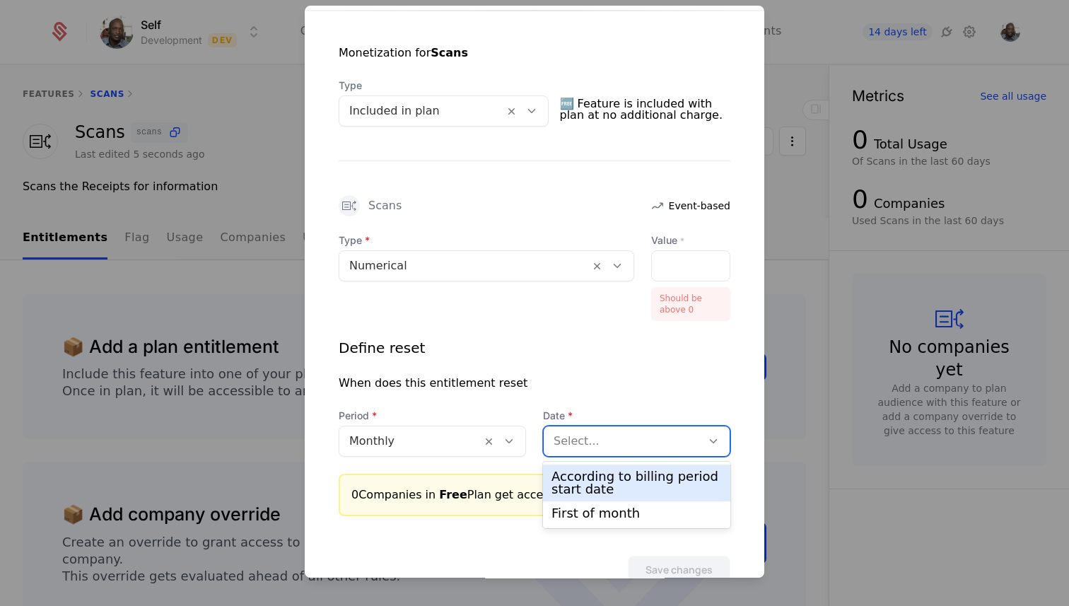
click at [588, 475] on div "According to billing period start date" at bounding box center [636, 482] width 170 height 25
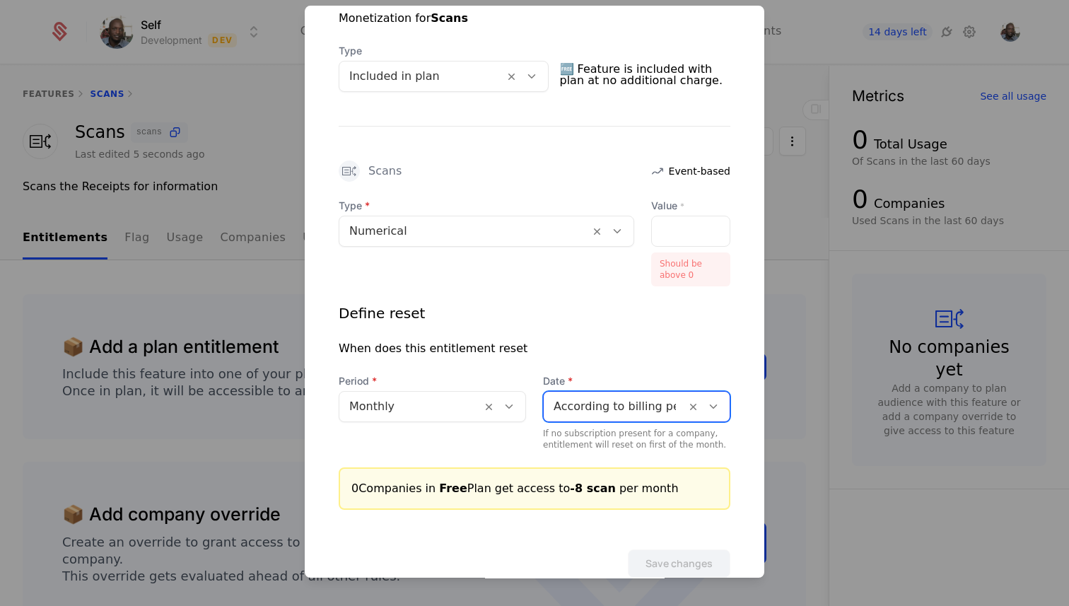
scroll to position [342, 0]
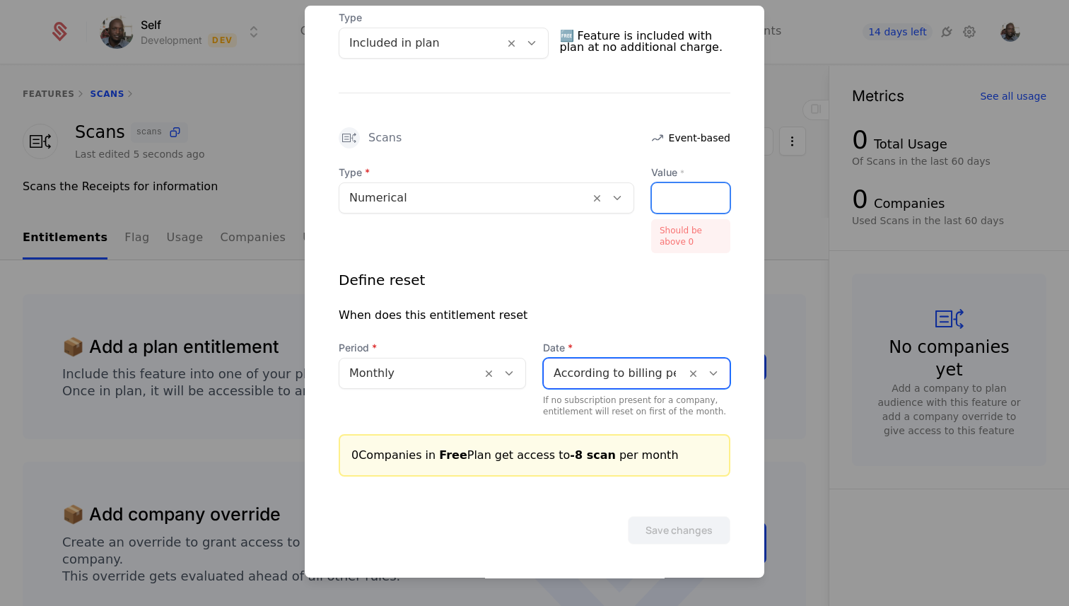
click at [668, 198] on input "**" at bounding box center [691, 198] width 78 height 30
type input "*"
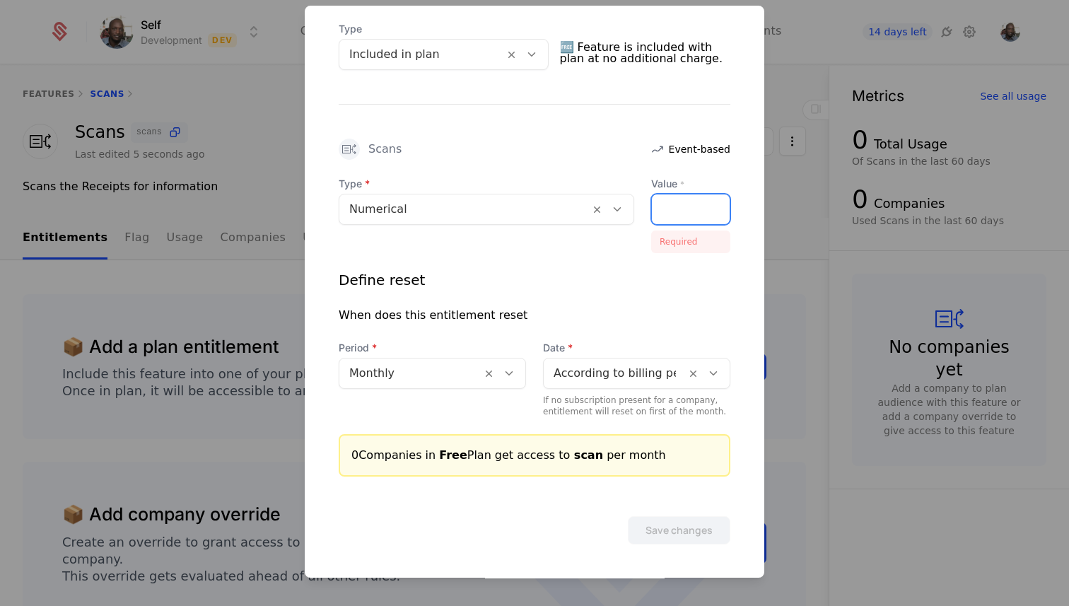
scroll to position [303, 0]
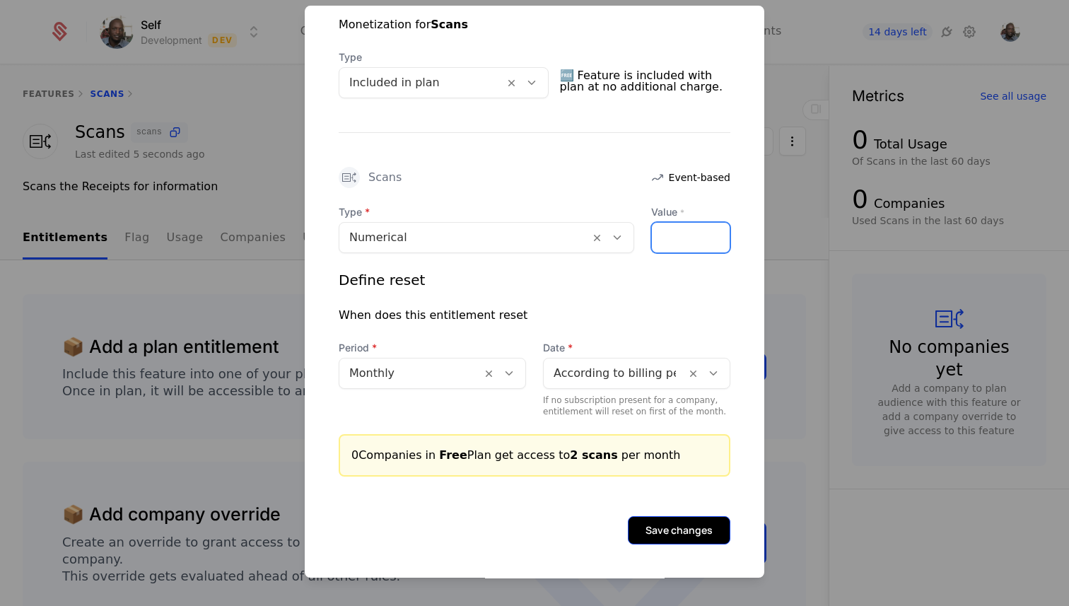
type input "*"
click at [677, 525] on button "Save changes" at bounding box center [679, 530] width 102 height 28
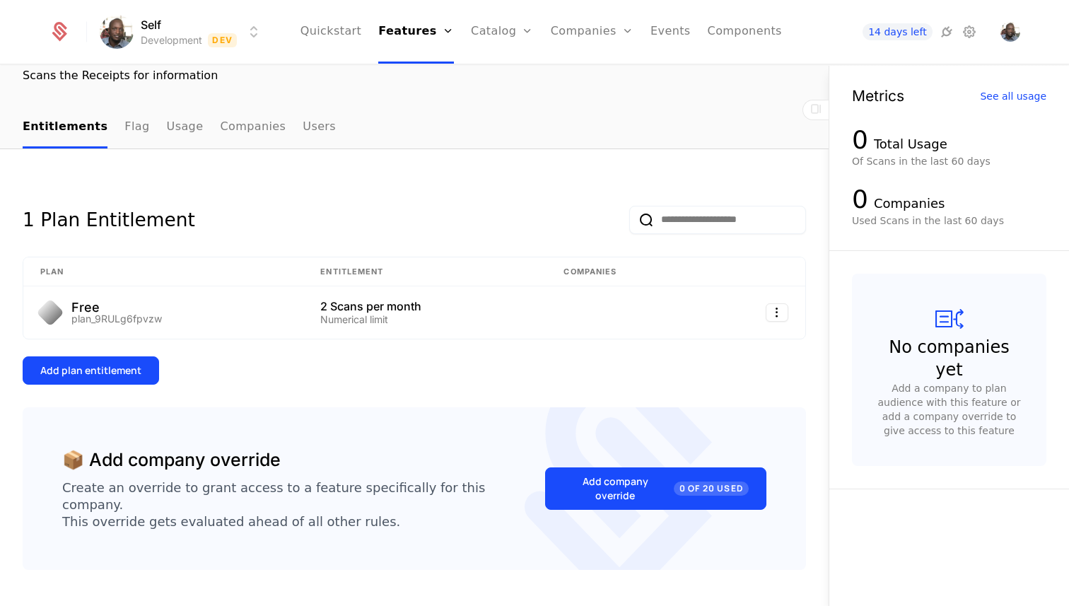
scroll to position [136, 0]
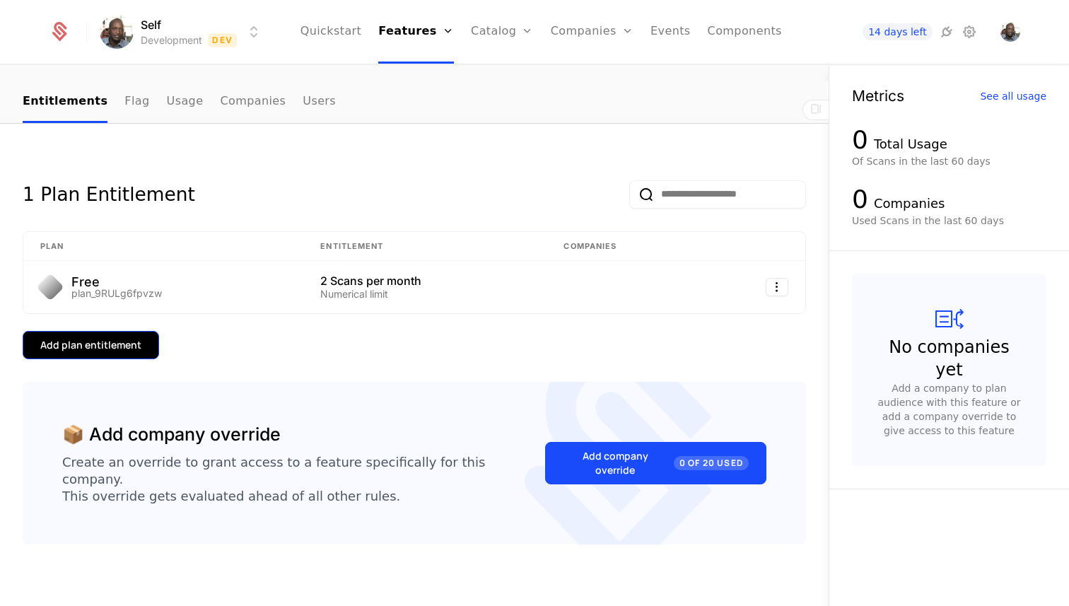
click at [96, 346] on div "Add plan entitlement" at bounding box center [90, 345] width 101 height 14
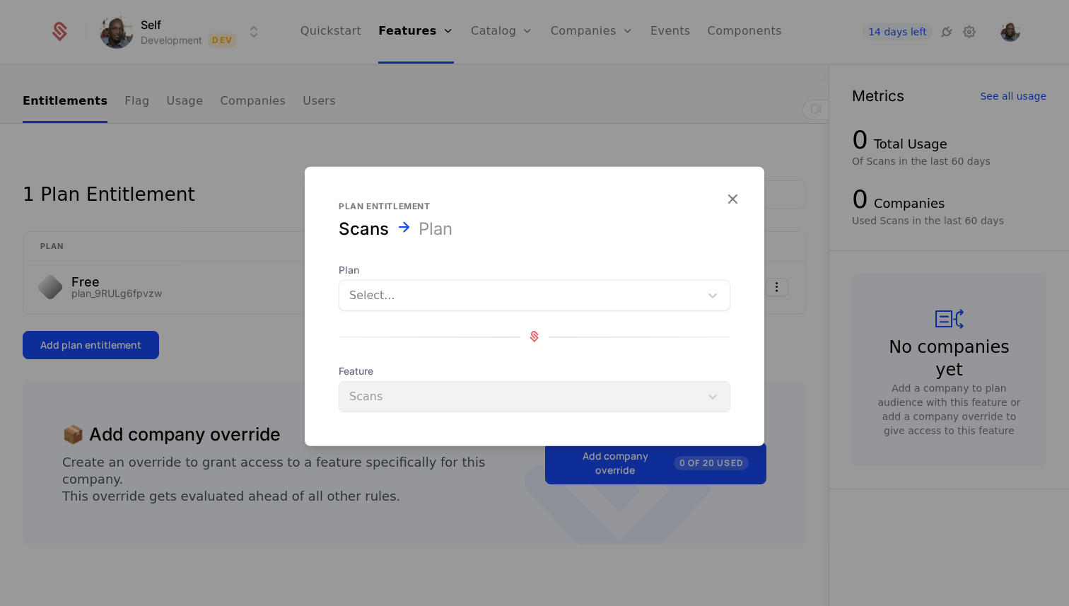
click at [411, 300] on div at bounding box center [519, 295] width 341 height 20
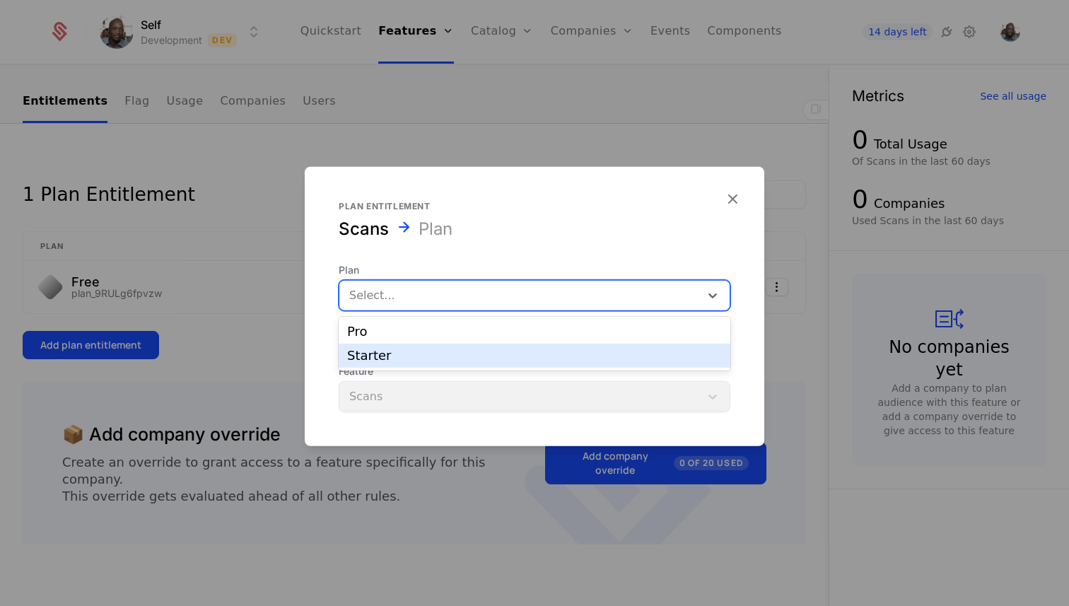
click at [394, 353] on div "Starter" at bounding box center [534, 355] width 375 height 13
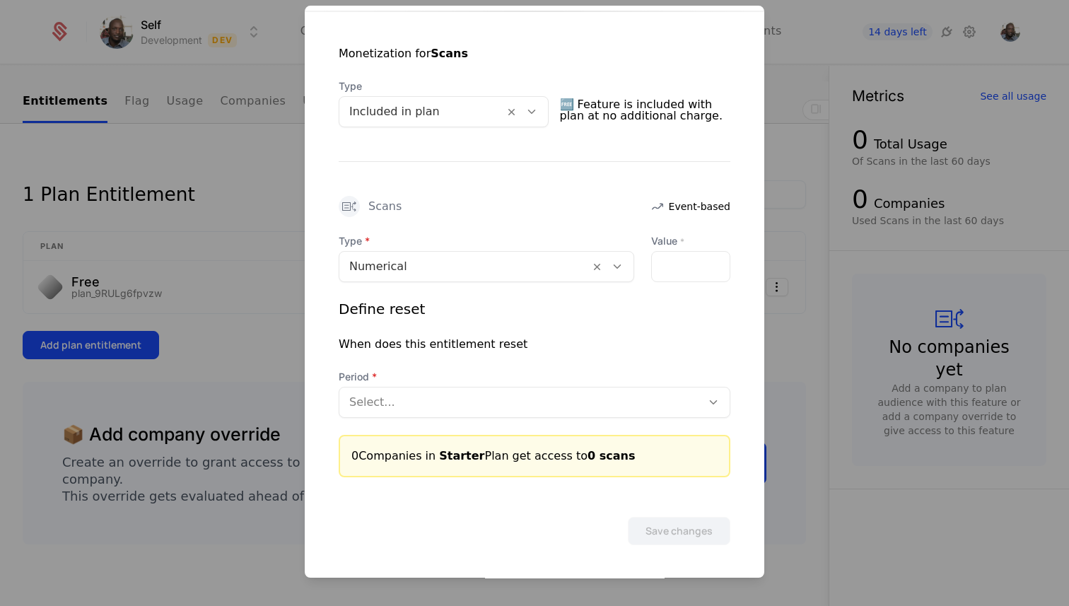
scroll to position [274, 0]
click at [669, 266] on input "Value *" at bounding box center [691, 266] width 78 height 30
type input "**"
click at [438, 410] on div "Select..." at bounding box center [520, 401] width 362 height 25
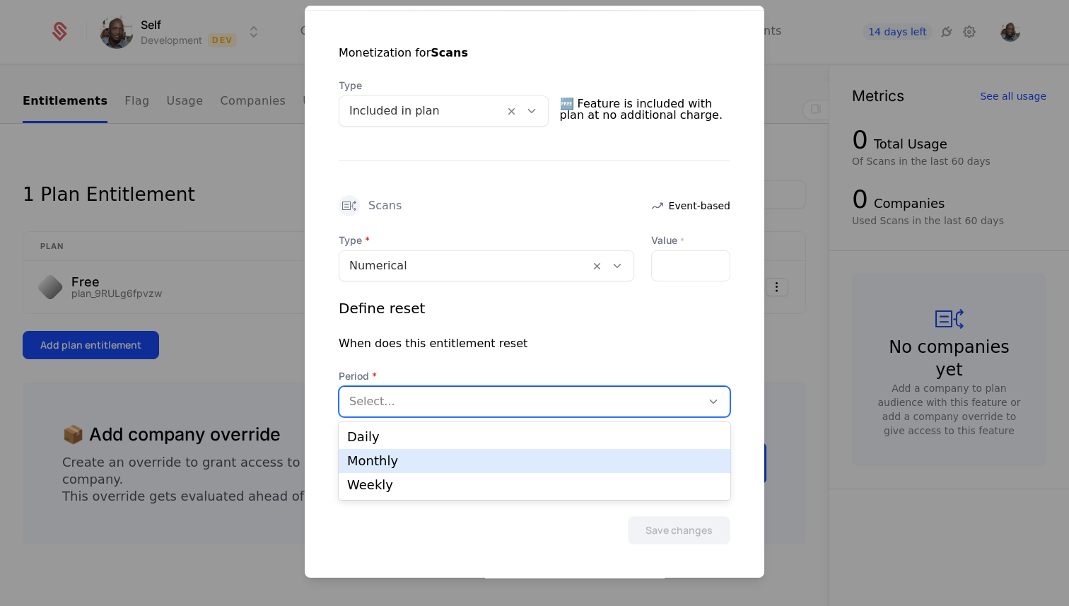
click at [410, 456] on div "Monthly" at bounding box center [534, 461] width 375 height 13
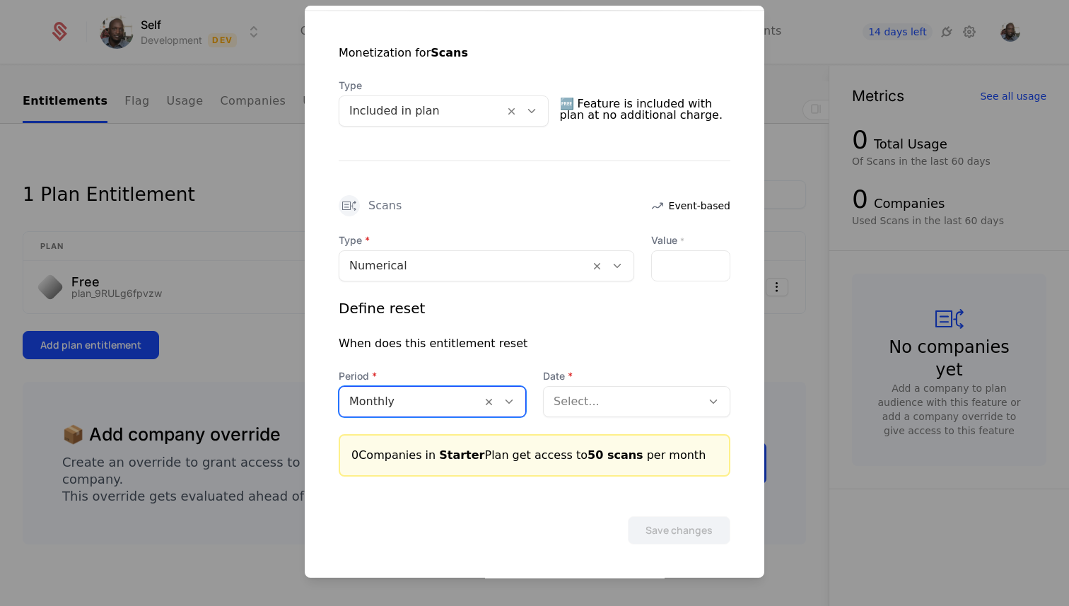
click at [577, 407] on div at bounding box center [622, 402] width 138 height 20
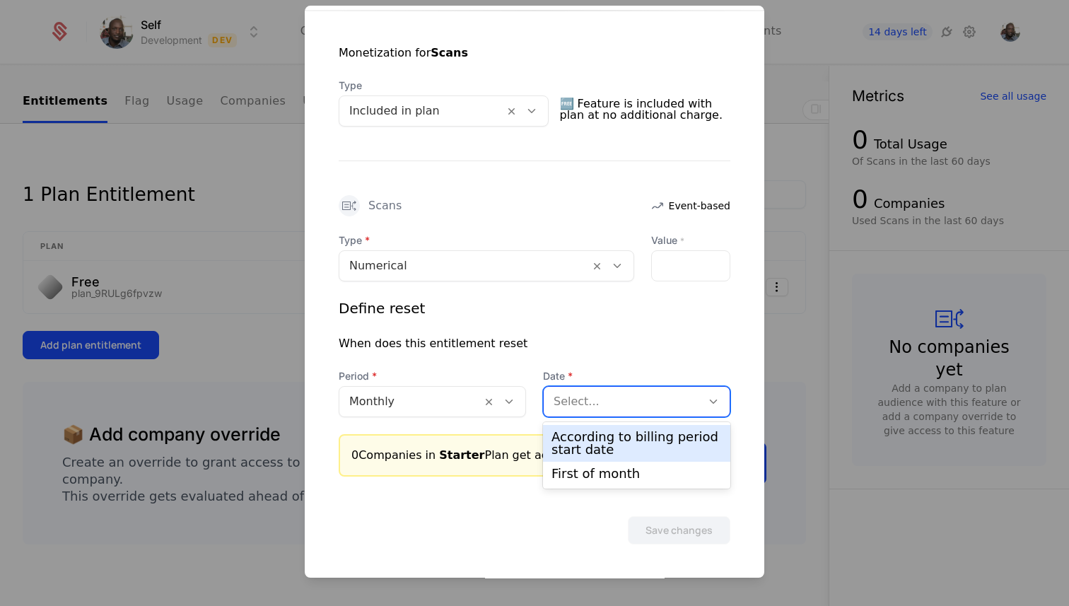
click at [583, 442] on div "According to billing period start date" at bounding box center [636, 442] width 170 height 25
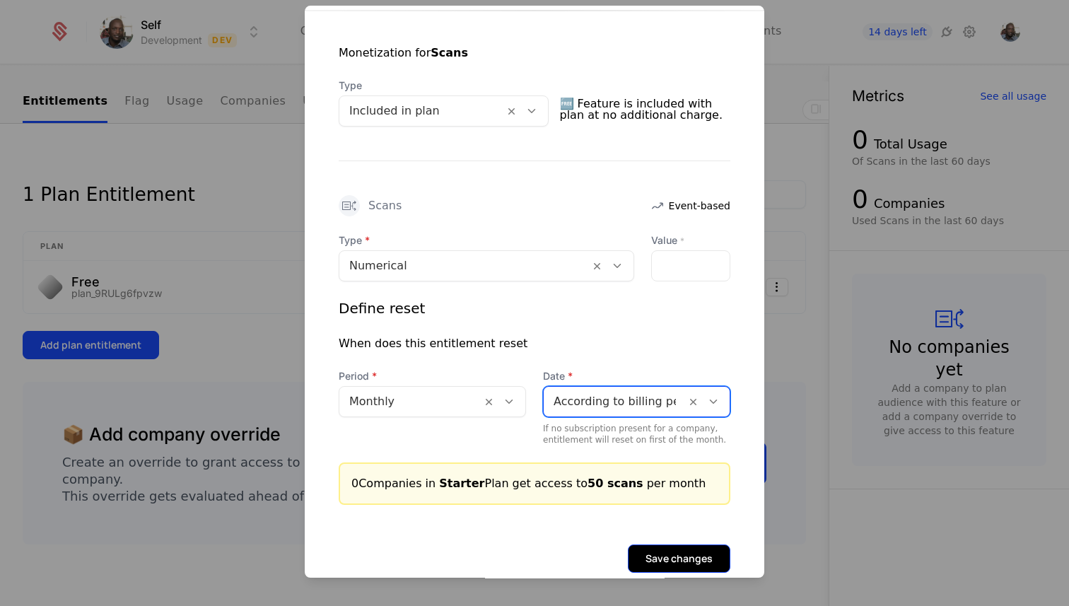
click at [655, 563] on button "Save changes" at bounding box center [679, 558] width 102 height 28
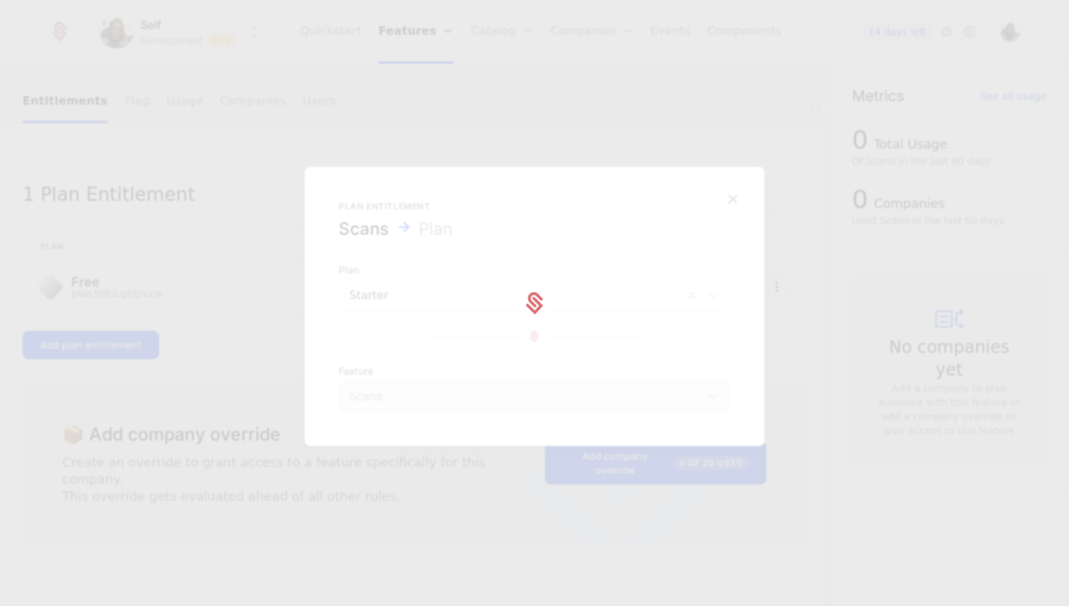
scroll to position [0, 0]
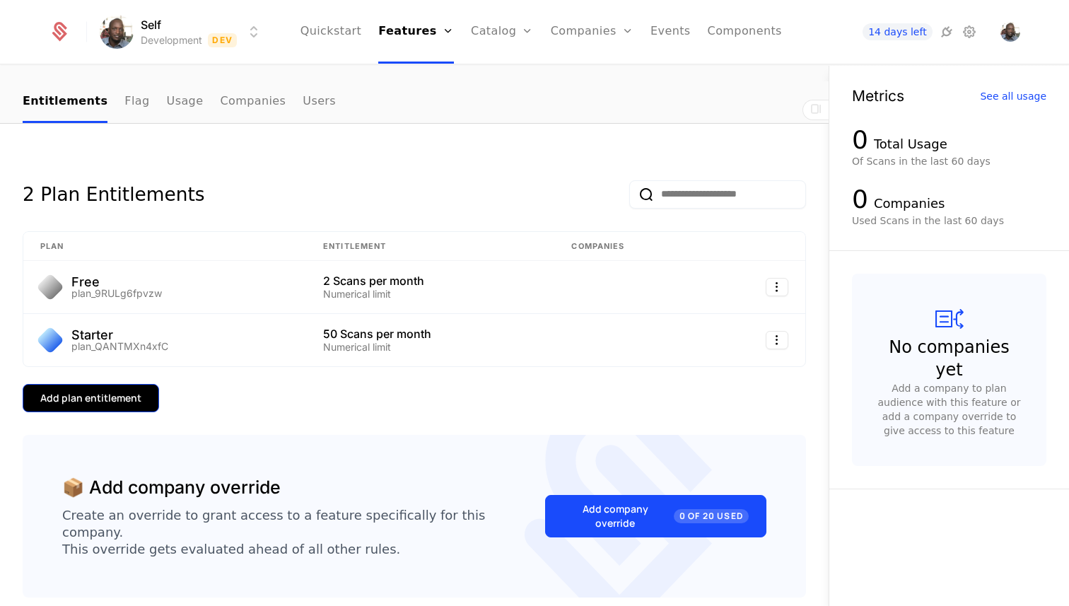
click at [133, 388] on button "Add plan entitlement" at bounding box center [91, 398] width 136 height 28
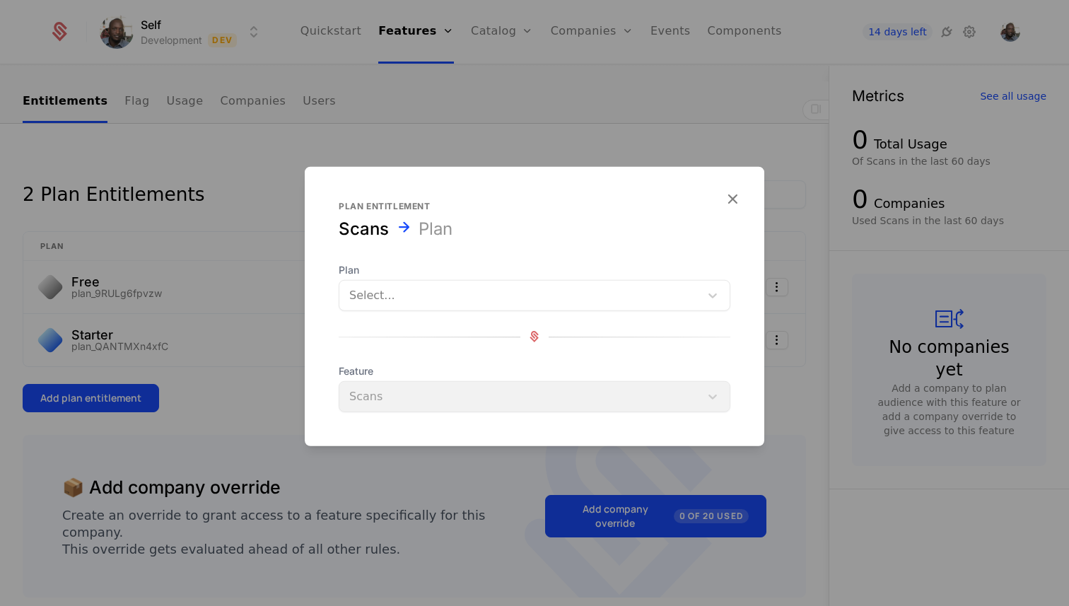
click at [419, 293] on div at bounding box center [519, 295] width 341 height 20
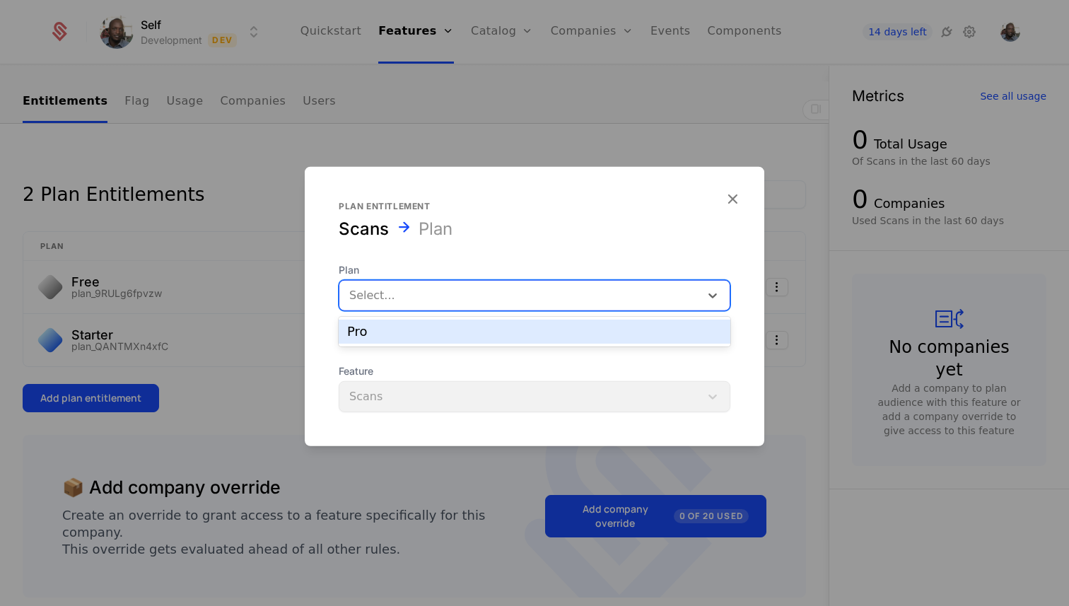
click at [404, 330] on div "Pro" at bounding box center [534, 331] width 375 height 13
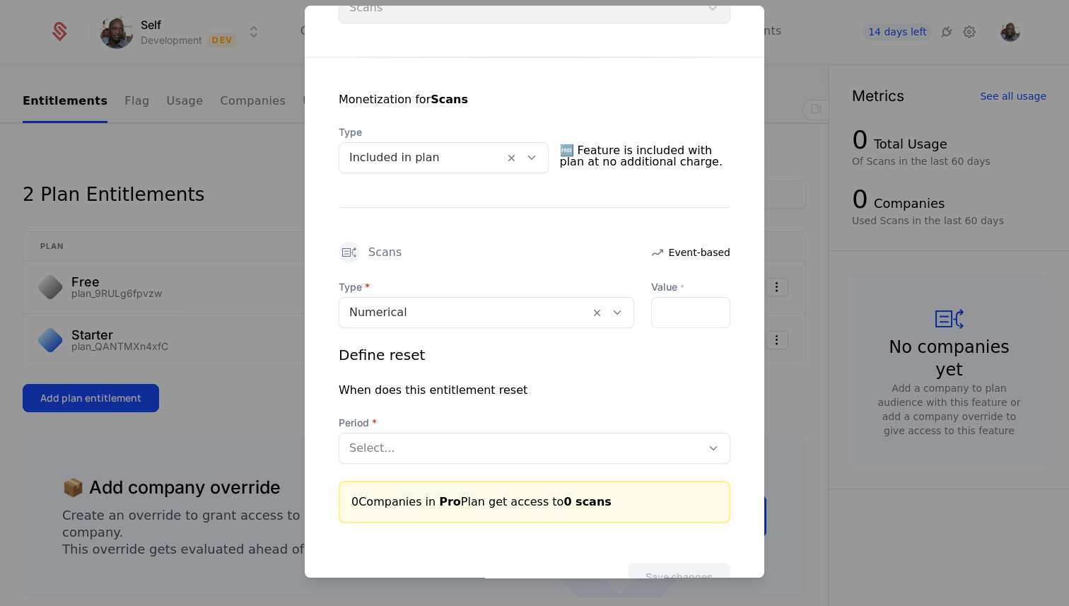
scroll to position [238, 0]
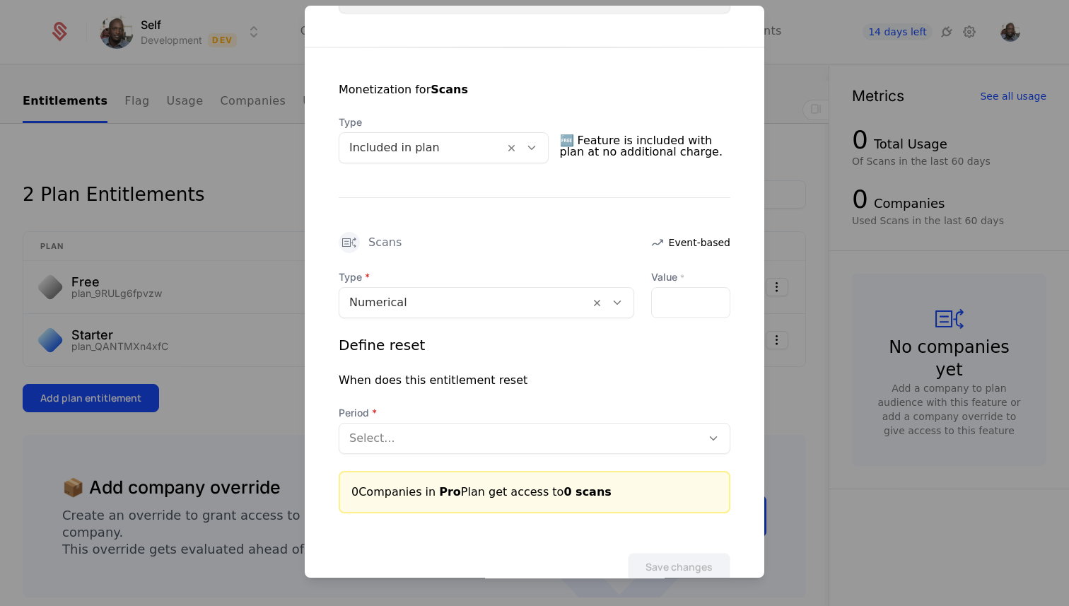
click at [683, 300] on input "Value *" at bounding box center [691, 303] width 78 height 30
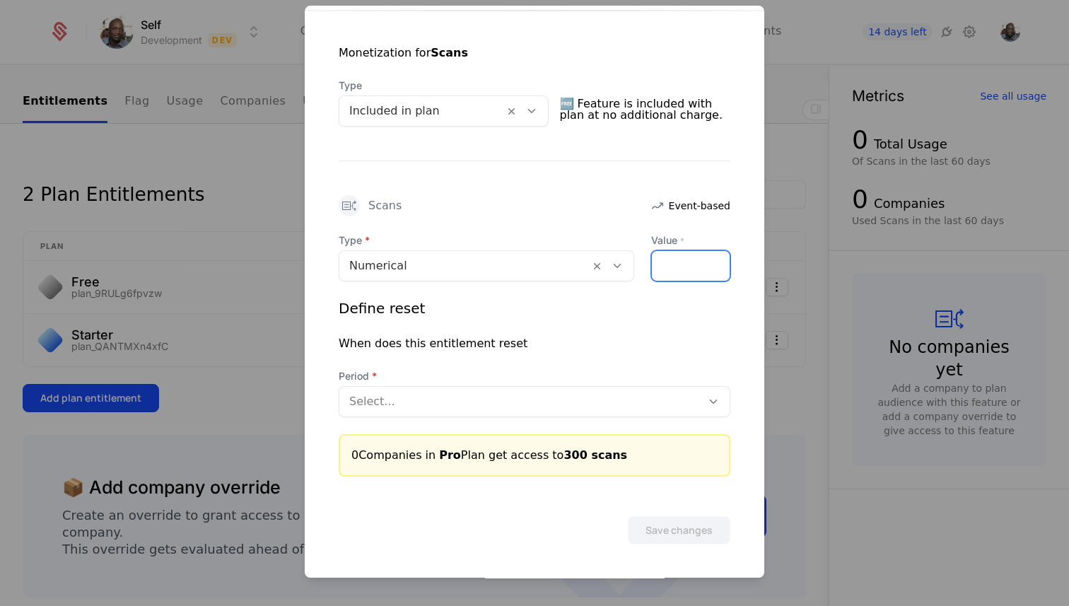
type input "***"
click at [479, 397] on div at bounding box center [520, 402] width 342 height 20
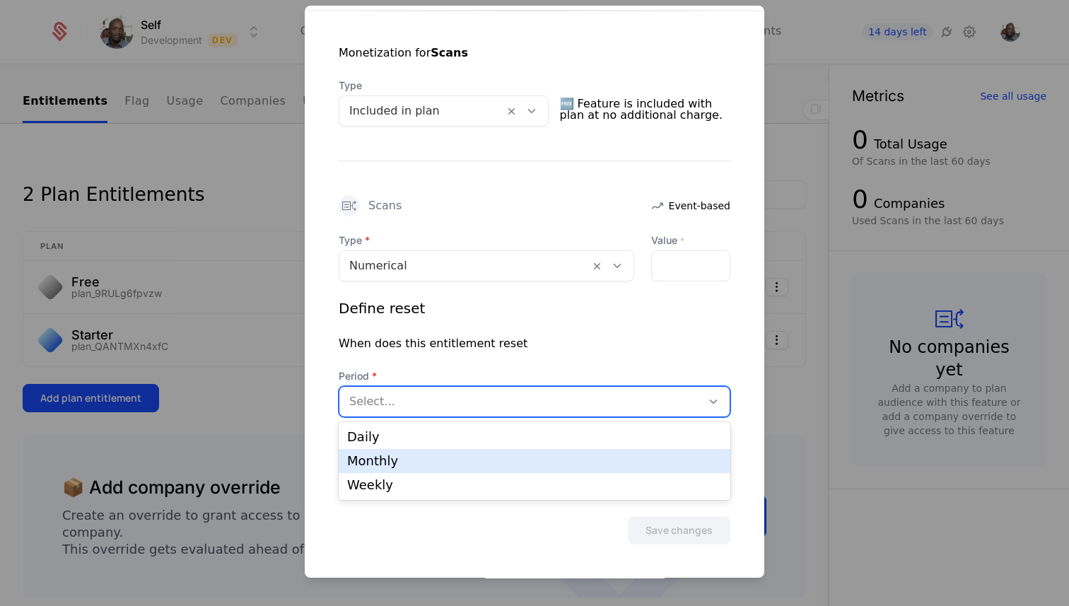
click at [431, 459] on div "Monthly" at bounding box center [534, 461] width 375 height 13
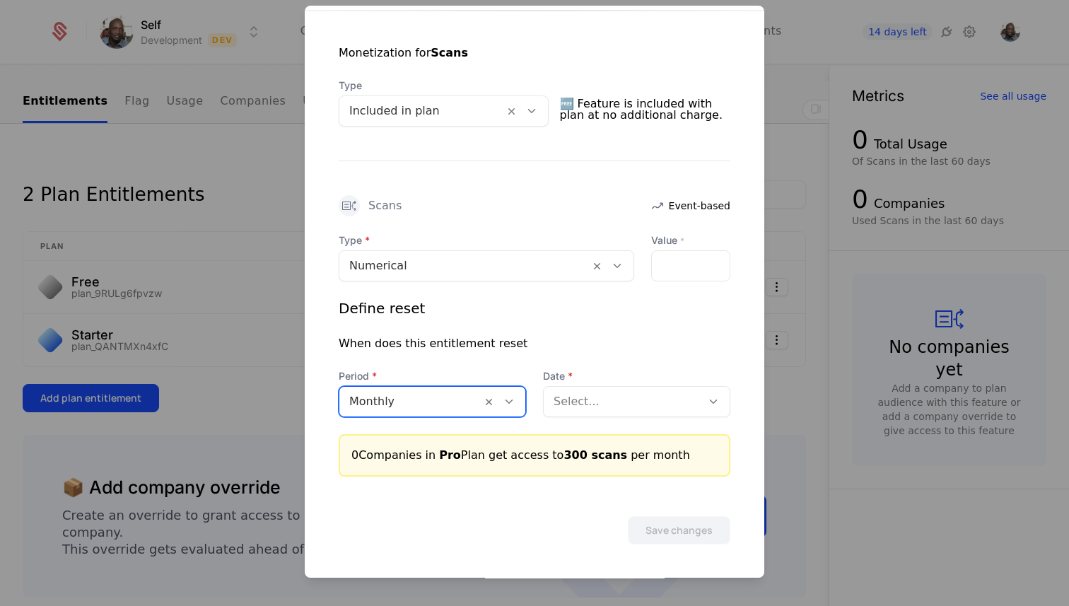
click at [617, 409] on div at bounding box center [622, 402] width 138 height 20
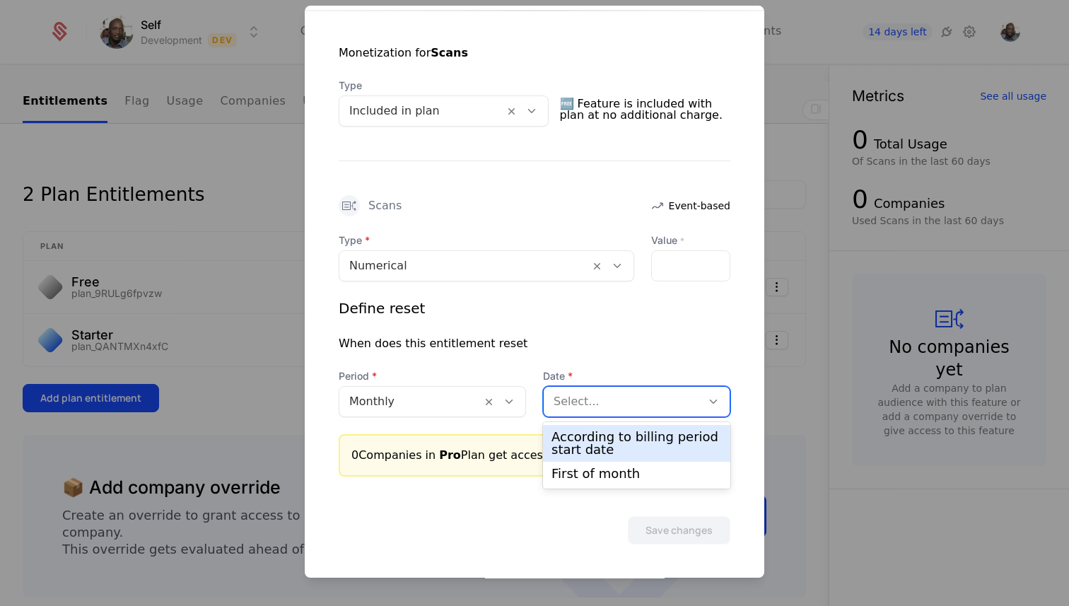
click at [611, 441] on div "According to billing period start date" at bounding box center [636, 442] width 170 height 25
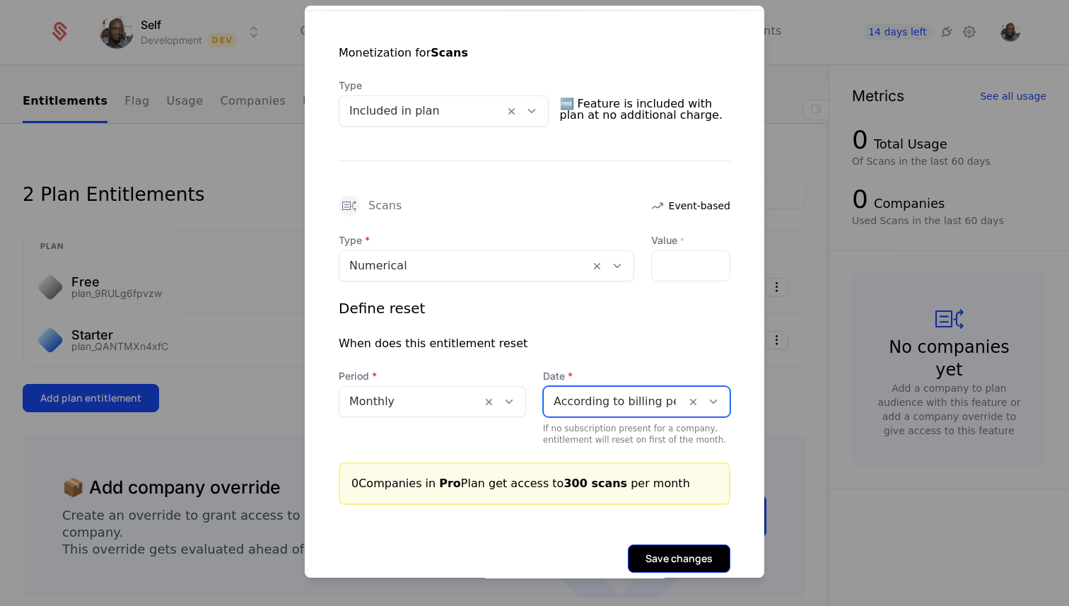
click at [660, 552] on button "Save changes" at bounding box center [679, 558] width 102 height 28
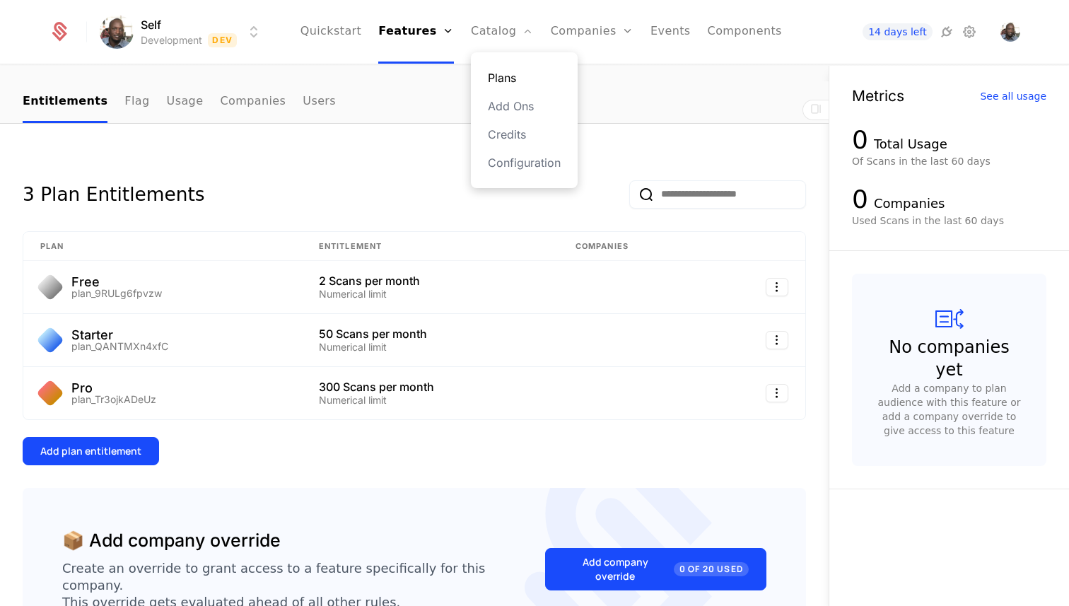
click at [505, 73] on link "Plans" at bounding box center [524, 77] width 73 height 17
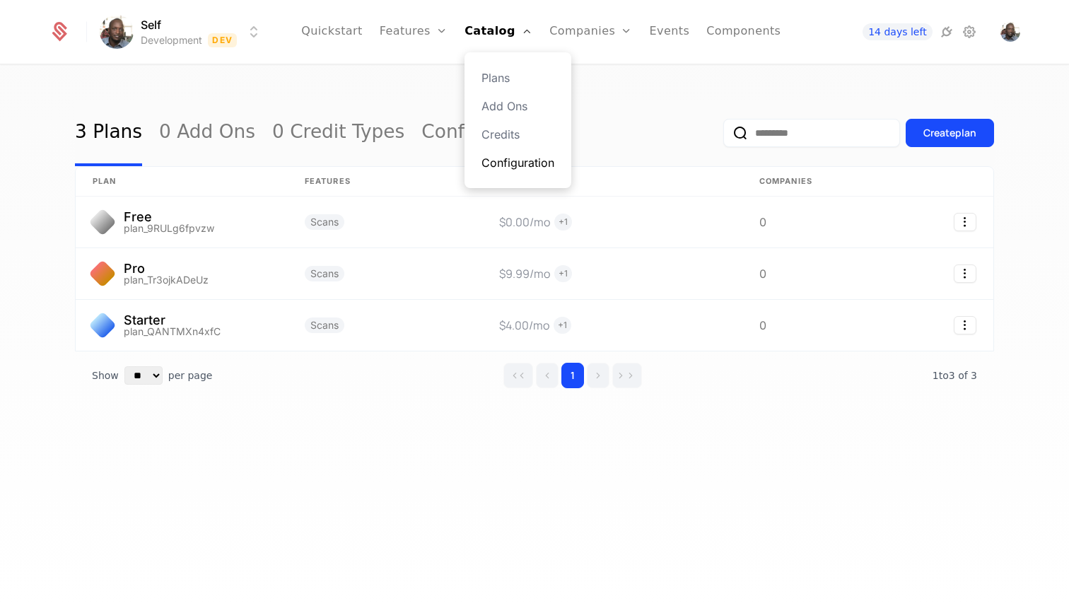
click at [499, 161] on link "Configuration" at bounding box center [517, 162] width 73 height 17
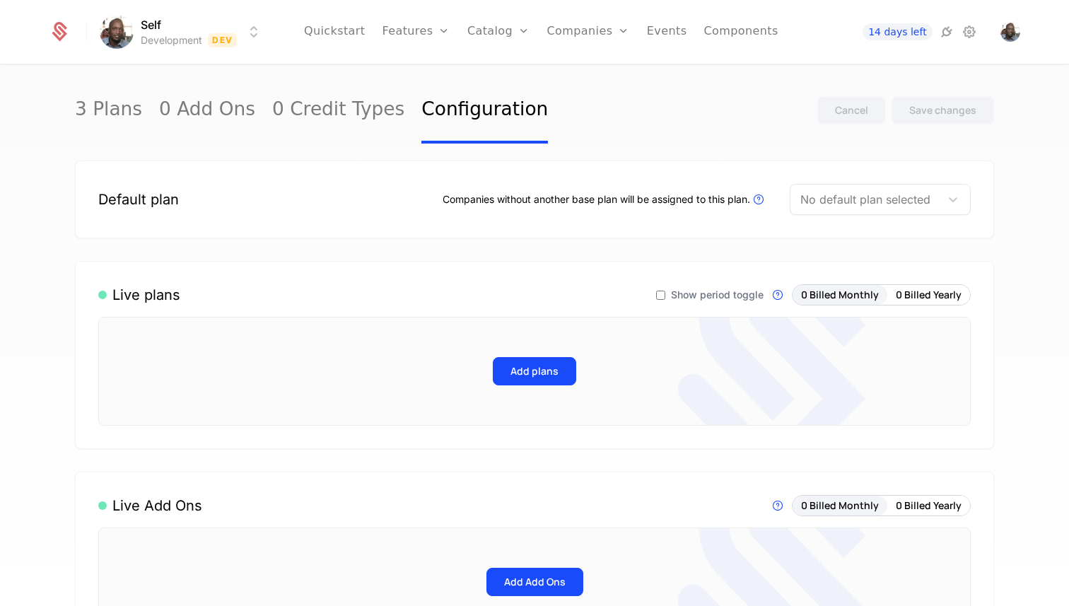
click at [549, 373] on button "Add plans" at bounding box center [534, 371] width 83 height 28
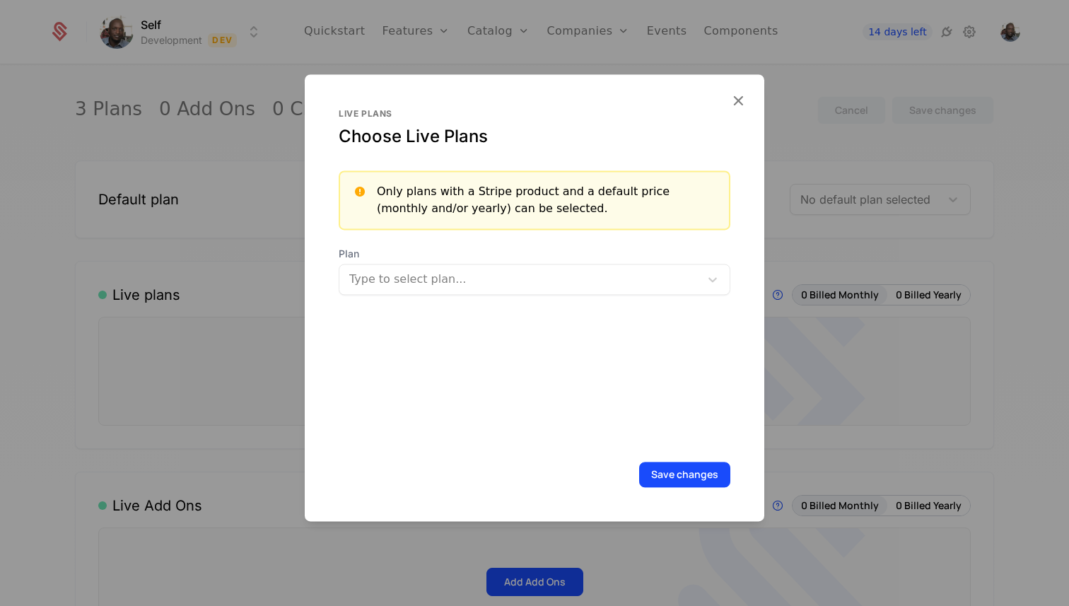
click at [453, 276] on div at bounding box center [521, 279] width 341 height 20
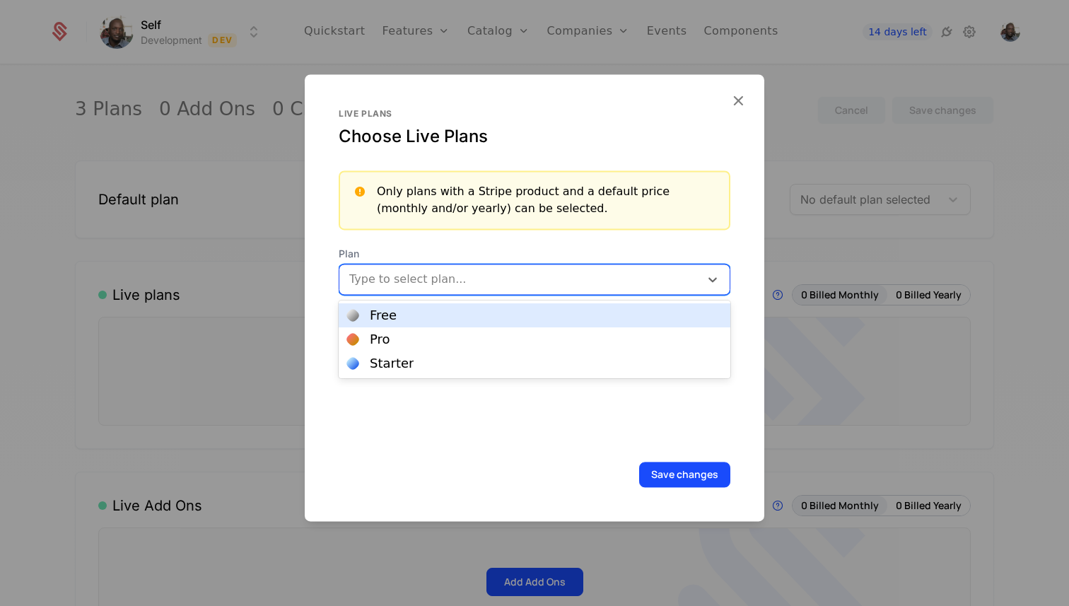
click at [429, 311] on div "Free" at bounding box center [534, 315] width 375 height 13
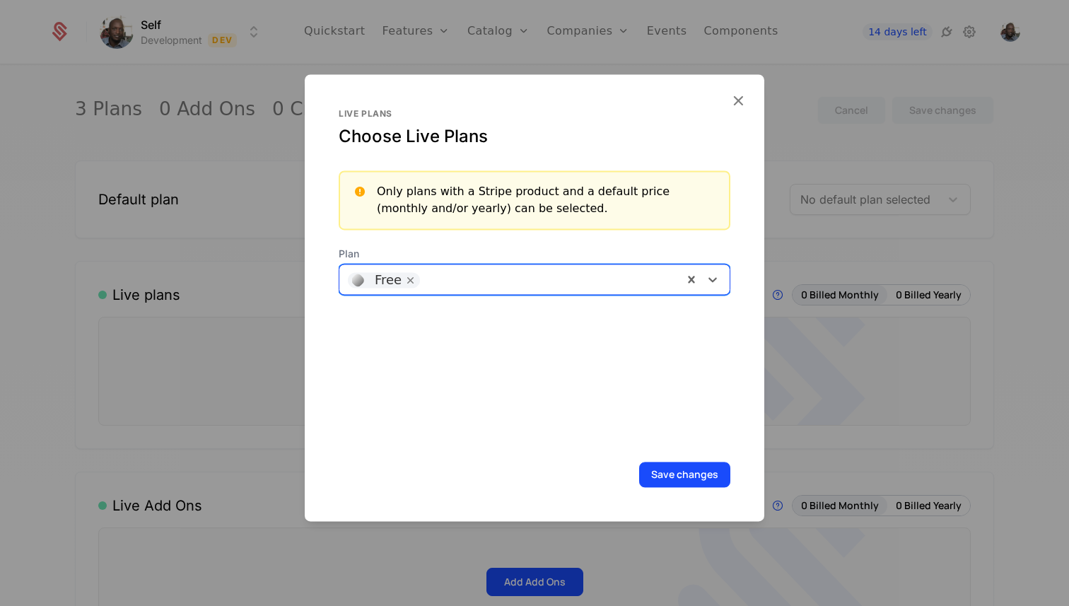
click at [443, 274] on div at bounding box center [550, 278] width 247 height 20
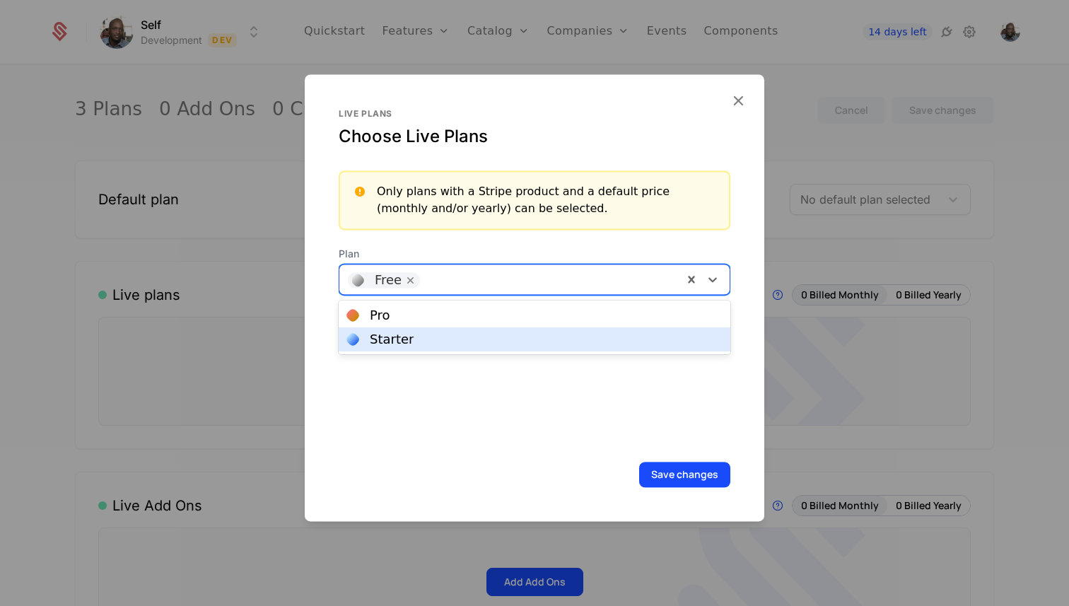
click at [423, 340] on div "Starter" at bounding box center [534, 339] width 375 height 13
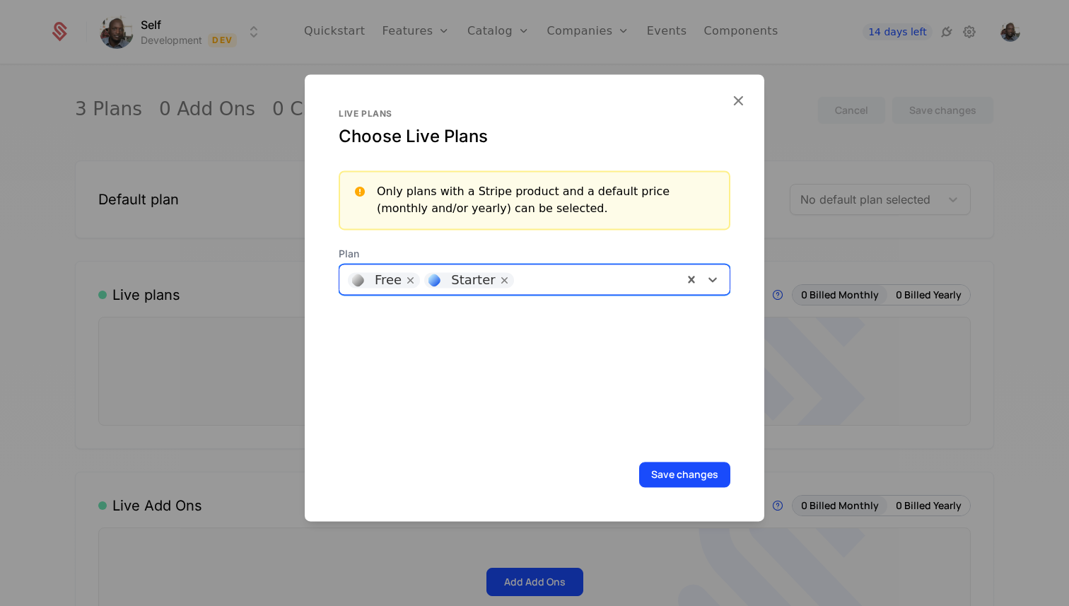
click at [521, 282] on div at bounding box center [597, 278] width 153 height 20
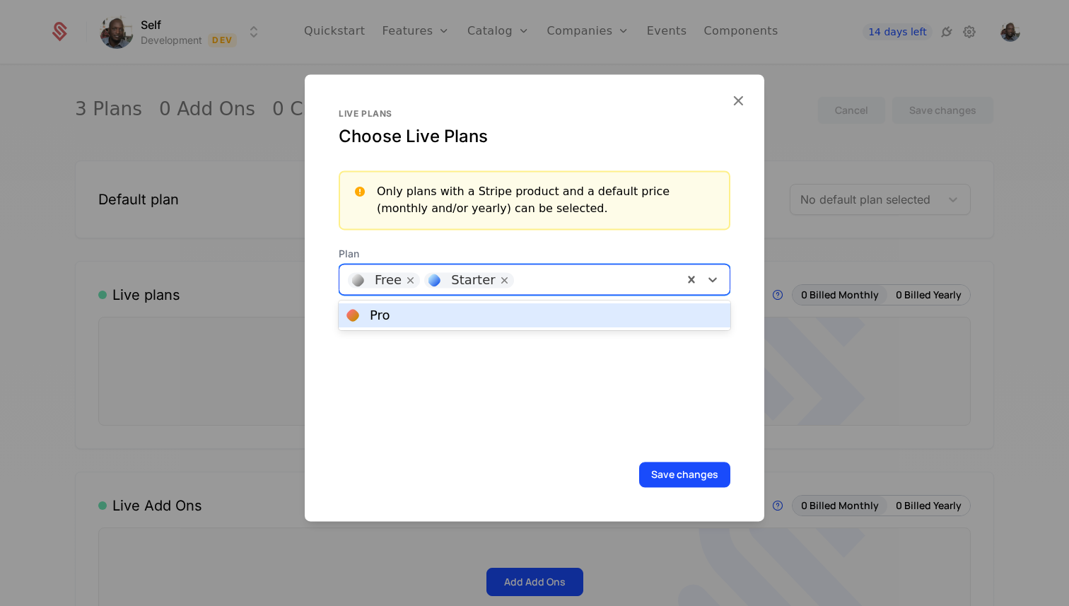
click at [510, 306] on div "Pro" at bounding box center [535, 315] width 392 height 24
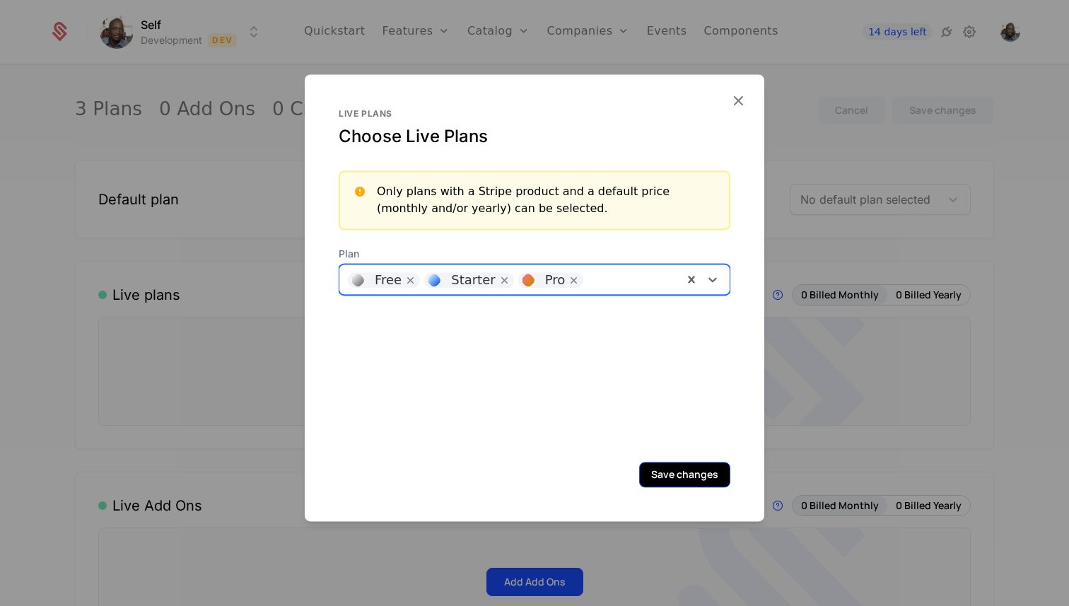
click at [693, 470] on button "Save changes" at bounding box center [684, 474] width 91 height 25
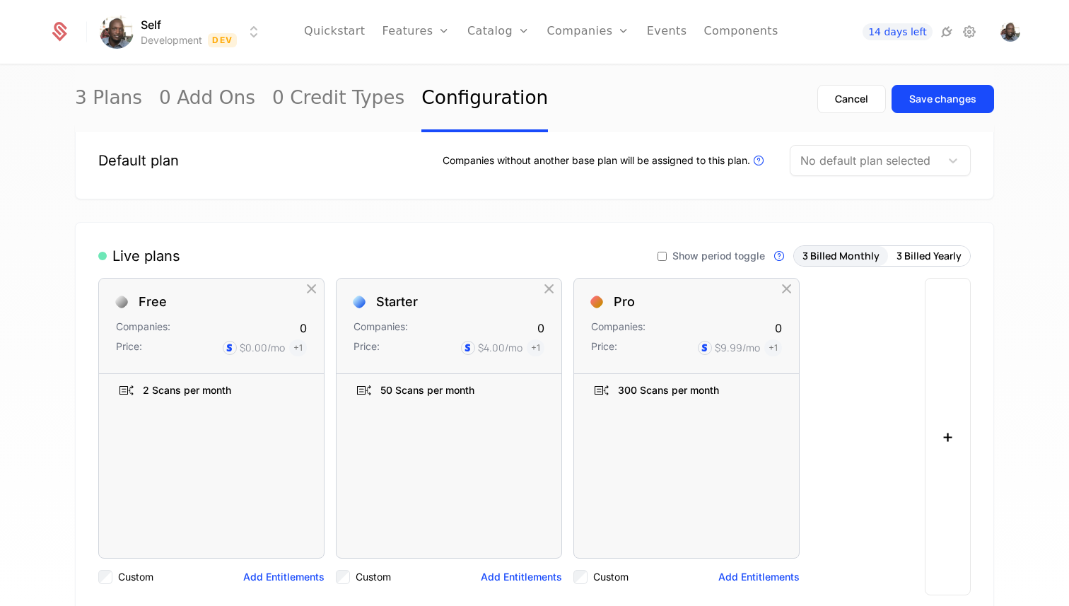
scroll to position [40, 0]
click at [931, 105] on div "Save changes" at bounding box center [942, 99] width 67 height 14
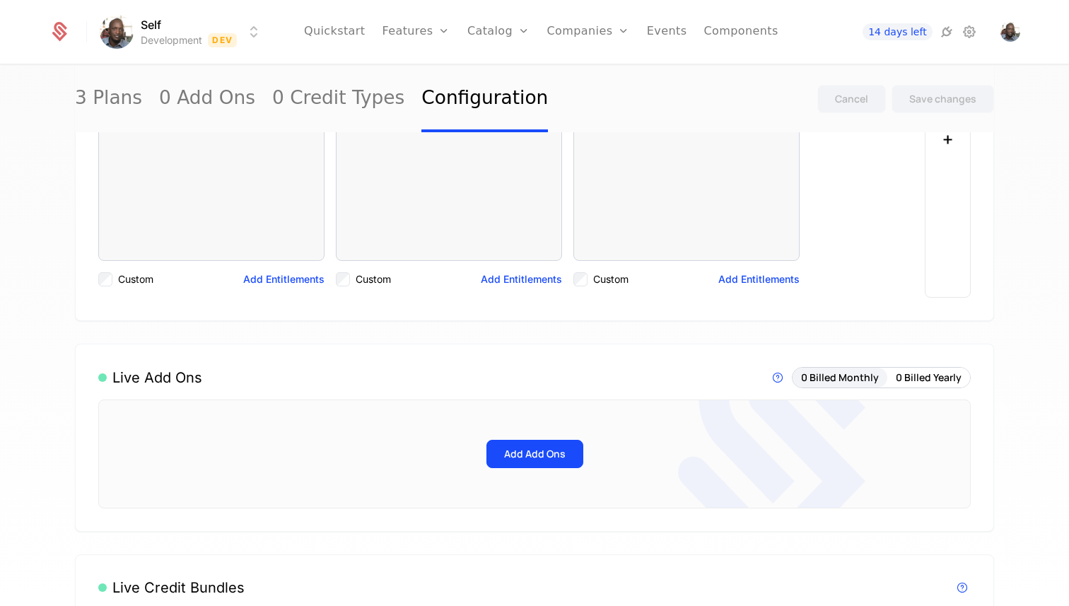
scroll to position [0, 0]
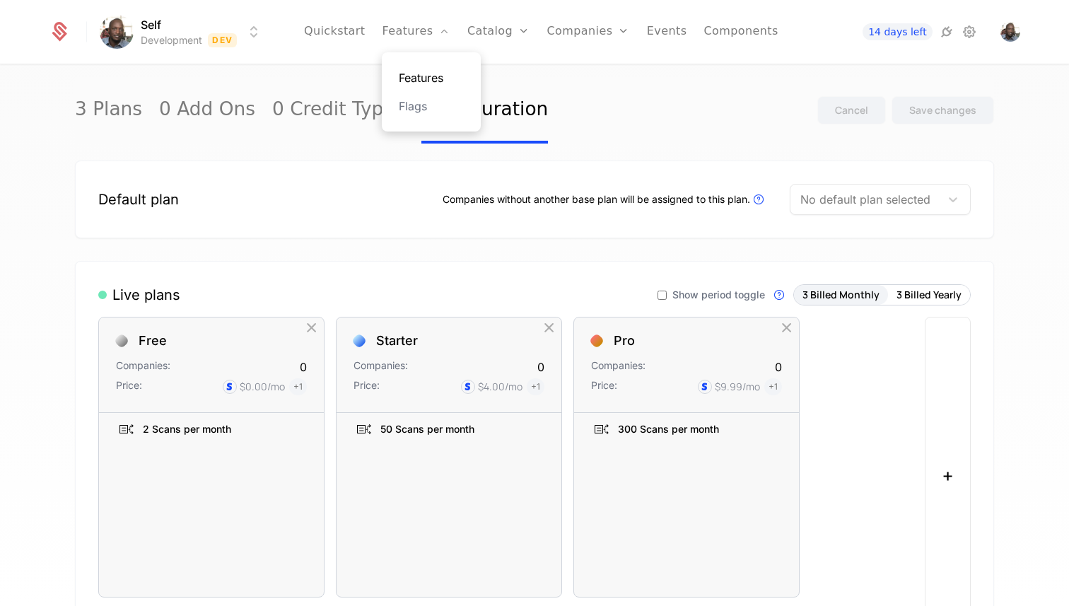
click at [418, 76] on link "Features" at bounding box center [431, 77] width 65 height 17
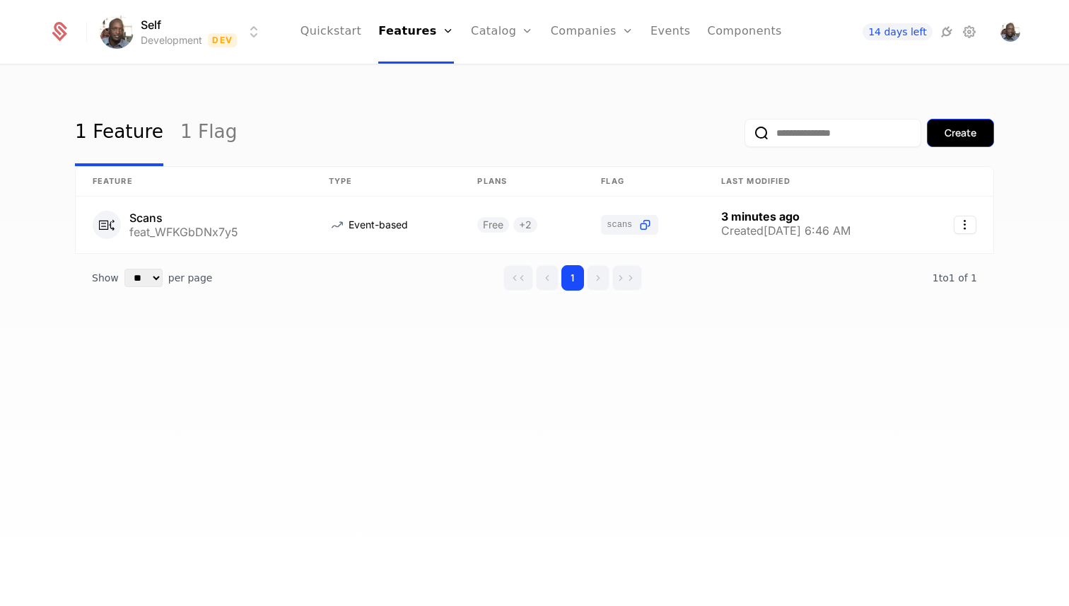
click at [963, 128] on div "Create" at bounding box center [960, 133] width 32 height 14
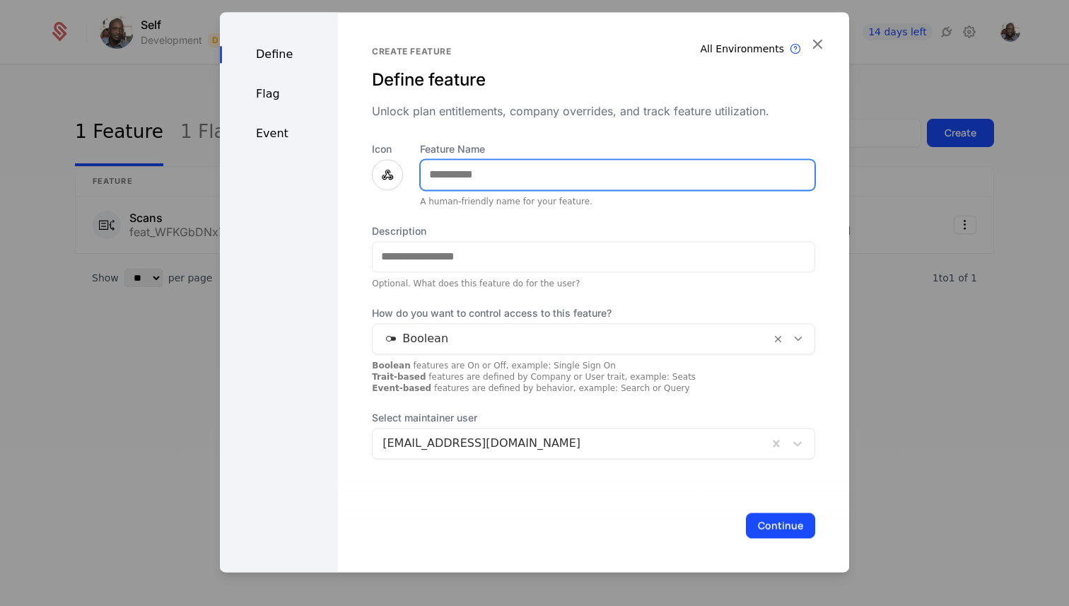
click at [487, 181] on input "Feature Name" at bounding box center [618, 175] width 394 height 30
type input "**********"
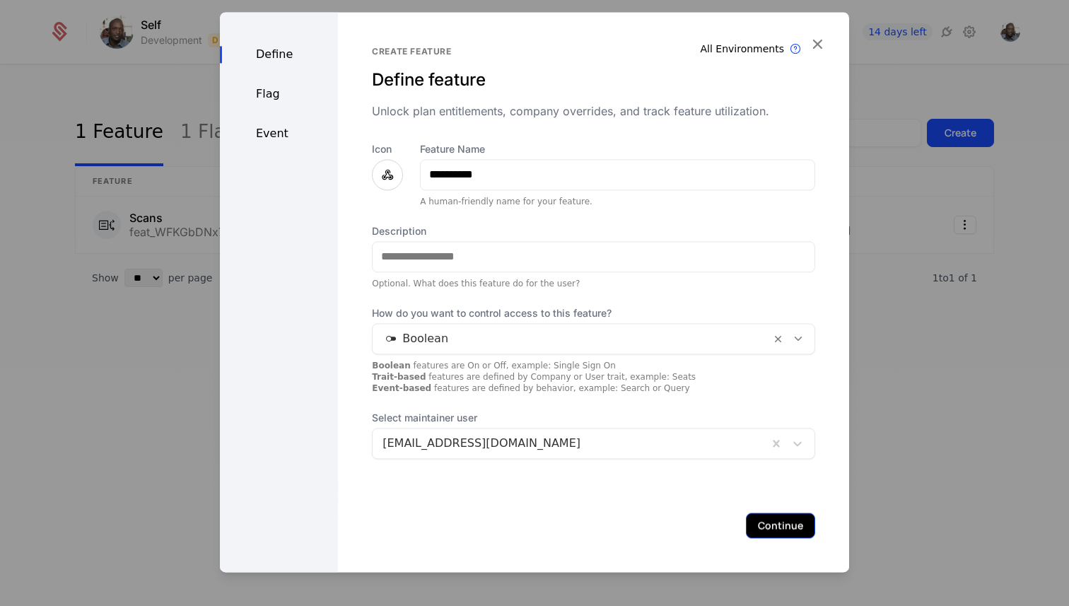
click at [770, 522] on button "Continue" at bounding box center [780, 524] width 69 height 25
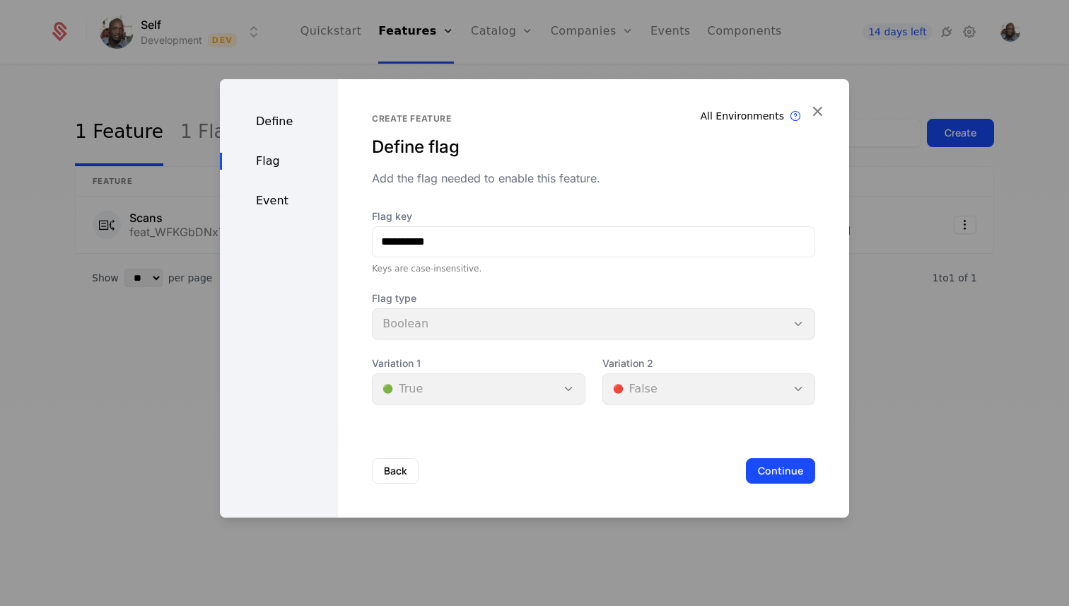
click at [392, 242] on input "**********" at bounding box center [594, 242] width 442 height 30
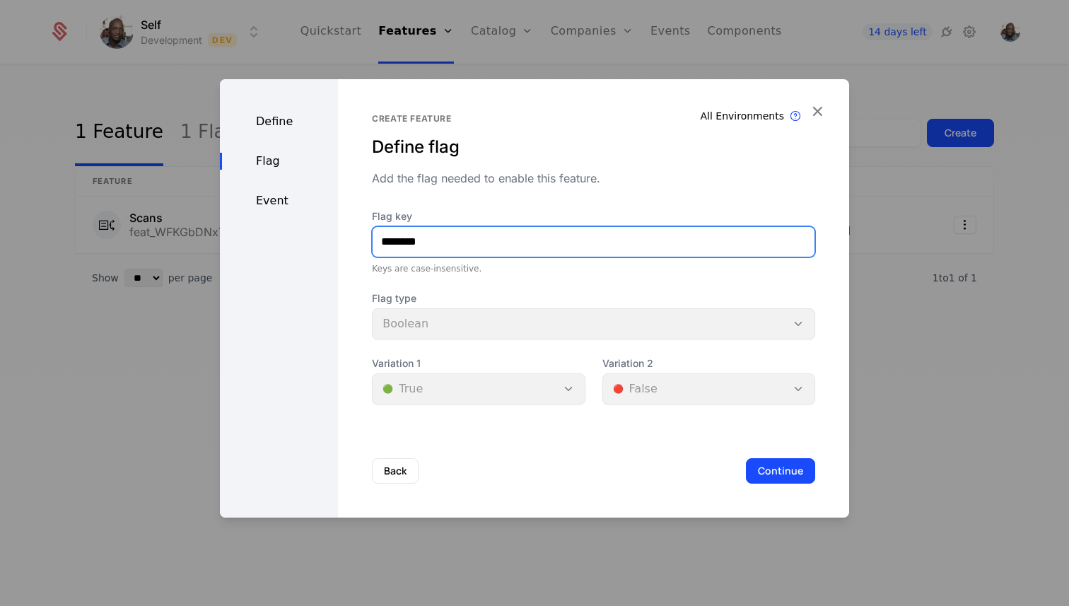
type input "*******"
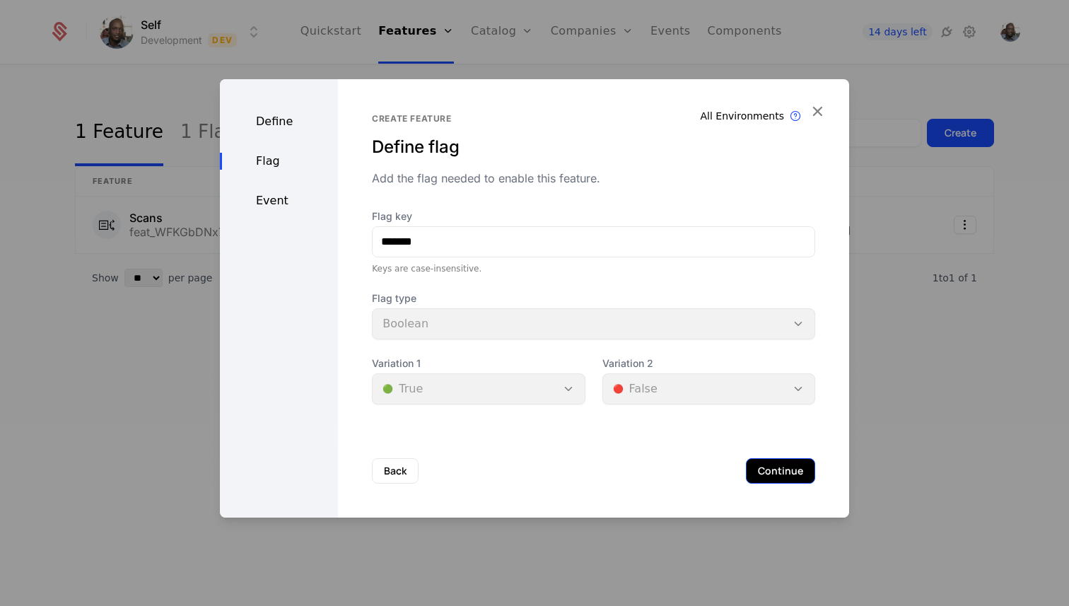
click at [782, 474] on button "Continue" at bounding box center [780, 470] width 69 height 25
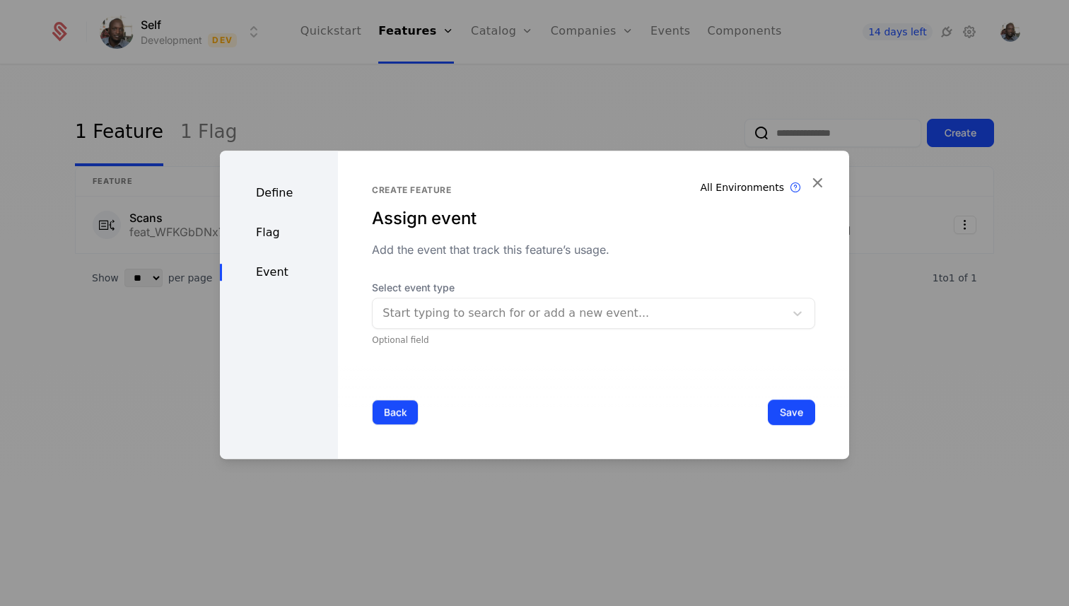
click at [407, 416] on button "Back" at bounding box center [395, 411] width 47 height 25
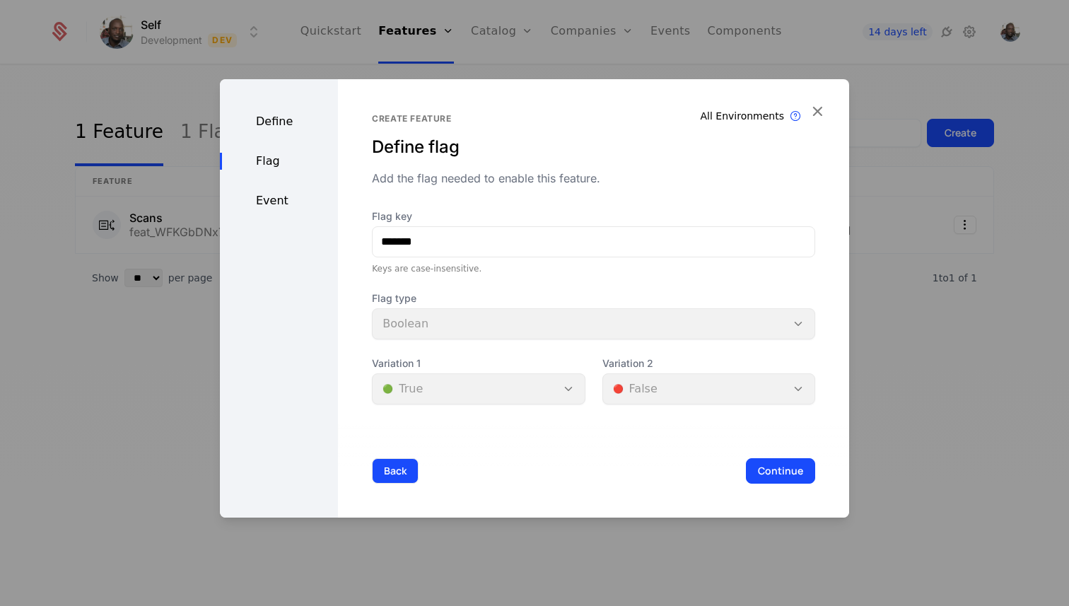
click at [389, 460] on button "Back" at bounding box center [395, 470] width 47 height 25
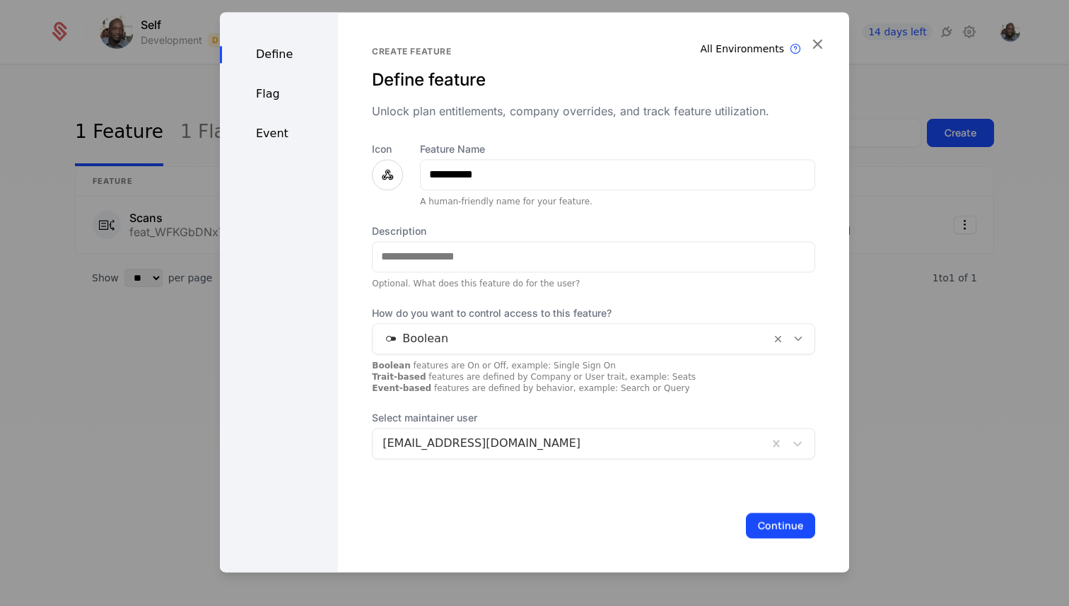
click at [453, 334] on div at bounding box center [571, 339] width 378 height 20
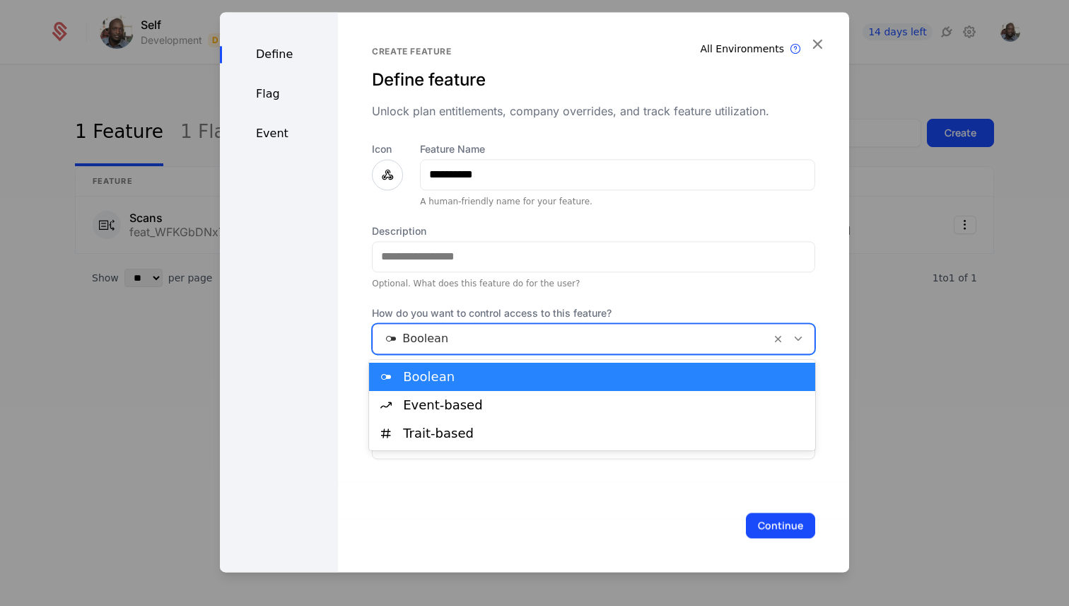
click at [442, 372] on div "Boolean" at bounding box center [605, 376] width 404 height 13
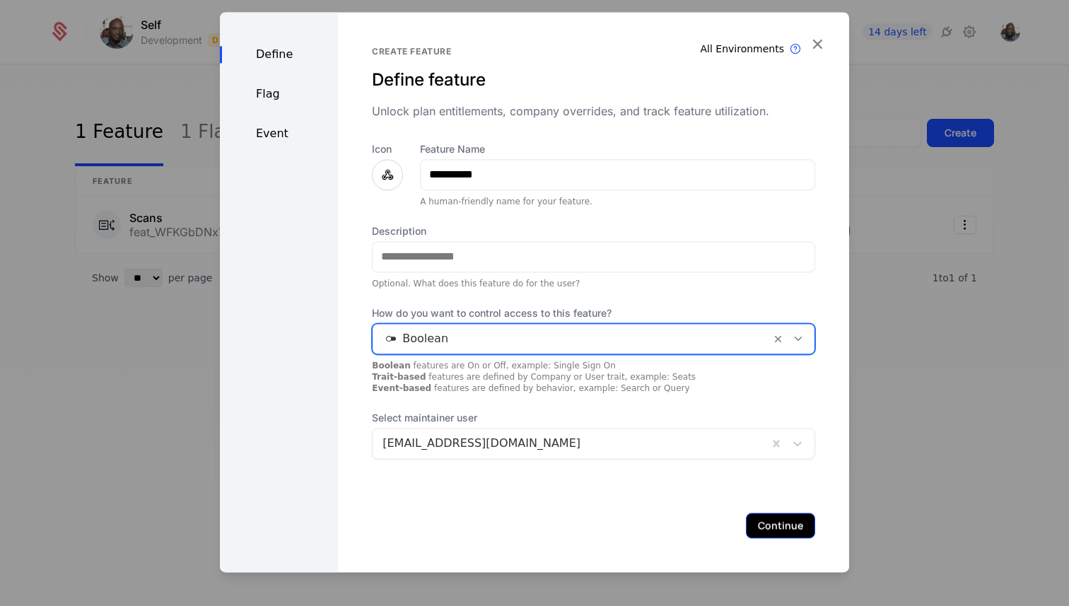
click at [765, 517] on button "Continue" at bounding box center [780, 524] width 69 height 25
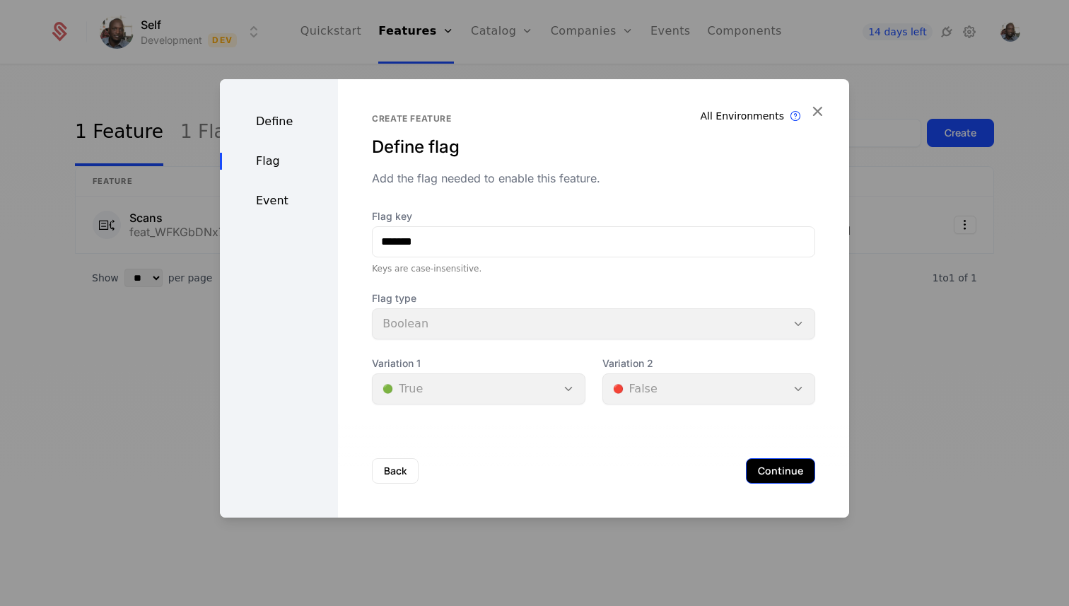
click at [778, 474] on button "Continue" at bounding box center [780, 470] width 69 height 25
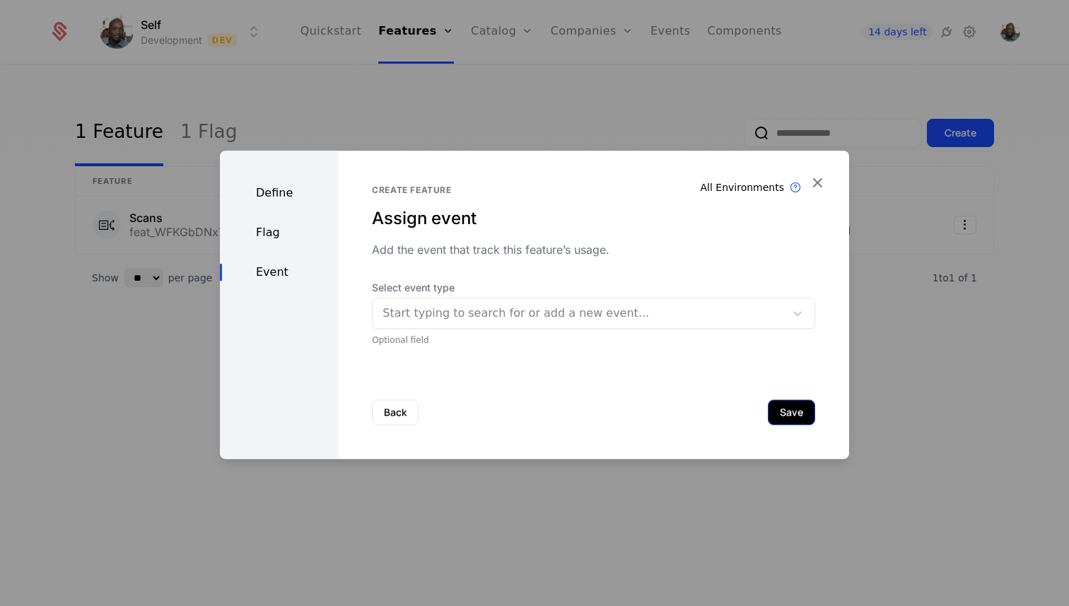
click at [788, 415] on button "Save" at bounding box center [791, 411] width 47 height 25
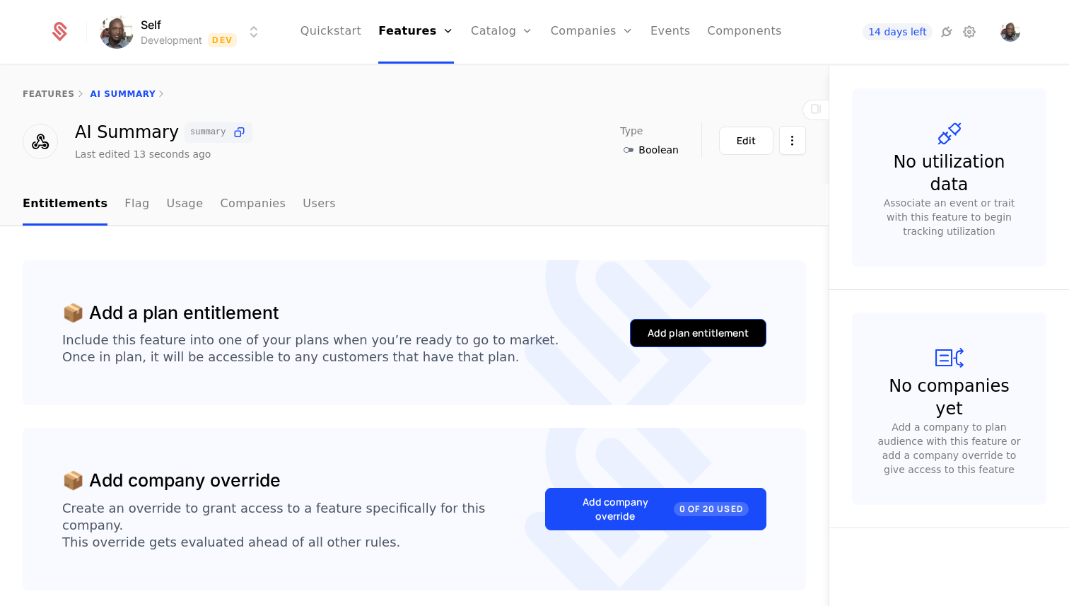
click at [715, 332] on div "Add plan entitlement" at bounding box center [698, 333] width 101 height 14
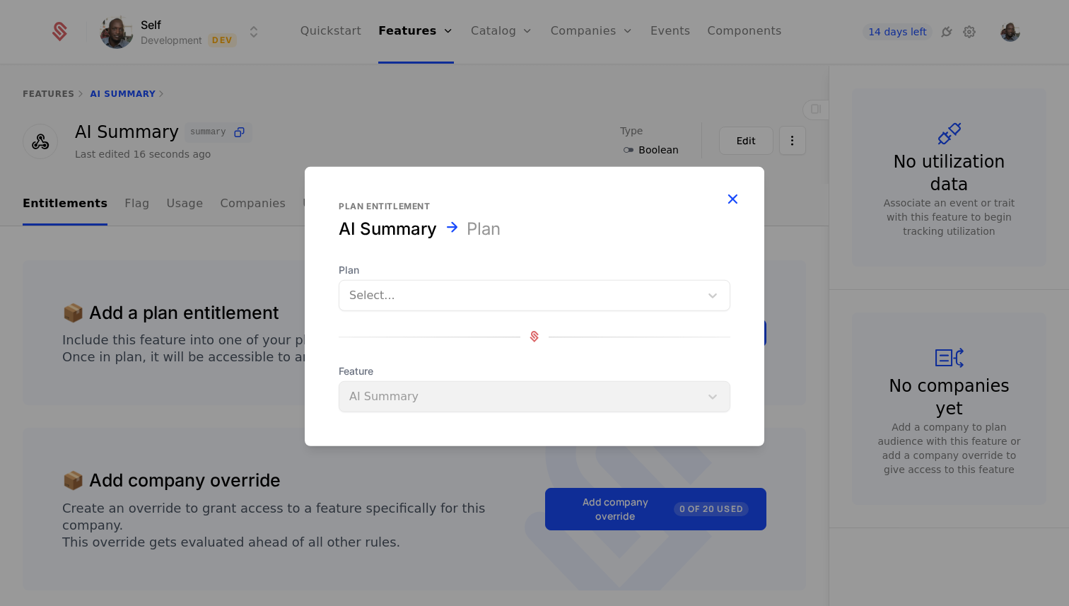
click at [732, 199] on icon "button" at bounding box center [732, 198] width 18 height 18
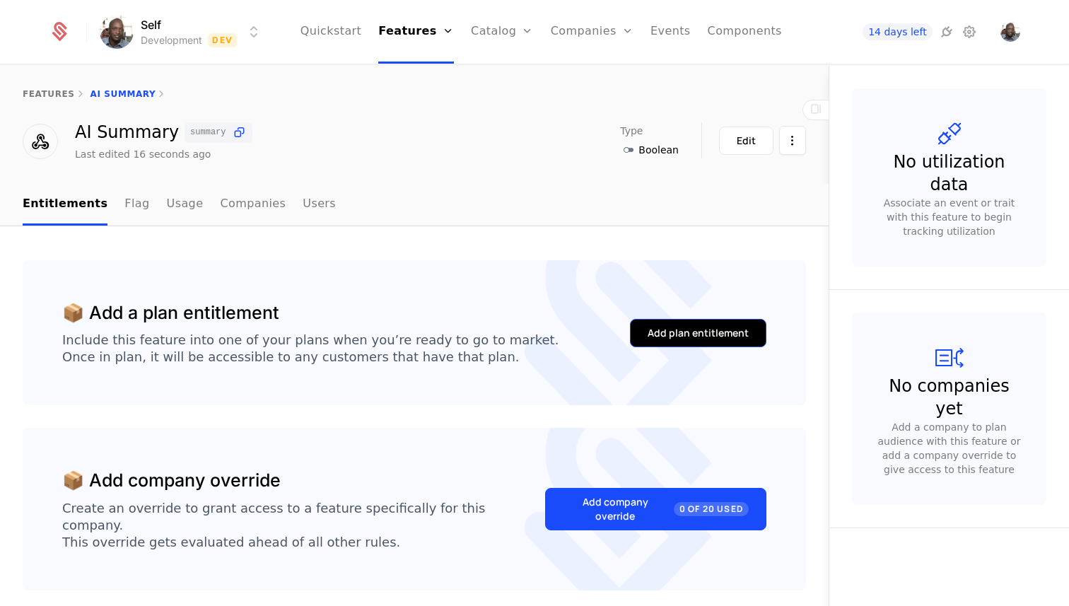
click at [700, 333] on div "Add plan entitlement" at bounding box center [698, 333] width 101 height 14
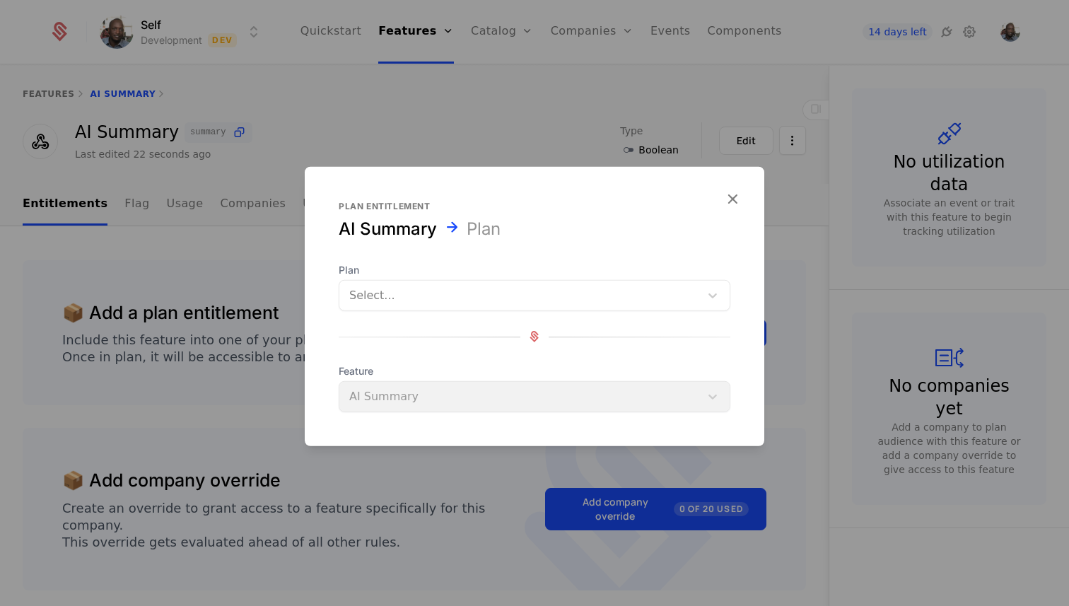
click at [491, 291] on div at bounding box center [519, 295] width 341 height 20
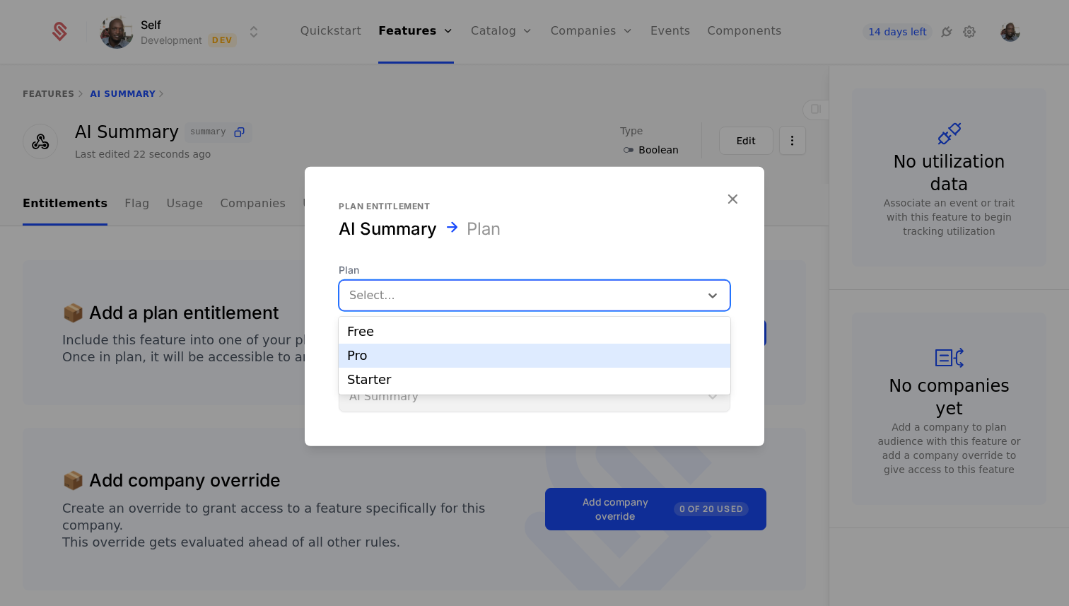
click at [412, 353] on div "Pro" at bounding box center [534, 355] width 375 height 13
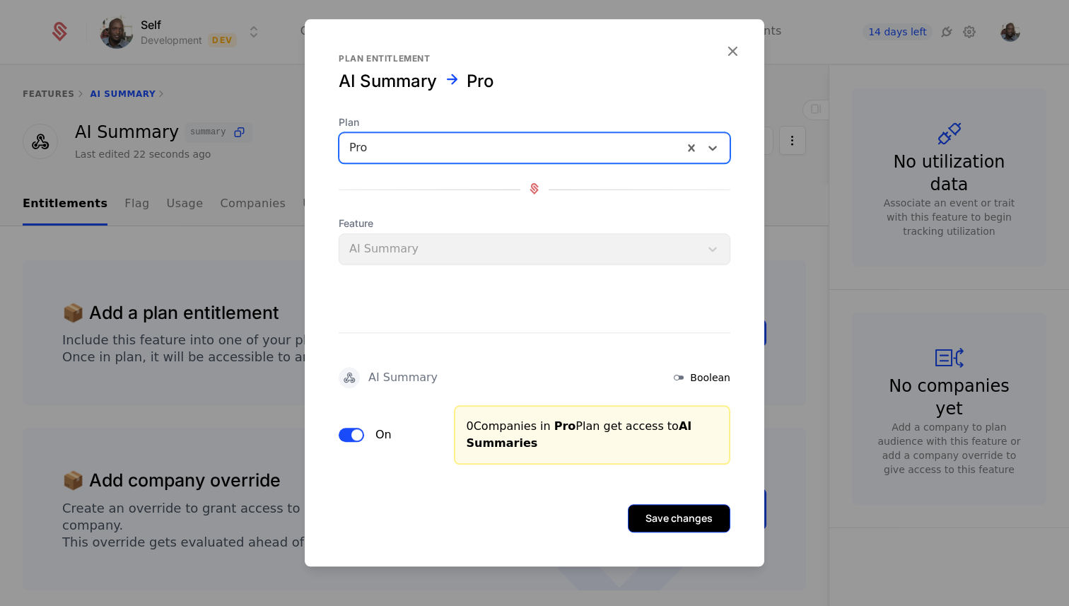
click at [662, 509] on button "Save changes" at bounding box center [679, 518] width 102 height 28
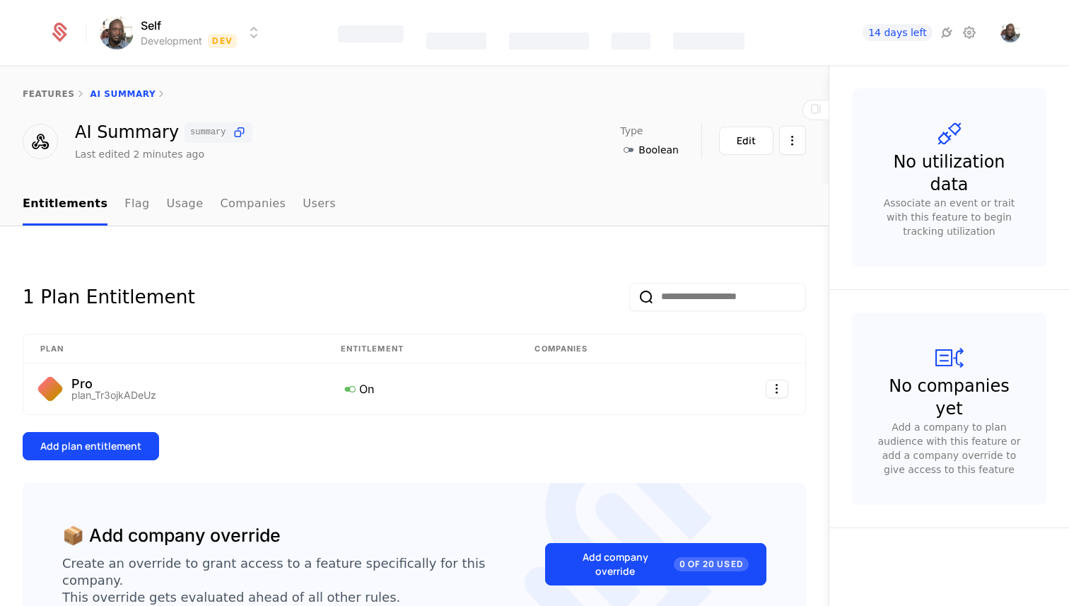
click at [346, 32] on output "Features Catalog Companies Events Components" at bounding box center [541, 32] width 535 height 65
click at [334, 33] on link "Quickstart" at bounding box center [330, 32] width 61 height 64
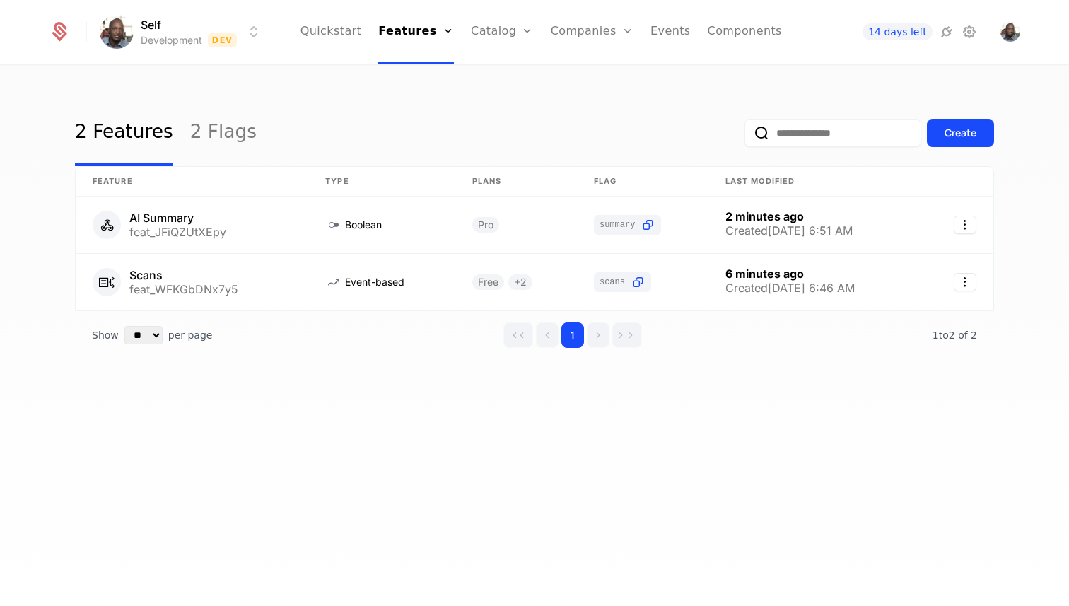
click at [134, 20] on html "Self Development Dev Quickstart Features Features Flags Catalog Plans Add Ons C…" at bounding box center [534, 303] width 1069 height 606
click at [188, 109] on button "Create" at bounding box center [166, 105] width 111 height 25
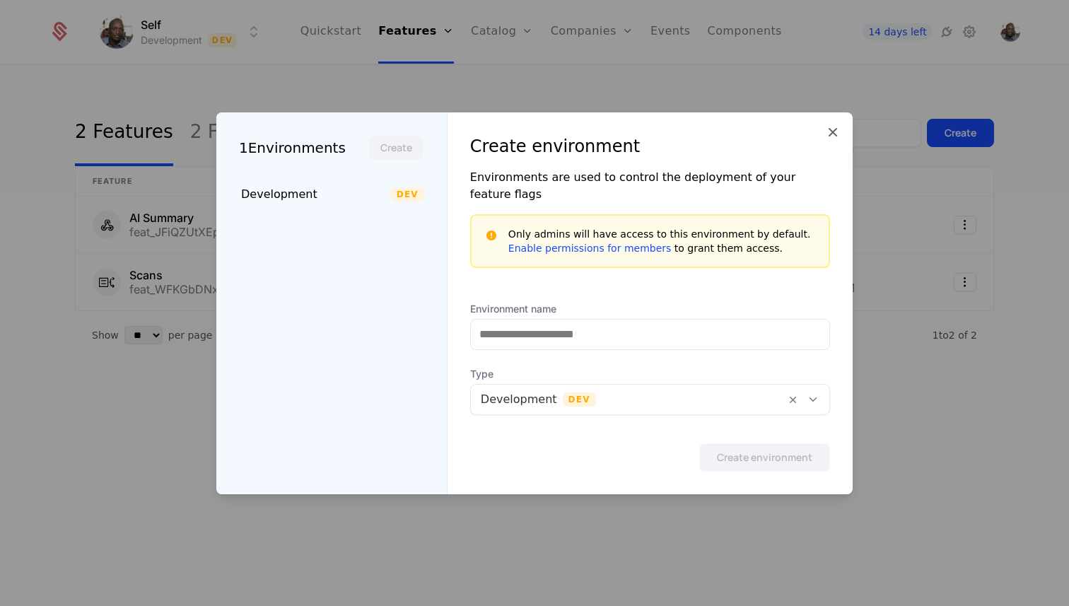
click at [354, 98] on div at bounding box center [534, 303] width 1069 height 606
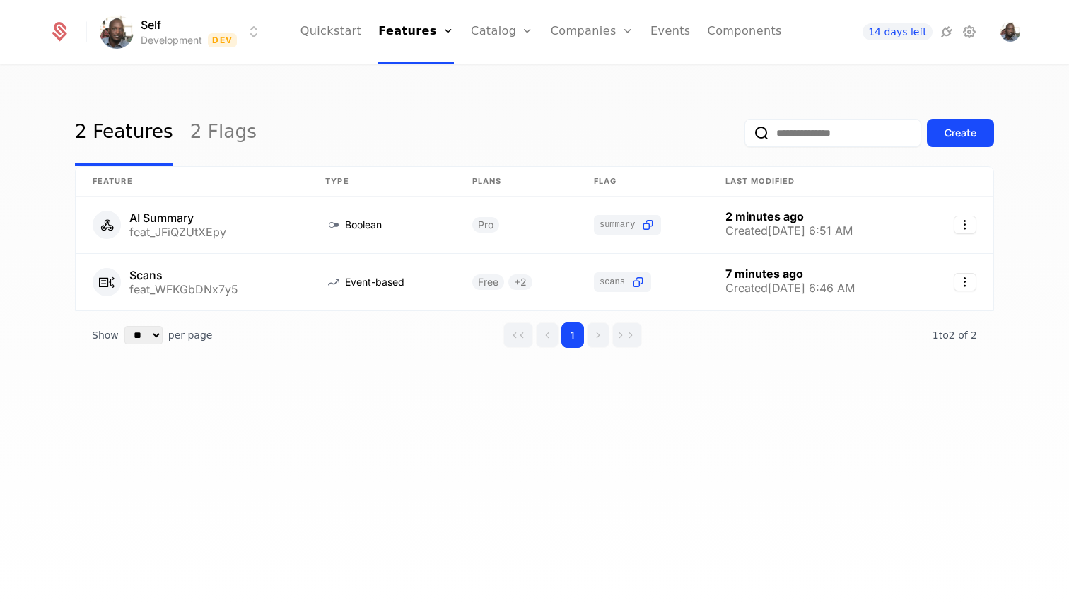
click at [738, 34] on link "Components" at bounding box center [745, 32] width 74 height 64
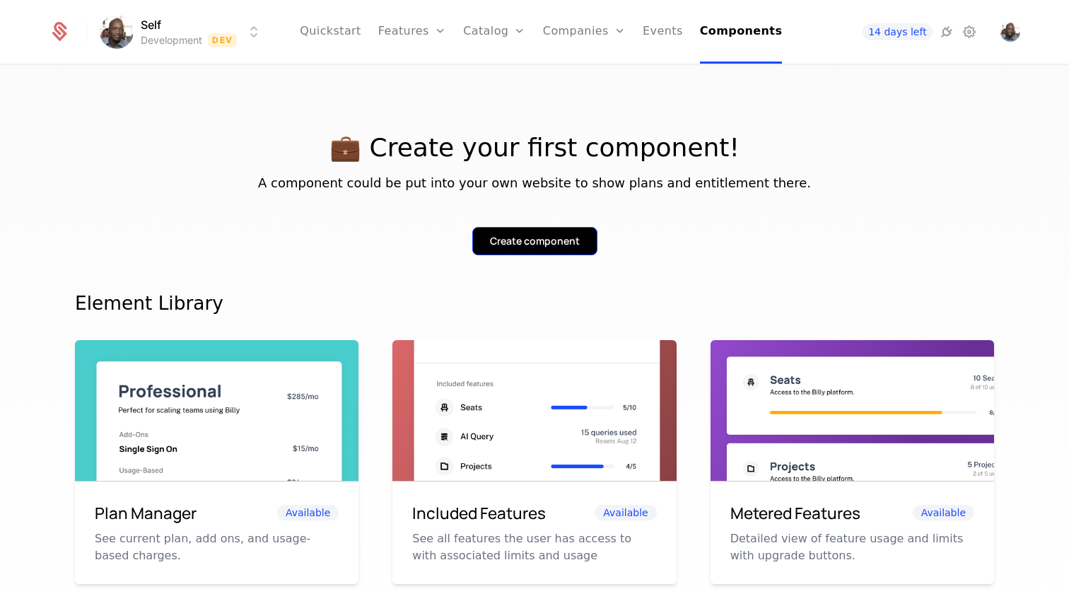
click at [566, 233] on button "Create component" at bounding box center [534, 241] width 125 height 28
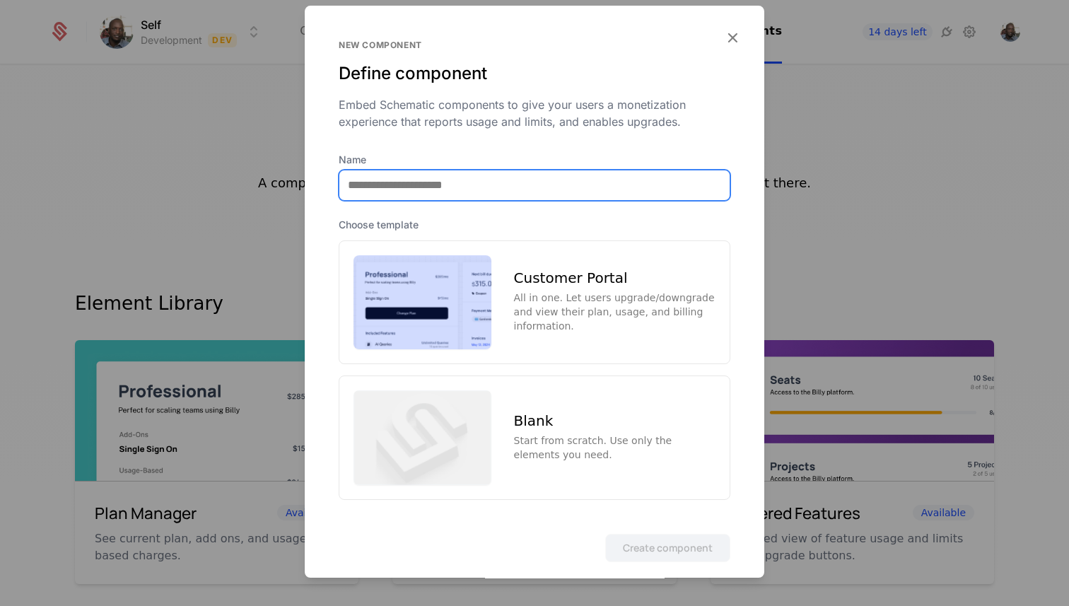
click at [447, 184] on input "Name" at bounding box center [534, 185] width 390 height 30
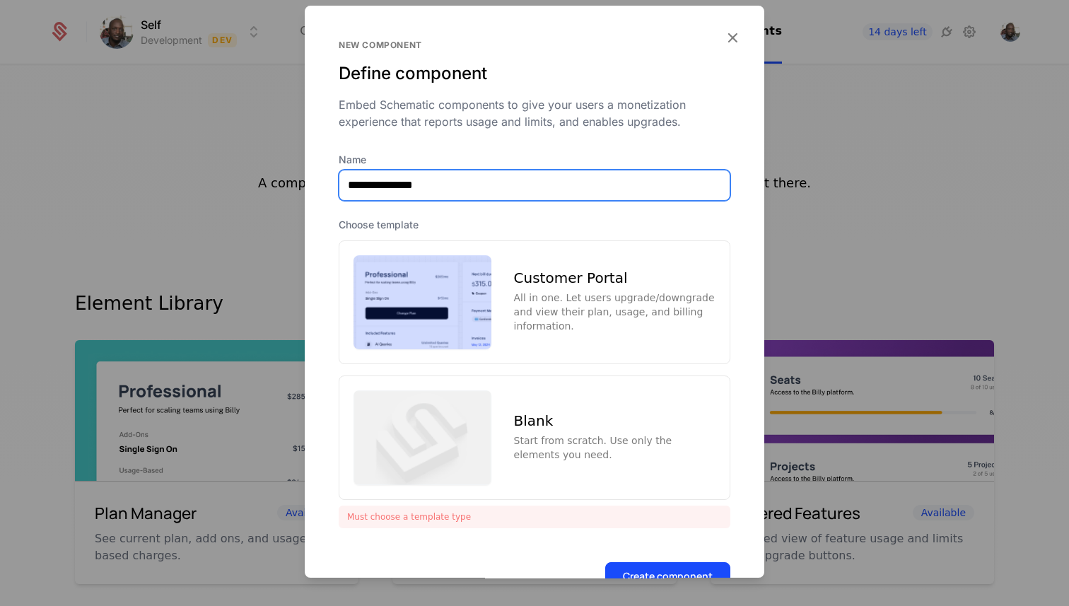
type input "**********"
click at [605, 562] on button "Create component" at bounding box center [667, 576] width 125 height 28
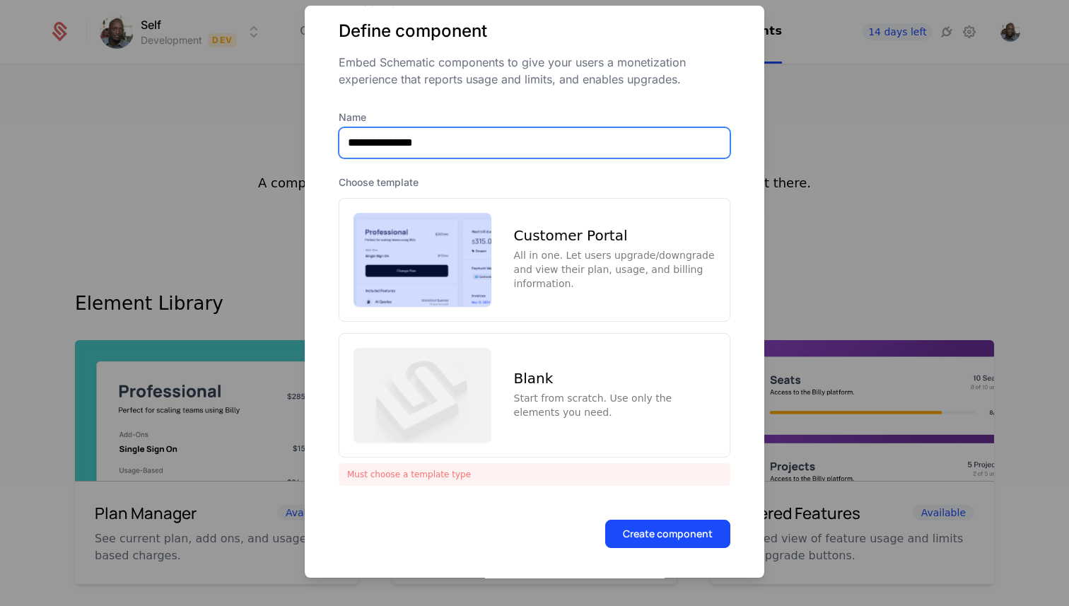
scroll to position [47, 0]
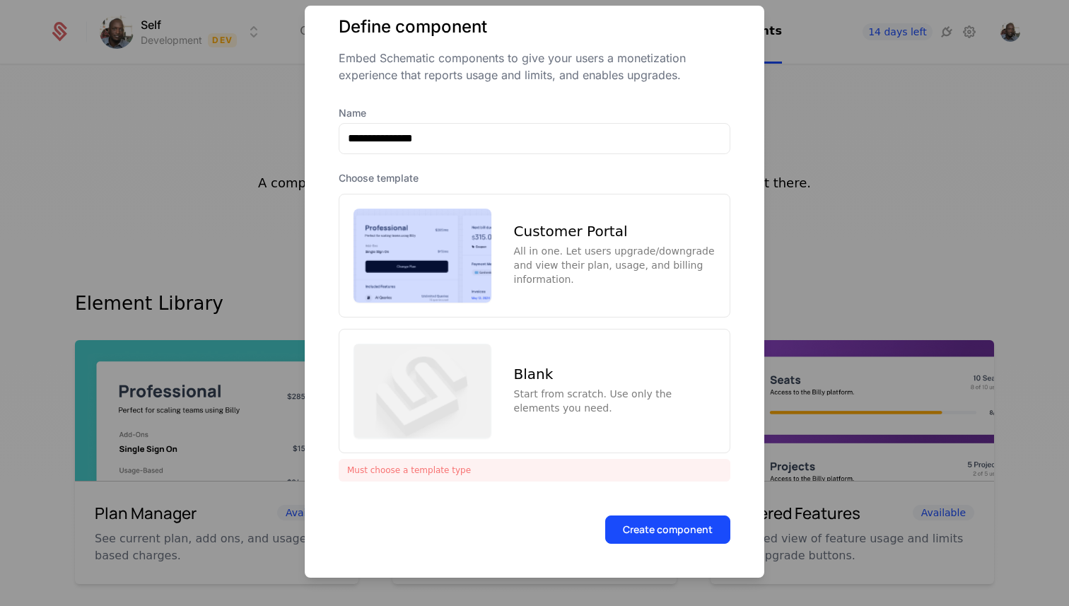
click at [539, 277] on div "All in one. Let users upgrade/downgrade and view their plan, usage, and billing…" at bounding box center [614, 265] width 201 height 42
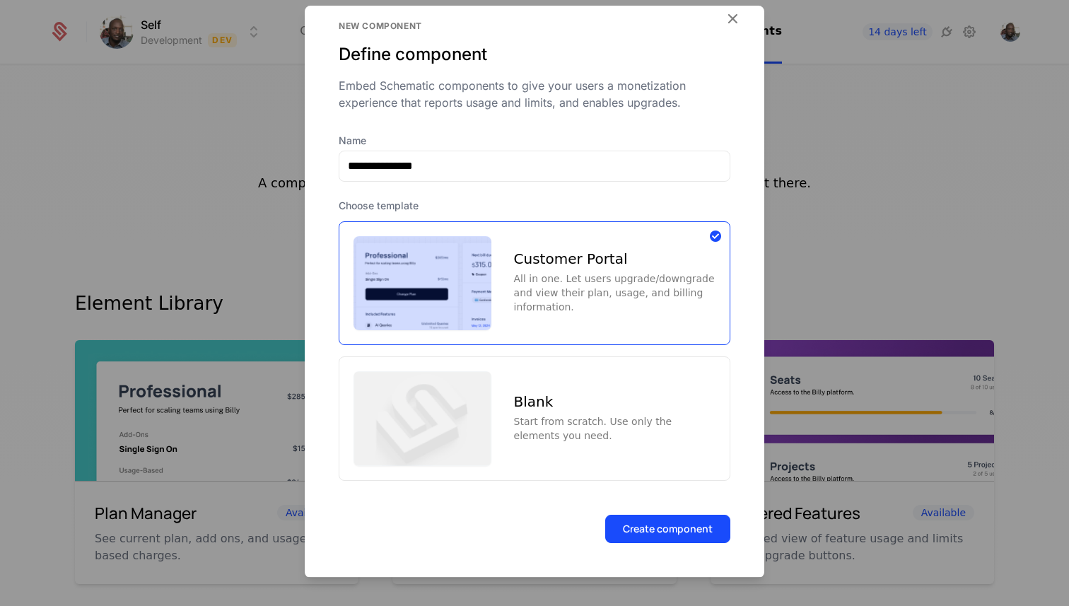
scroll to position [18, 0]
click at [646, 523] on button "Create component" at bounding box center [667, 529] width 125 height 28
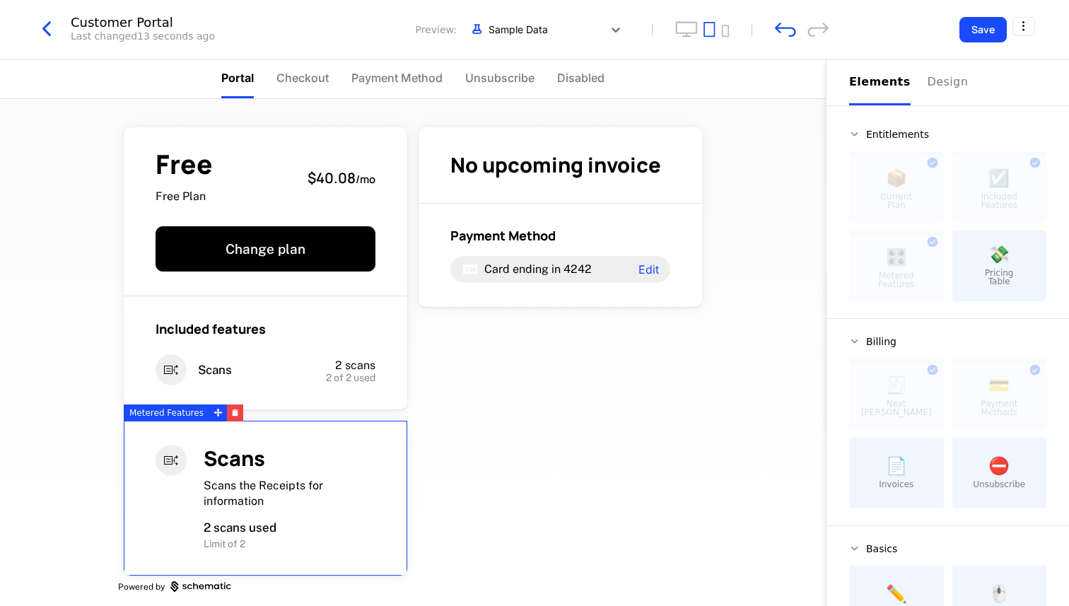
scroll to position [9, 0]
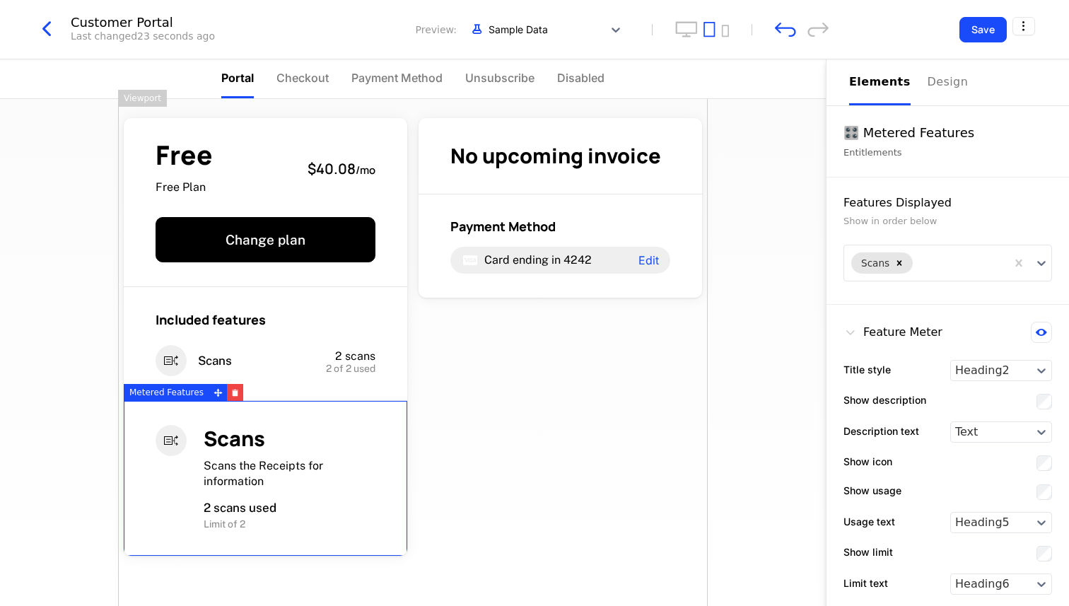
click at [484, 421] on div "Free Free Plan $40.08 / mo Change plan Included features Scans 2 scans 2 of 2 u…" at bounding box center [413, 388] width 590 height 596
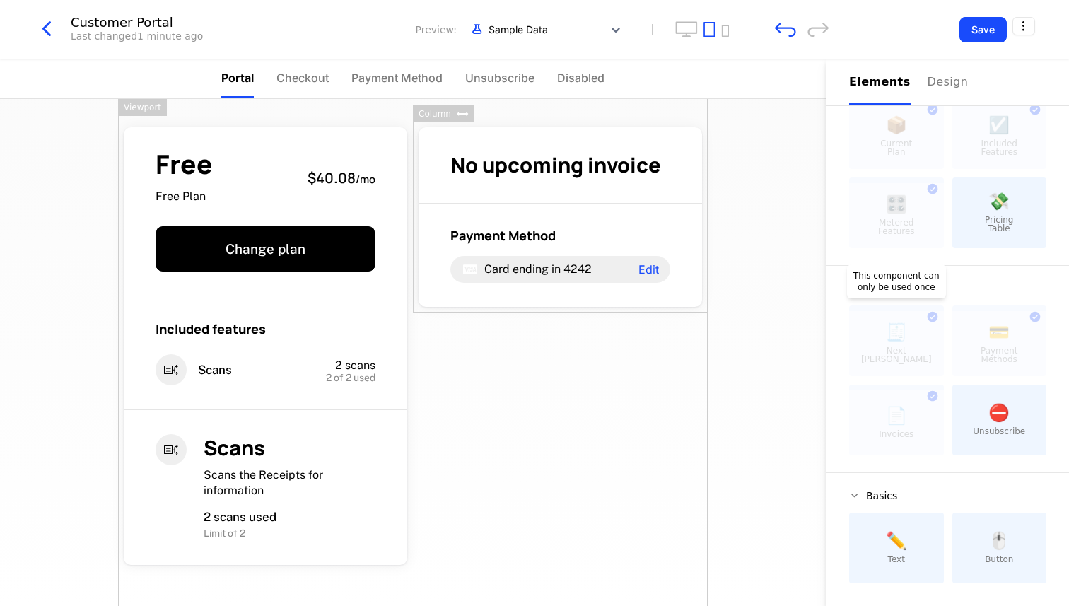
scroll to position [0, 0]
